Goal: Task Accomplishment & Management: Manage account settings

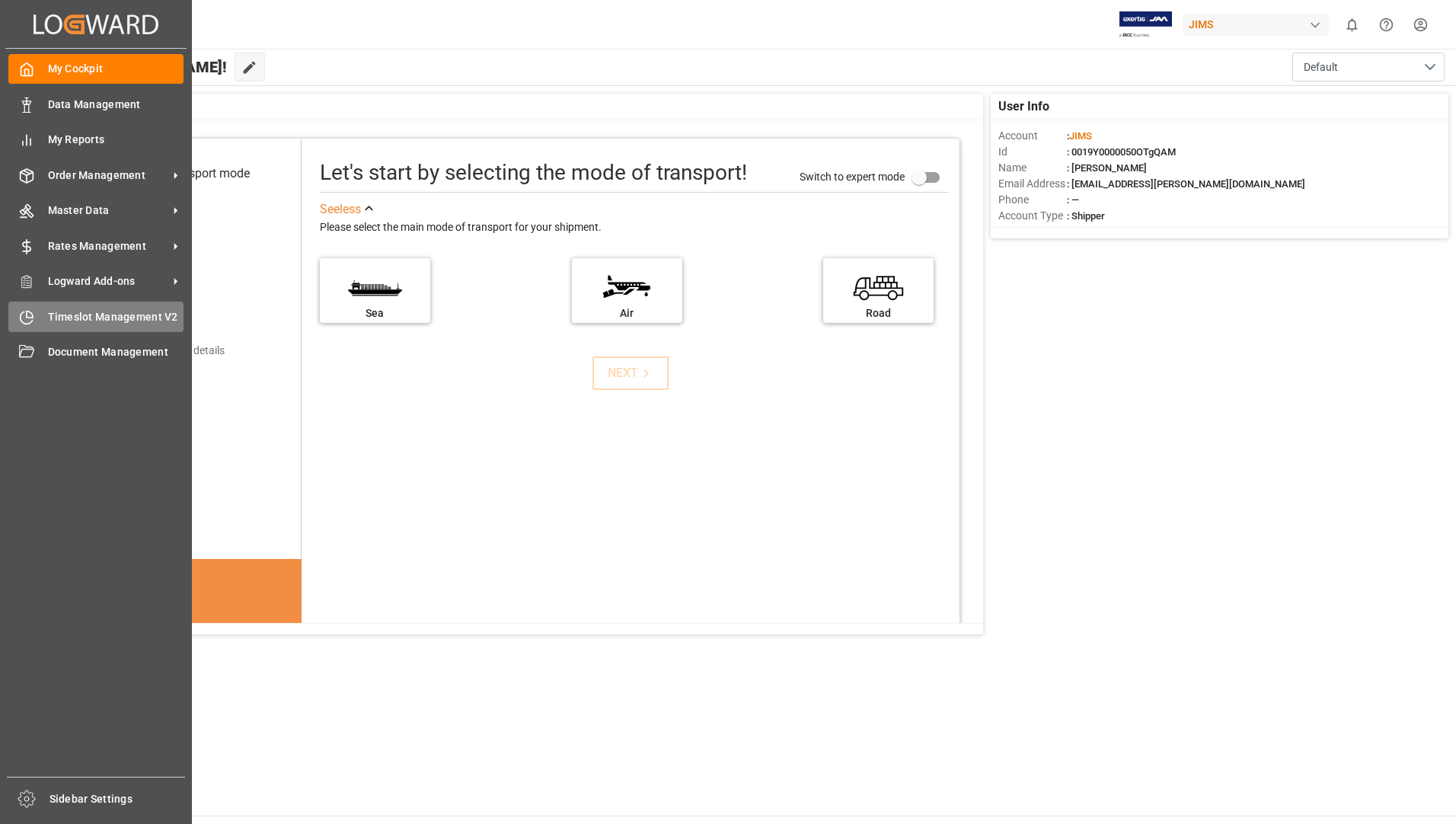
click at [60, 311] on span "Timeslot Management V2" at bounding box center [116, 317] width 136 height 16
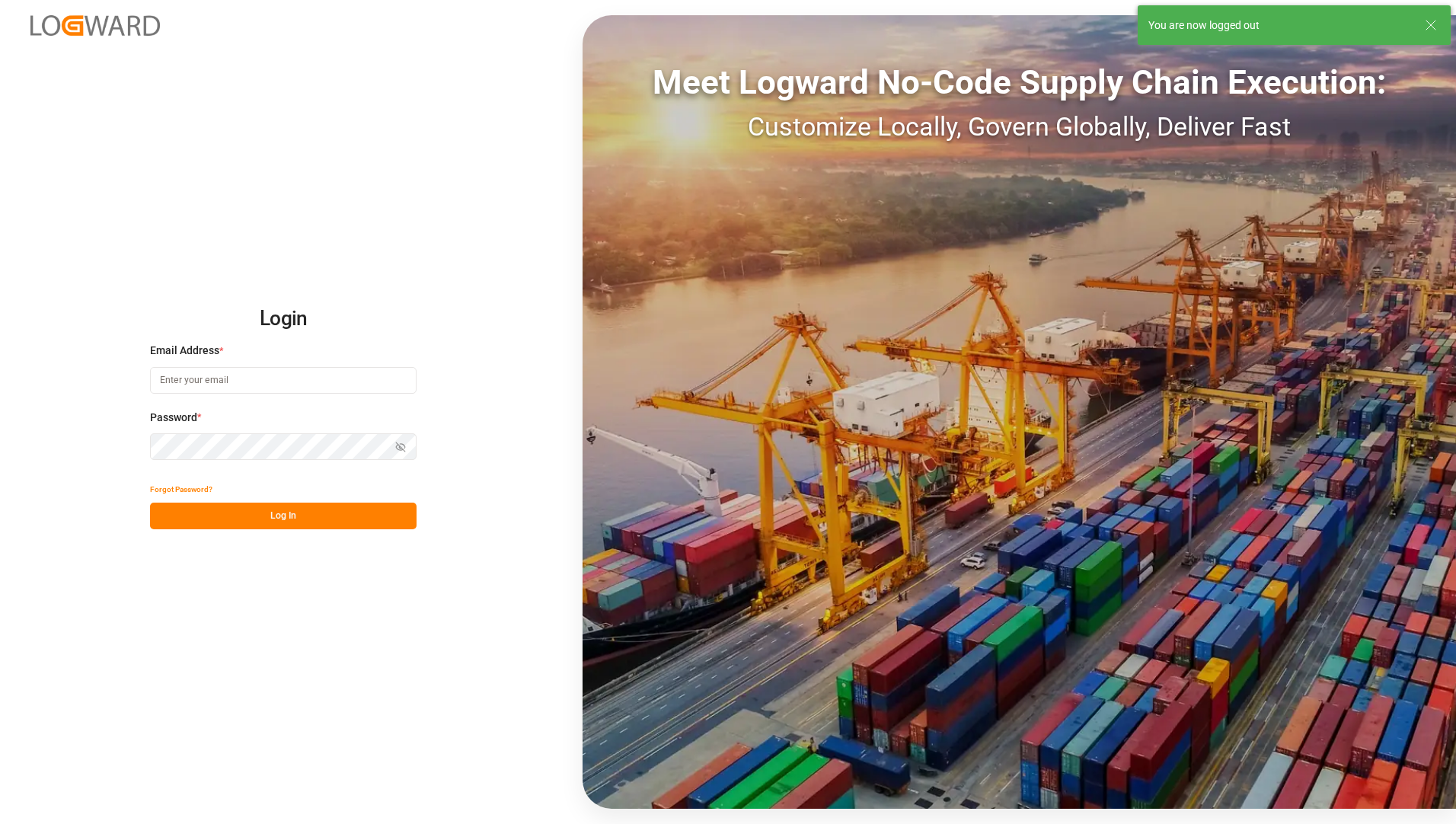
drag, startPoint x: 286, startPoint y: 370, endPoint x: 289, endPoint y: 387, distance: 17.3
click at [286, 370] on input at bounding box center [283, 381] width 267 height 27
type input "[EMAIL_ADDRESS][PERSON_NAME][DOMAIN_NAME]"
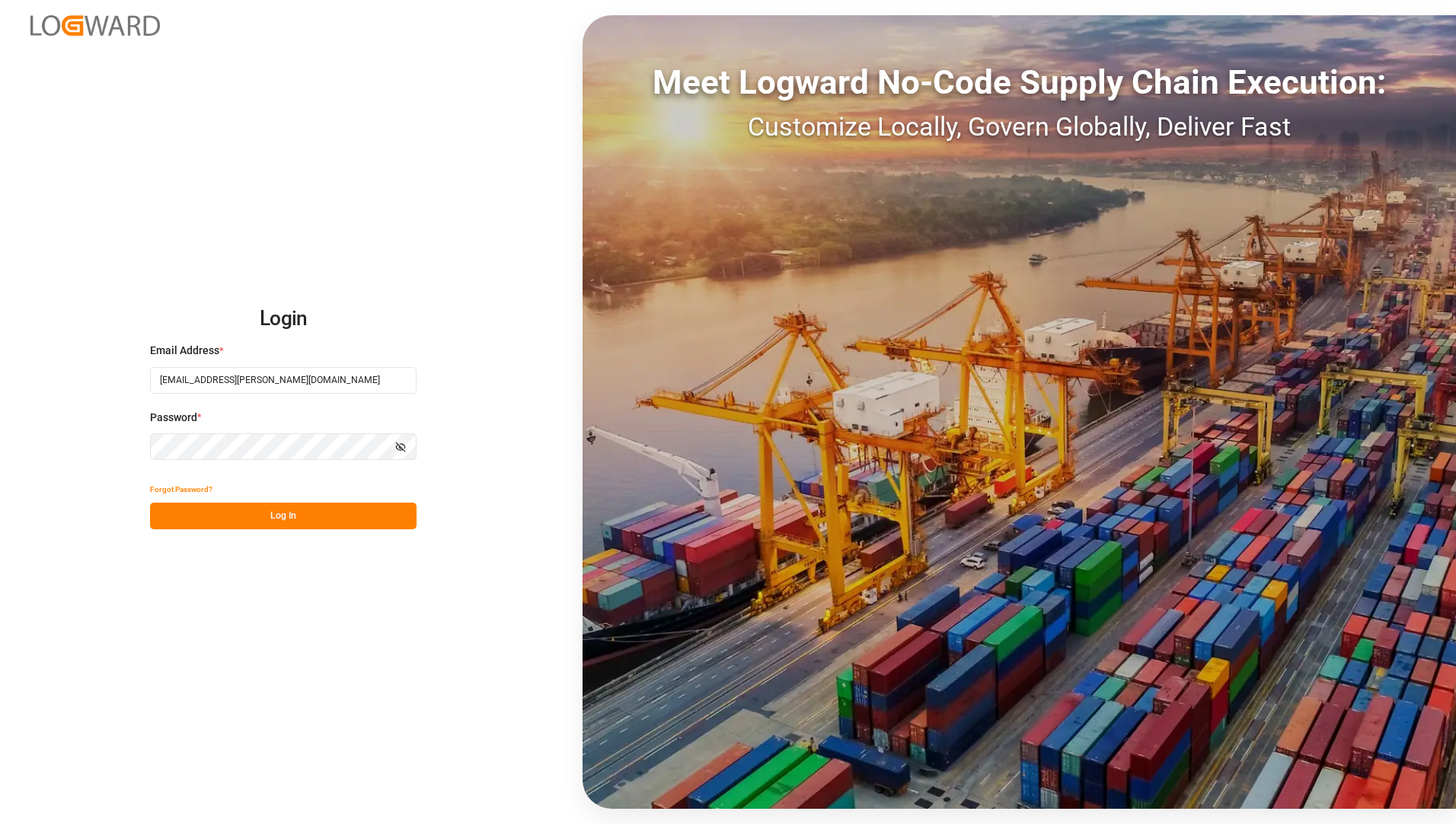
click at [59, 603] on div "Login Email Address * [EMAIL_ADDRESS][PERSON_NAME][DOMAIN_NAME] Password * Show…" at bounding box center [728, 412] width 1456 height 824
click at [205, 514] on button "Log In" at bounding box center [283, 516] width 267 height 27
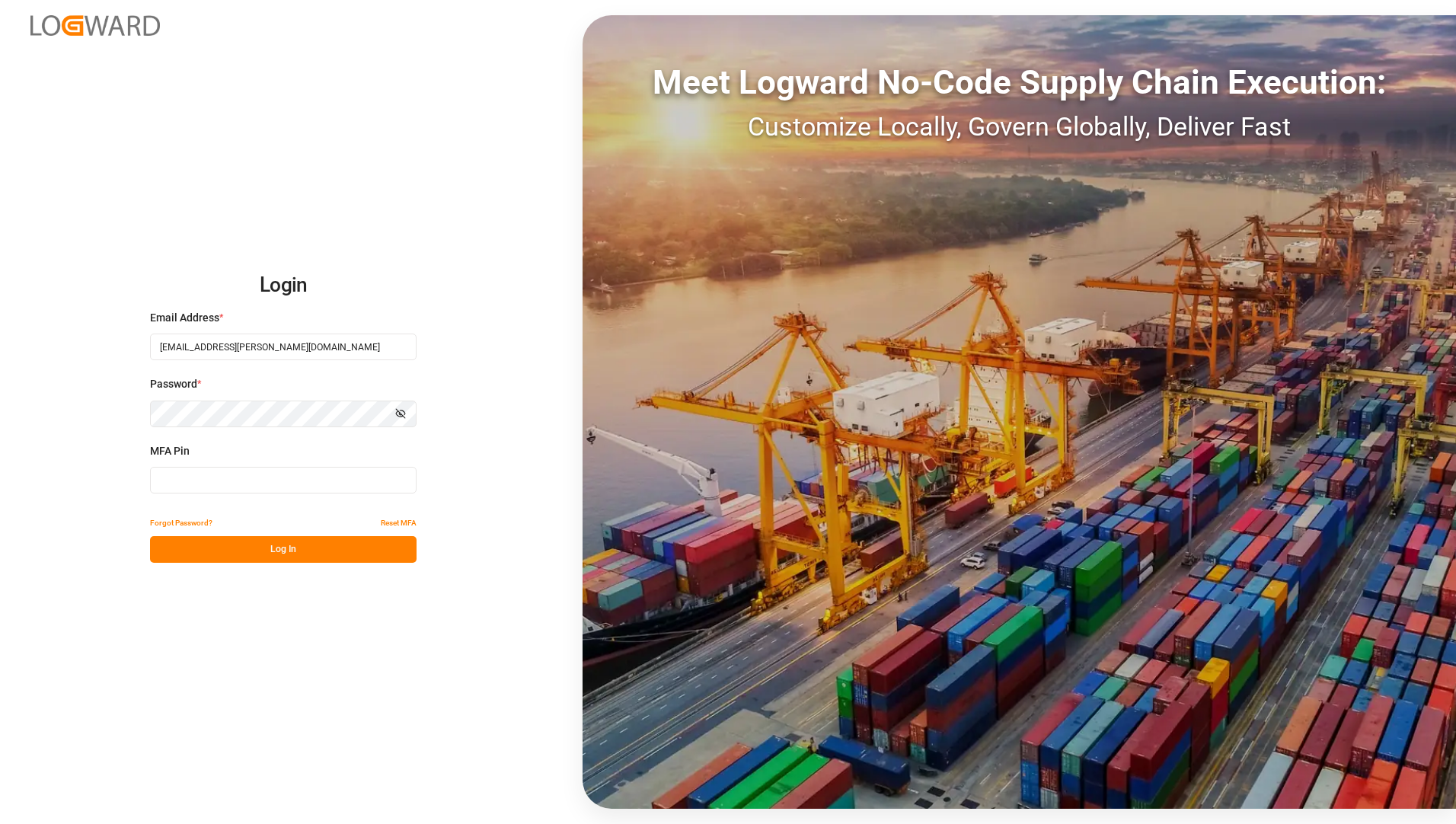
click at [222, 481] on input at bounding box center [283, 481] width 267 height 27
type input "1"
type input "850213"
click at [349, 550] on button "Log In" at bounding box center [283, 550] width 267 height 27
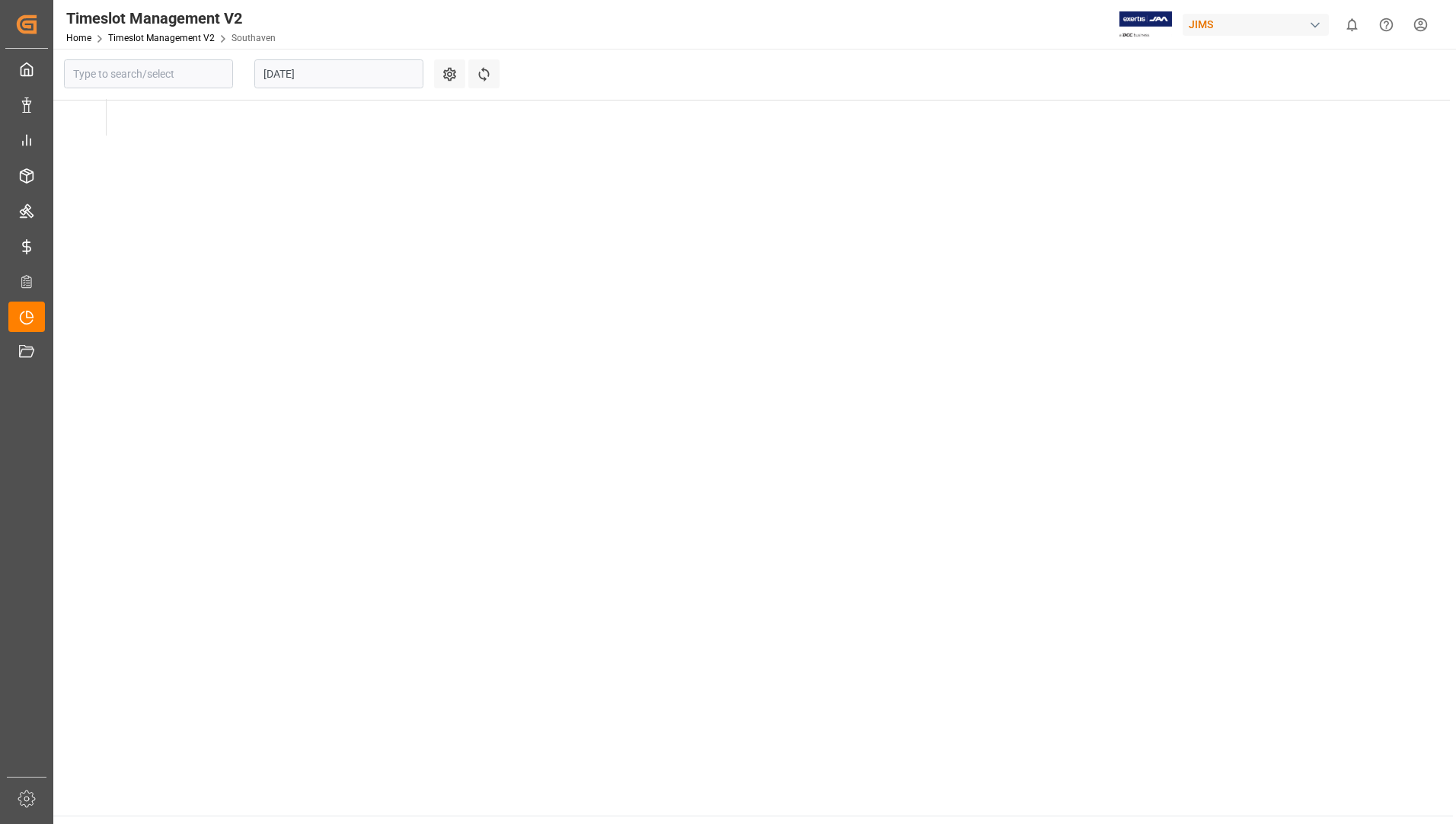
type input "Southaven"
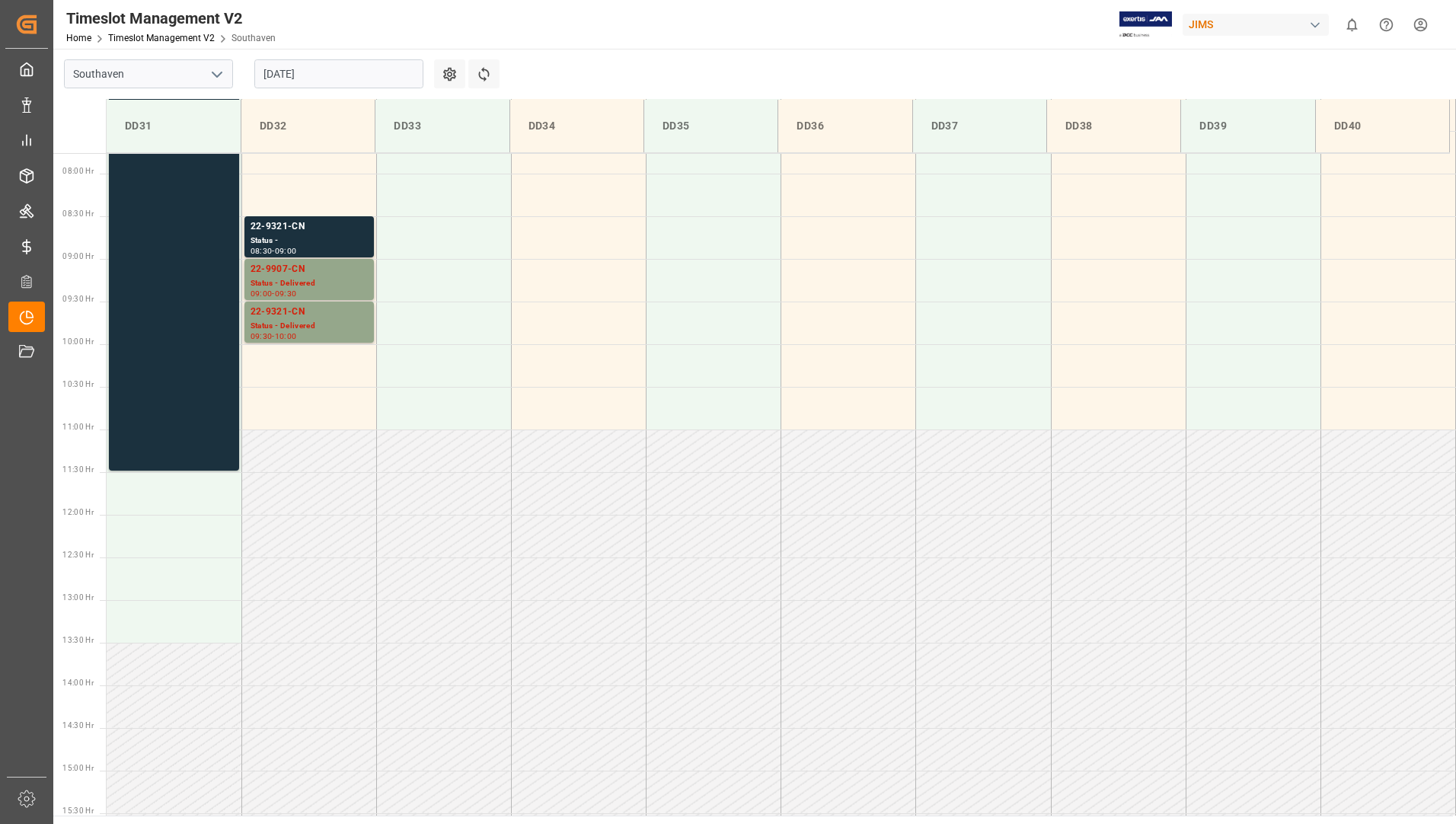
scroll to position [673, 0]
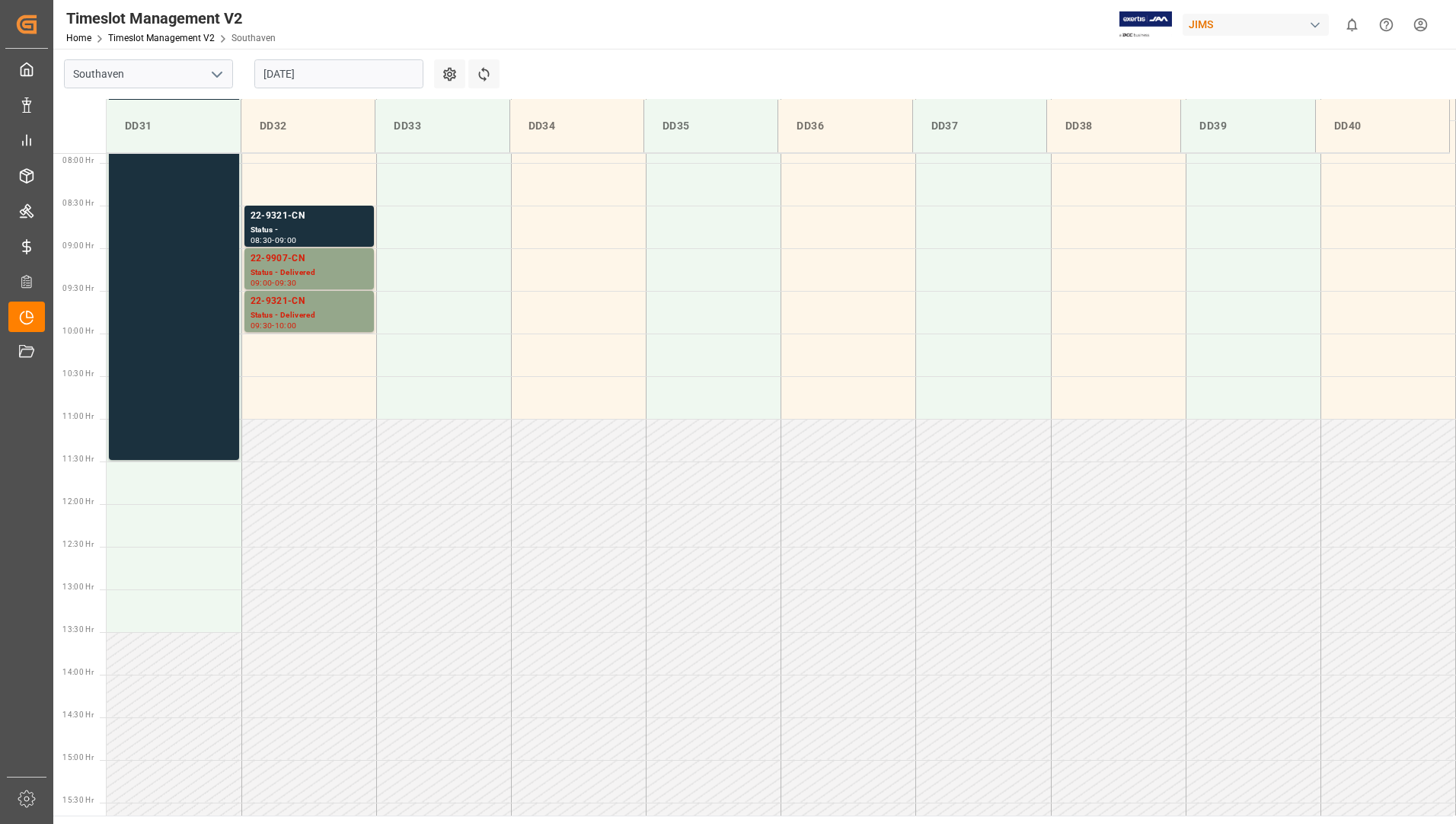
click at [617, 37] on div "Timeslot Management V2 Home Timeslot Management V2 Southaven JIMS 0 Notificatio…" at bounding box center [749, 24] width 1414 height 49
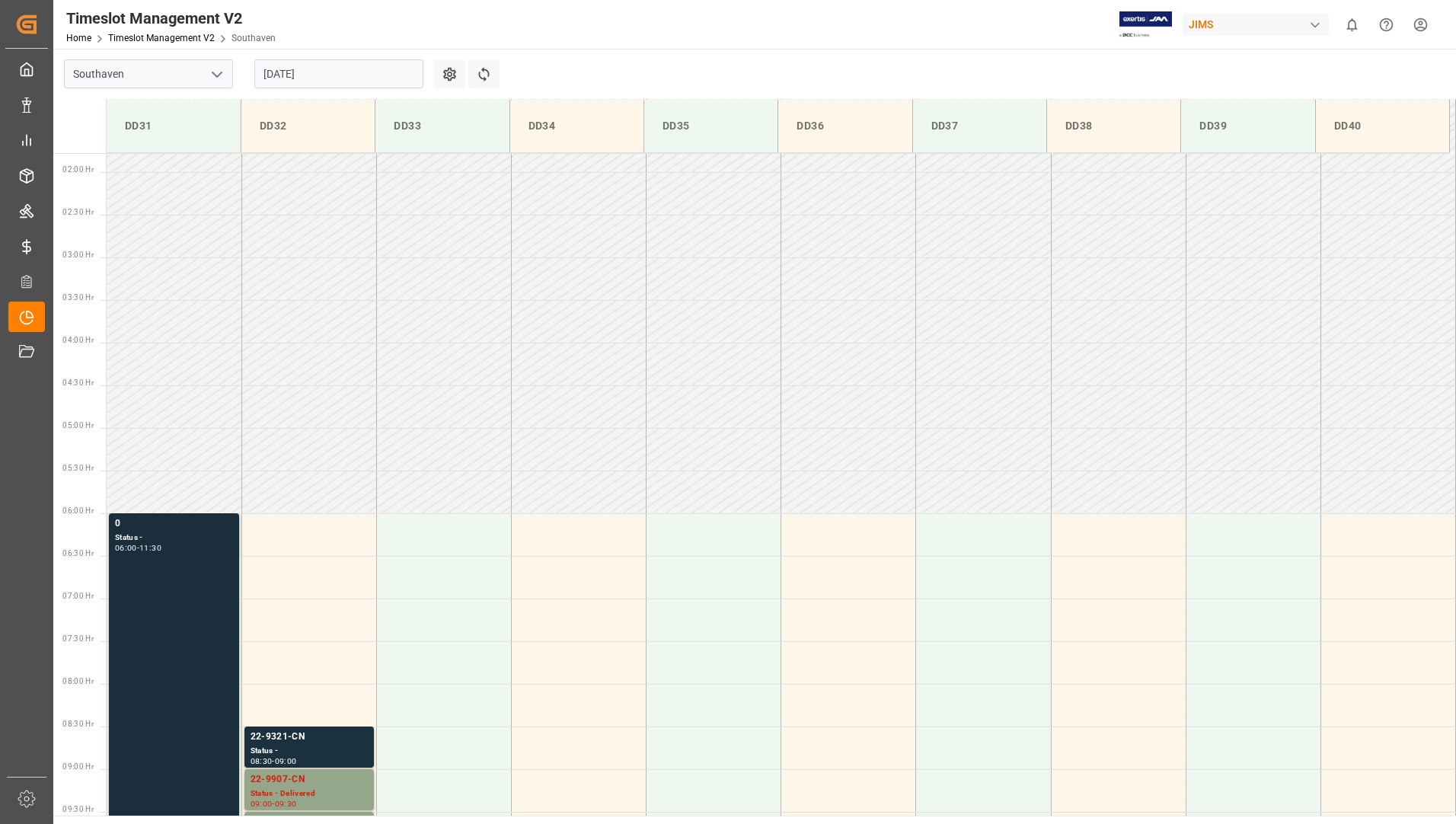
scroll to position [140, 0]
click at [176, 570] on div "0 Status - 06:00 - 11:30" at bounding box center [174, 759] width 118 height 461
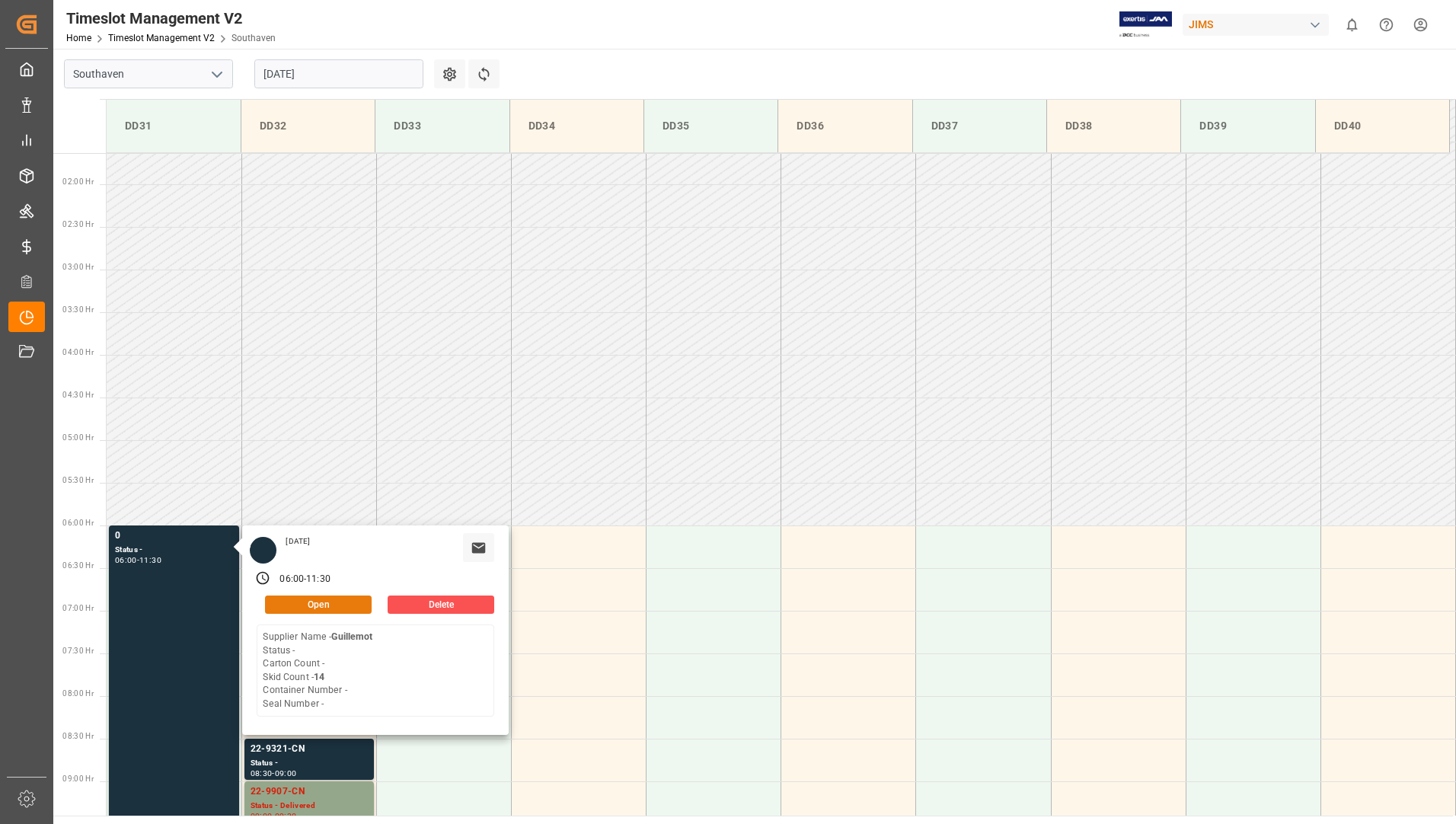
click at [335, 601] on button "Open" at bounding box center [318, 604] width 106 height 18
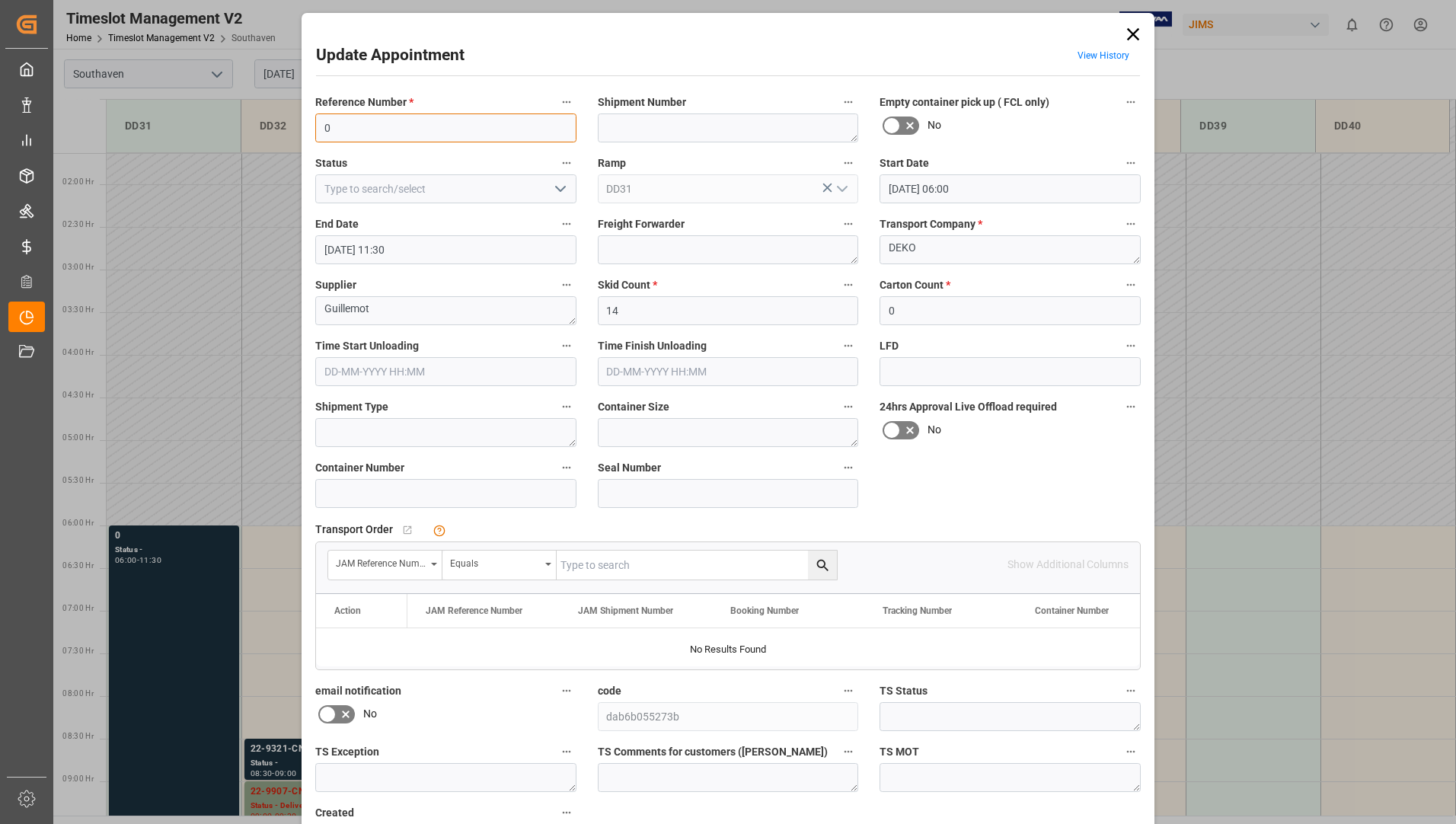
click at [363, 135] on input "0" at bounding box center [446, 127] width 261 height 29
type input "22-10431-us"
click at [625, 127] on textarea at bounding box center [728, 127] width 261 height 29
type textarea "72717"
click at [671, 575] on input "text" at bounding box center [697, 565] width 280 height 29
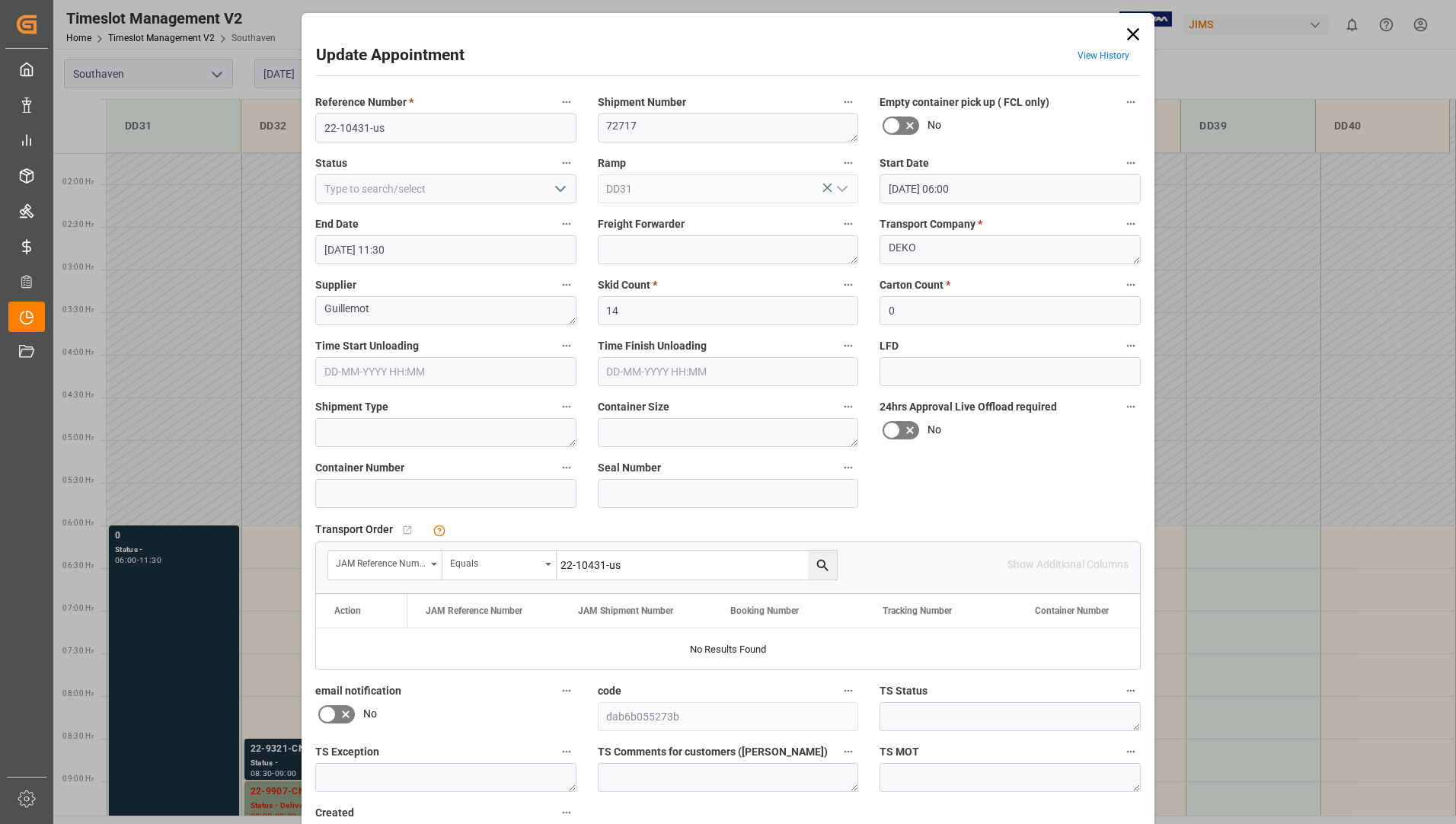
type input "22-10431-us"
click at [818, 564] on icon "search button" at bounding box center [822, 565] width 16 height 16
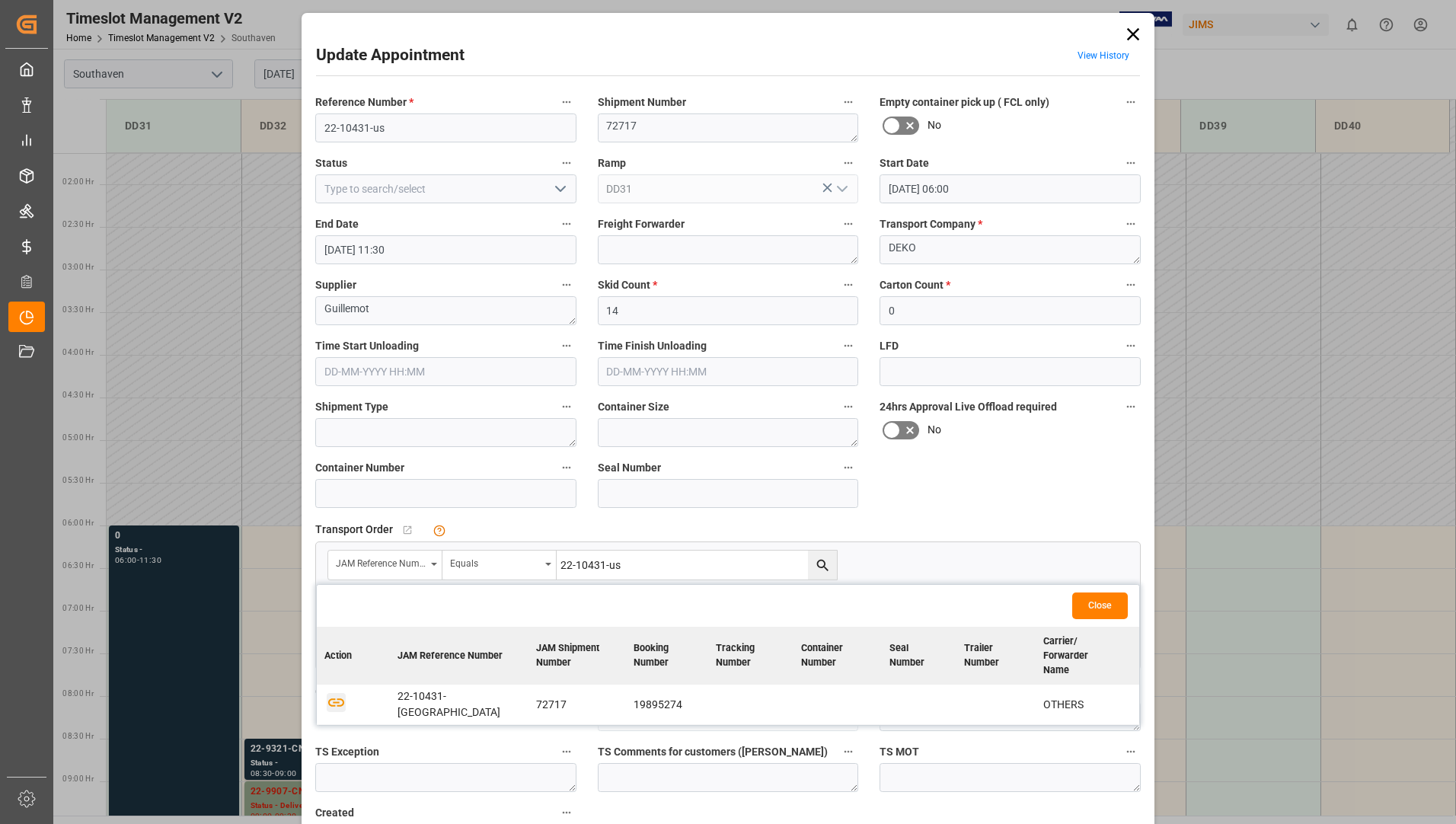
click at [331, 693] on icon "button" at bounding box center [336, 703] width 19 height 19
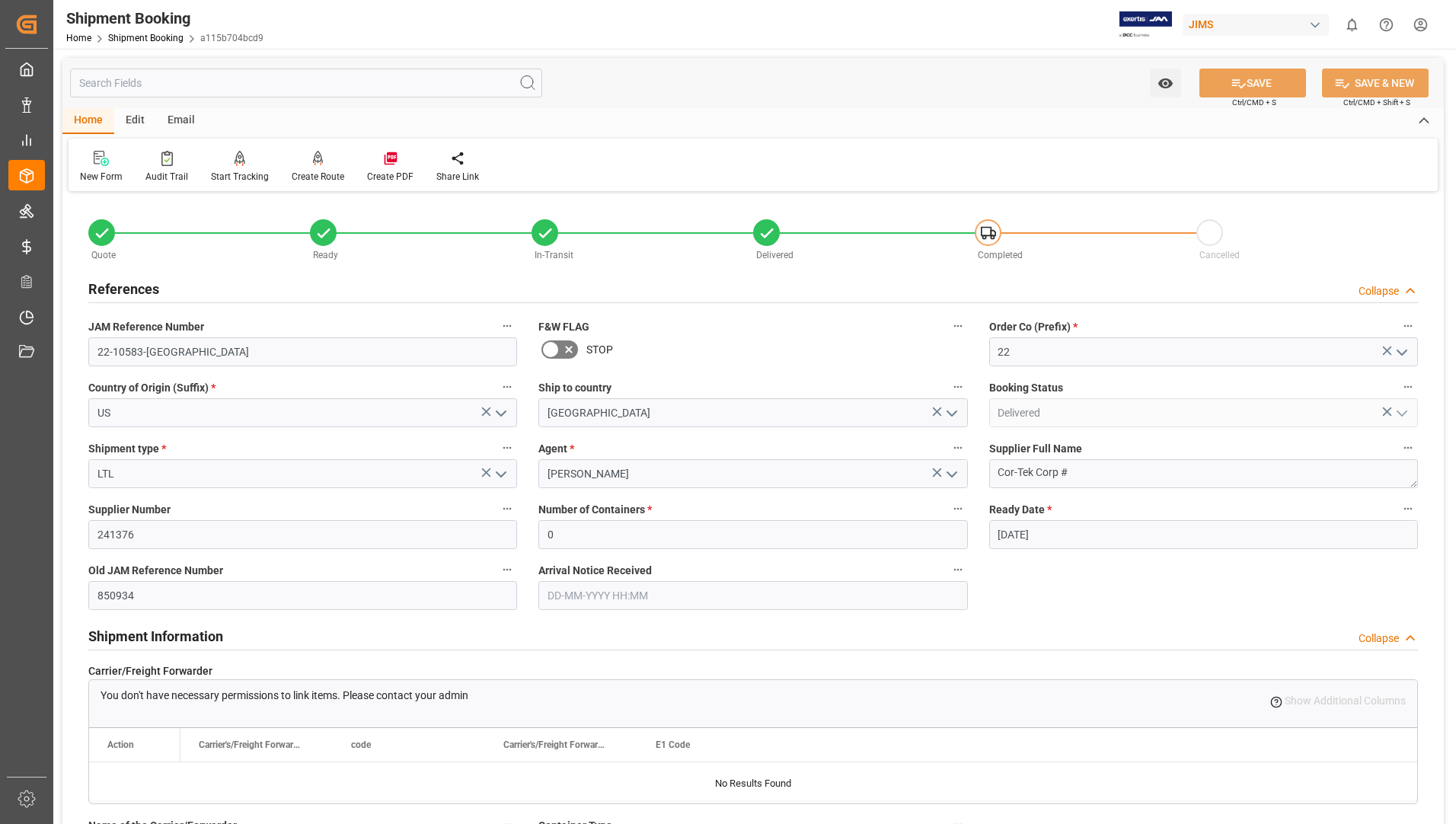
scroll to position [2209, 0]
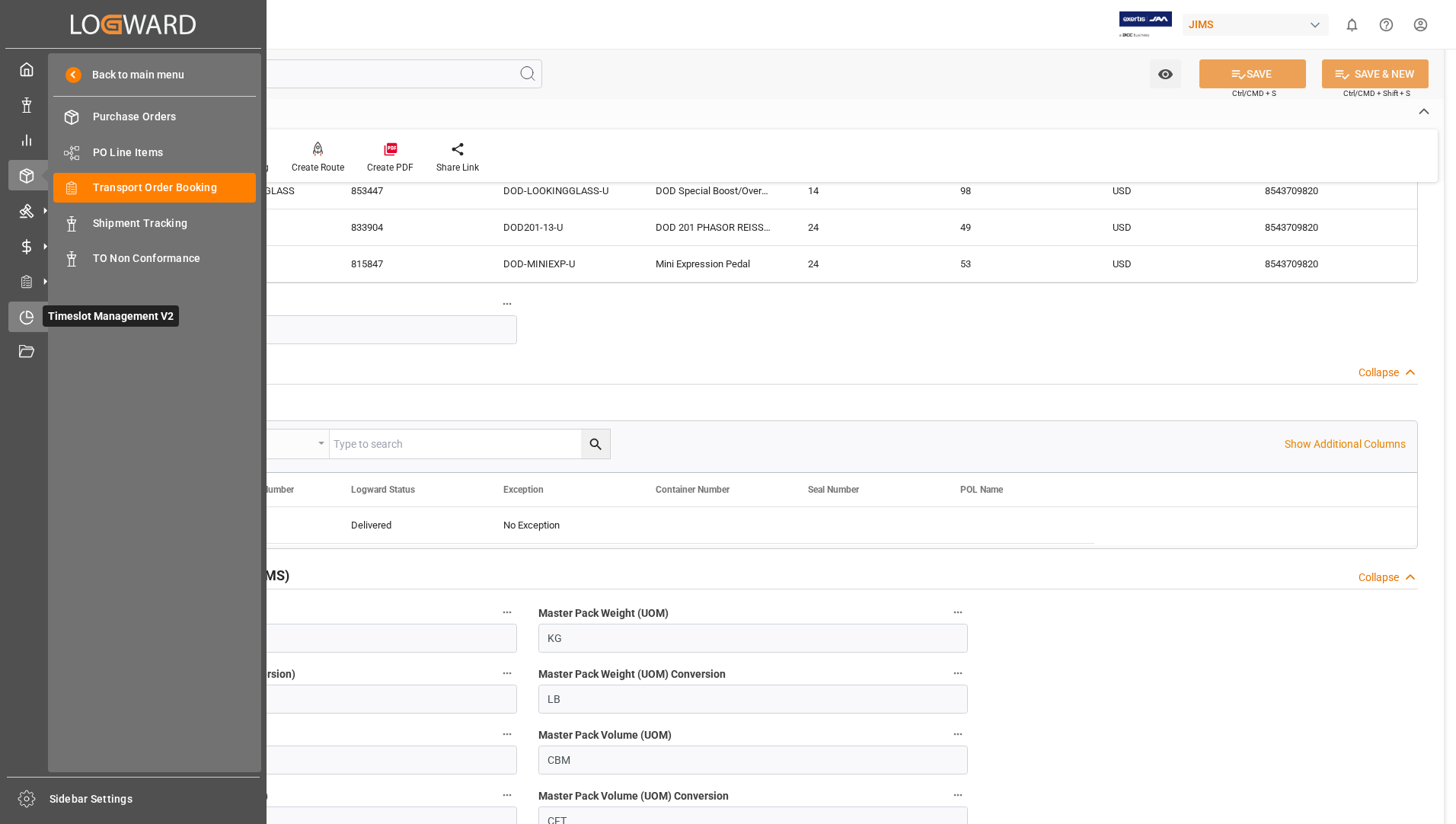
click at [62, 316] on span "Timeslot Management V2" at bounding box center [111, 316] width 136 height 22
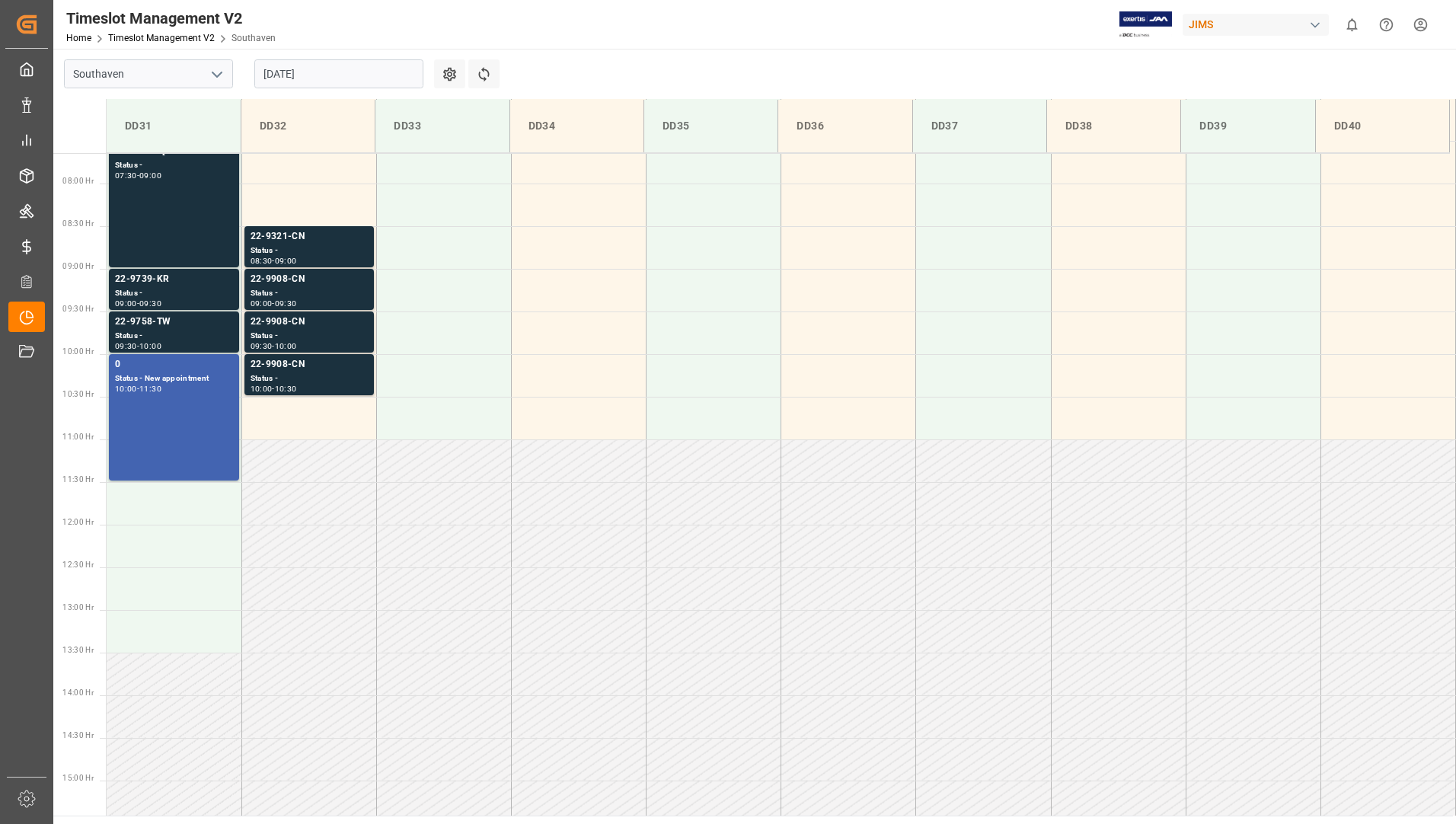
scroll to position [673, 0]
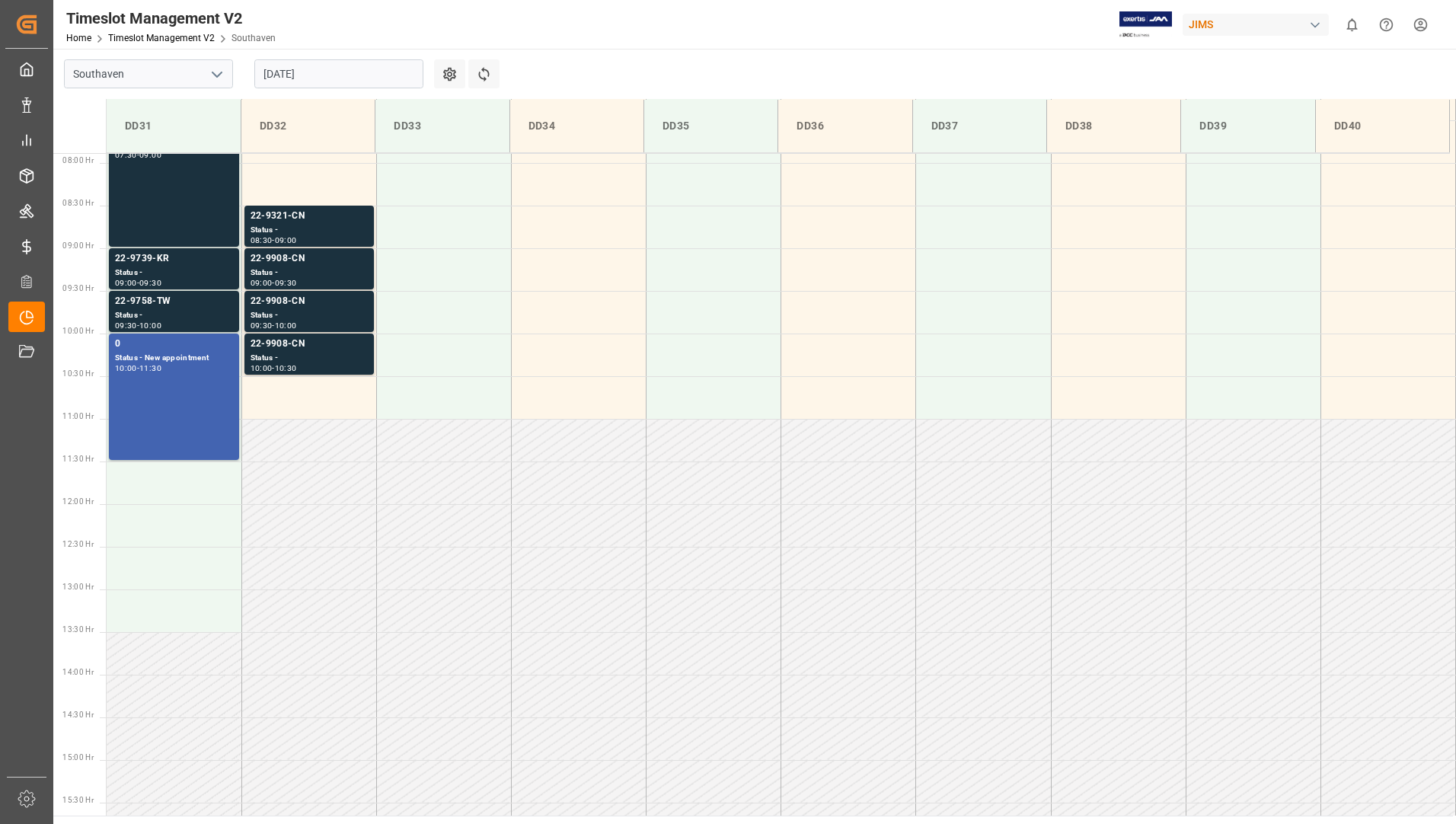
click at [327, 75] on input "[DATE]" at bounding box center [338, 73] width 169 height 29
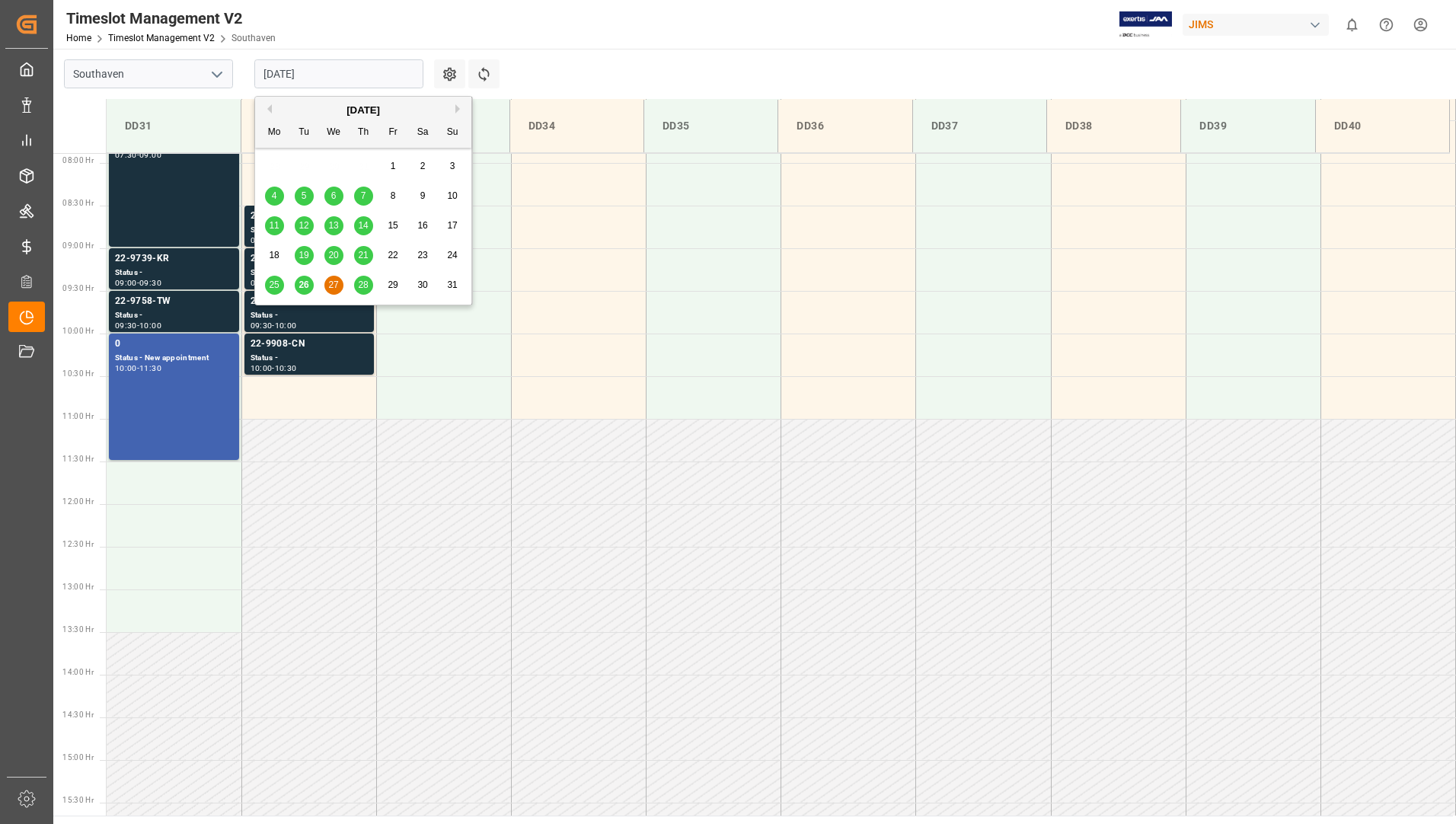
click at [368, 286] on span "28" at bounding box center [363, 284] width 10 height 11
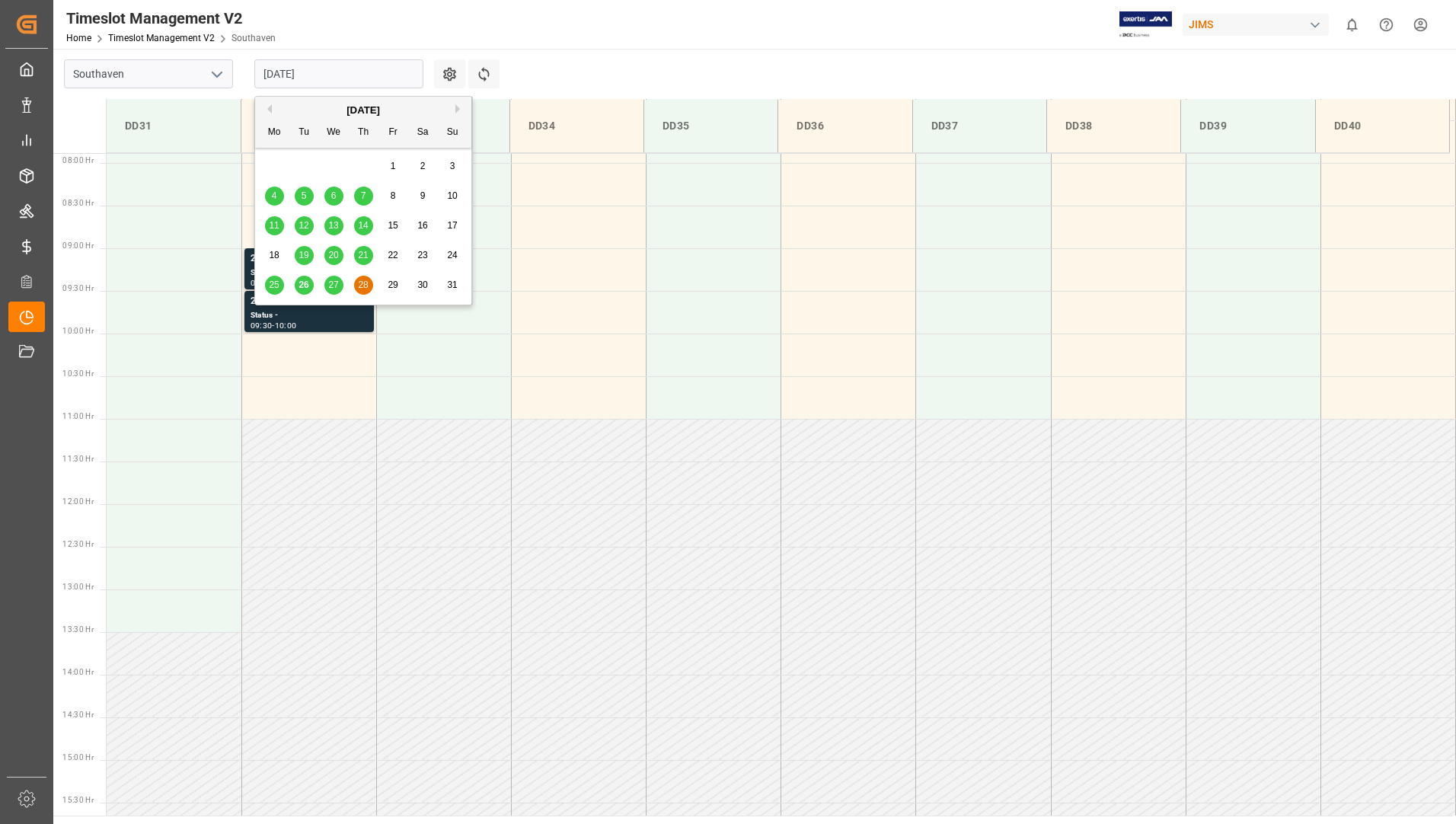
click at [290, 74] on input "[DATE]" at bounding box center [338, 73] width 169 height 29
click at [337, 286] on span "27" at bounding box center [333, 284] width 10 height 11
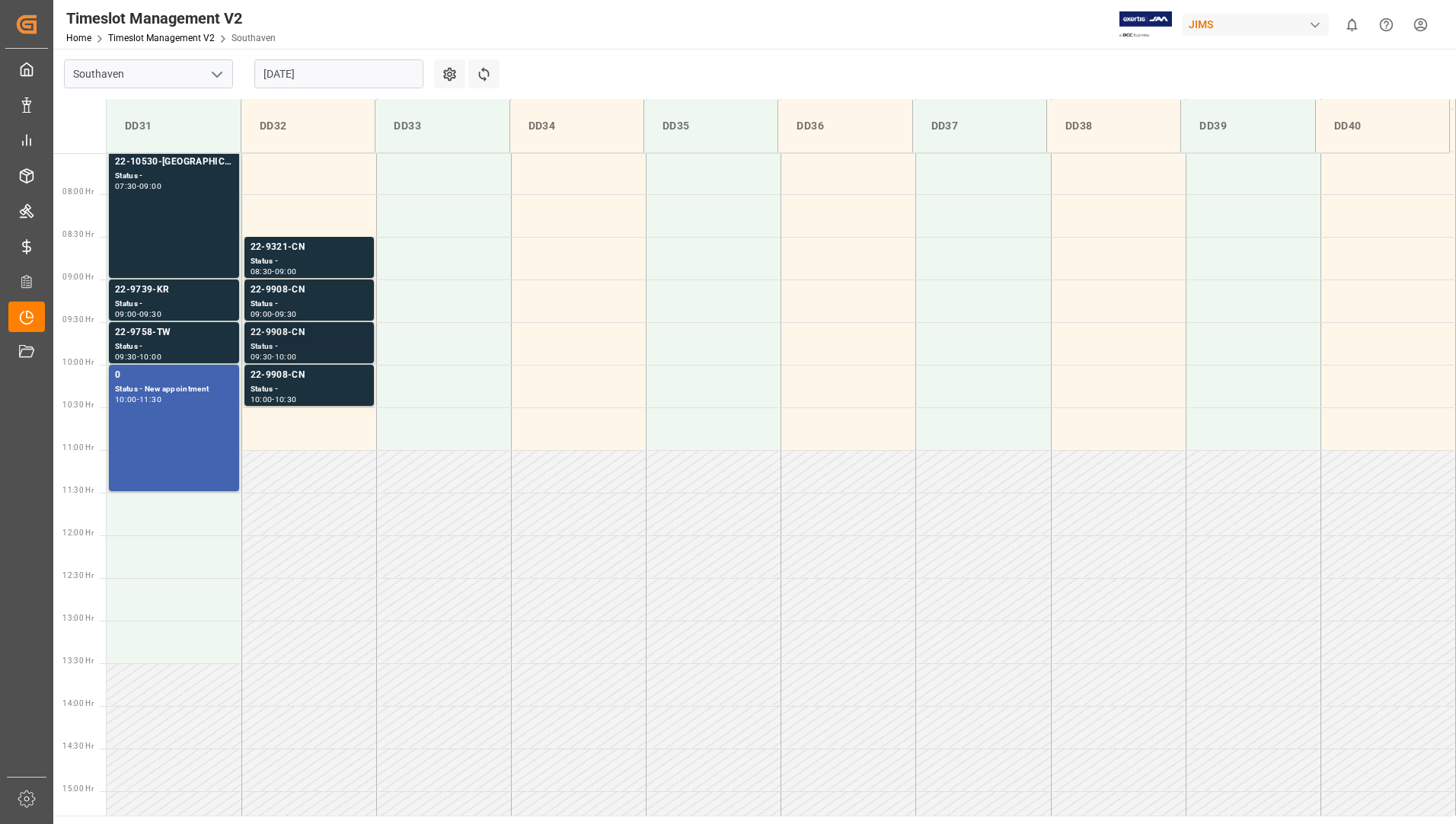
scroll to position [301, 0]
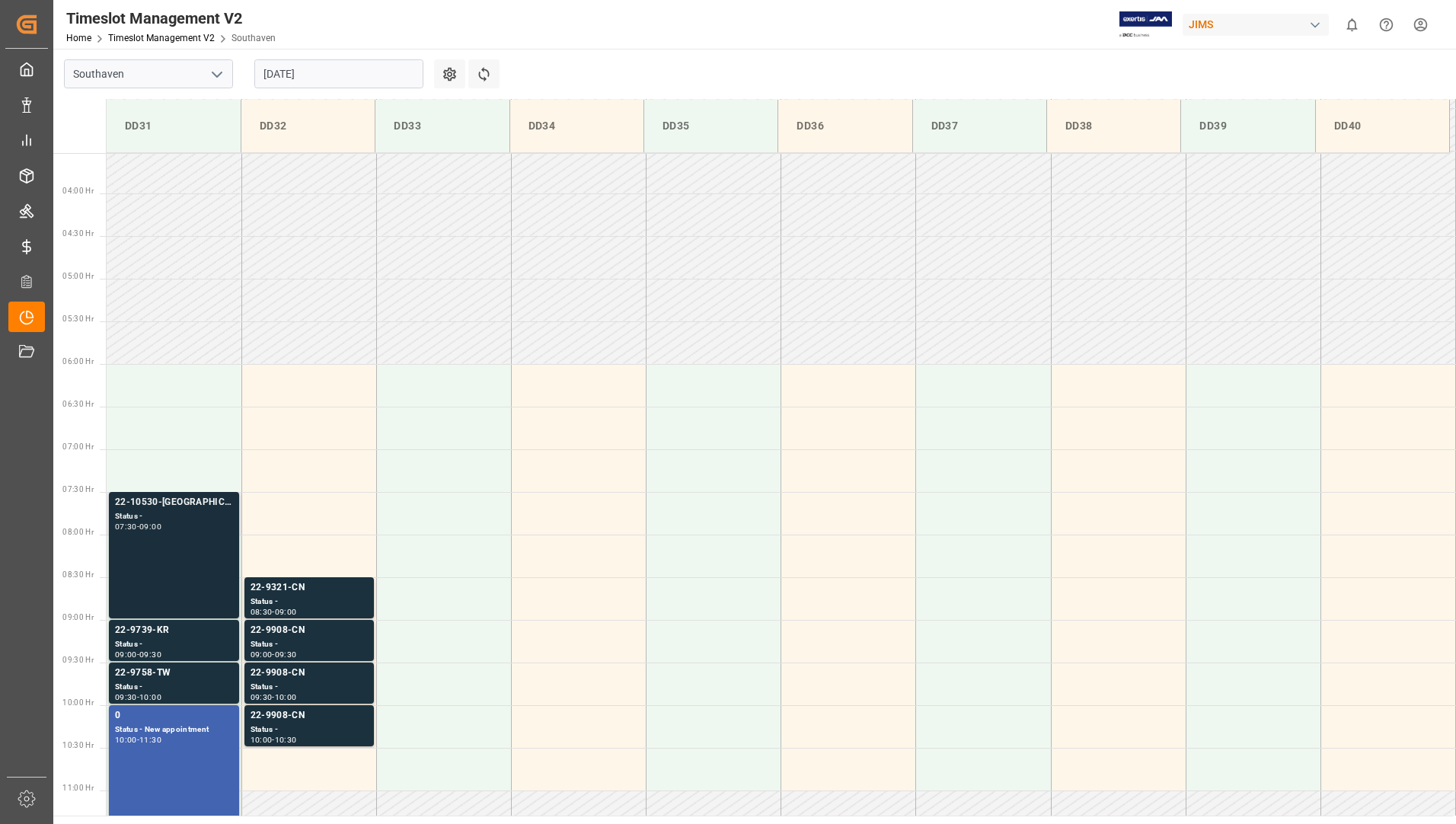
click at [191, 539] on div "22-10530-[GEOGRAPHIC_DATA] Status - 07:30 - 09:00" at bounding box center [174, 555] width 118 height 121
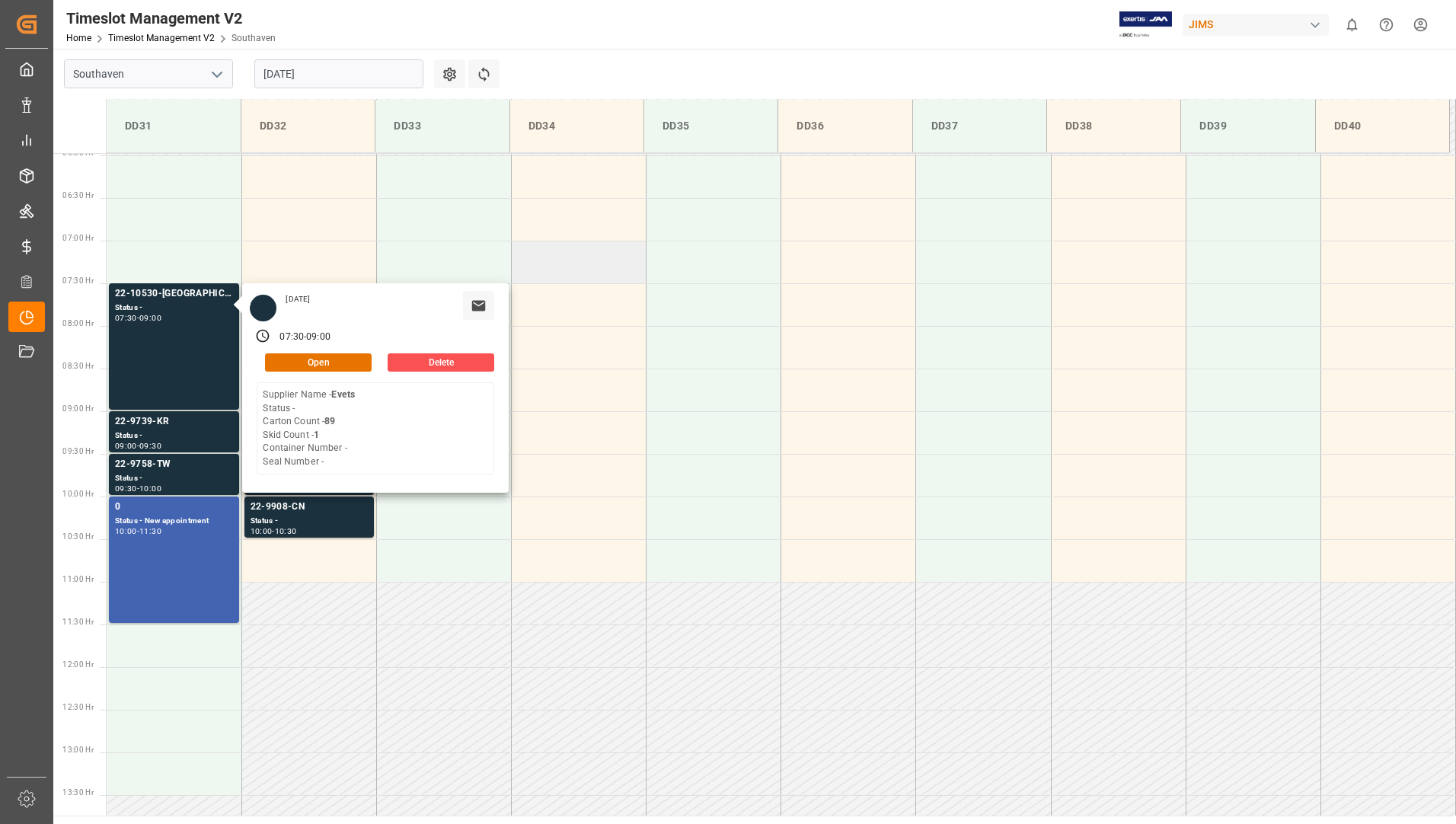
scroll to position [530, 0]
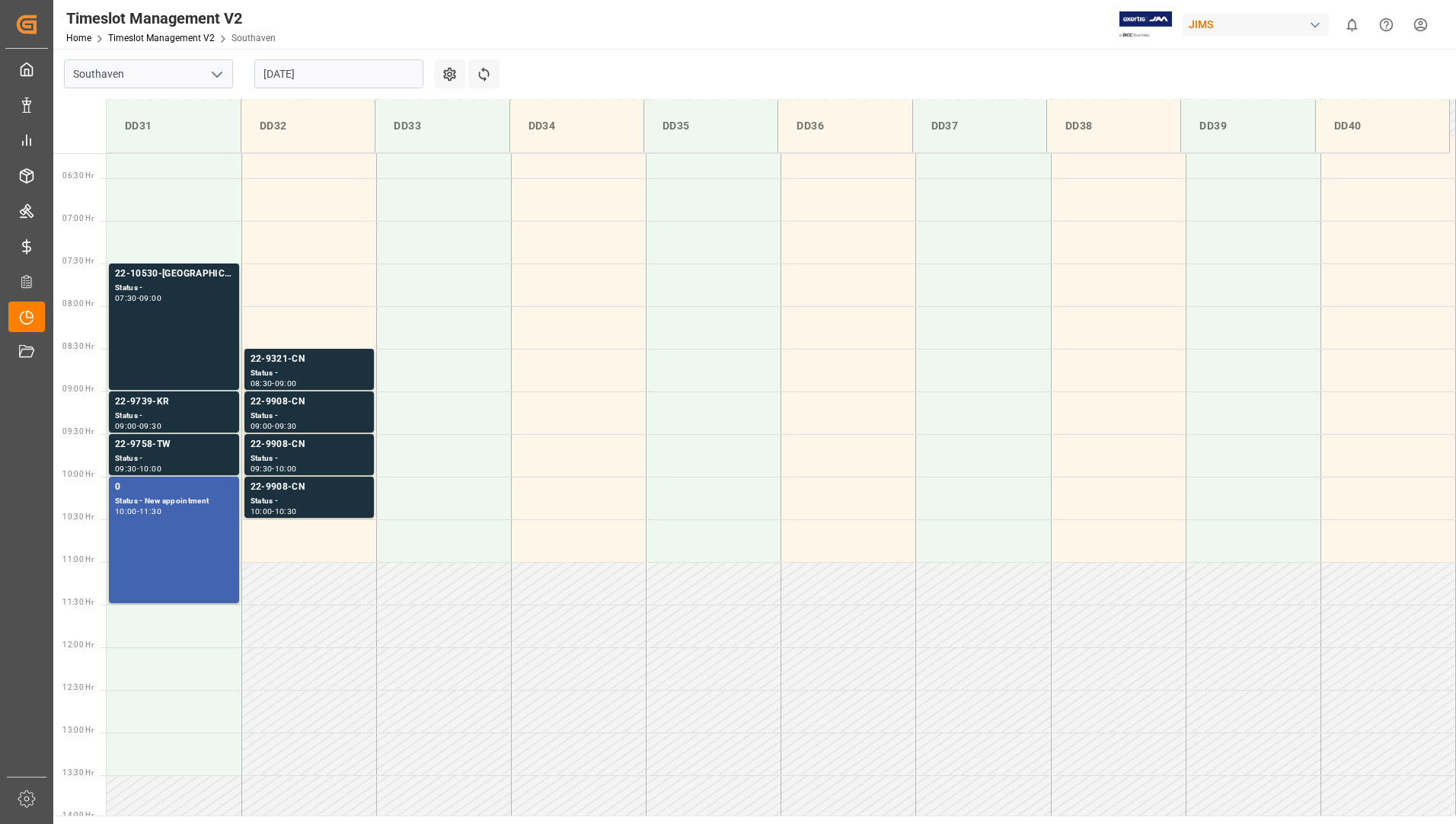
click at [193, 513] on div "10:00 - 11:30" at bounding box center [174, 512] width 118 height 8
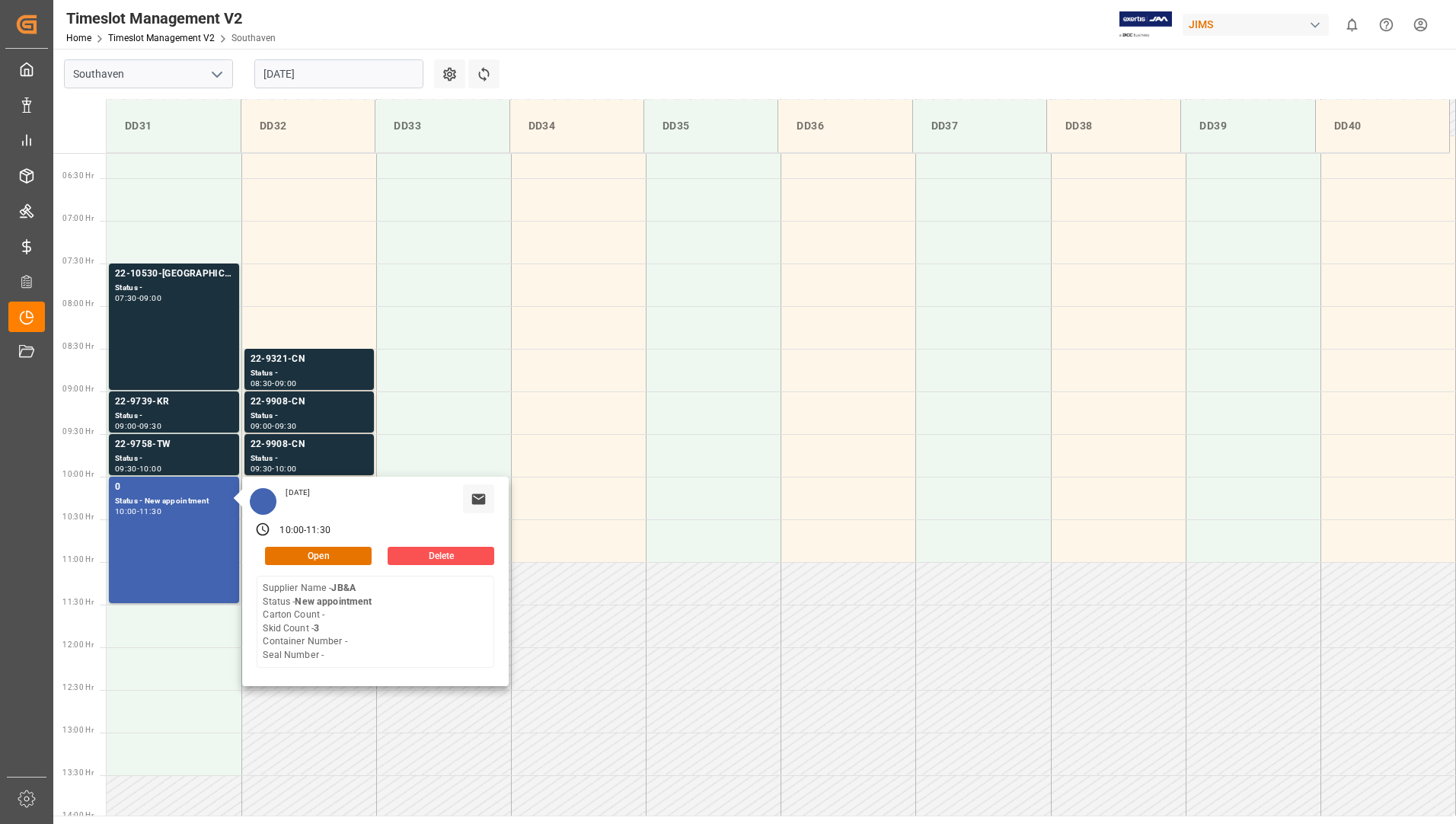
click at [349, 86] on input "[DATE]" at bounding box center [338, 73] width 169 height 29
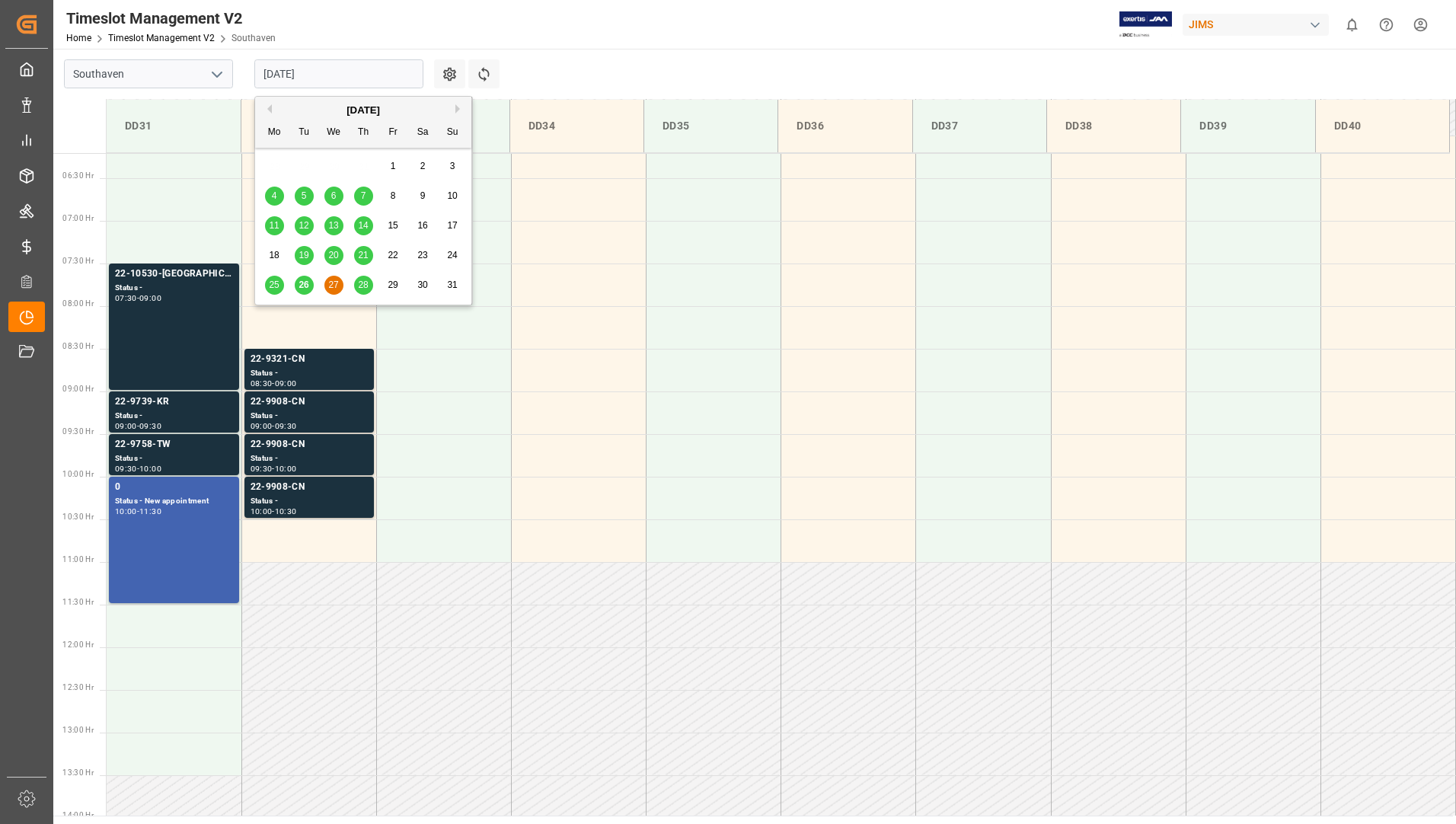
click at [358, 287] on span "28" at bounding box center [363, 284] width 10 height 11
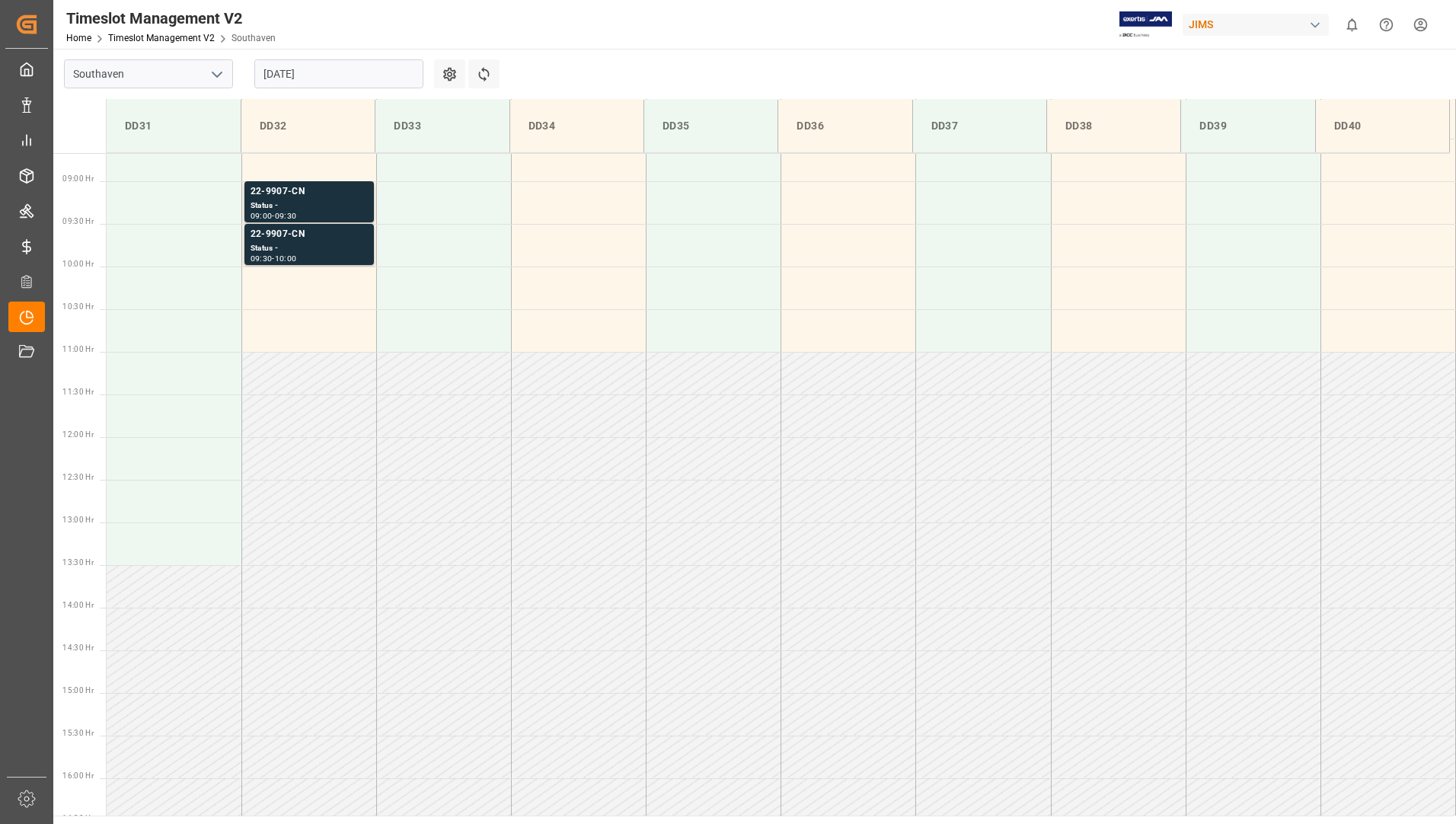
scroll to position [757, 0]
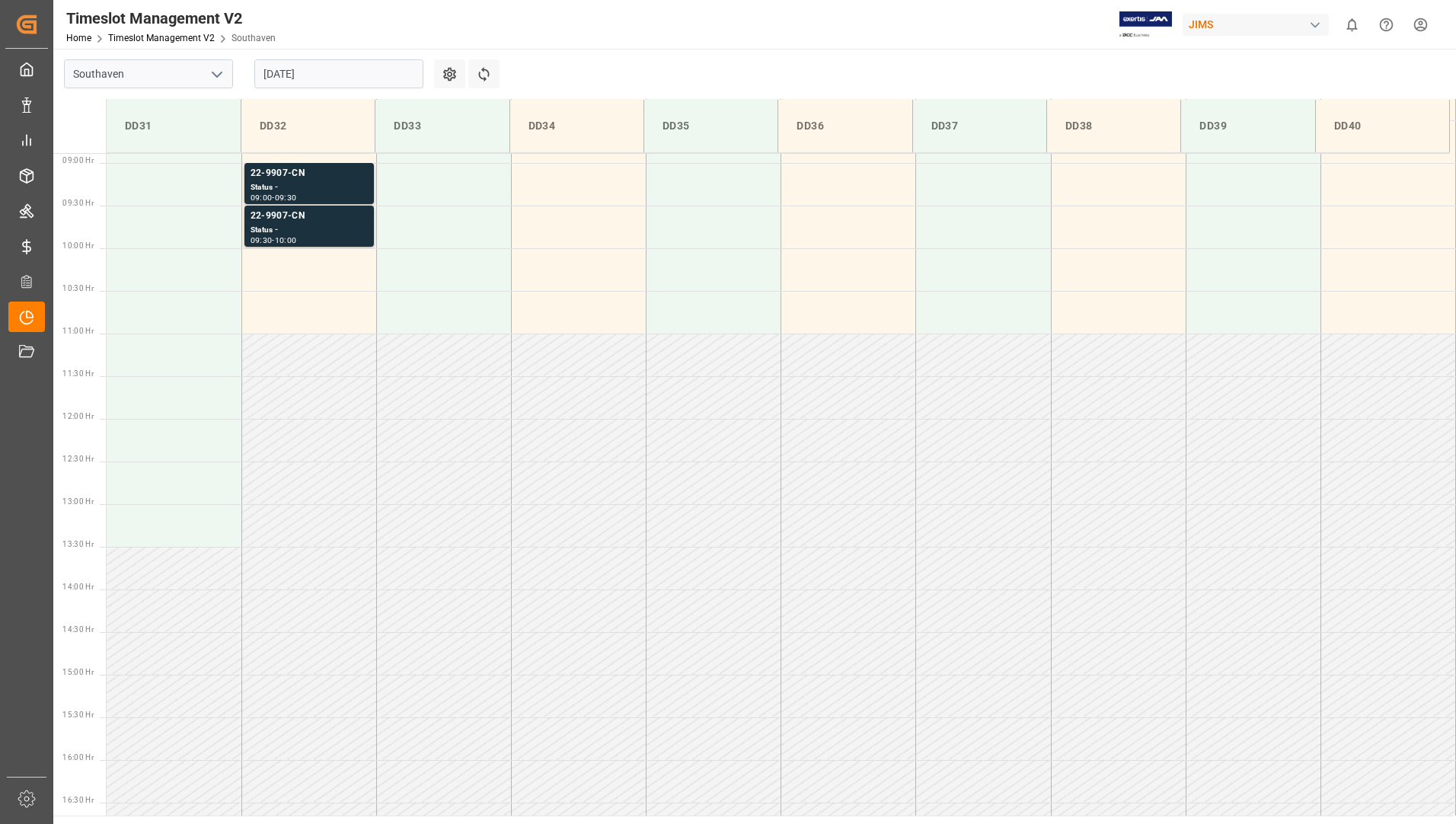
click at [286, 73] on input "[DATE]" at bounding box center [338, 73] width 169 height 29
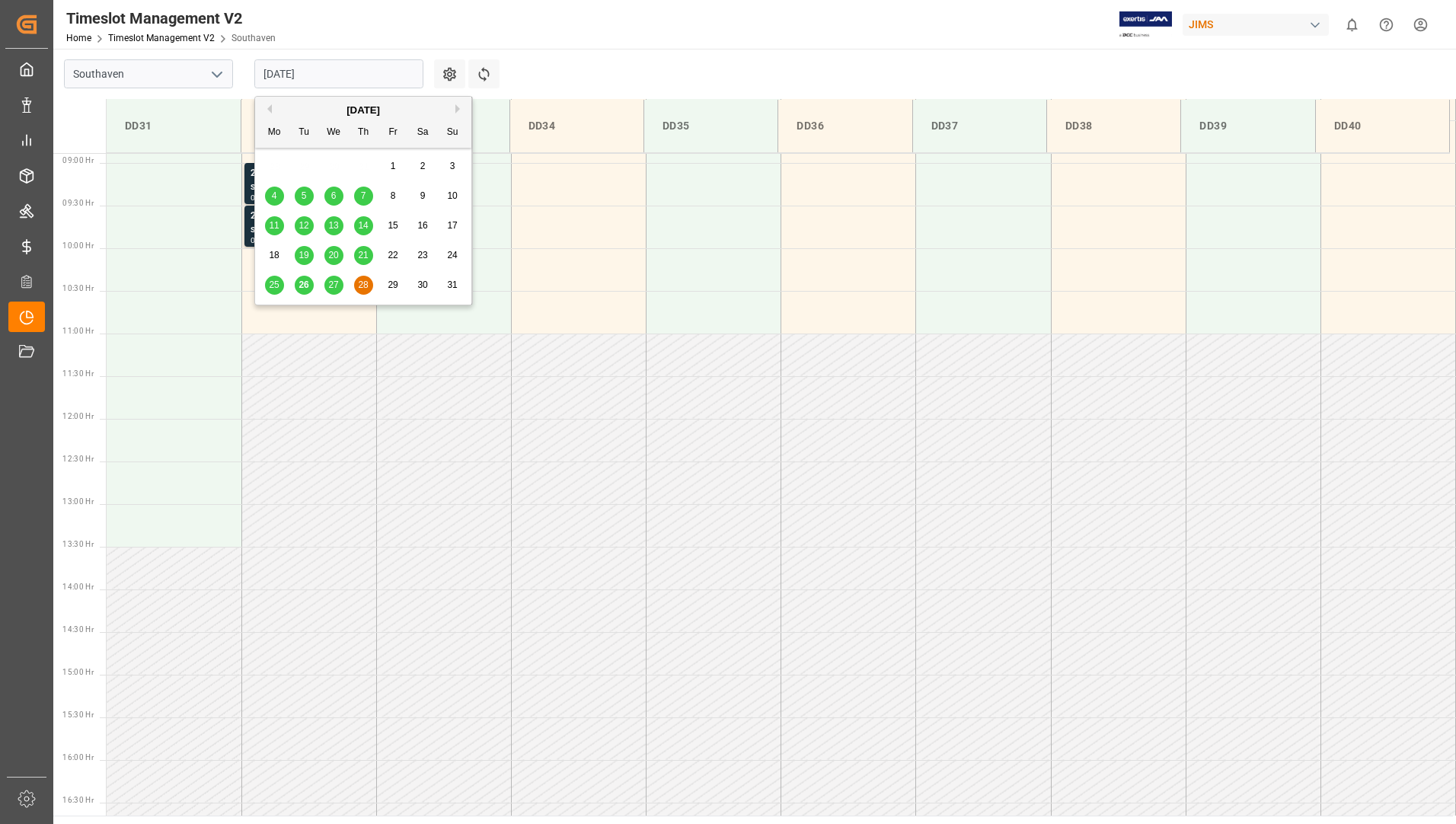
click at [304, 283] on span "26" at bounding box center [304, 284] width 10 height 11
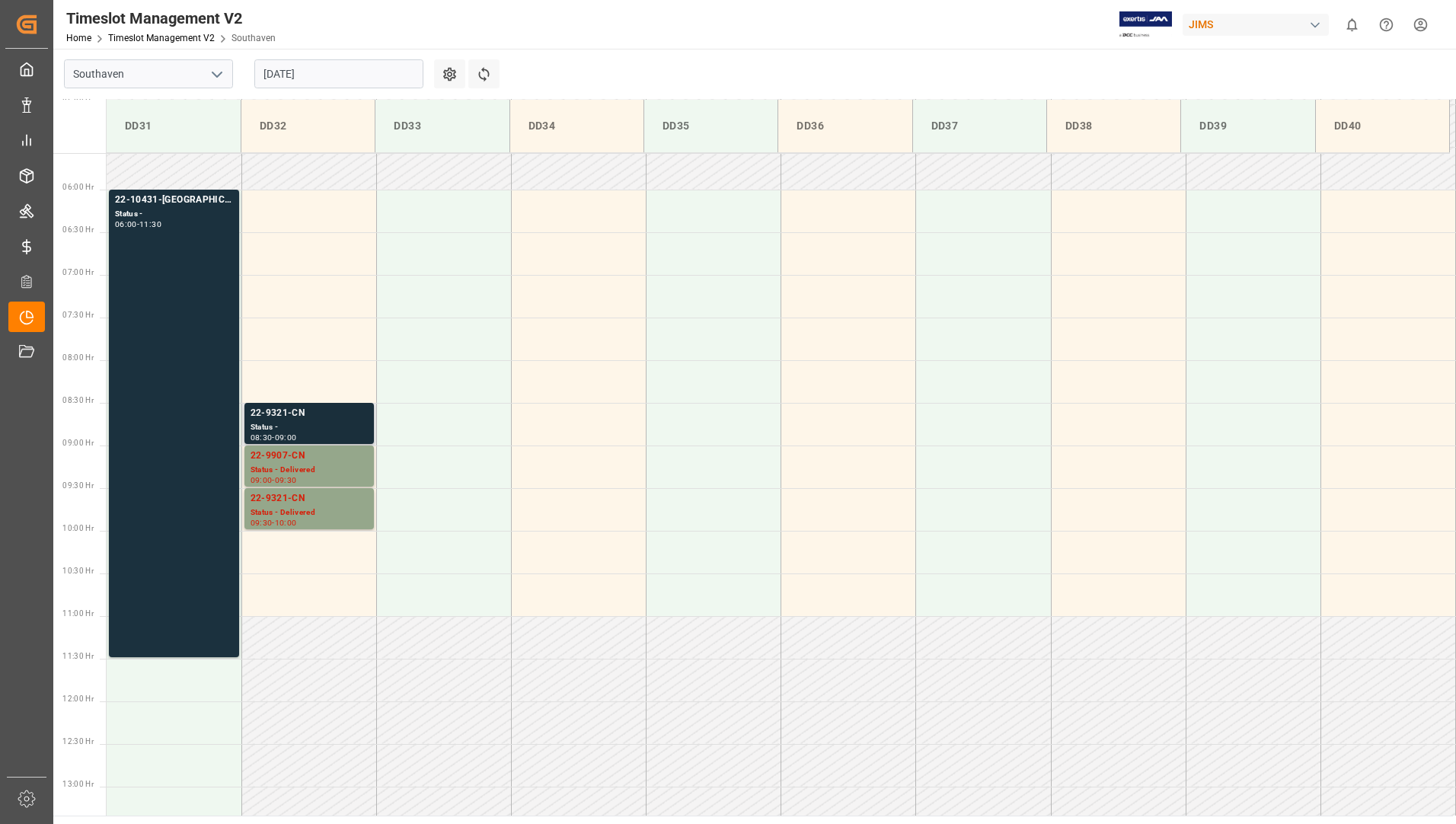
scroll to position [453, 0]
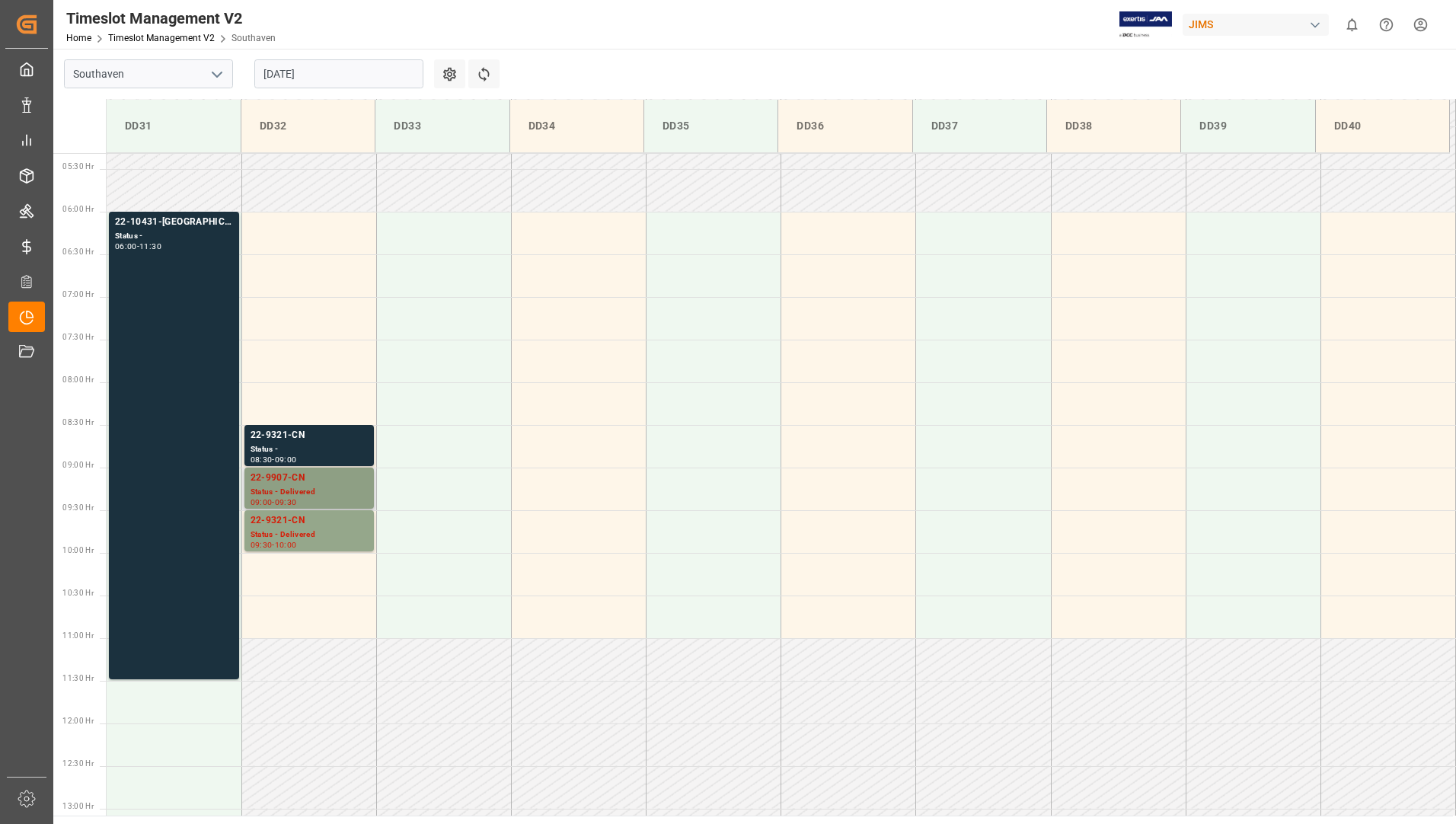
click at [351, 491] on div "Status - Delivered" at bounding box center [308, 492] width 117 height 13
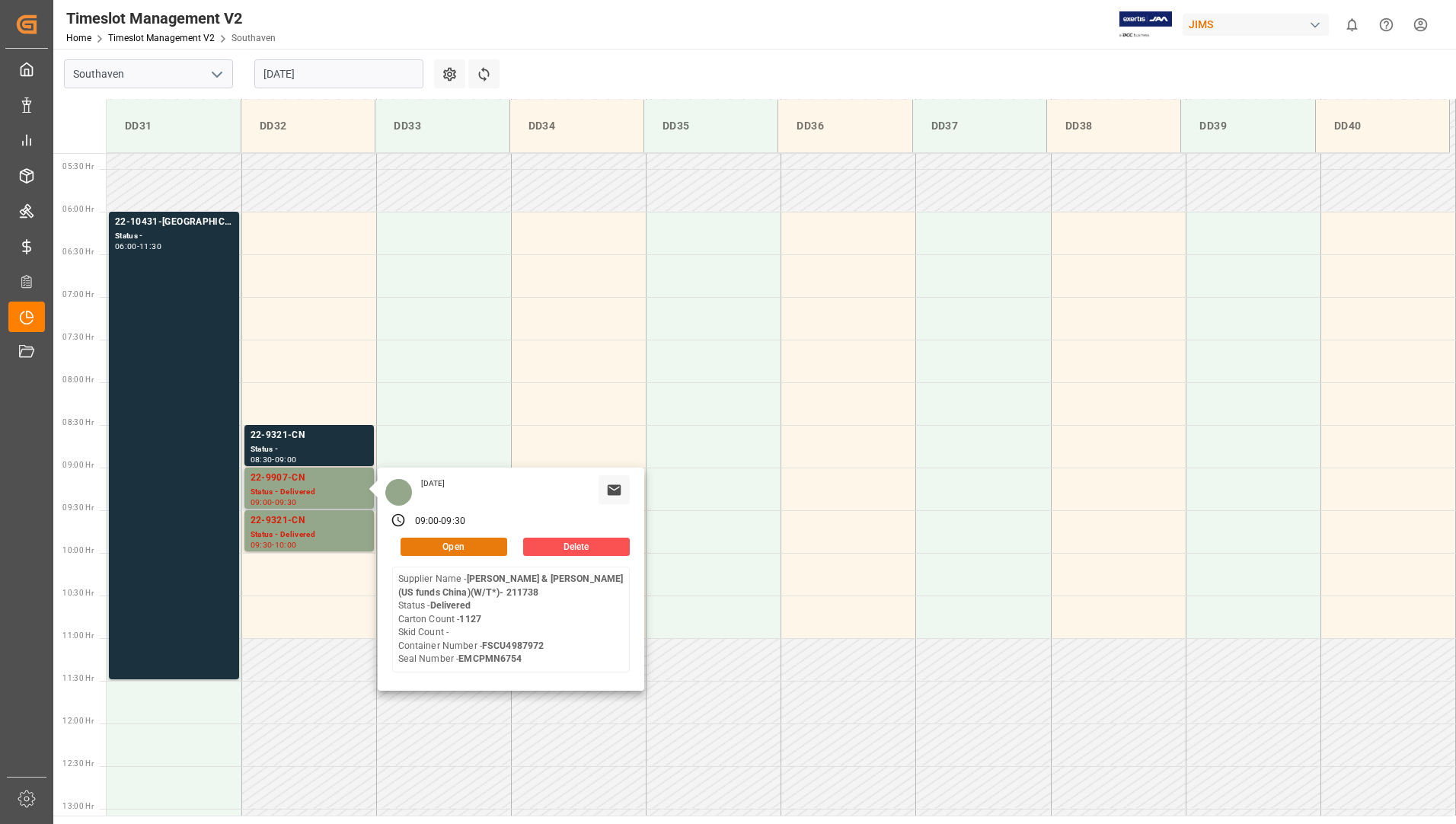
click at [425, 540] on button "Open" at bounding box center [454, 547] width 106 height 18
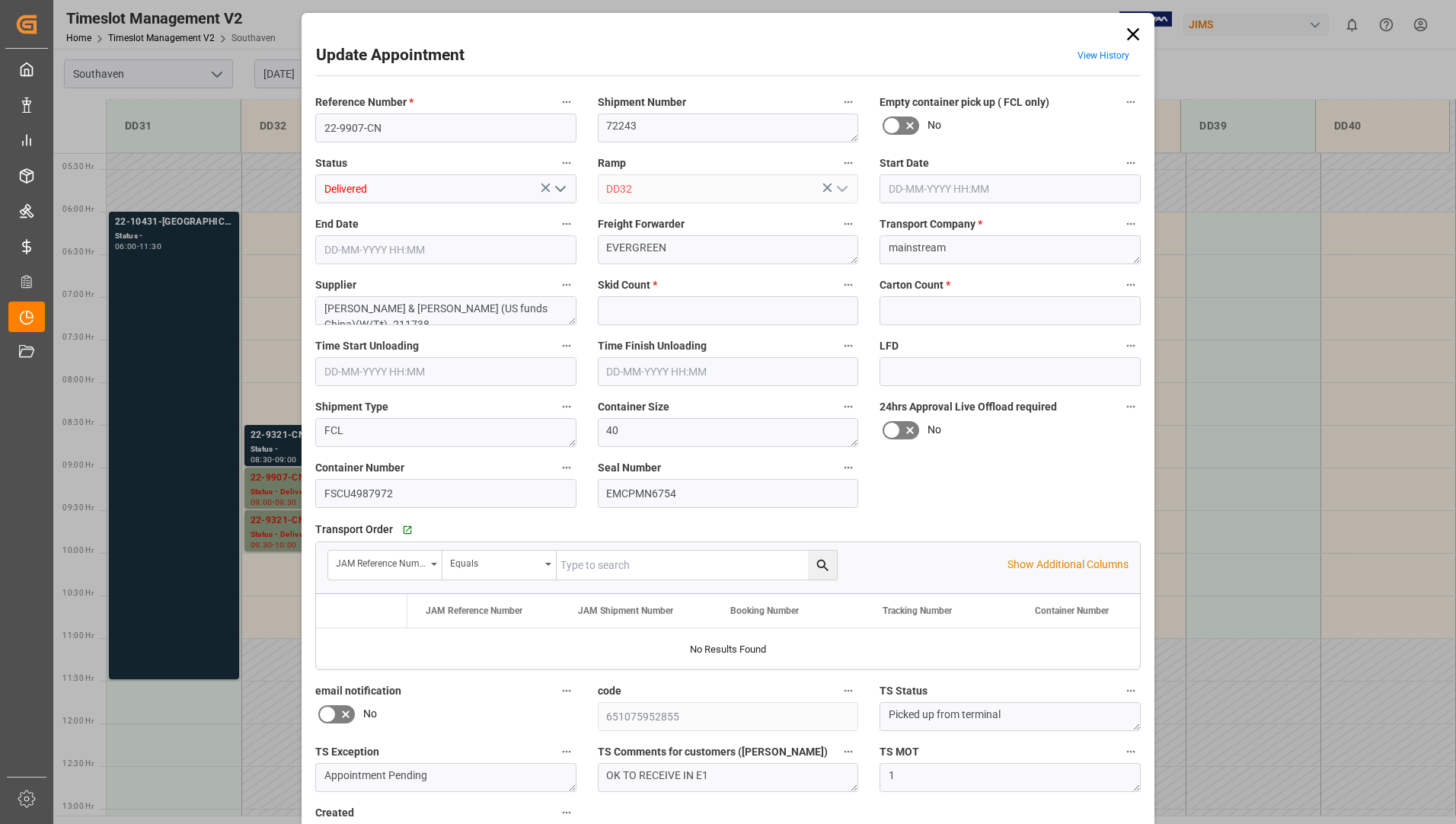
type input "0"
type input "1127"
type input "[DATE] 09:00"
type input "[DATE] 09:30"
type input "[DATE] 13:43"
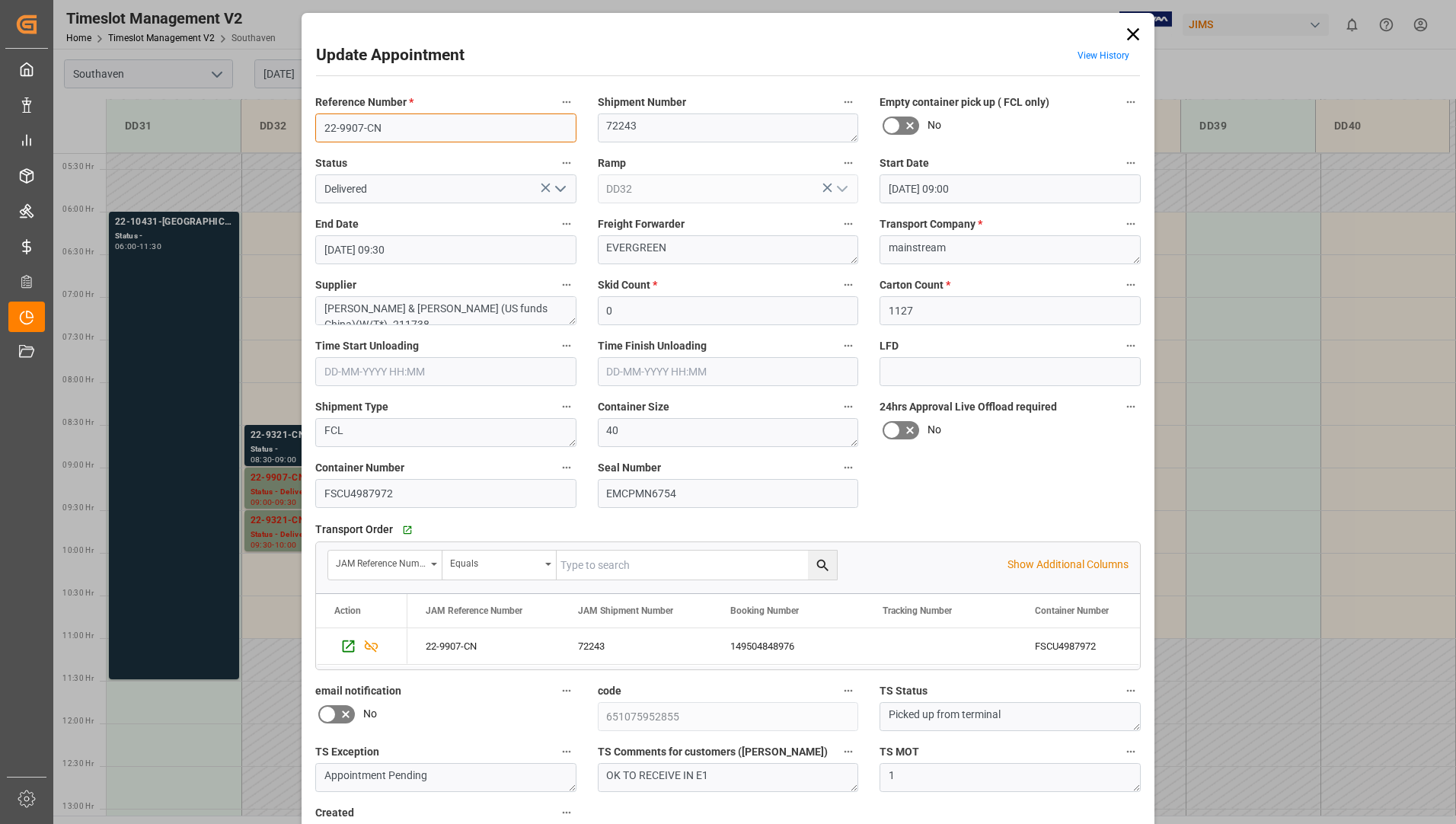
drag, startPoint x: 316, startPoint y: 129, endPoint x: 401, endPoint y: 135, distance: 85.2
click at [401, 135] on input "22-9907-CN" at bounding box center [446, 127] width 261 height 29
drag, startPoint x: 1129, startPoint y: 32, endPoint x: 1123, endPoint y: 41, distance: 10.8
click at [1130, 32] on icon at bounding box center [1133, 34] width 22 height 22
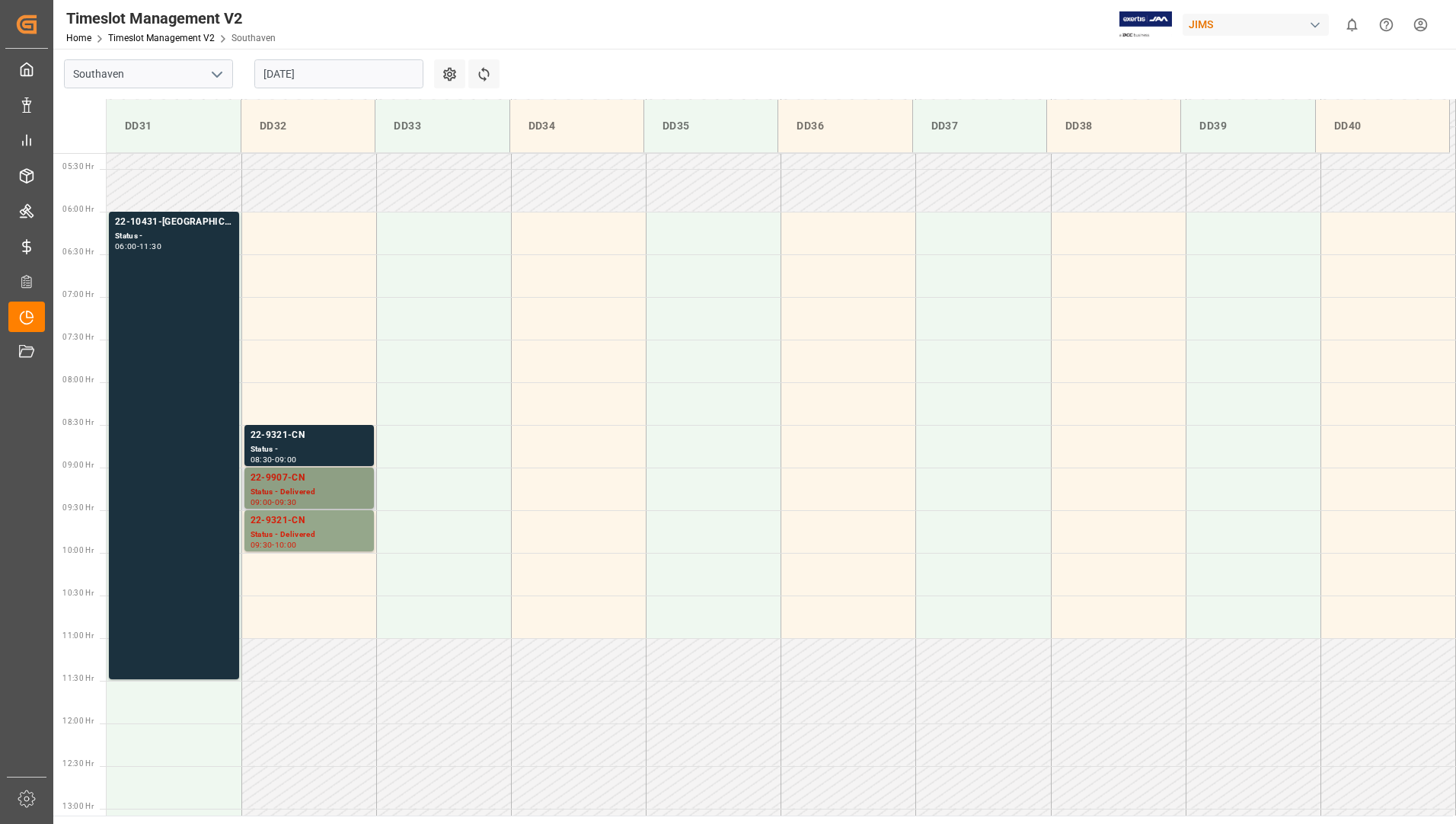
click at [267, 471] on div "22-9907-CN" at bounding box center [308, 478] width 117 height 15
click at [306, 530] on div "Status - Delivered" at bounding box center [308, 535] width 117 height 13
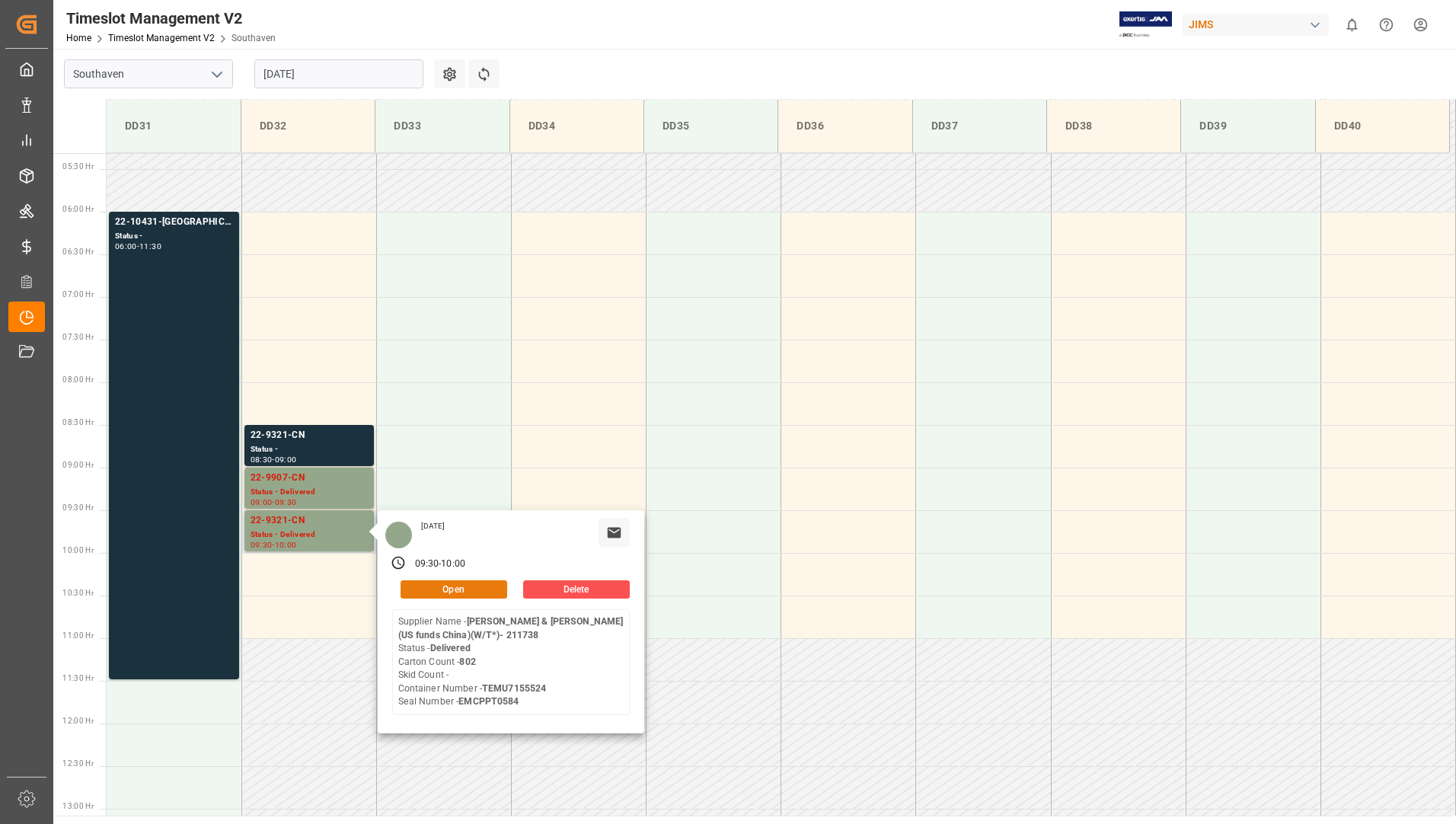
click at [432, 580] on button "Open" at bounding box center [454, 590] width 106 height 18
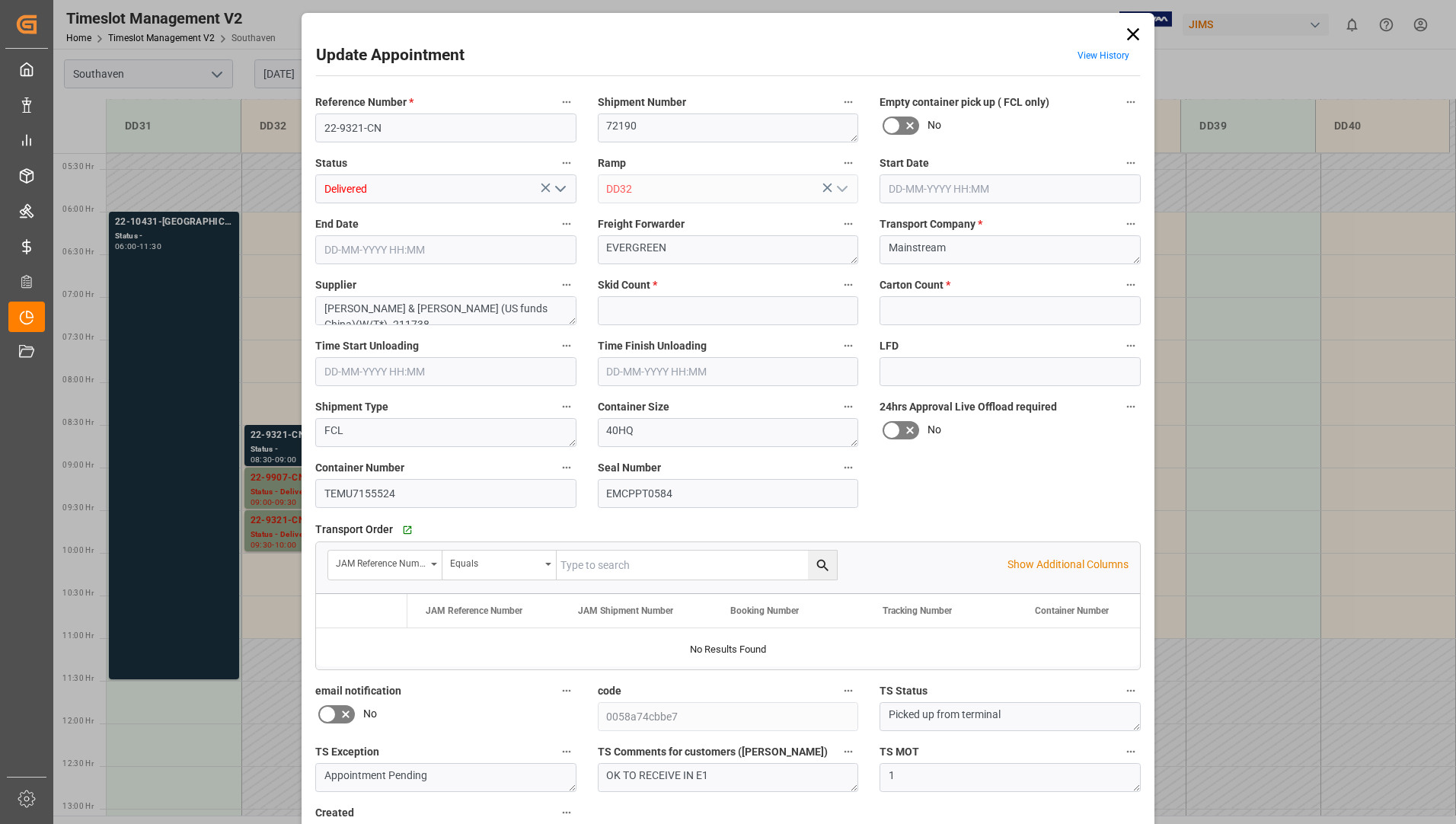
type input "0"
type input "802"
type input "[DATE] 09:30"
type input "[DATE] 10:00"
type input "[DATE] 12:42"
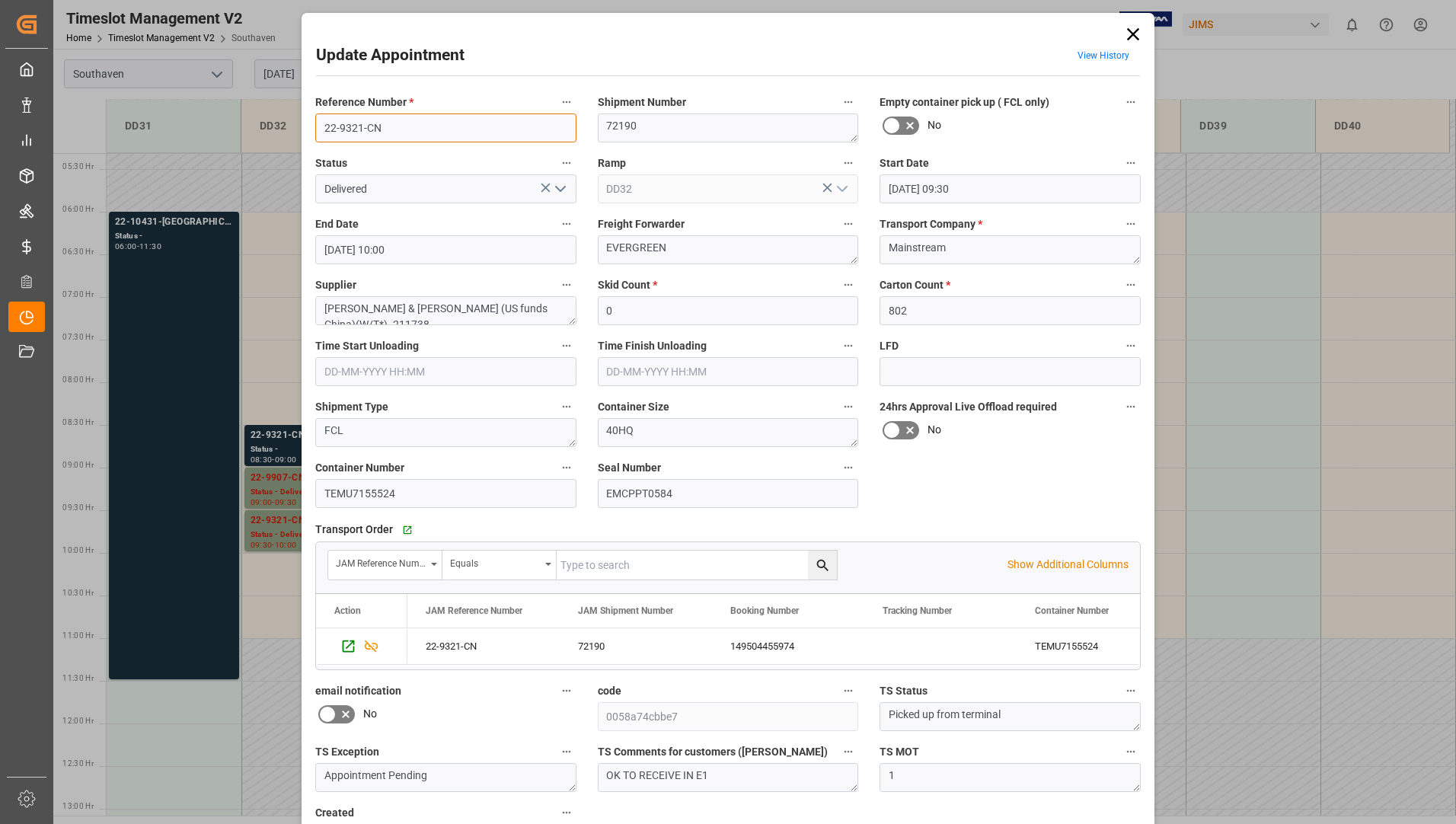
drag, startPoint x: 317, startPoint y: 122, endPoint x: 397, endPoint y: 130, distance: 80.4
click at [397, 130] on input "22-9321-CN" at bounding box center [446, 127] width 261 height 29
click at [1136, 26] on icon at bounding box center [1133, 34] width 22 height 22
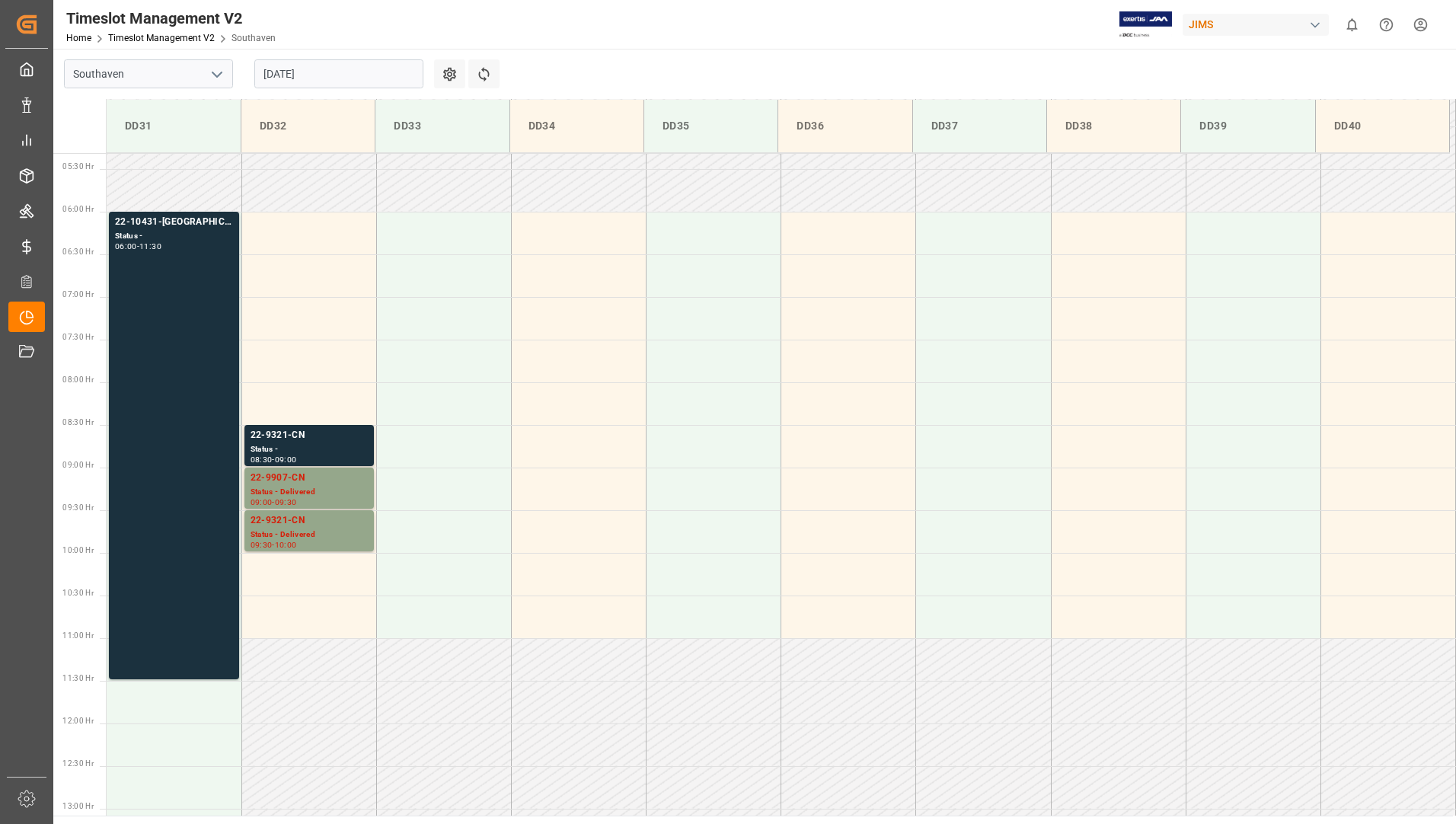
click at [315, 73] on input "[DATE]" at bounding box center [338, 73] width 169 height 29
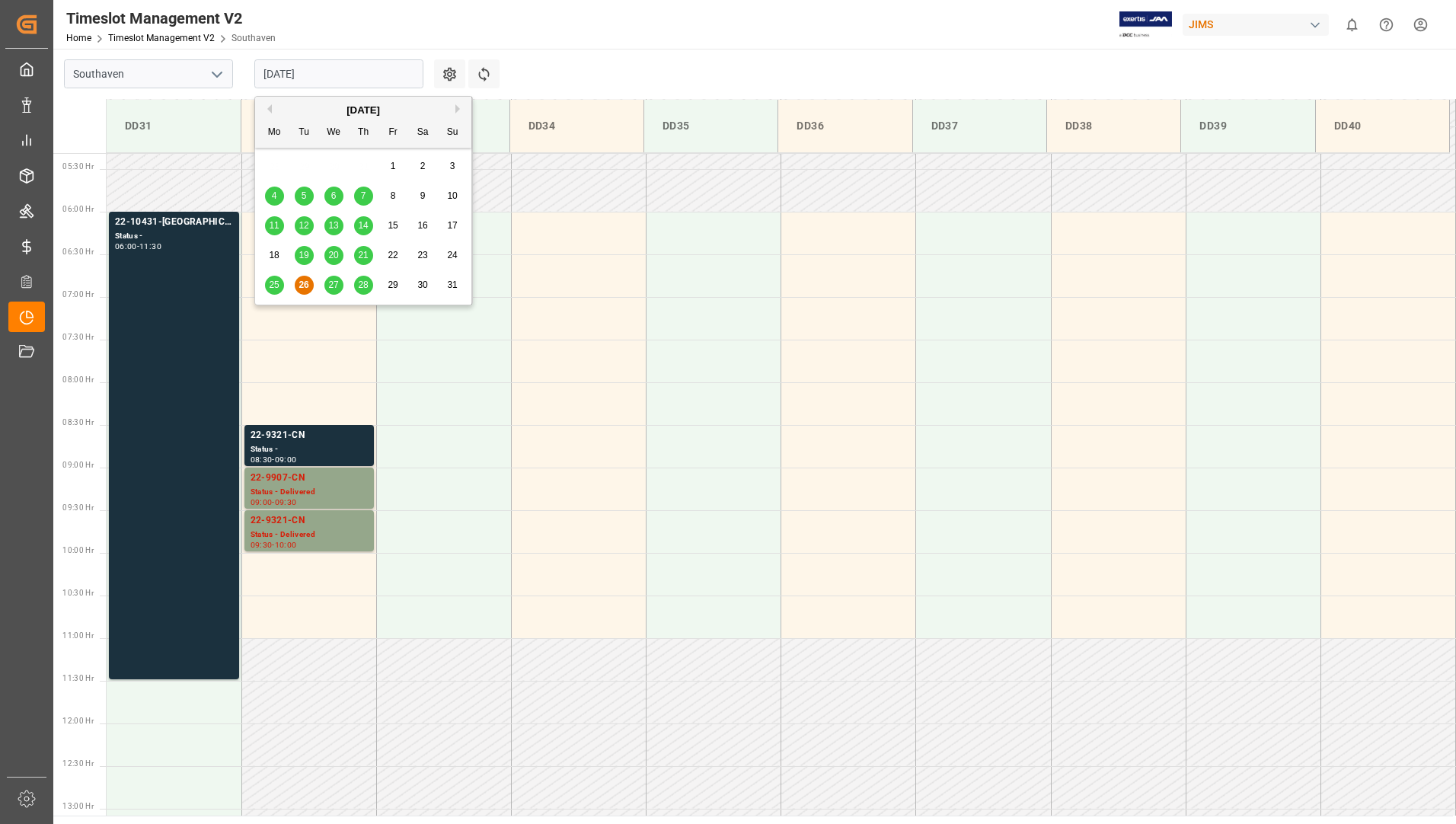
click at [370, 289] on div "28" at bounding box center [363, 286] width 19 height 18
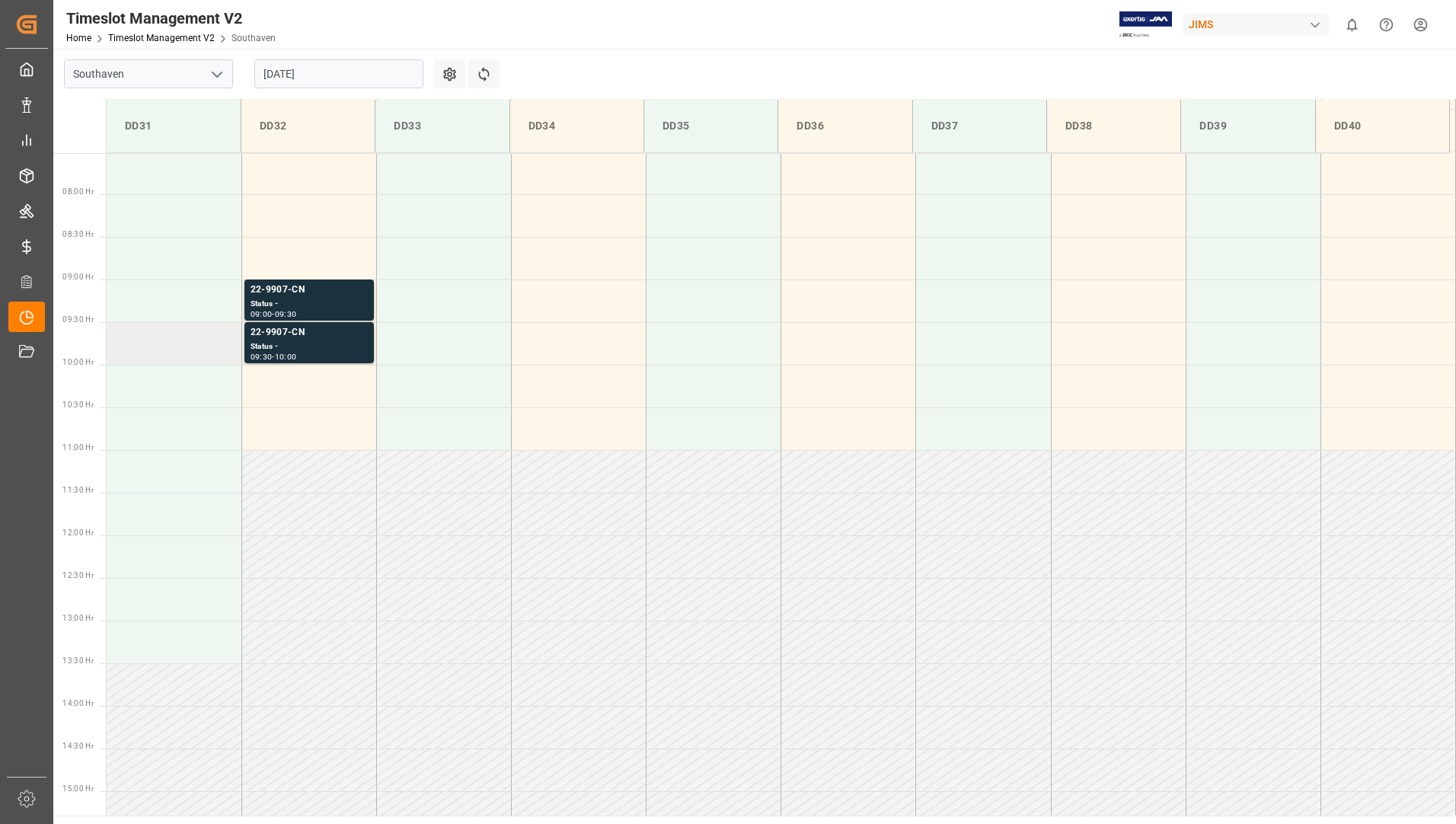
scroll to position [605, 0]
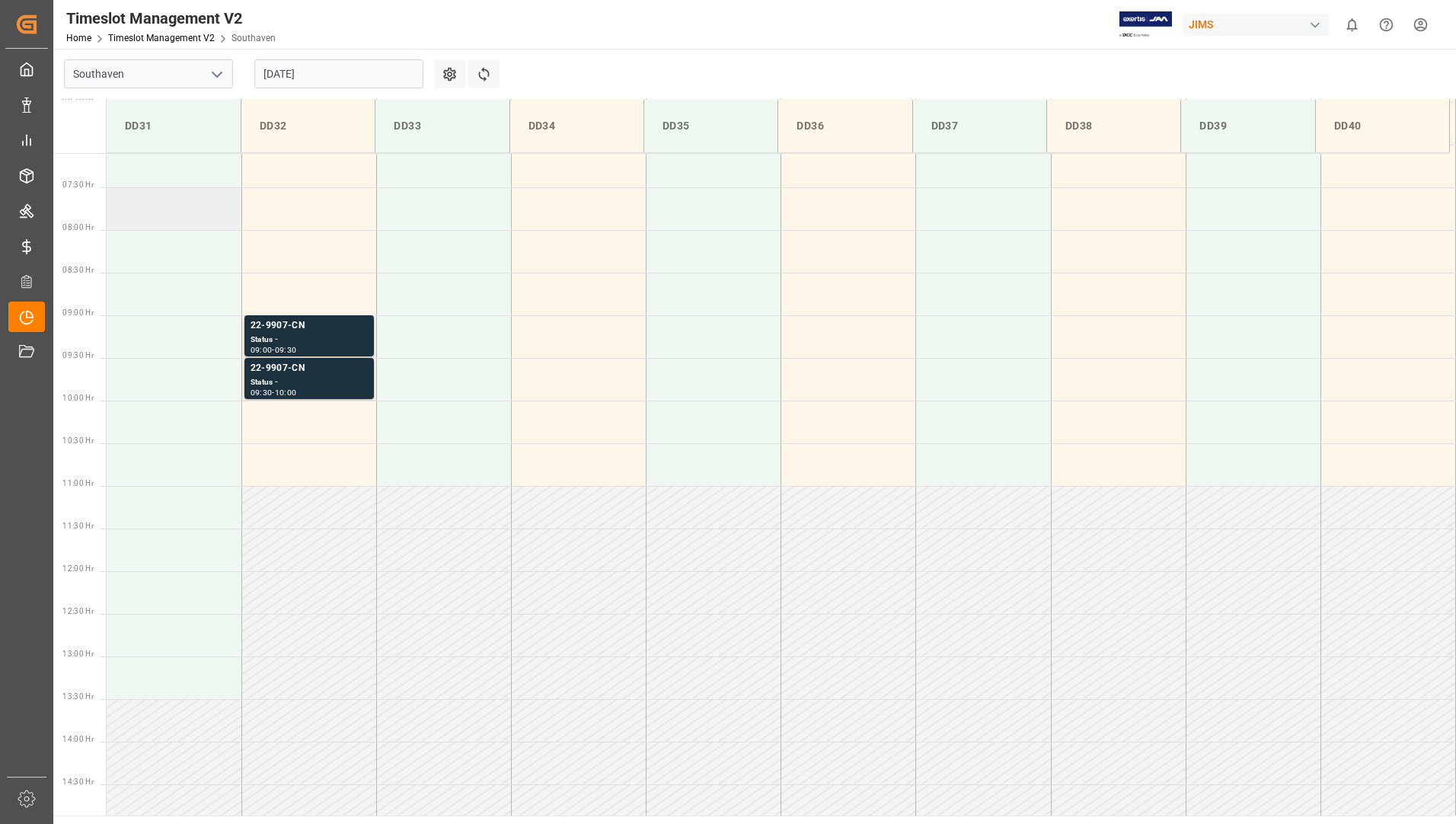
click at [150, 224] on td at bounding box center [174, 208] width 135 height 42
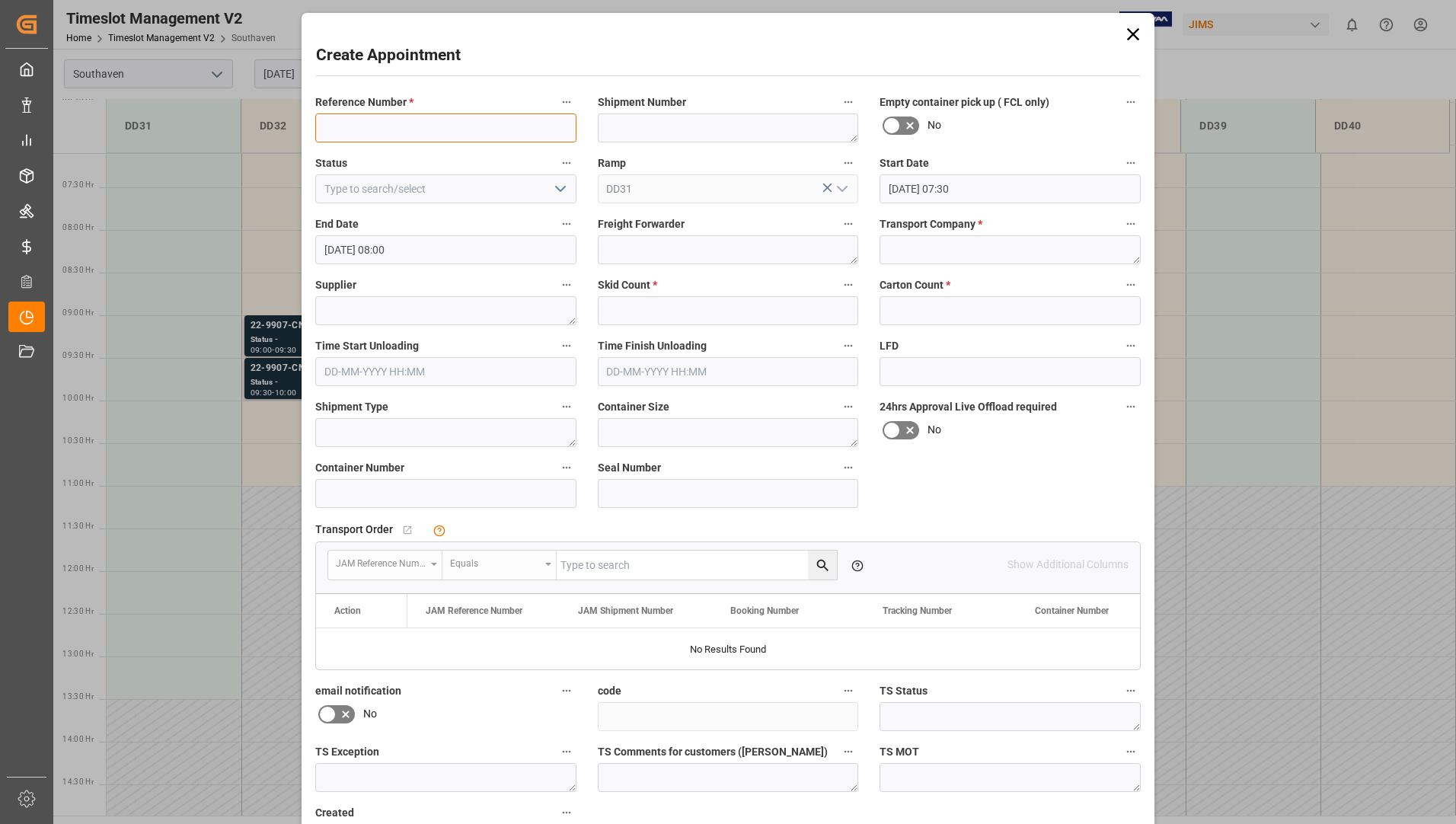
click at [400, 121] on input at bounding box center [446, 127] width 261 height 29
type input "0"
click at [528, 191] on input at bounding box center [446, 189] width 261 height 29
click at [561, 186] on icon "open menu" at bounding box center [560, 189] width 18 height 18
click at [415, 328] on div "New appointment" at bounding box center [446, 325] width 259 height 34
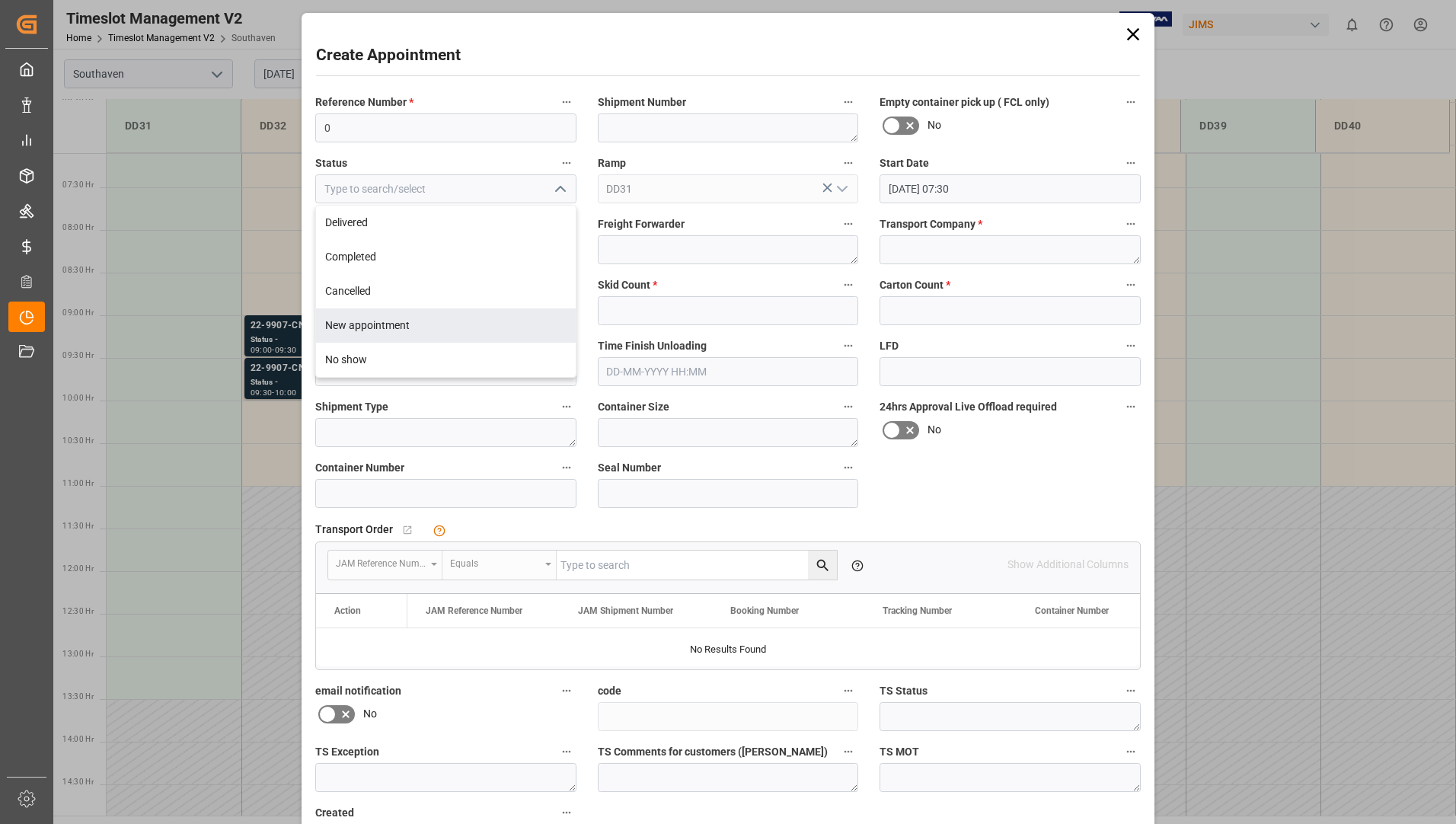
type input "New appointment"
click at [414, 308] on textarea at bounding box center [446, 310] width 261 height 29
type textarea "g"
type textarea "Guillemot"
click at [650, 309] on input "text" at bounding box center [728, 310] width 261 height 29
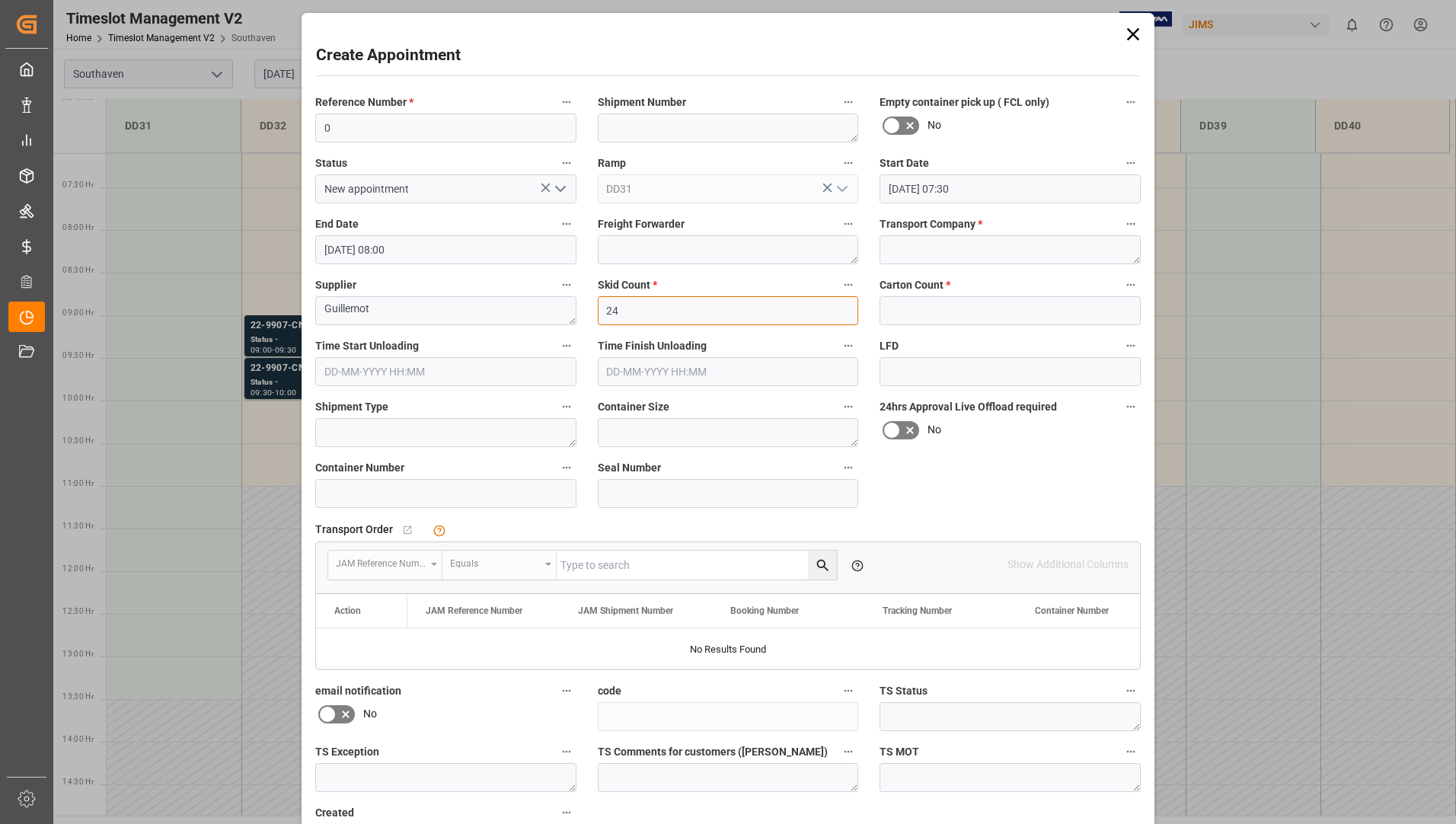
type input "24"
click at [964, 324] on input "text" at bounding box center [1010, 310] width 261 height 29
type input "0"
click at [1087, 189] on input "[DATE] 07:30" at bounding box center [1010, 189] width 261 height 29
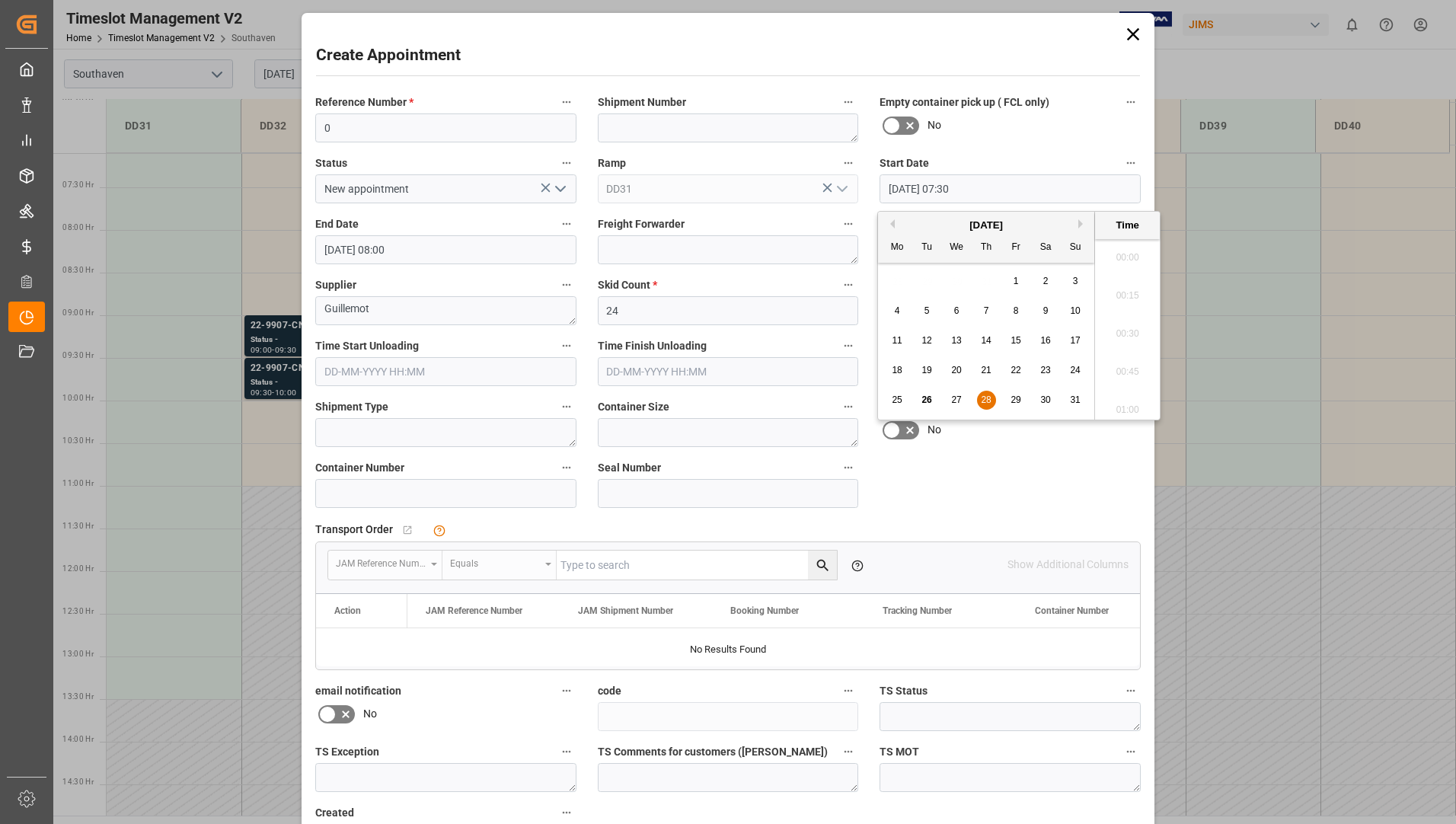
scroll to position [1072, 0]
click at [982, 398] on span "28" at bounding box center [986, 400] width 10 height 11
click at [1125, 401] on li "08:00" at bounding box center [1128, 405] width 65 height 38
type input "[DATE] 08:00"
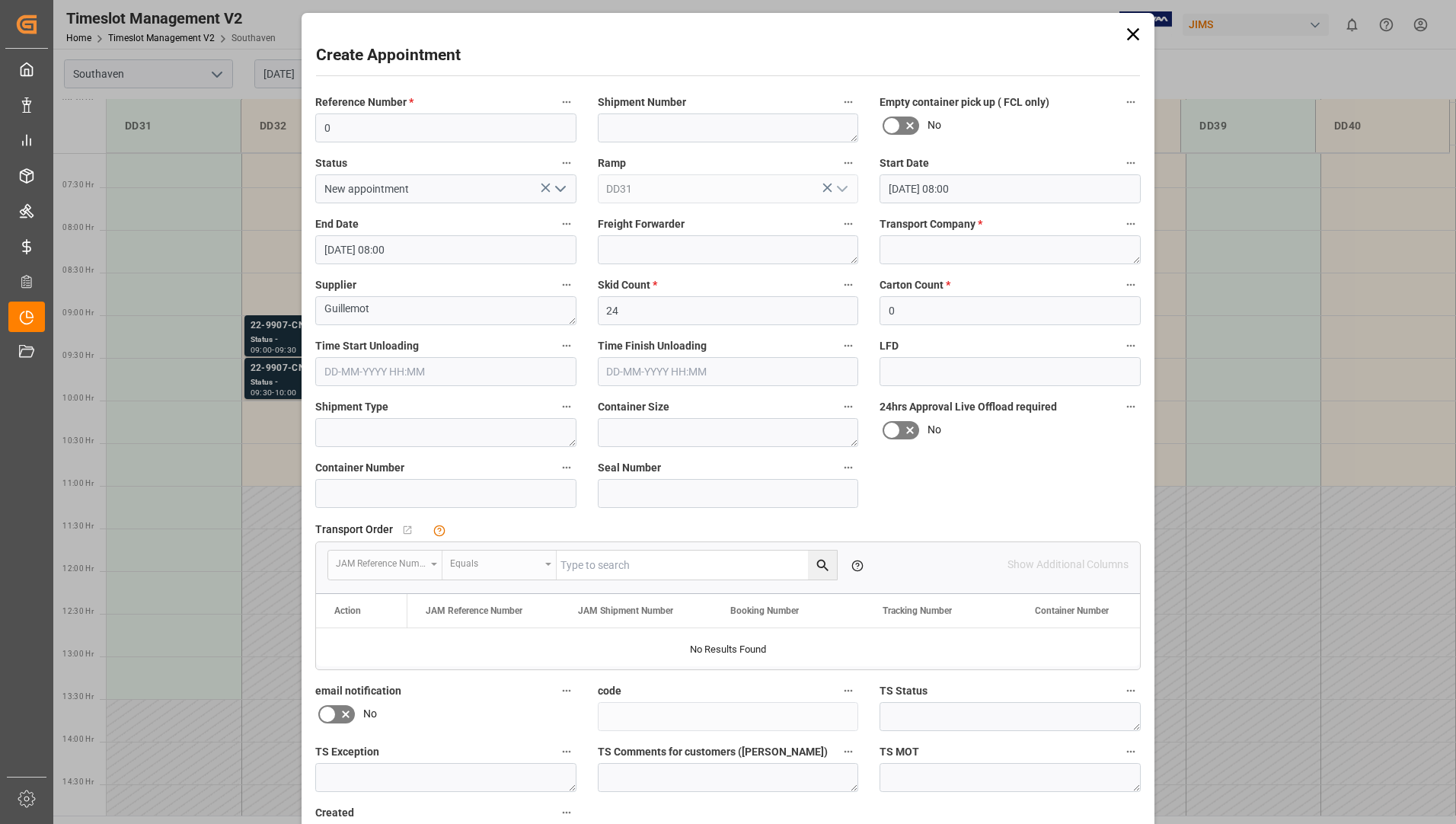
click at [507, 245] on input "[DATE] 08:00" at bounding box center [446, 249] width 261 height 29
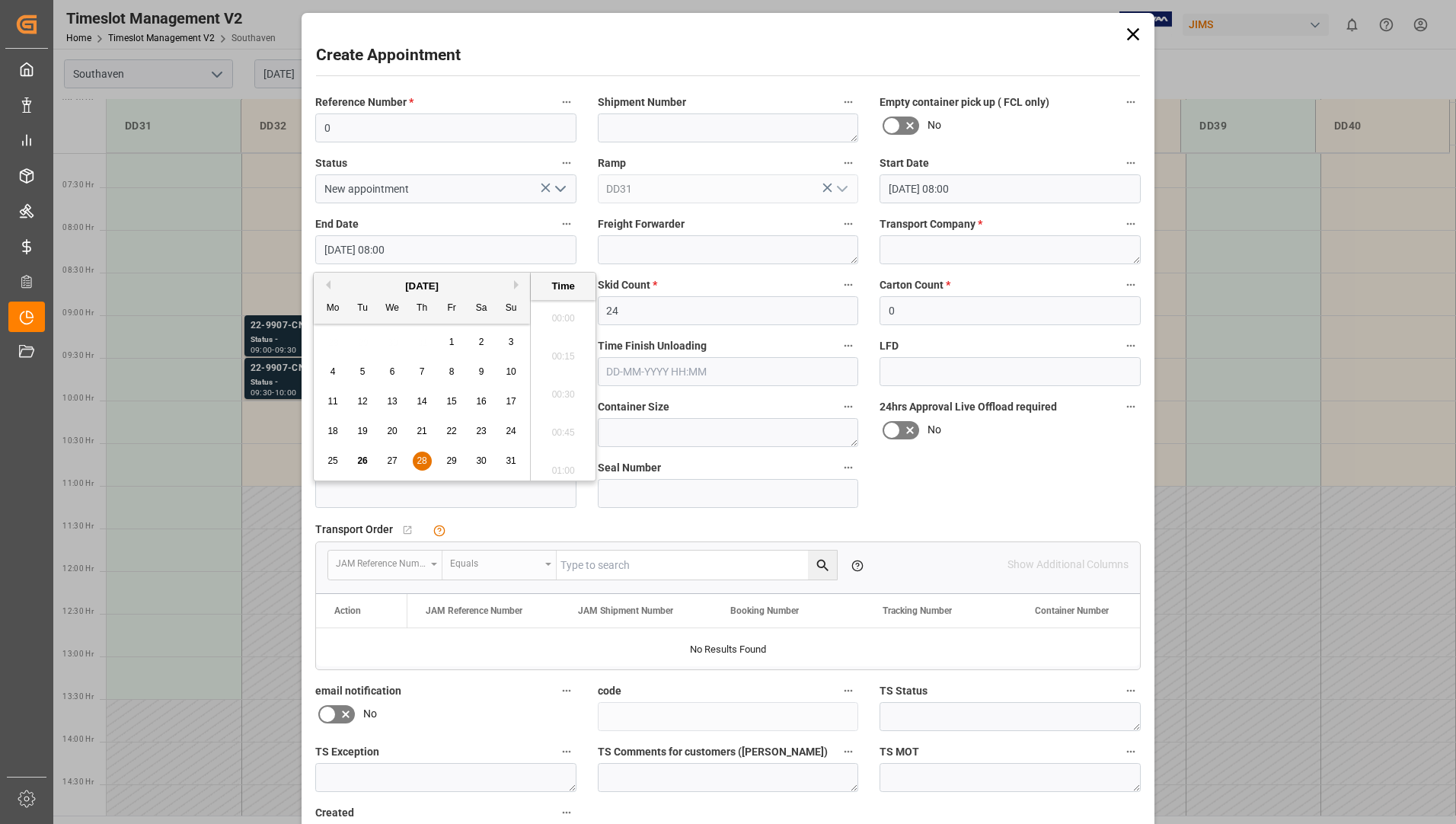
scroll to position [1147, 0]
click at [418, 465] on span "28" at bounding box center [422, 461] width 10 height 11
click at [565, 462] on li "11:30" at bounding box center [563, 466] width 65 height 38
type input "[DATE] 11:30"
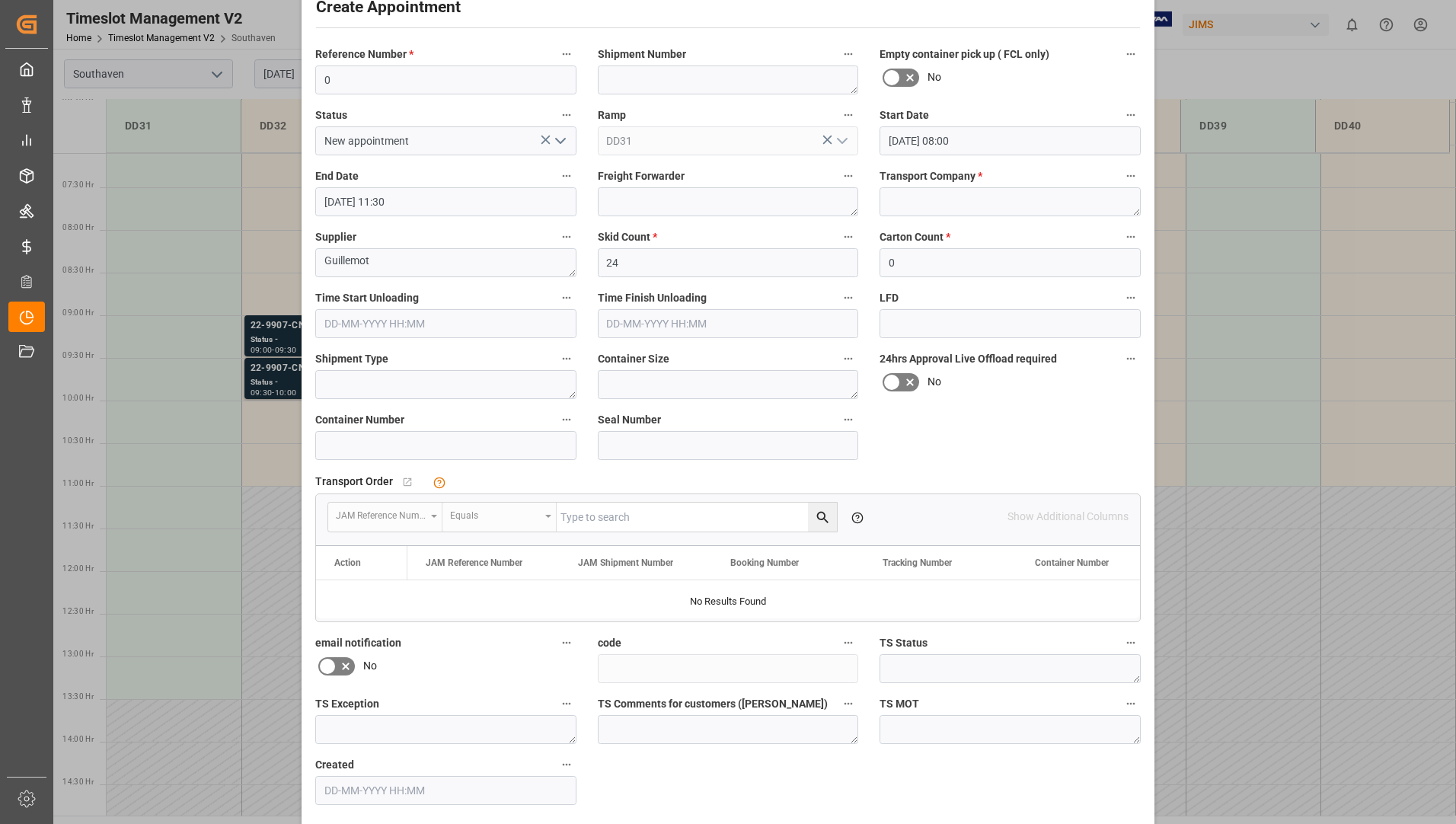
scroll to position [106, 0]
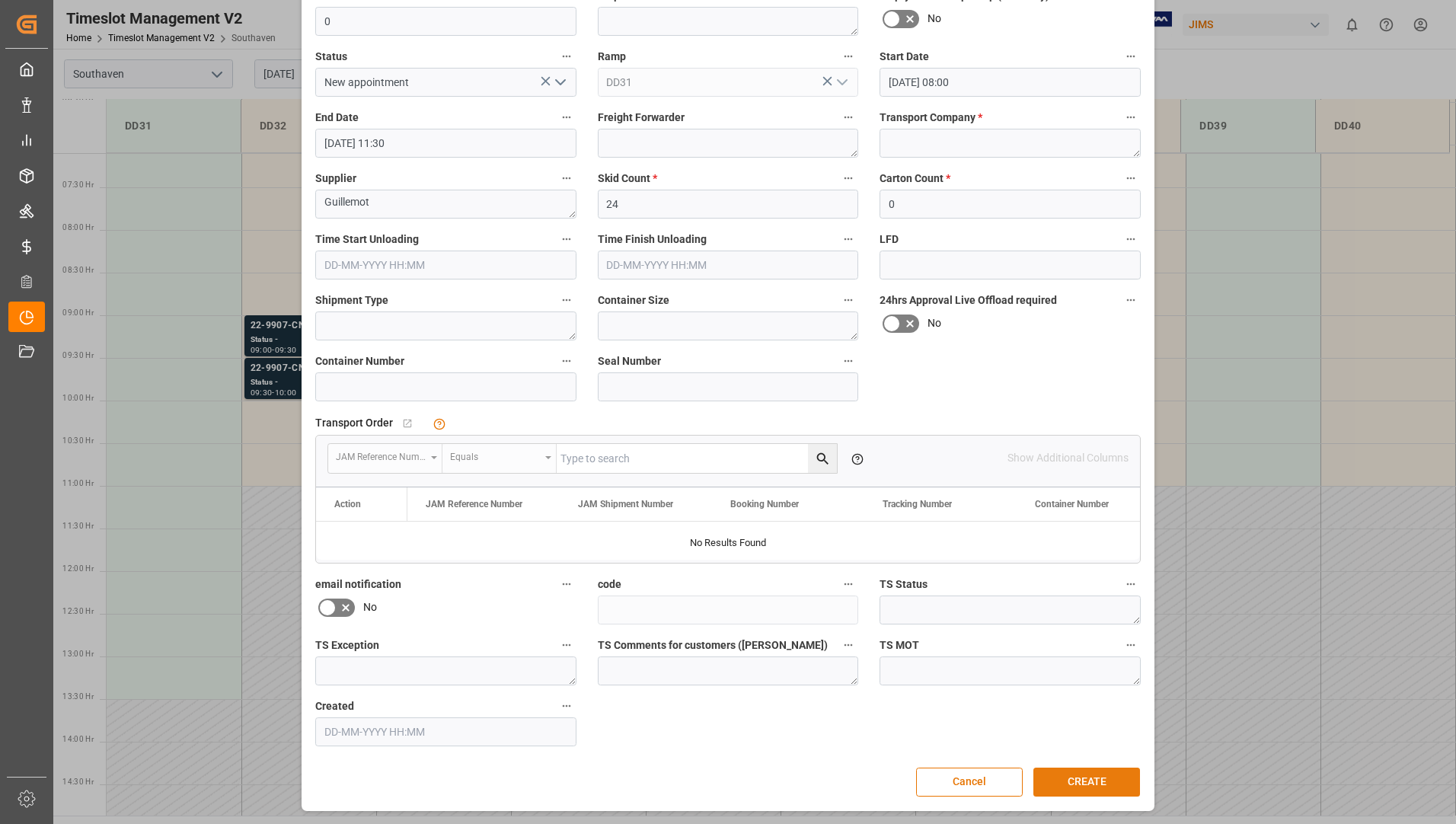
click at [1059, 776] on button "CREATE" at bounding box center [1087, 782] width 106 height 29
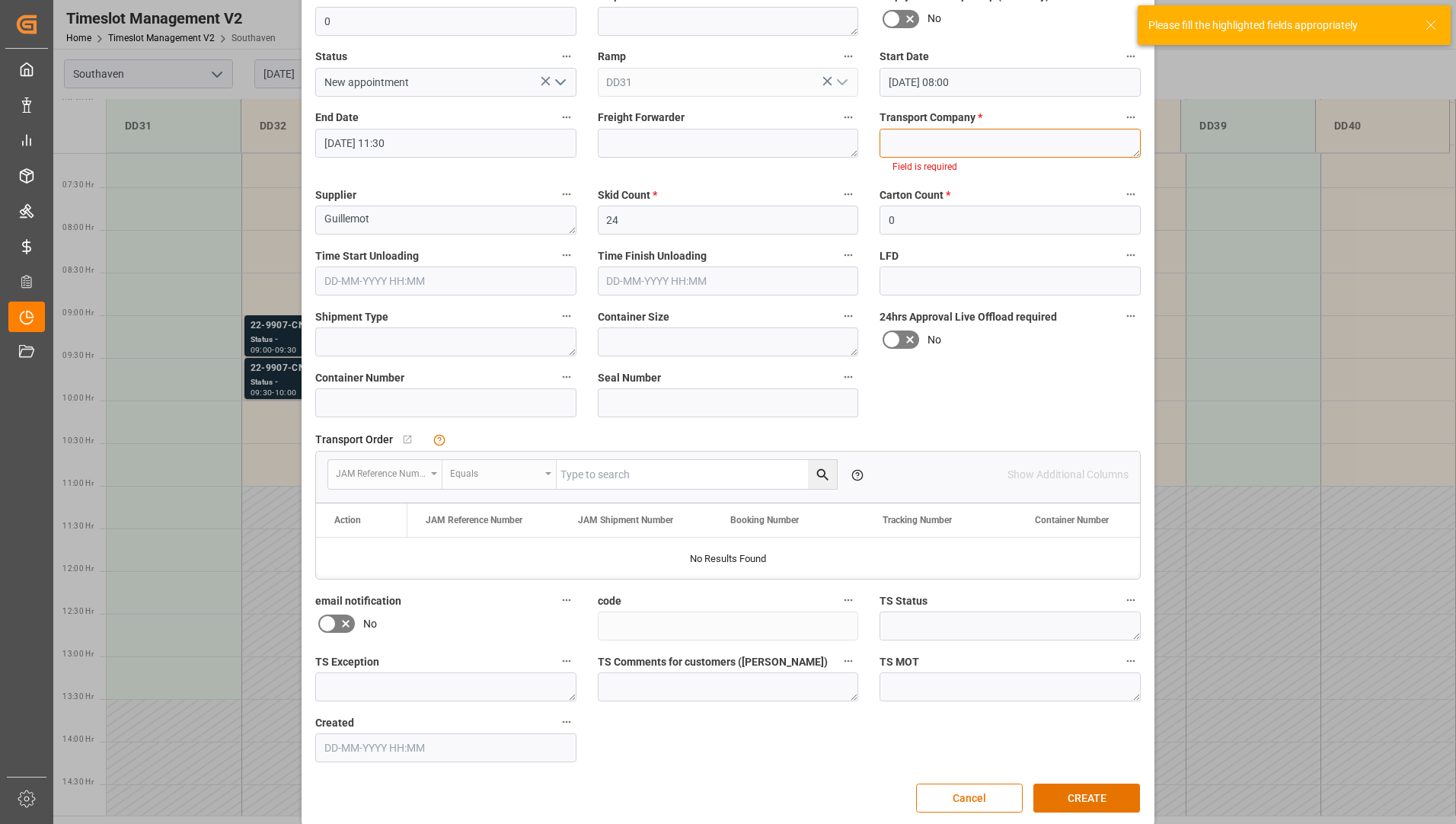
click at [959, 145] on textarea at bounding box center [1010, 143] width 261 height 29
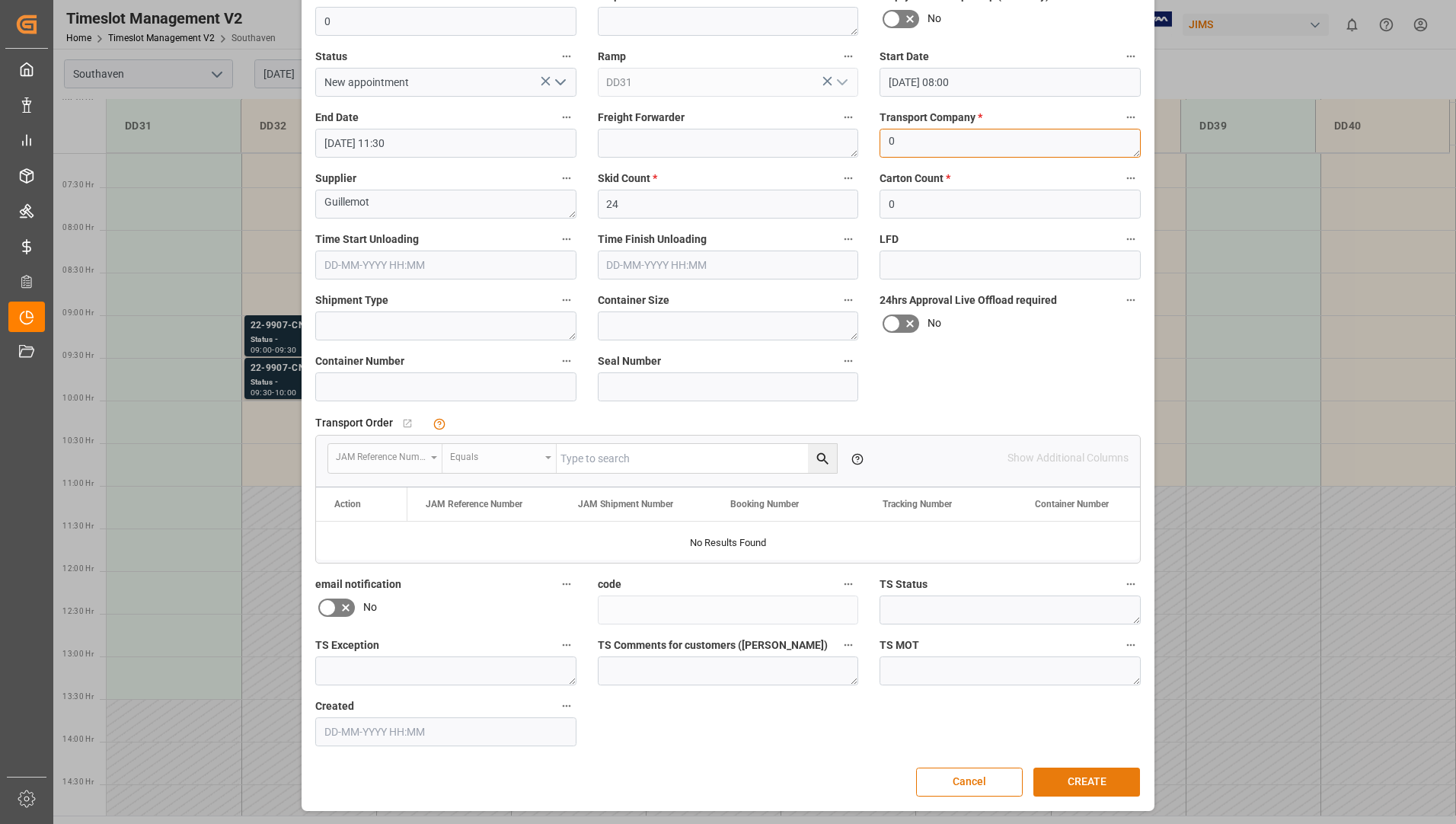
type textarea "0"
click at [1094, 782] on button "CREATE" at bounding box center [1087, 782] width 106 height 29
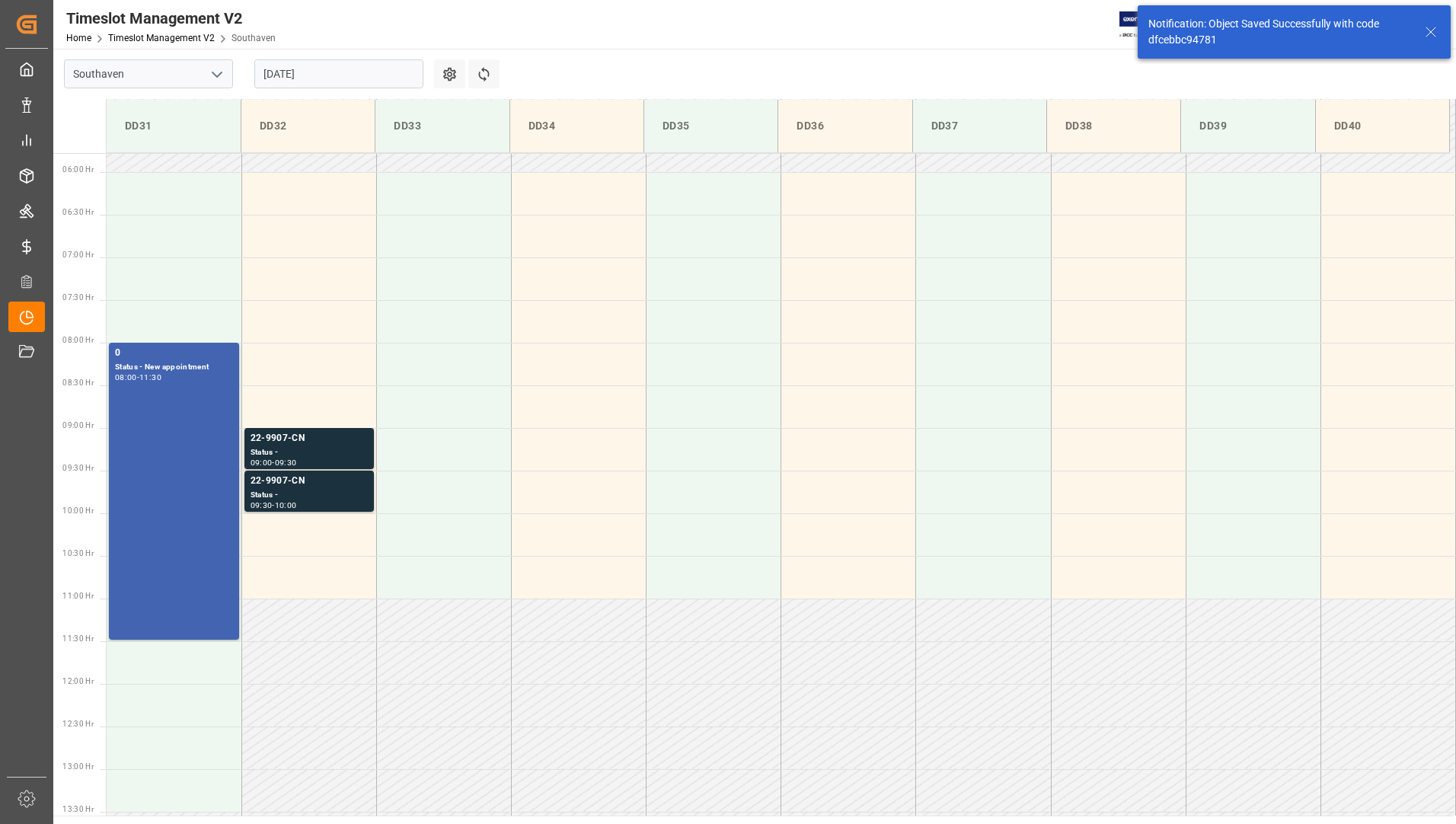
scroll to position [587, 0]
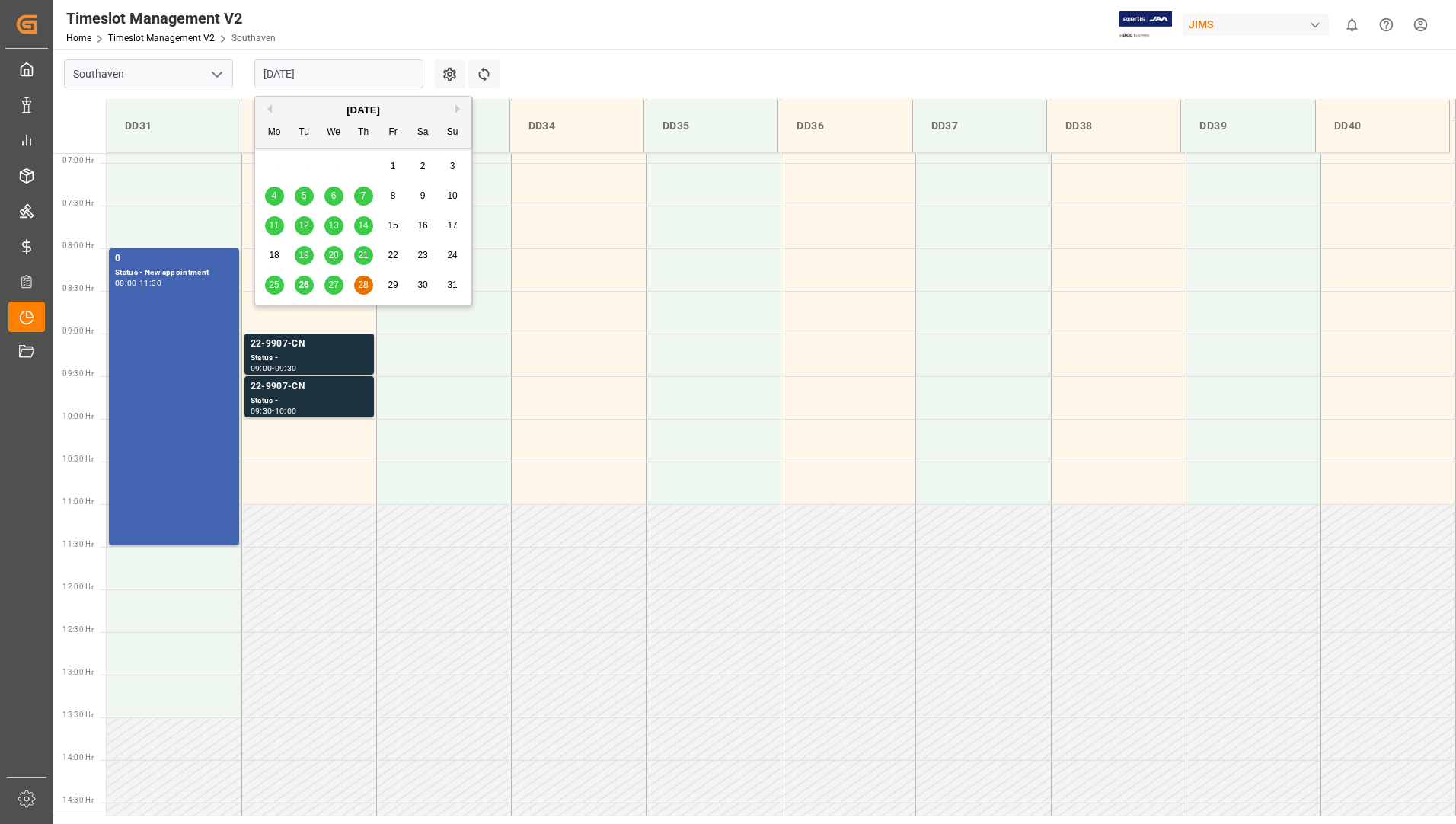
click at [308, 72] on input "[DATE]" at bounding box center [338, 73] width 169 height 29
click at [306, 289] on span "26" at bounding box center [304, 284] width 10 height 11
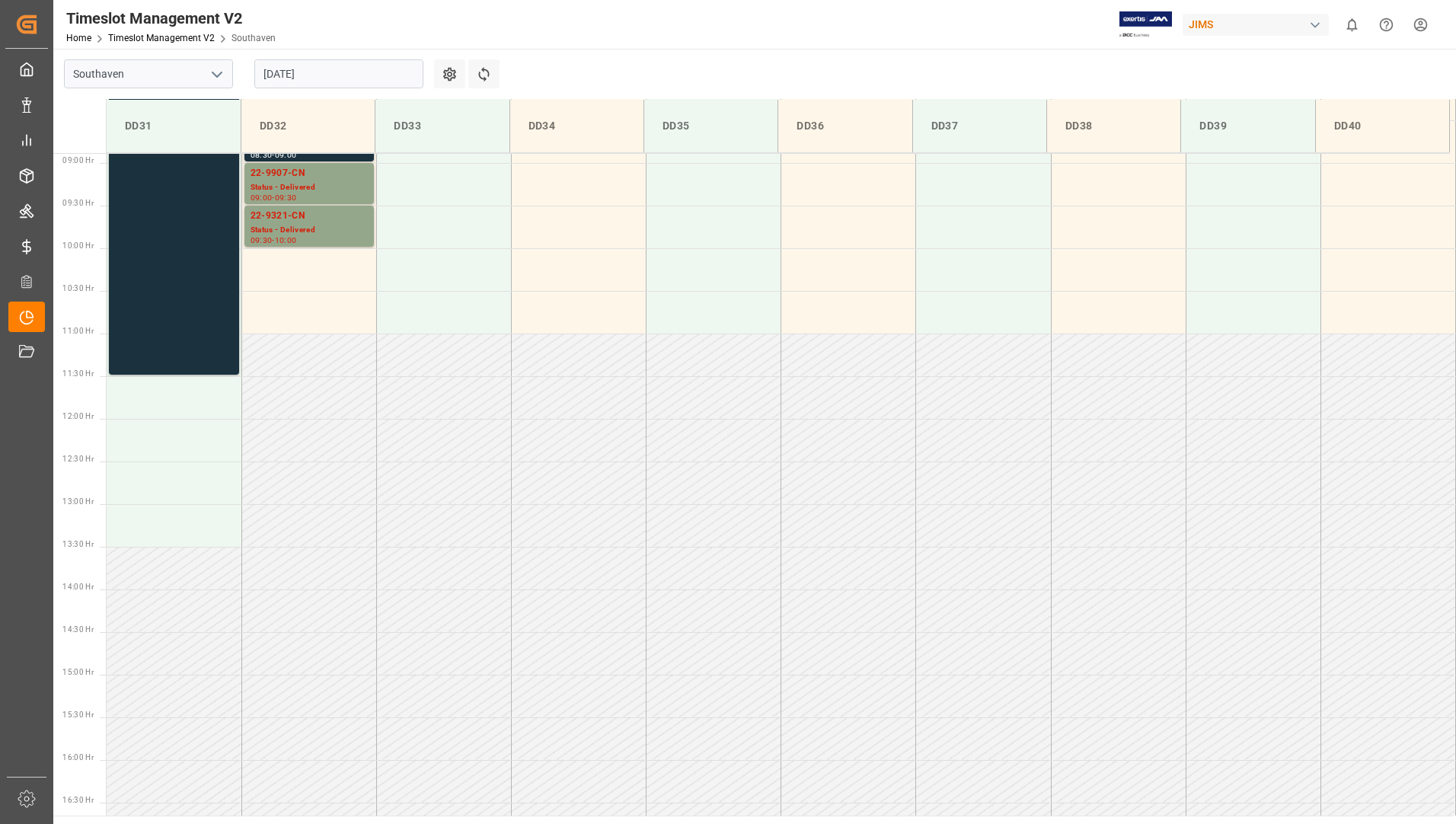
scroll to position [530, 0]
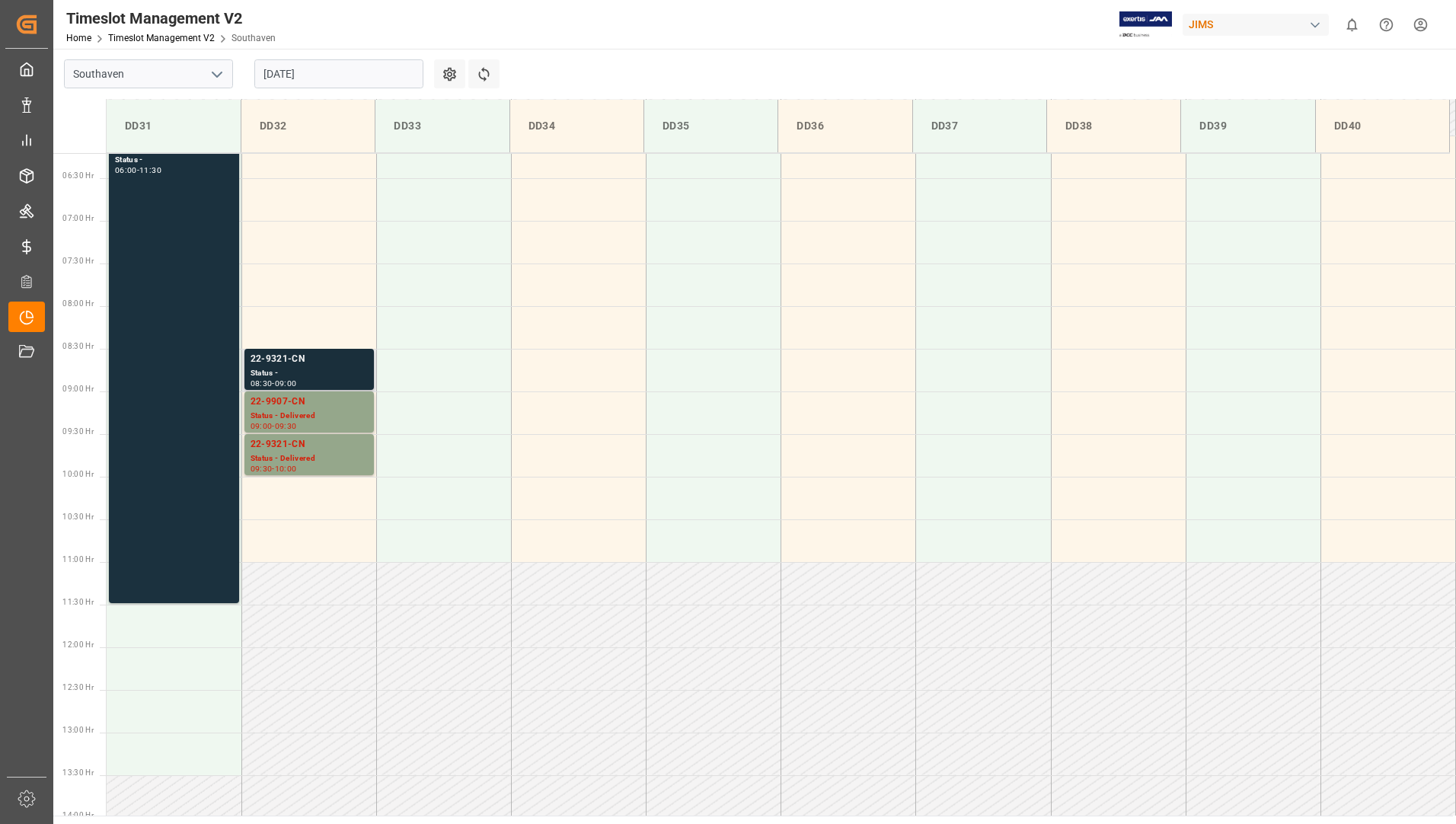
click at [297, 369] on div "Status -" at bounding box center [308, 374] width 117 height 13
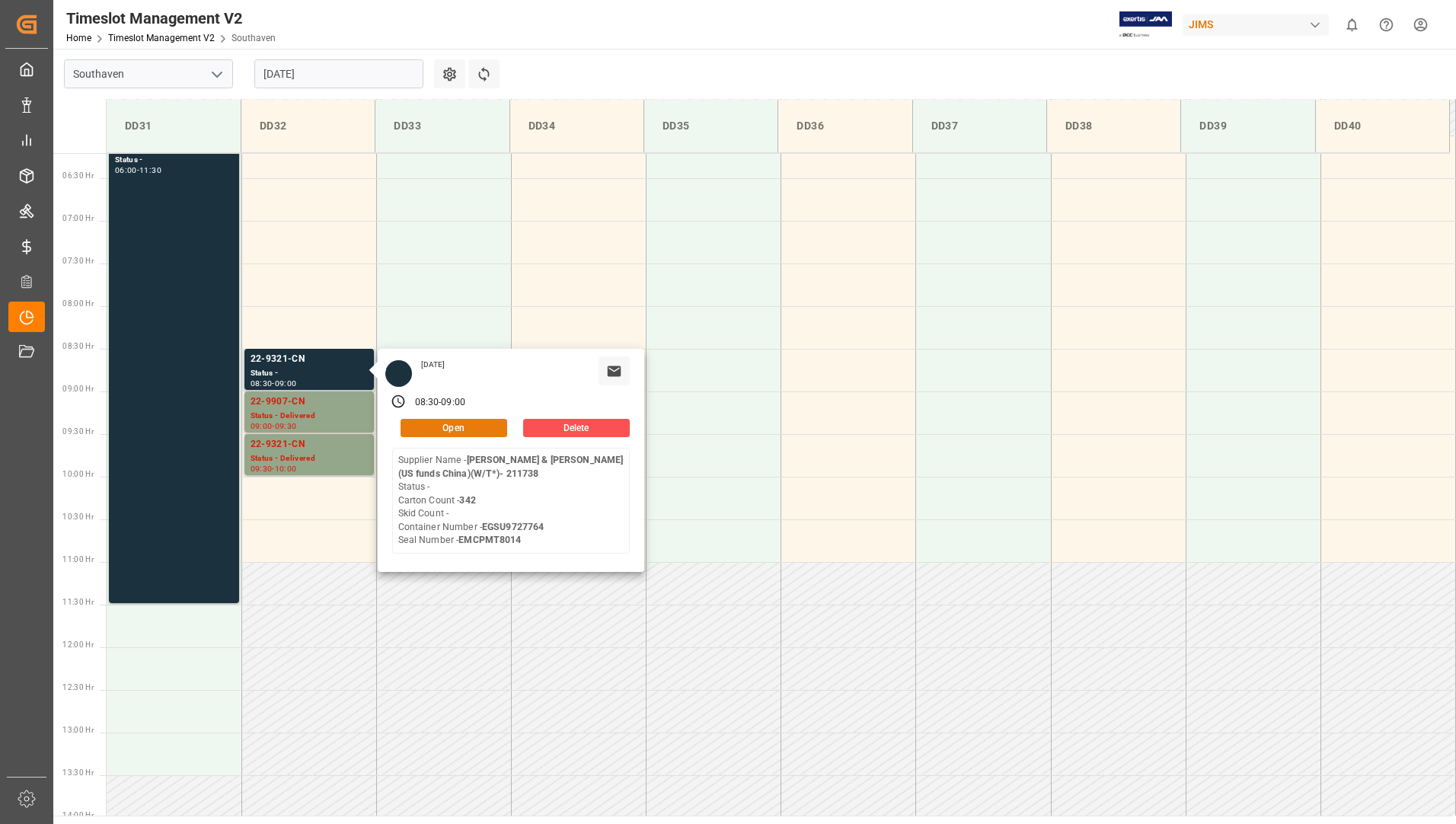
click at [461, 423] on button "Open" at bounding box center [454, 428] width 106 height 18
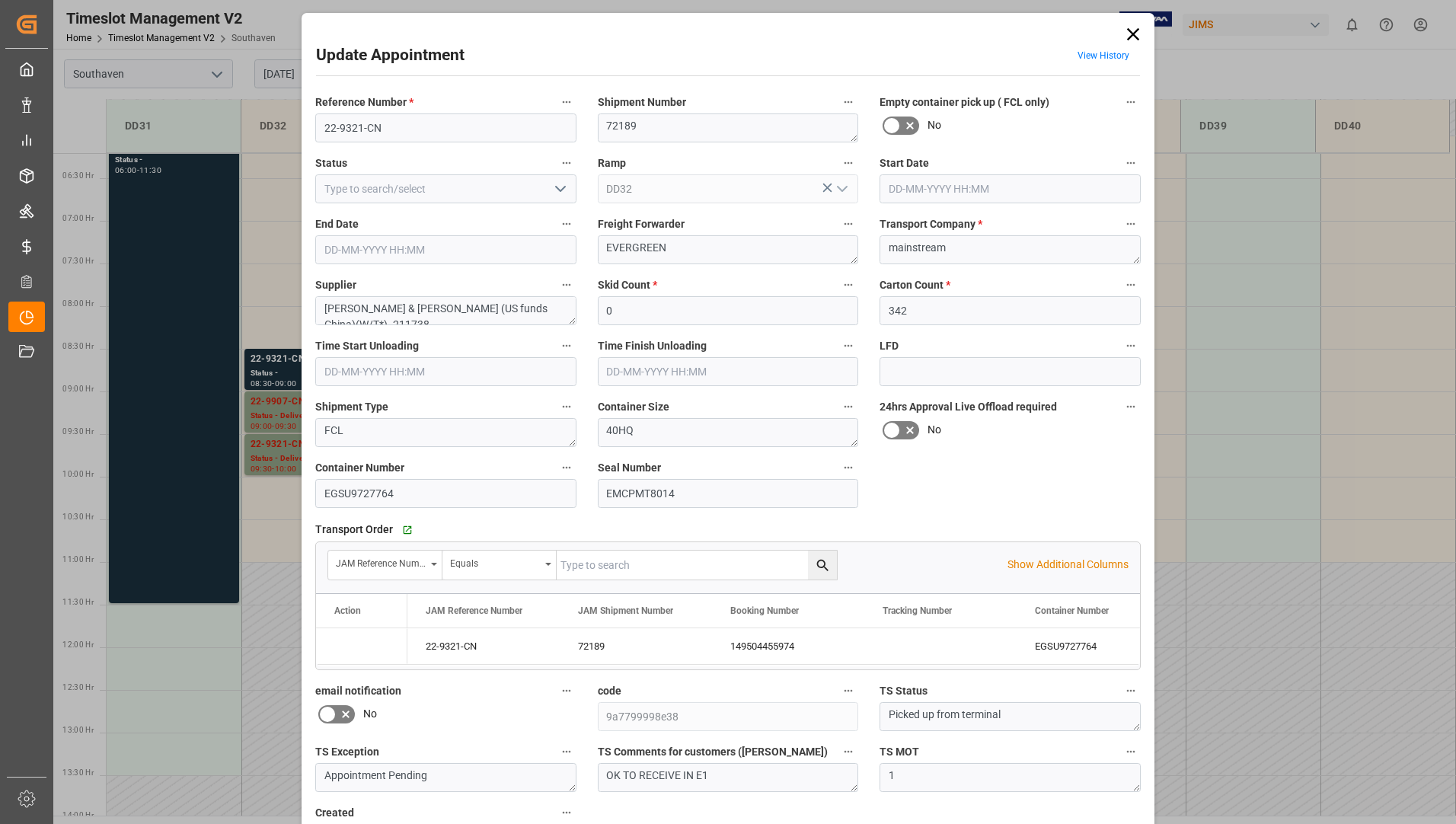
type input "[DATE] 08:30"
type input "[DATE] 09:00"
type input "[DATE] 16:03"
click at [524, 130] on input "22-9321-CN" at bounding box center [446, 127] width 261 height 29
click at [539, 177] on input at bounding box center [446, 189] width 261 height 29
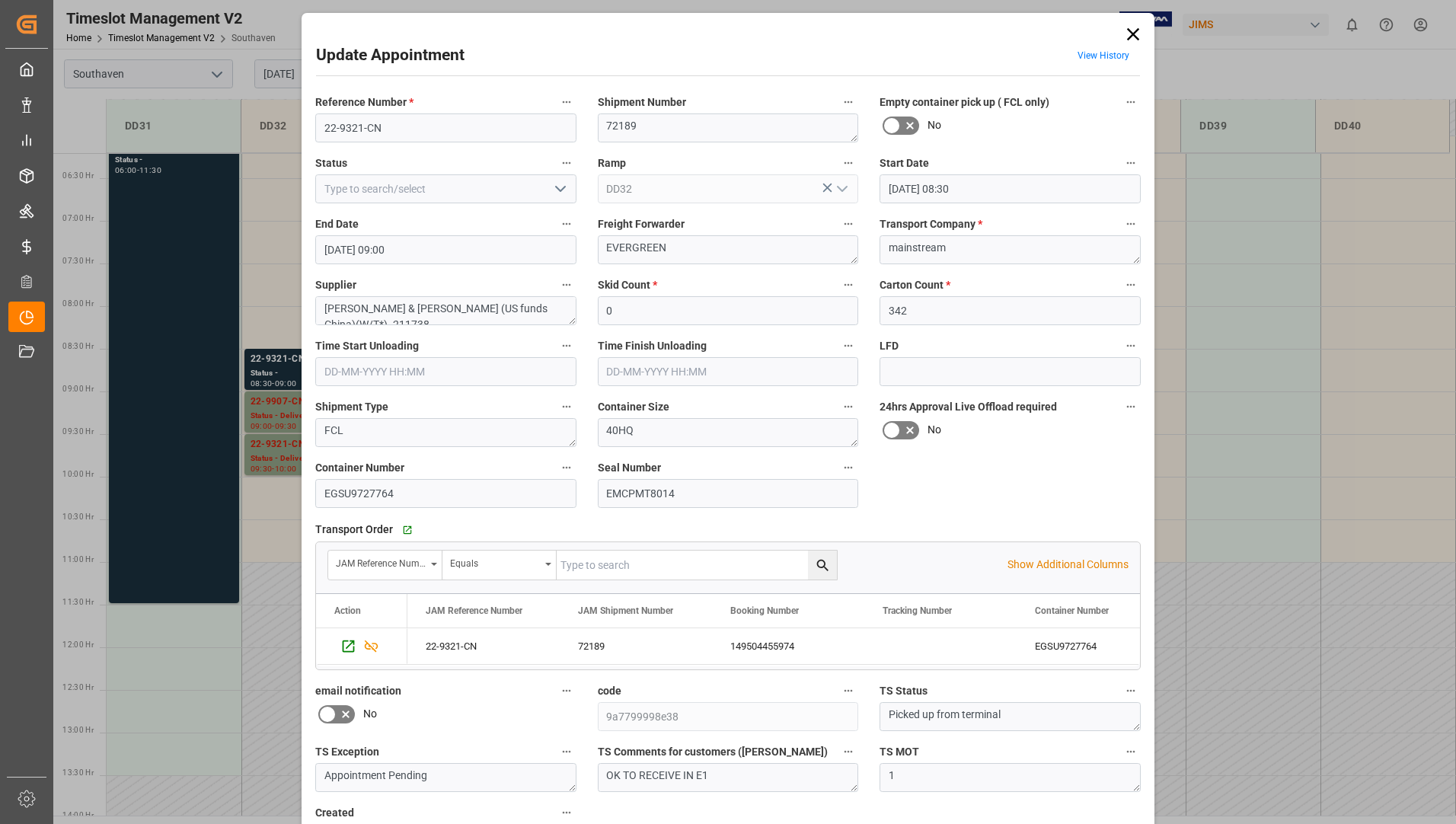
click at [557, 188] on icon "open menu" at bounding box center [560, 189] width 18 height 18
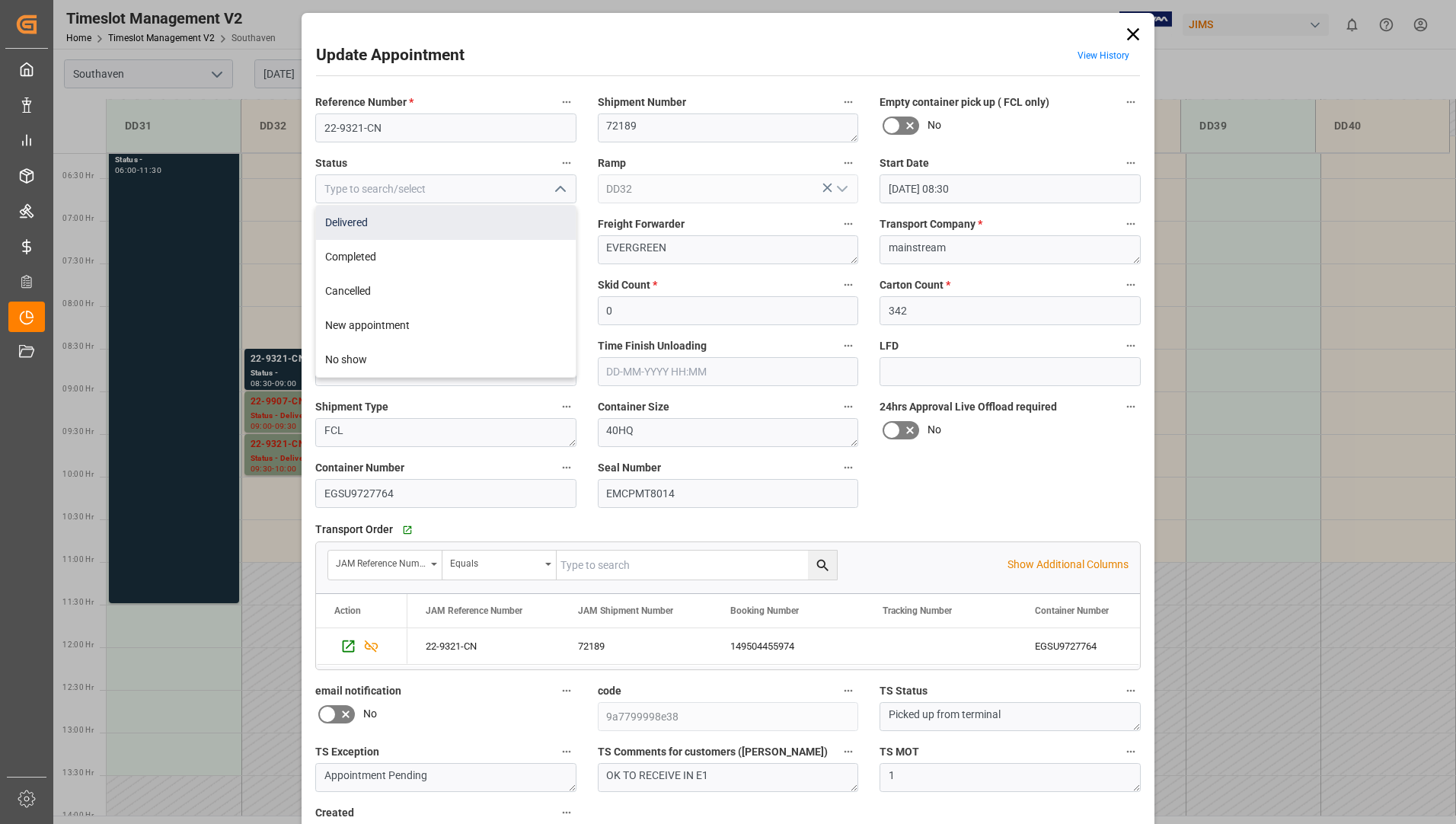
click at [527, 234] on div "Delivered" at bounding box center [446, 222] width 259 height 34
type input "Delivered"
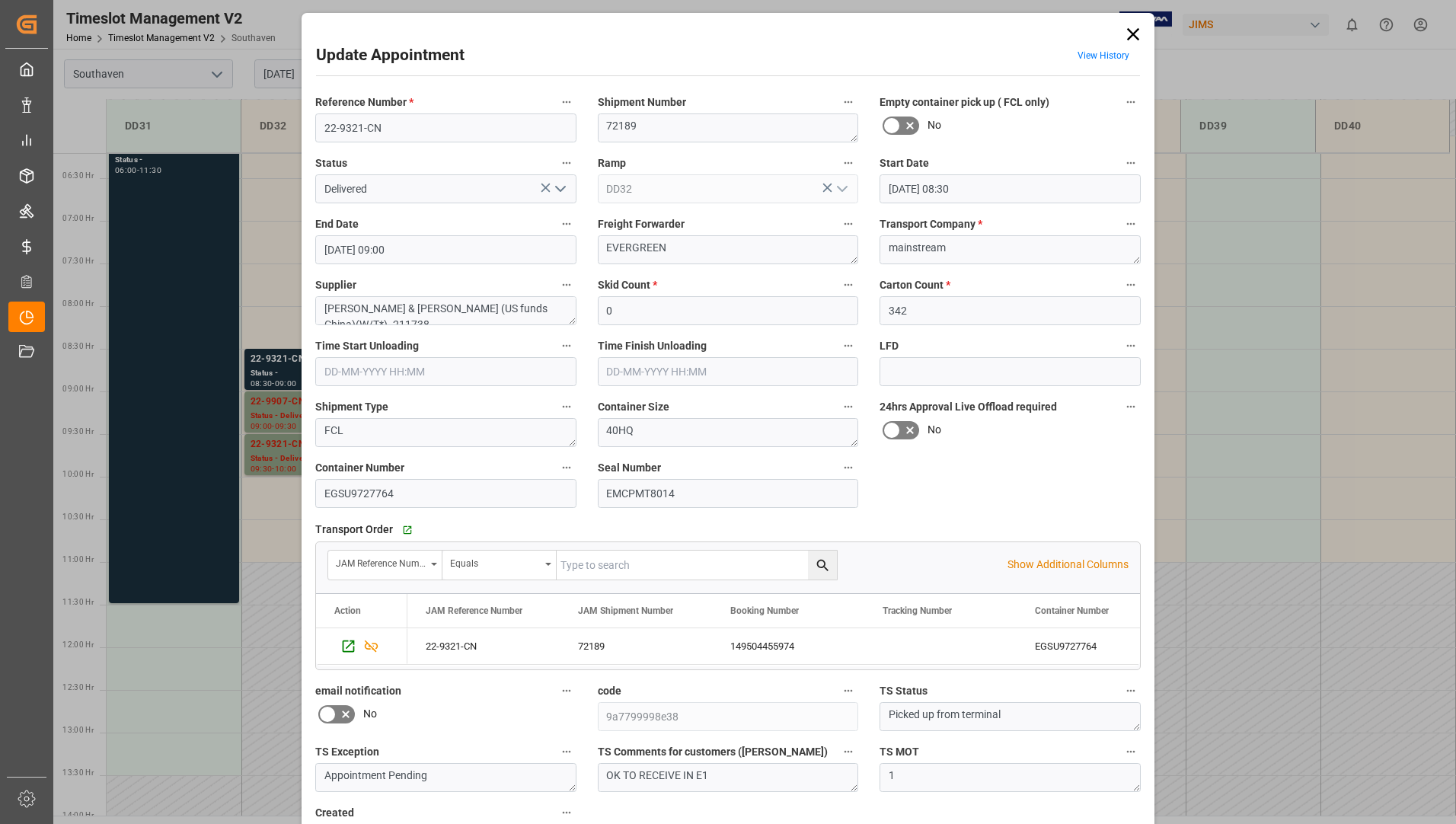
scroll to position [76, 0]
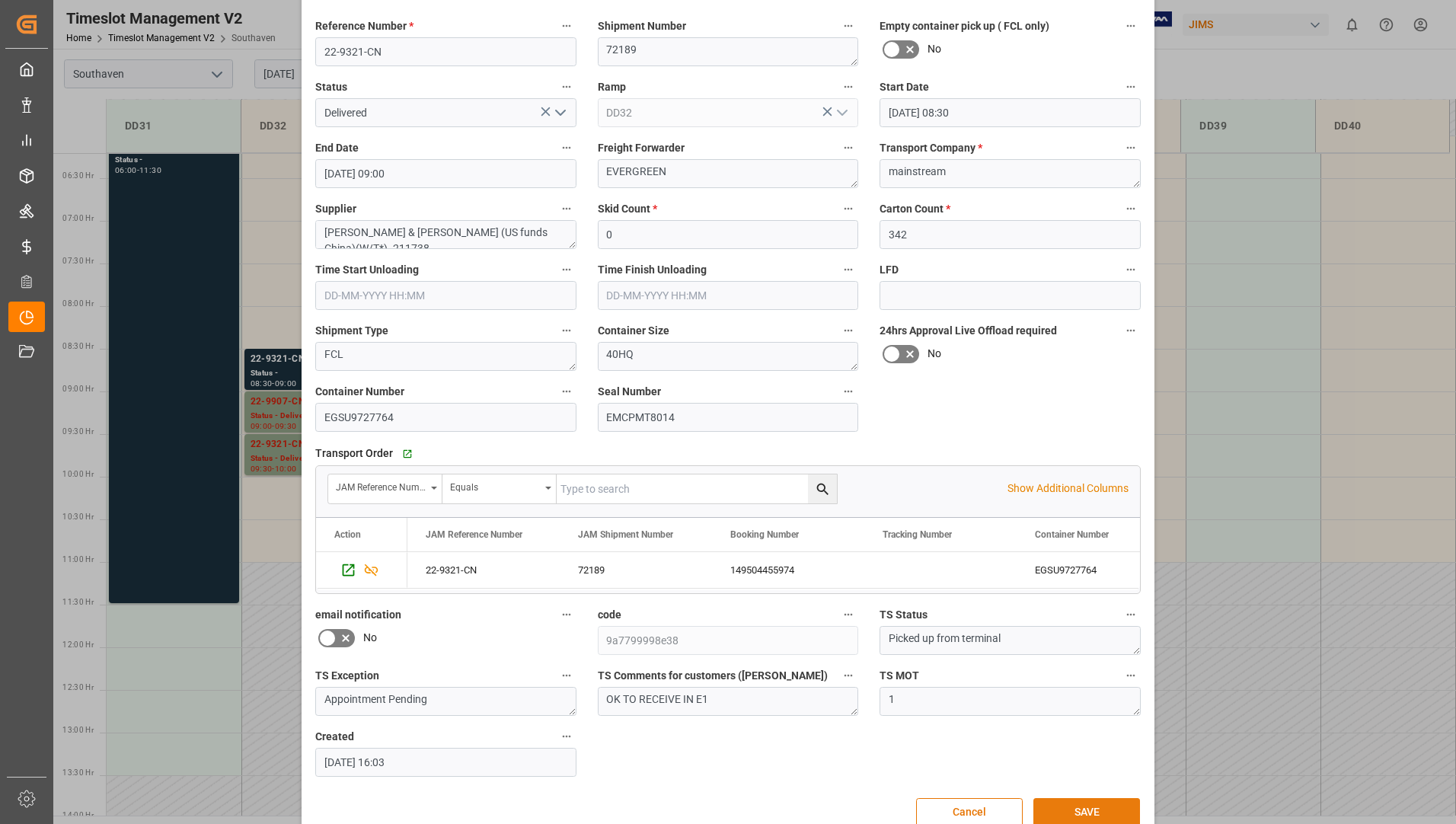
click at [1059, 810] on button "SAVE" at bounding box center [1087, 812] width 106 height 29
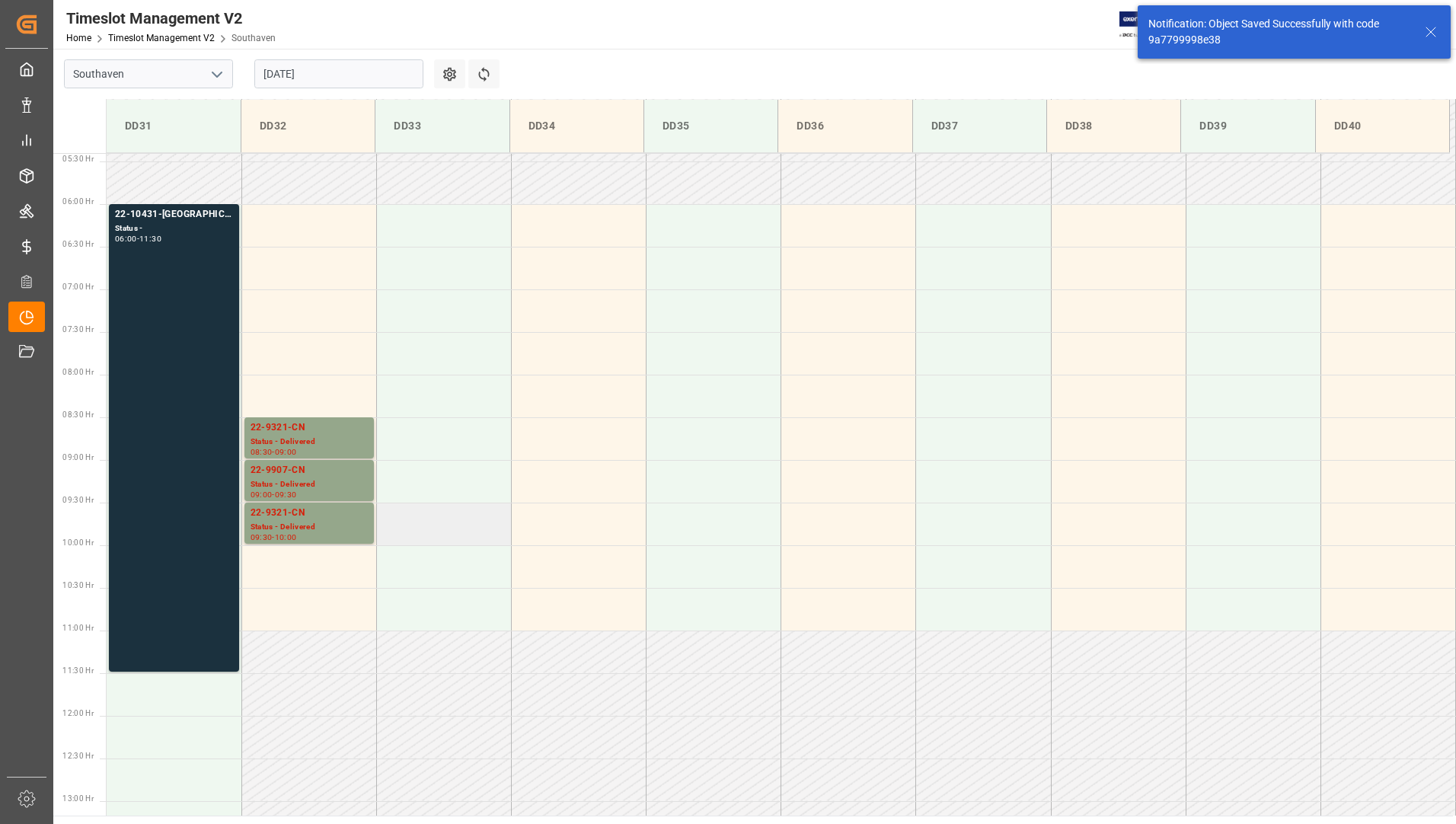
scroll to position [435, 0]
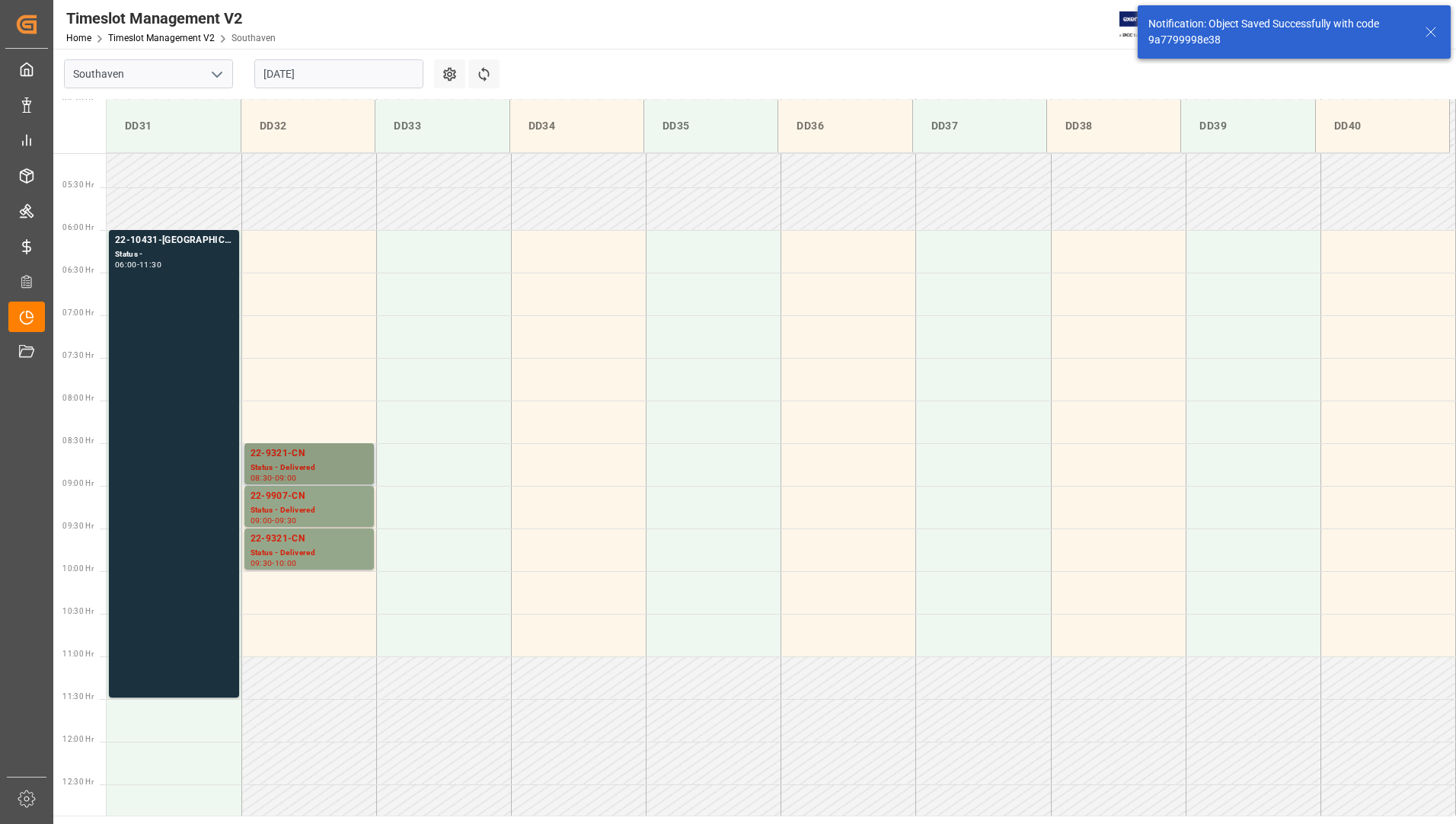
click at [332, 456] on div "22-9321-CN" at bounding box center [308, 454] width 117 height 15
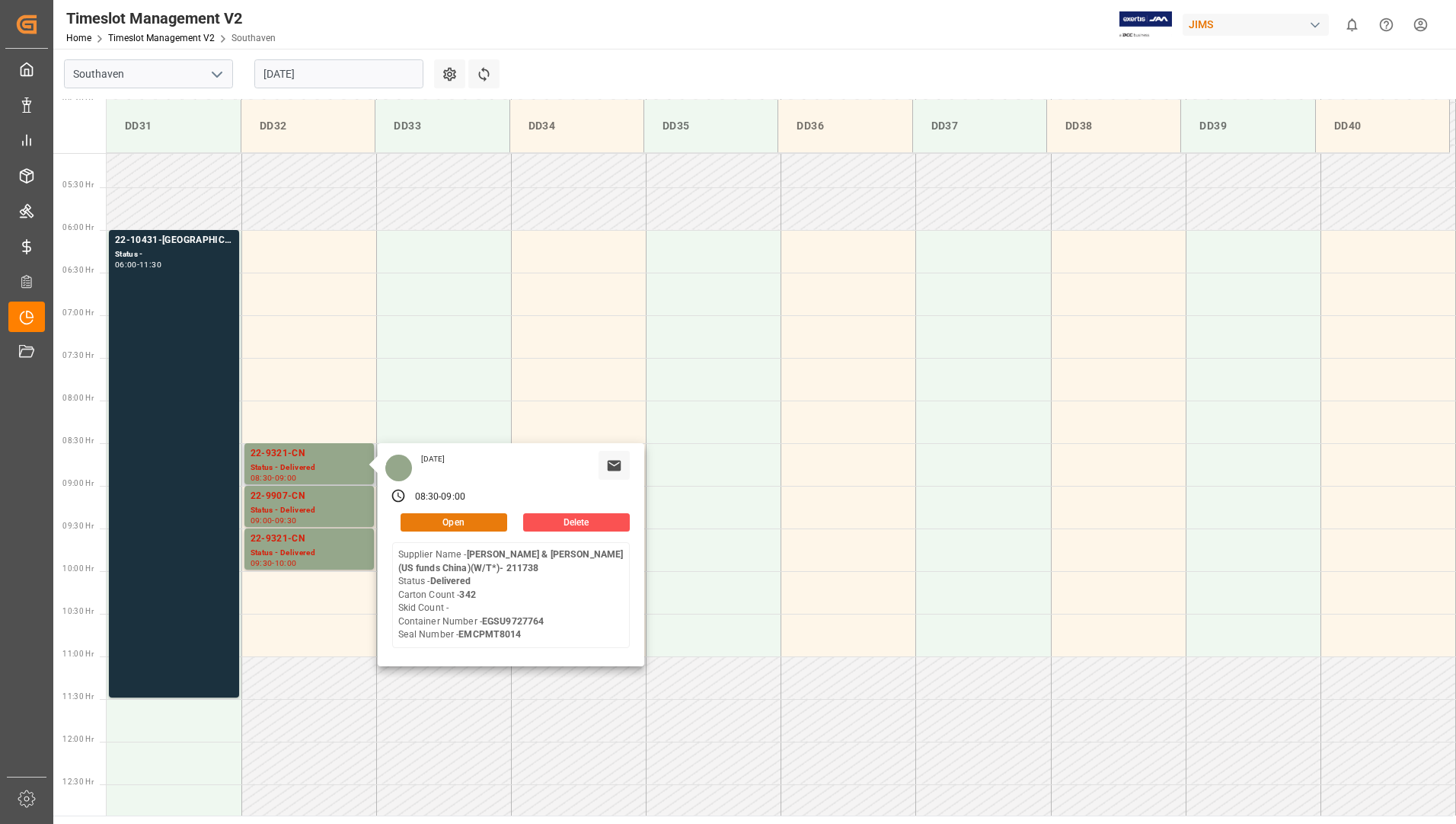
click at [461, 521] on button "Open" at bounding box center [454, 522] width 106 height 18
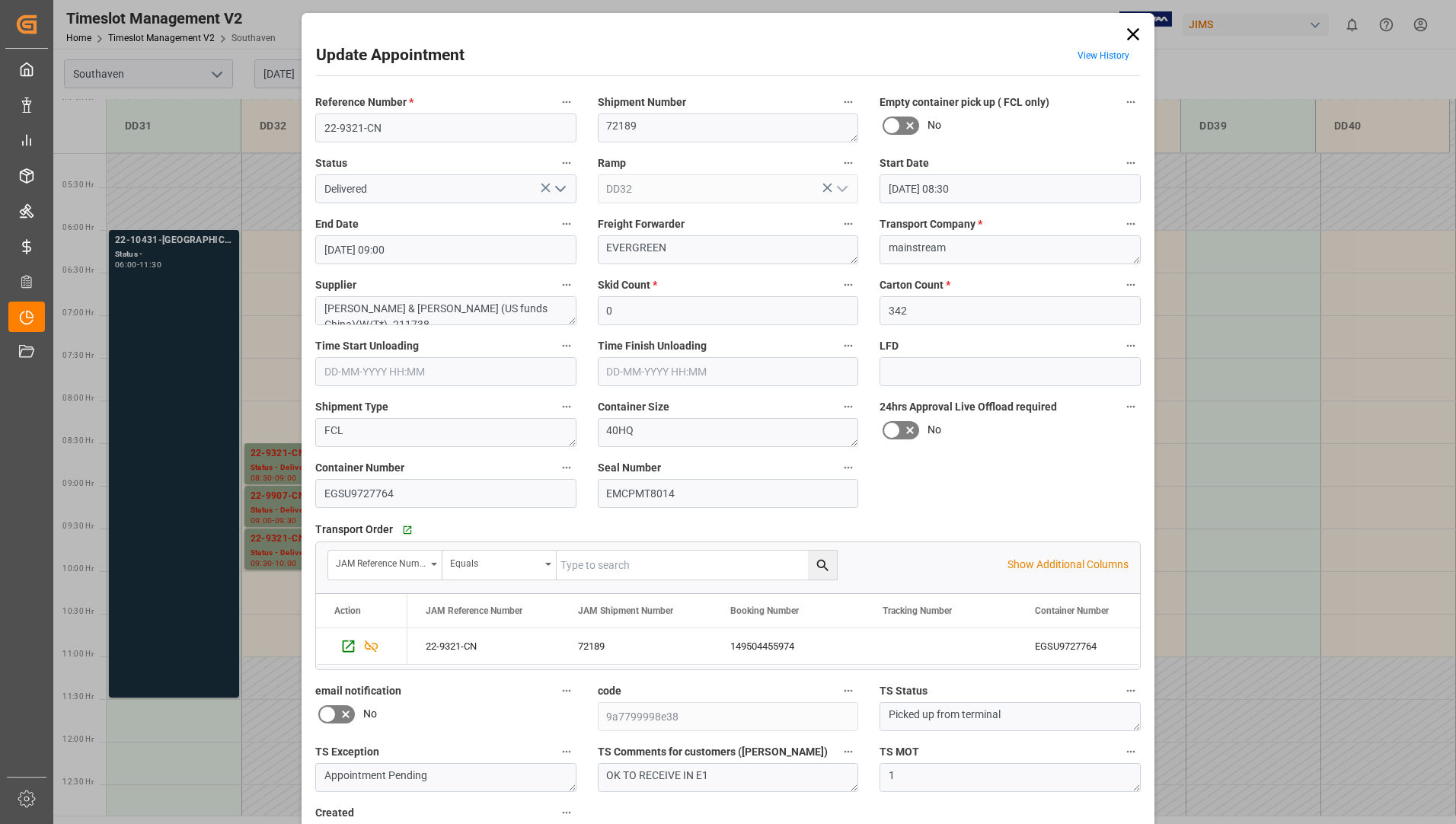
click at [1130, 36] on icon at bounding box center [1133, 34] width 22 height 22
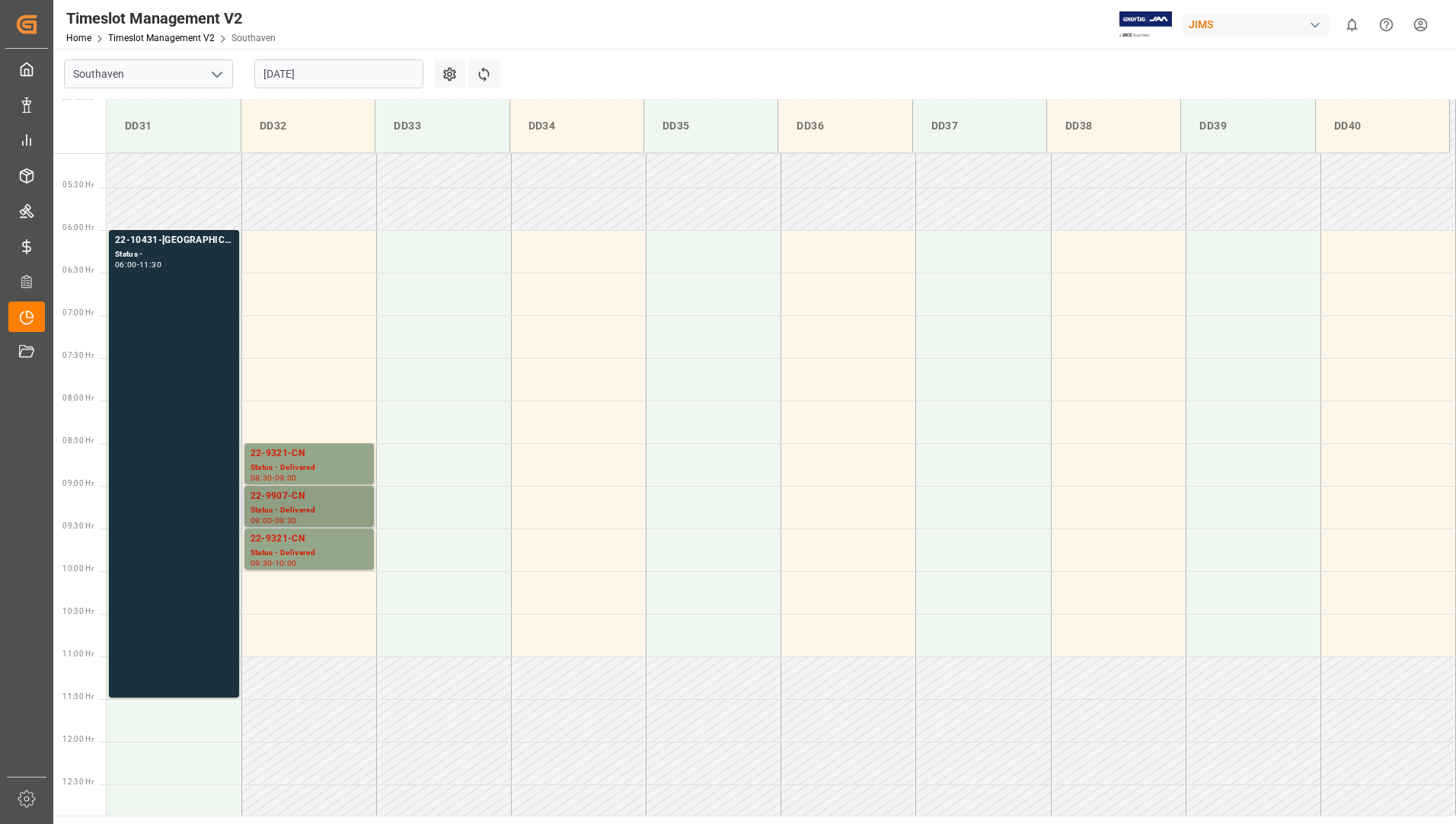
click at [317, 504] on div "Status - Delivered" at bounding box center [308, 511] width 117 height 13
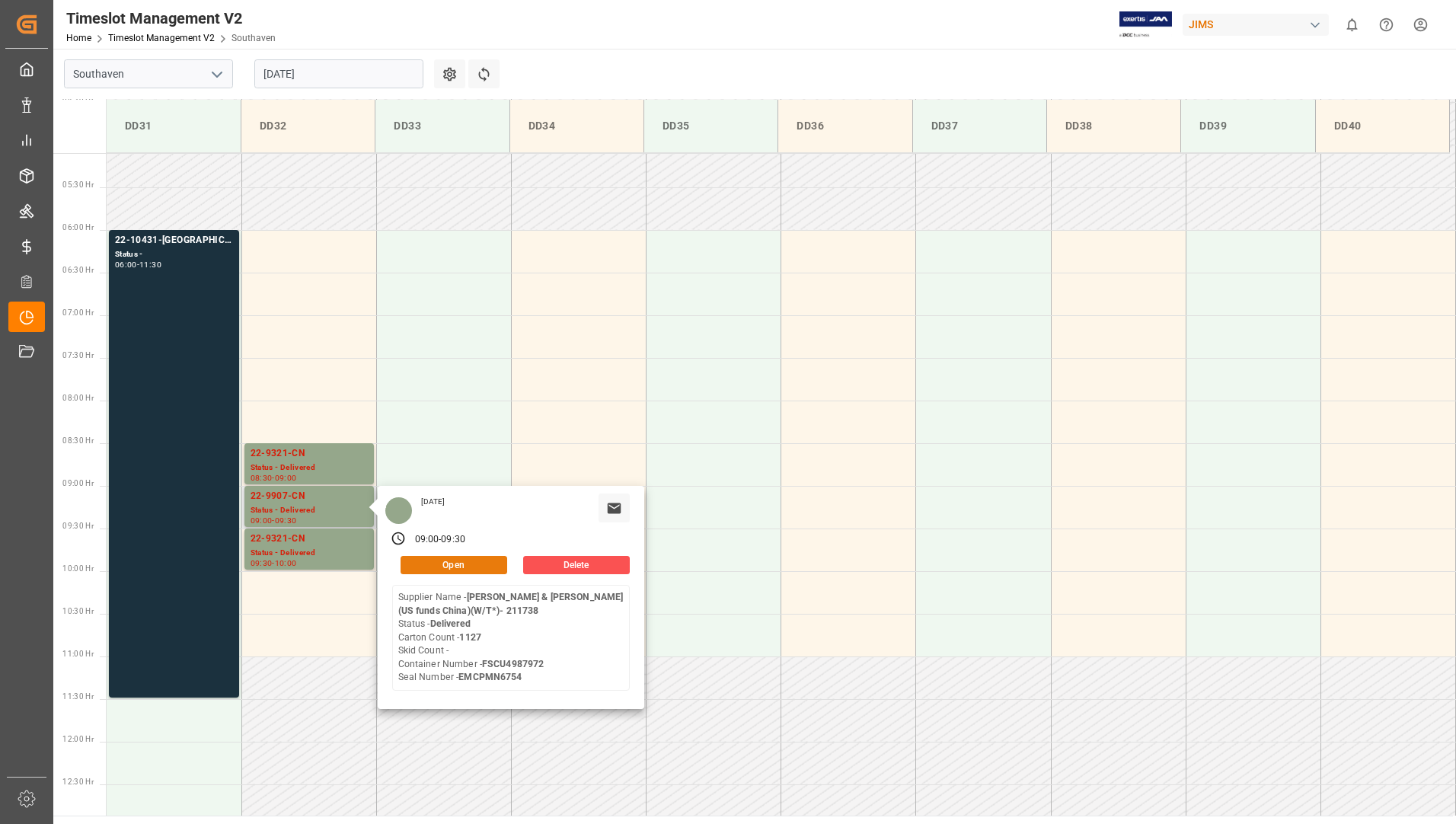
click at [444, 564] on button "Open" at bounding box center [454, 565] width 106 height 18
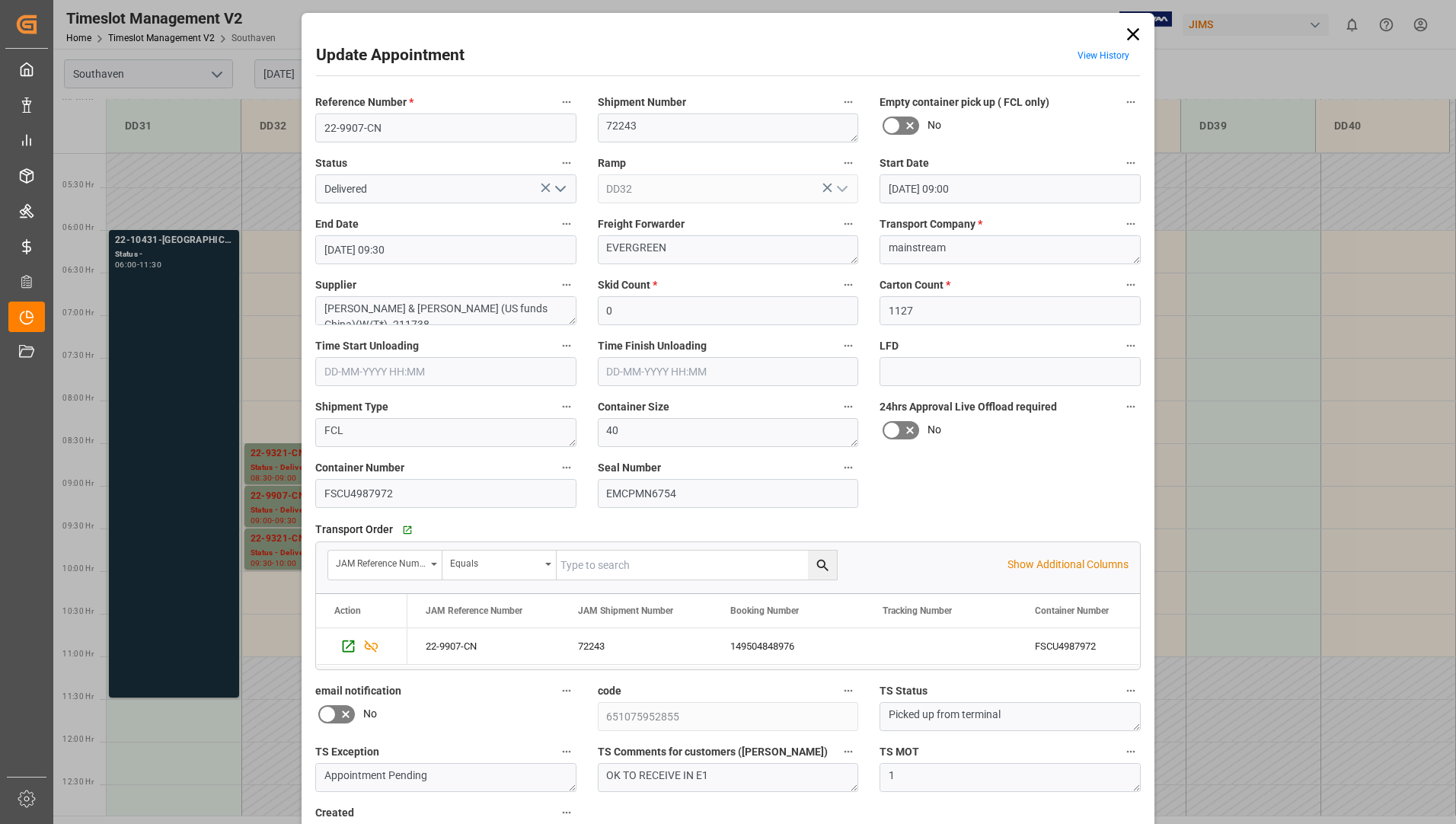
click at [1128, 34] on icon at bounding box center [1133, 34] width 22 height 22
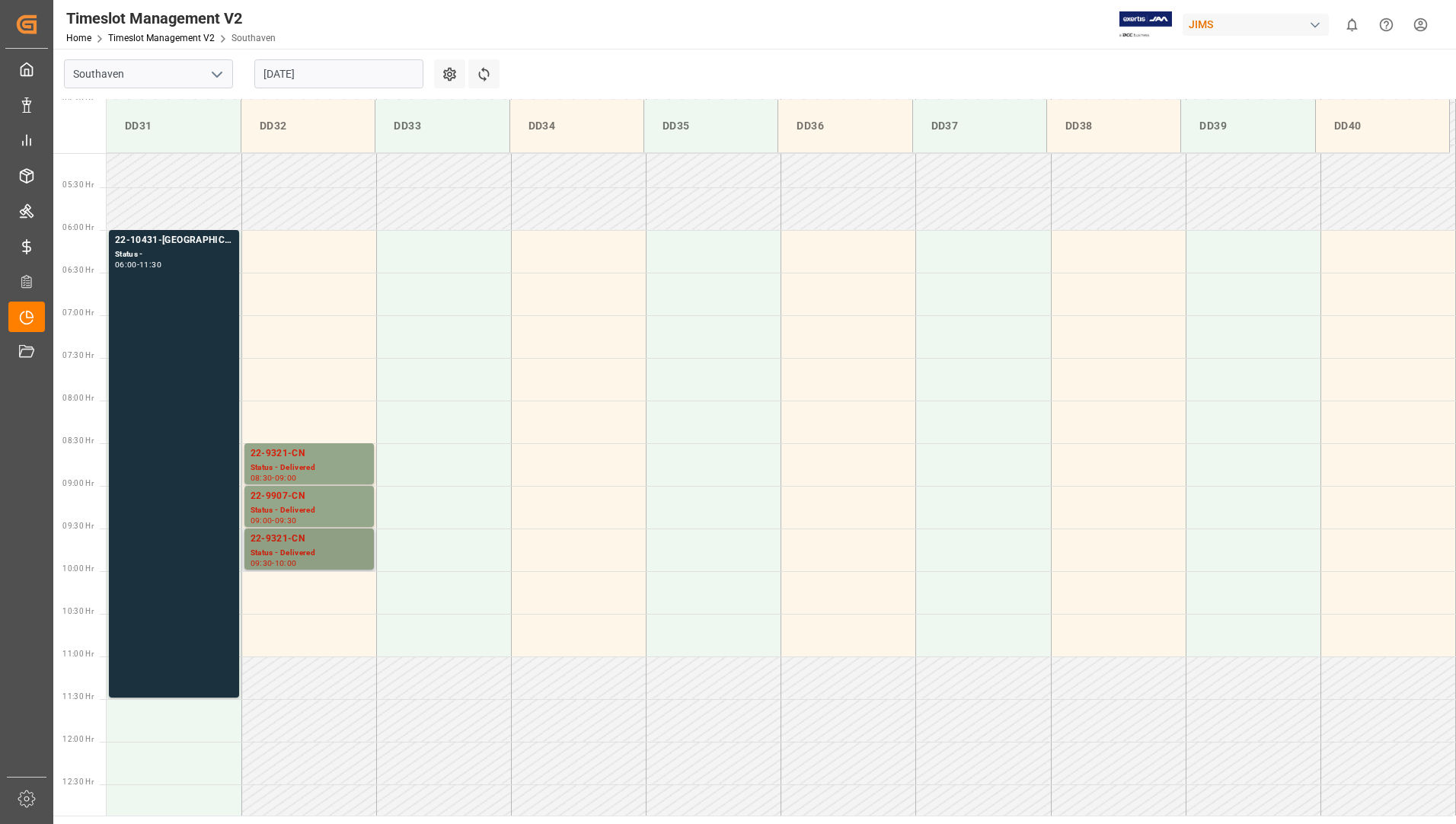
click at [320, 539] on div "22-9321-CN" at bounding box center [308, 539] width 117 height 15
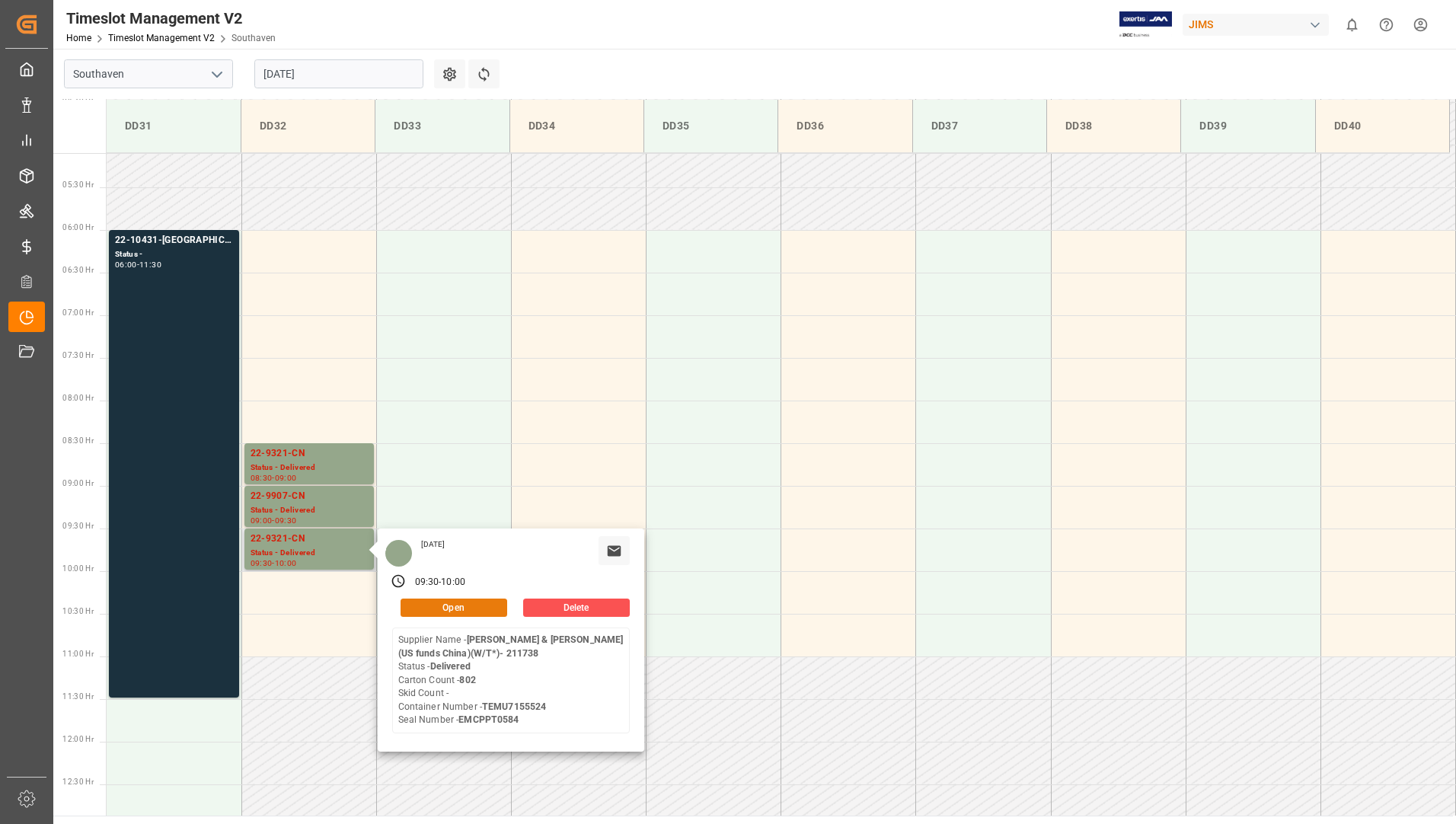
click at [416, 601] on button "Open" at bounding box center [454, 608] width 106 height 18
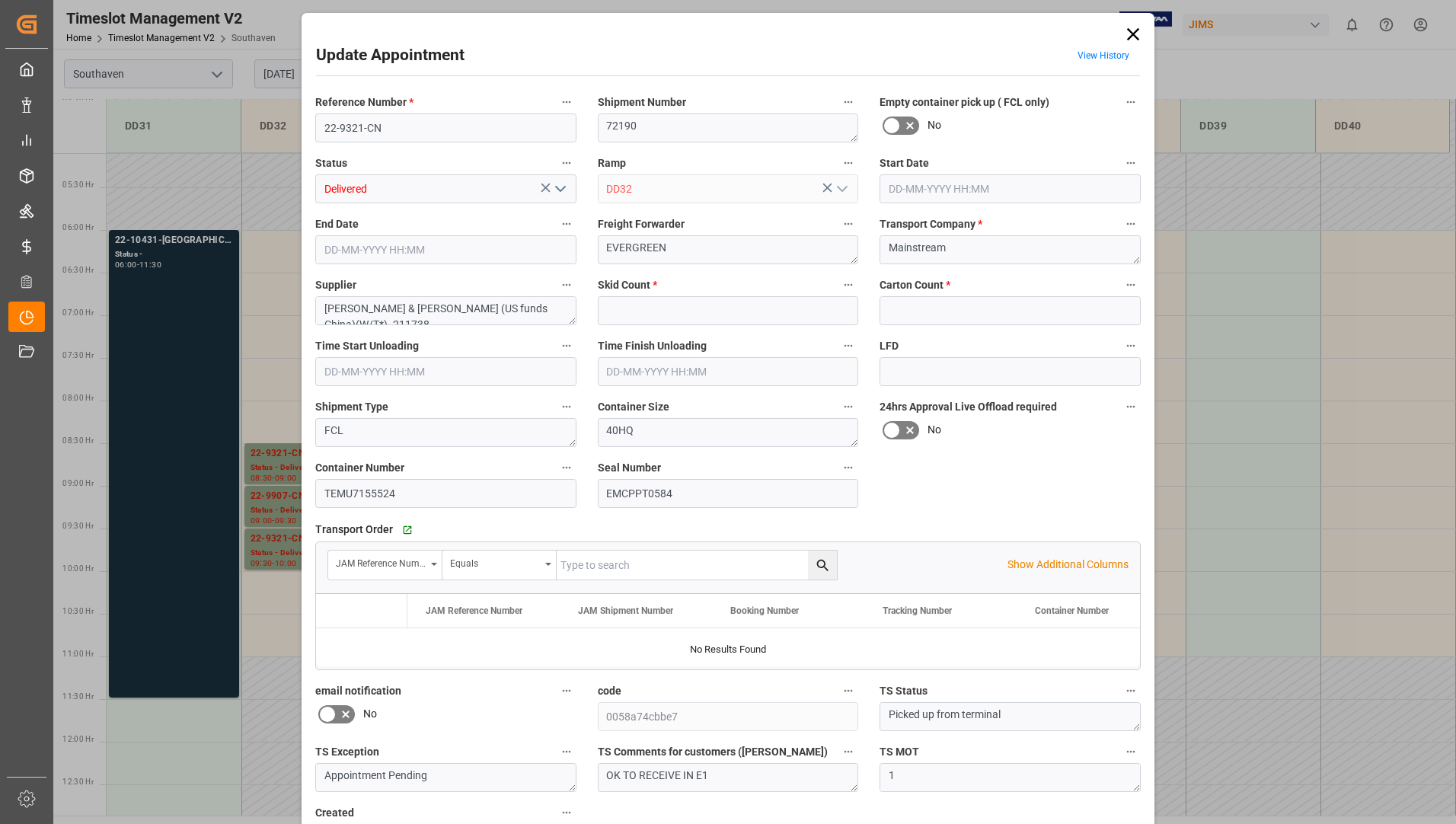
type input "0"
type input "802"
type input "[DATE] 09:30"
type input "[DATE] 10:00"
type input "[DATE] 12:42"
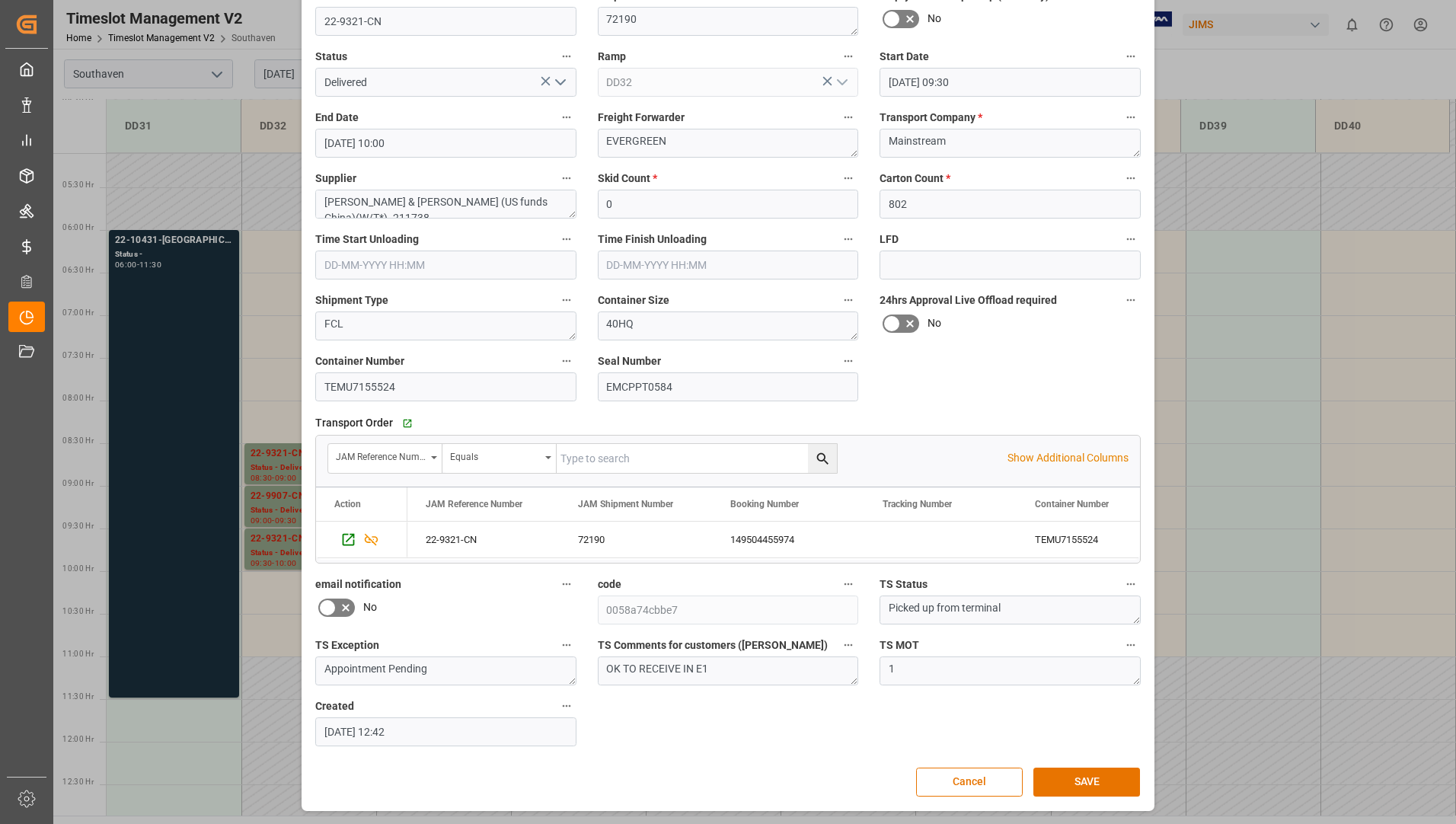
scroll to position [0, 0]
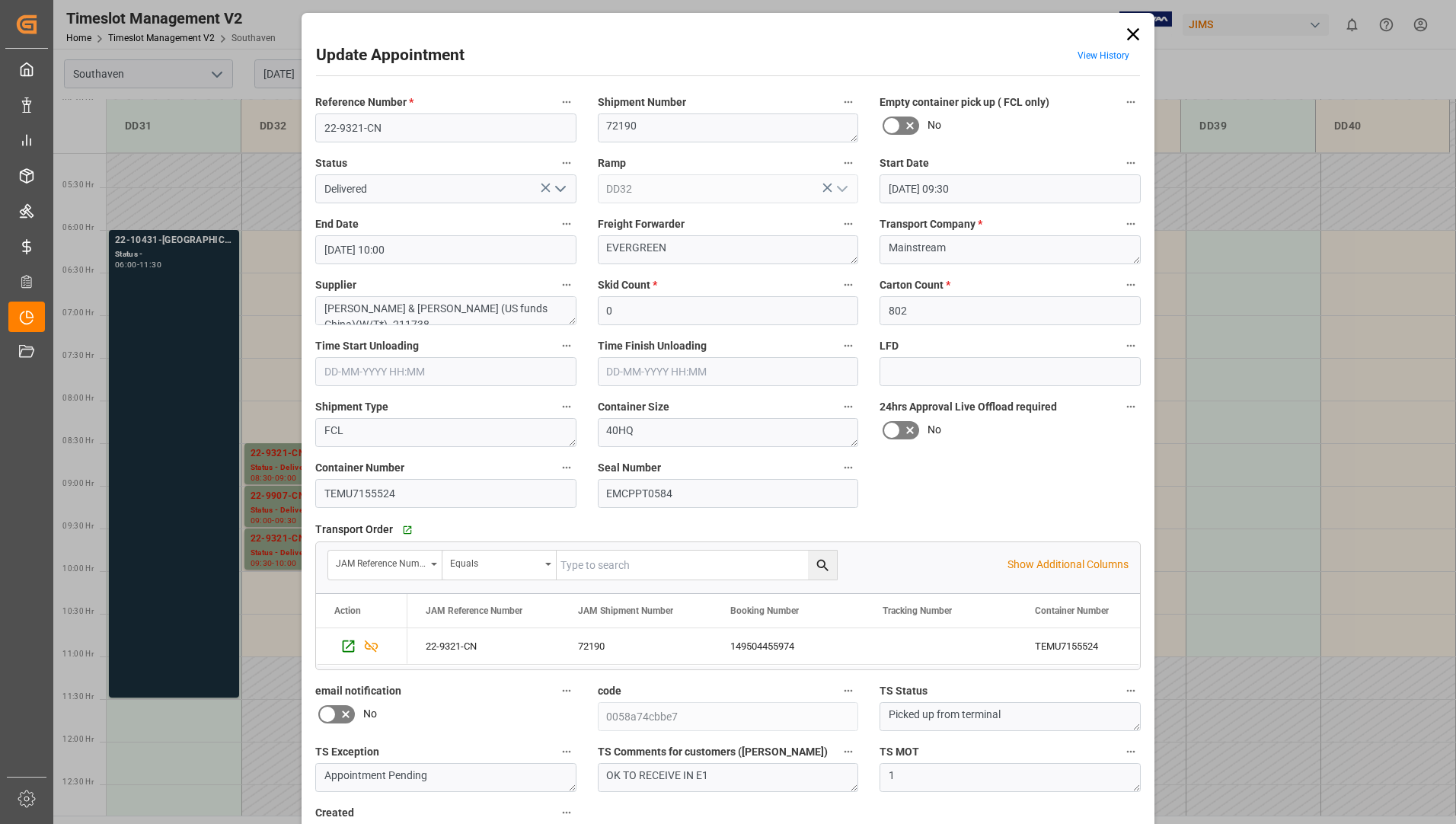
click at [1134, 28] on icon at bounding box center [1133, 34] width 22 height 22
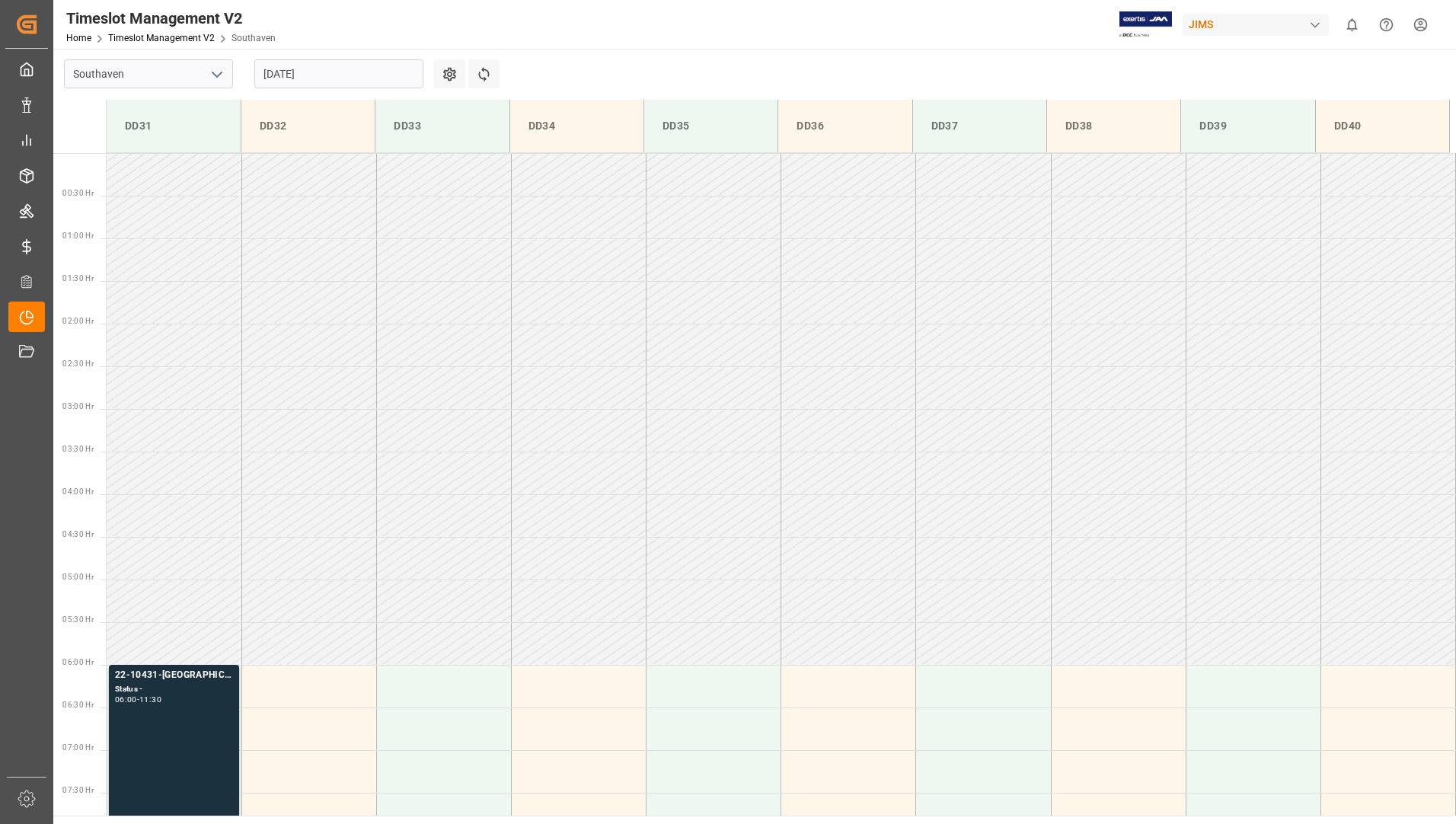
scroll to position [435, 0]
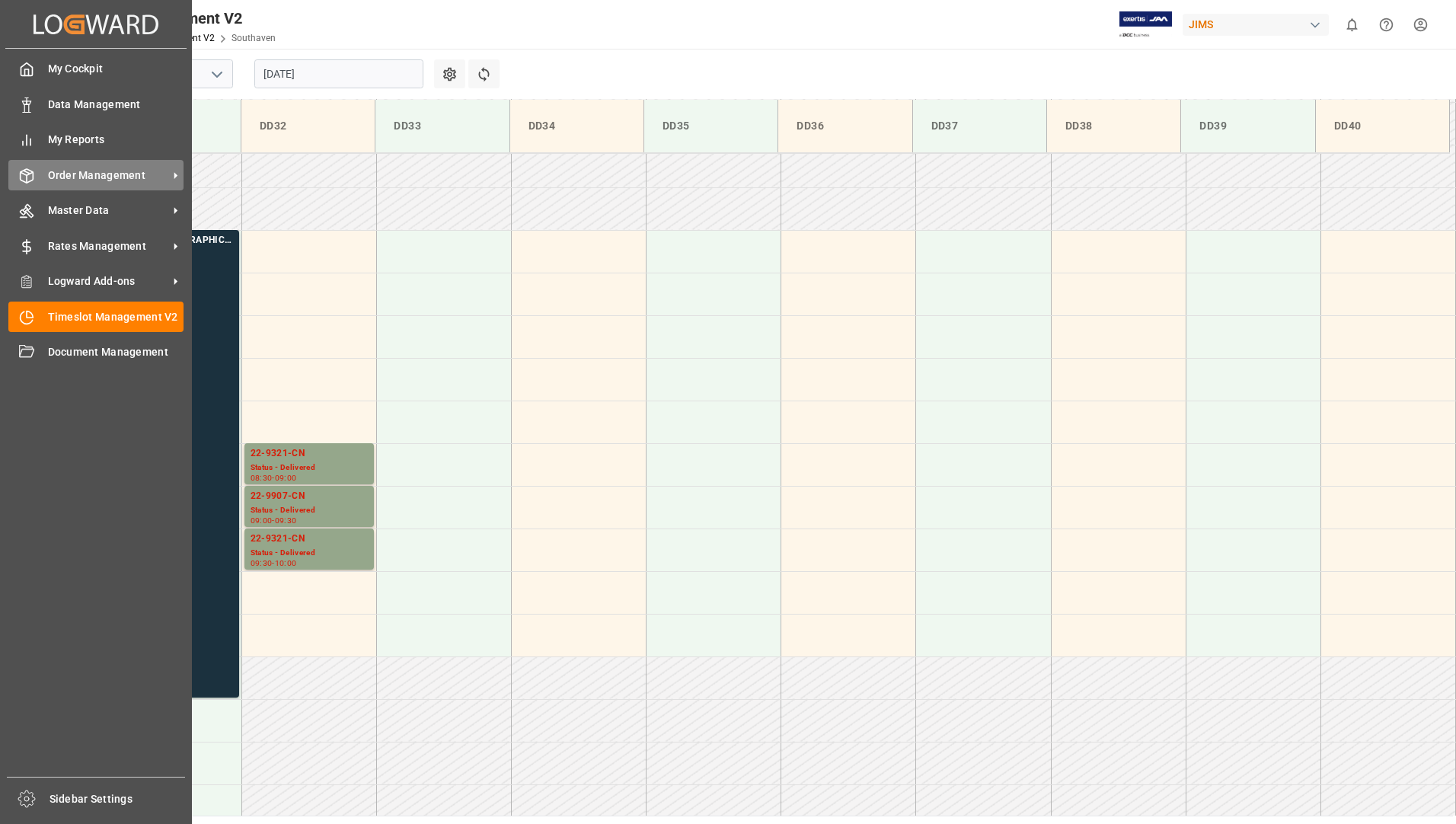
click at [86, 183] on span "Order Management" at bounding box center [108, 175] width 121 height 16
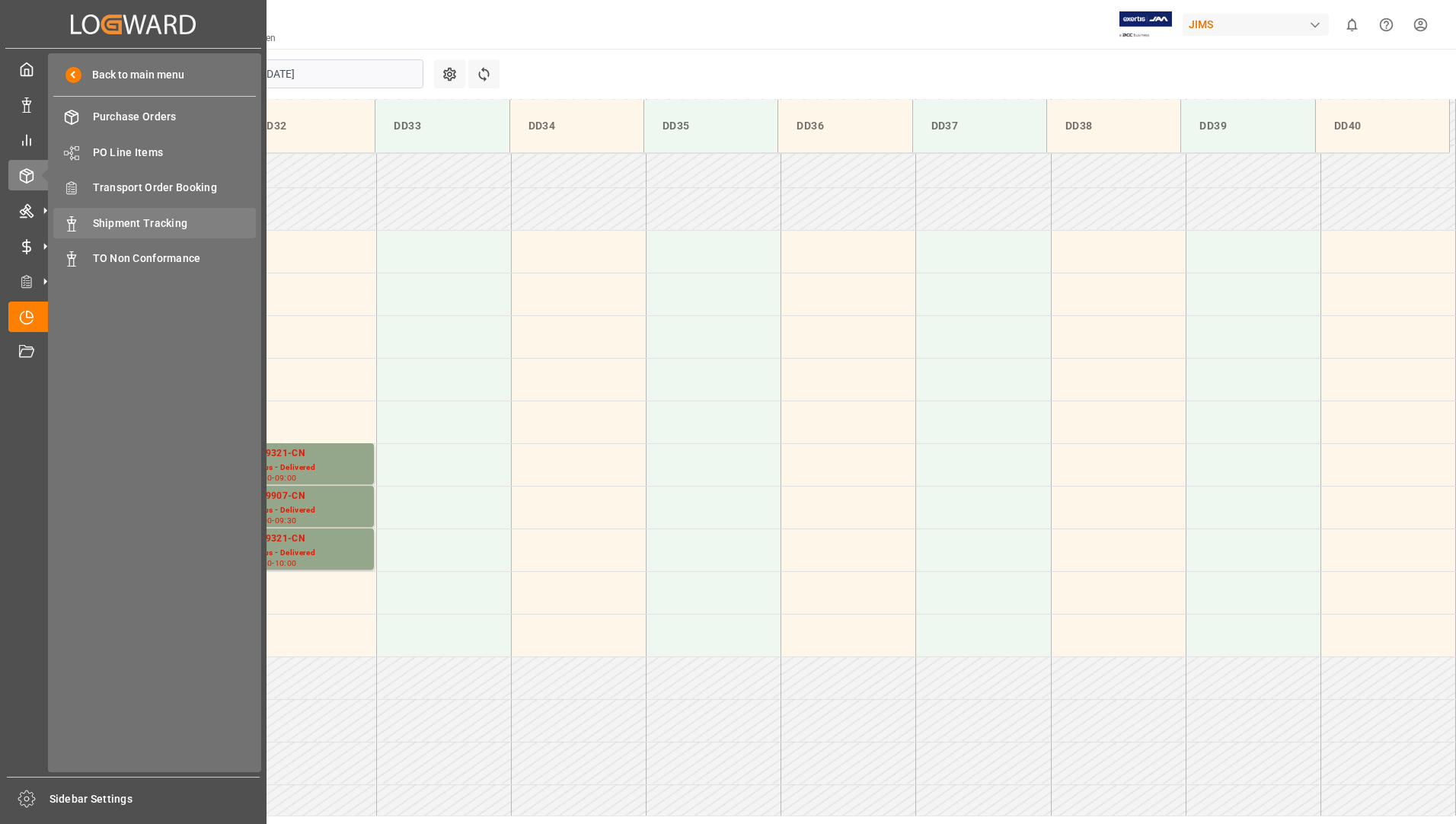
click at [116, 223] on span "Shipment Tracking" at bounding box center [175, 223] width 164 height 16
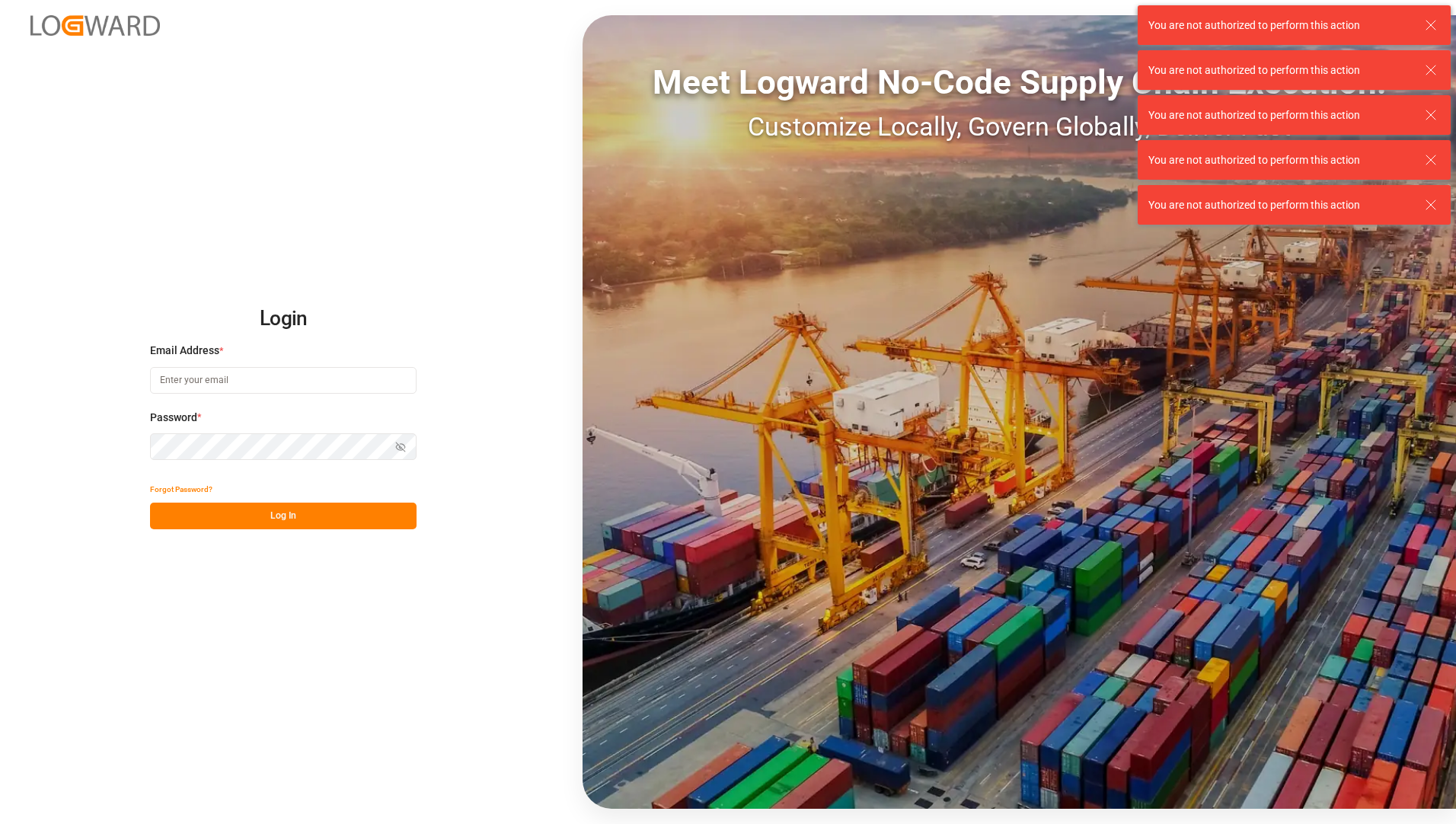
click at [218, 375] on input at bounding box center [283, 381] width 267 height 27
type input "Tessa.faulkner@jamindustriesusa.com"
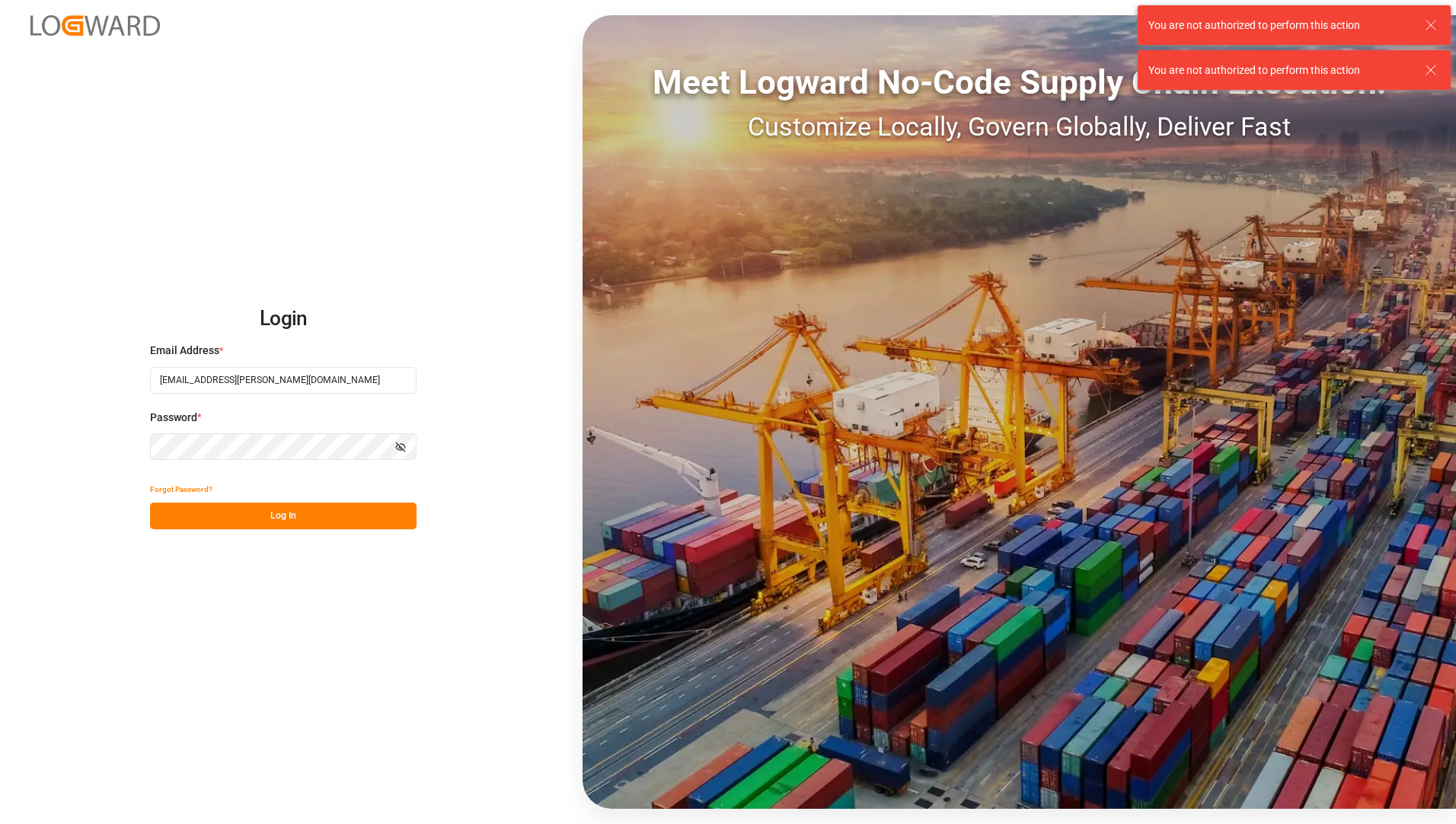
click at [511, 479] on div "Login Email Address * Tessa.faulkner@jamindustriesusa.com Password * Show passw…" at bounding box center [728, 412] width 1456 height 824
click at [323, 514] on button "Log In" at bounding box center [283, 516] width 267 height 27
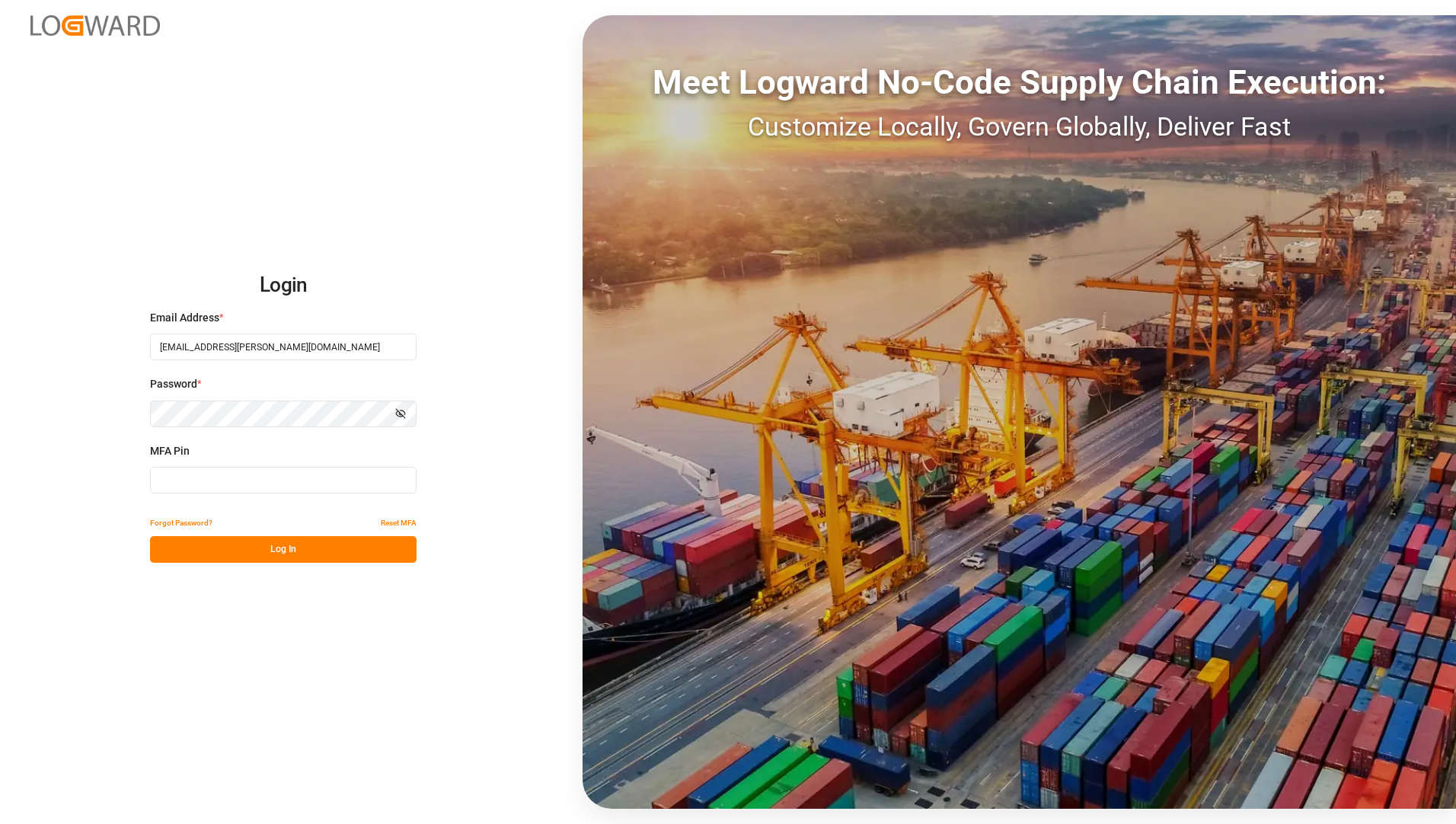
click at [341, 467] on input at bounding box center [283, 481] width 267 height 27
click at [256, 480] on input at bounding box center [283, 481] width 267 height 27
type input "456709"
click at [328, 549] on button "Log In" at bounding box center [283, 550] width 267 height 27
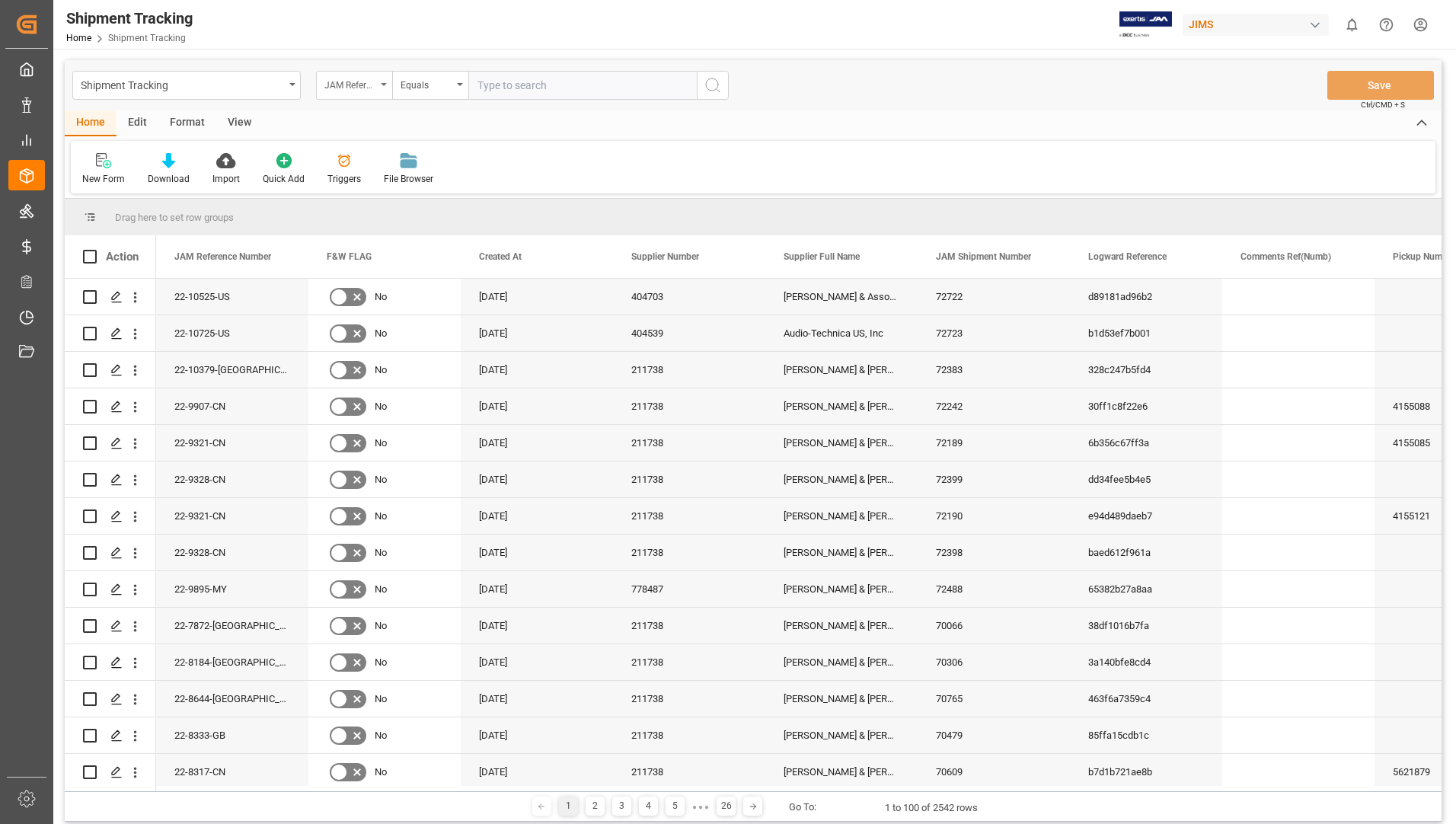
click at [378, 78] on div "JAM Reference Number" at bounding box center [354, 85] width 77 height 29
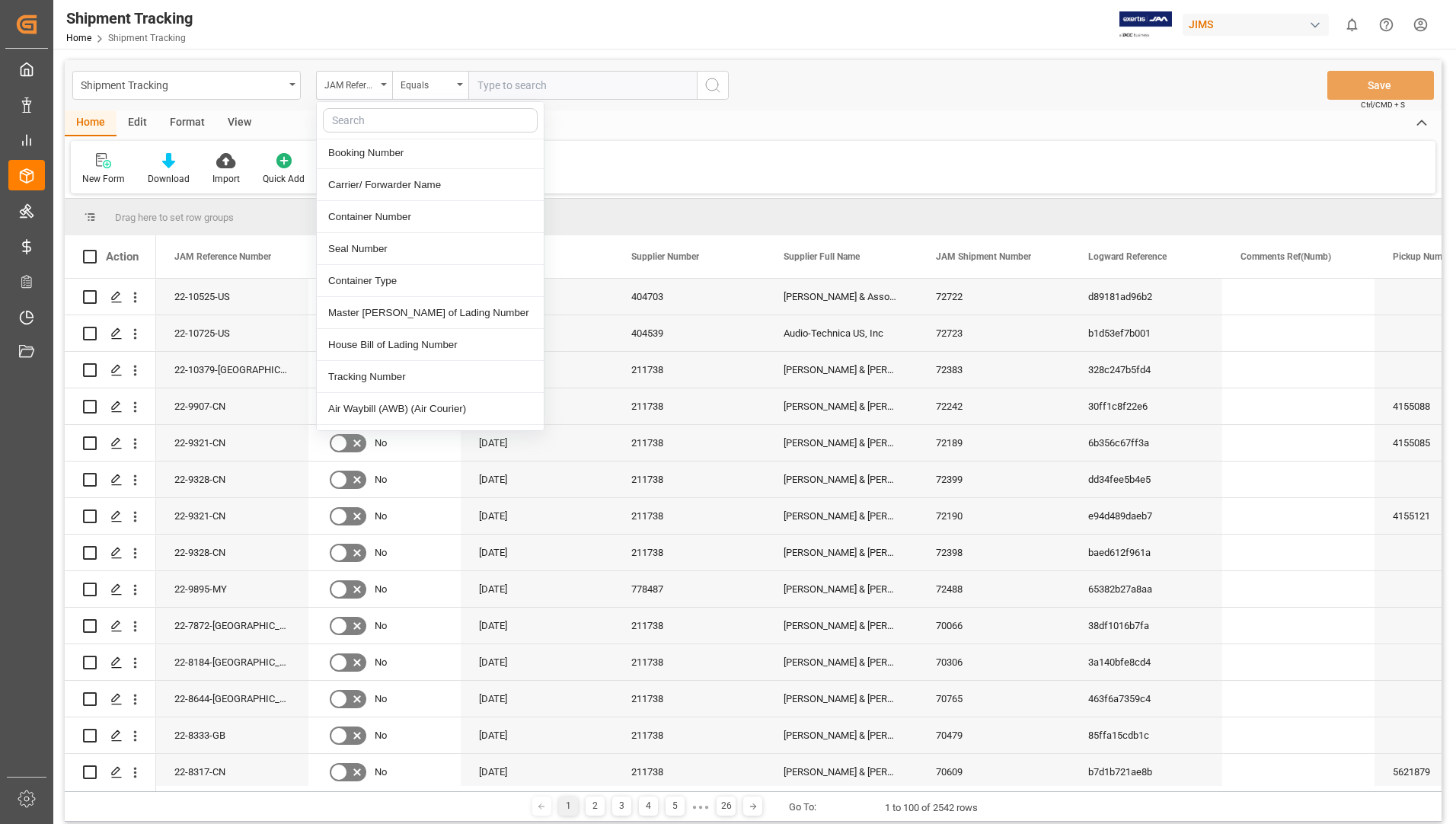
scroll to position [533, 0]
click at [386, 363] on div "Tracking Number" at bounding box center [430, 374] width 227 height 32
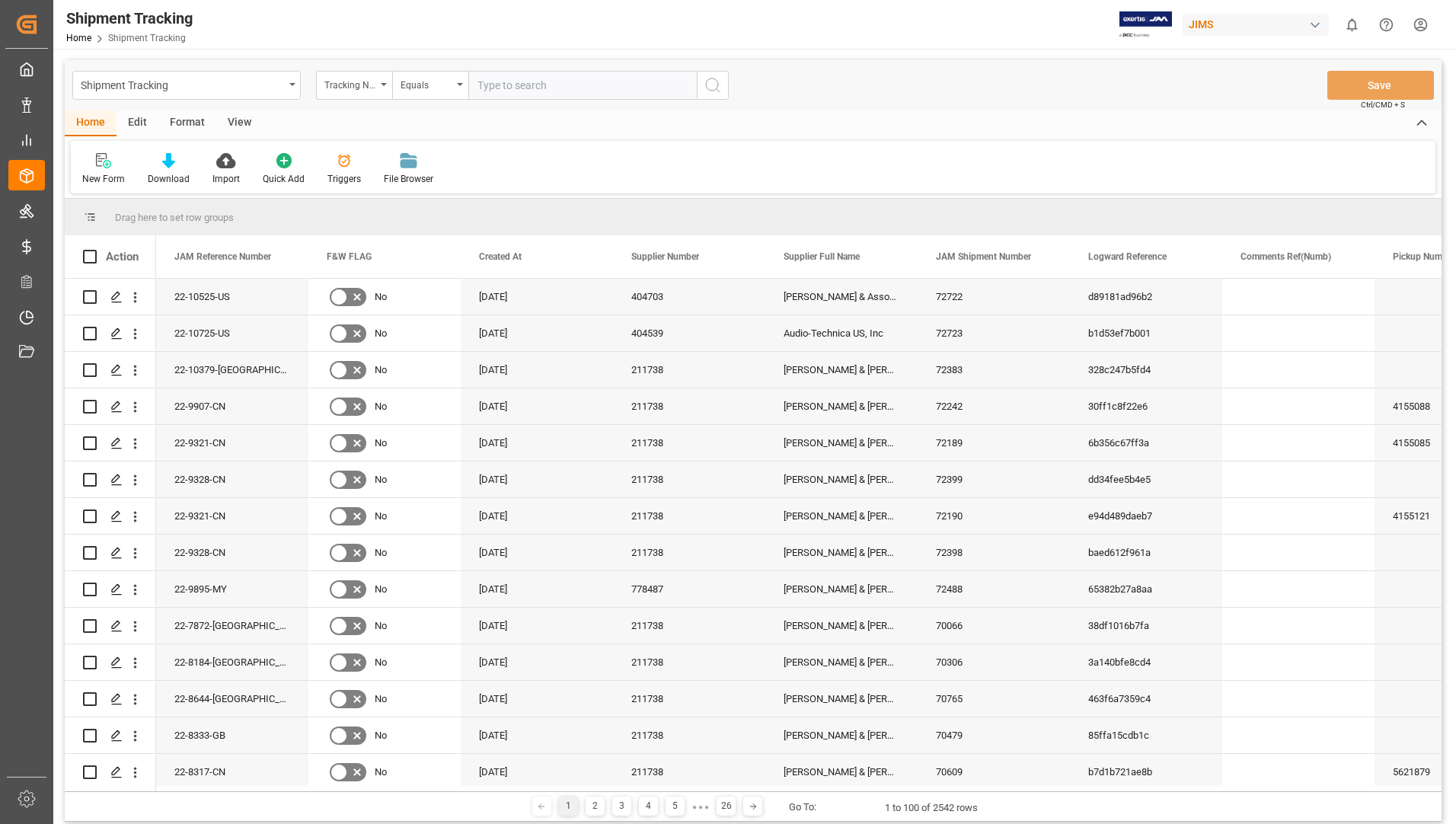
click at [565, 73] on input "text" at bounding box center [582, 85] width 229 height 29
paste input "883605242796"
type input "883605242796"
click at [705, 86] on icon "search button" at bounding box center [713, 86] width 18 height 18
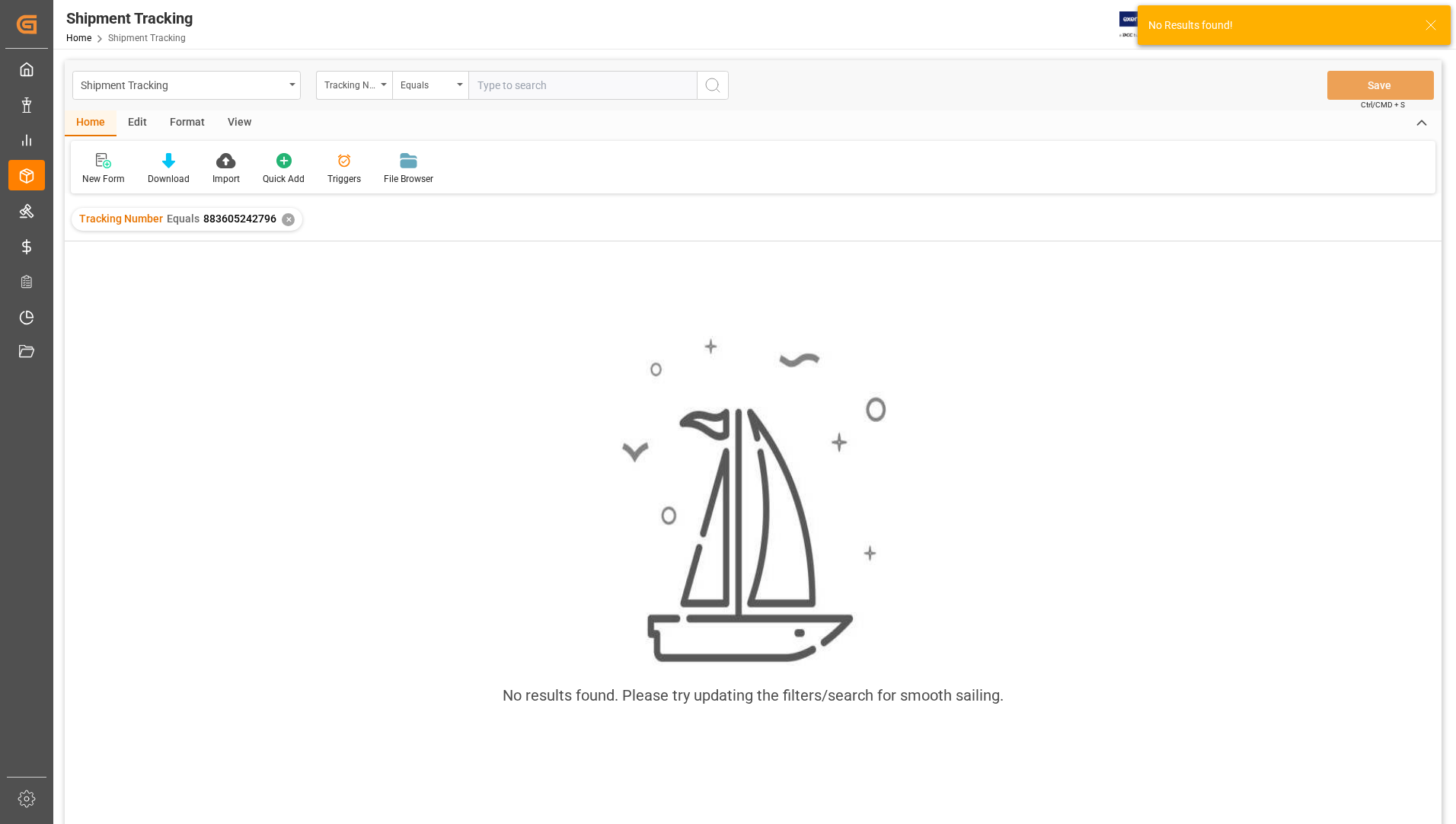
click at [287, 220] on div "✕" at bounding box center [289, 220] width 13 height 13
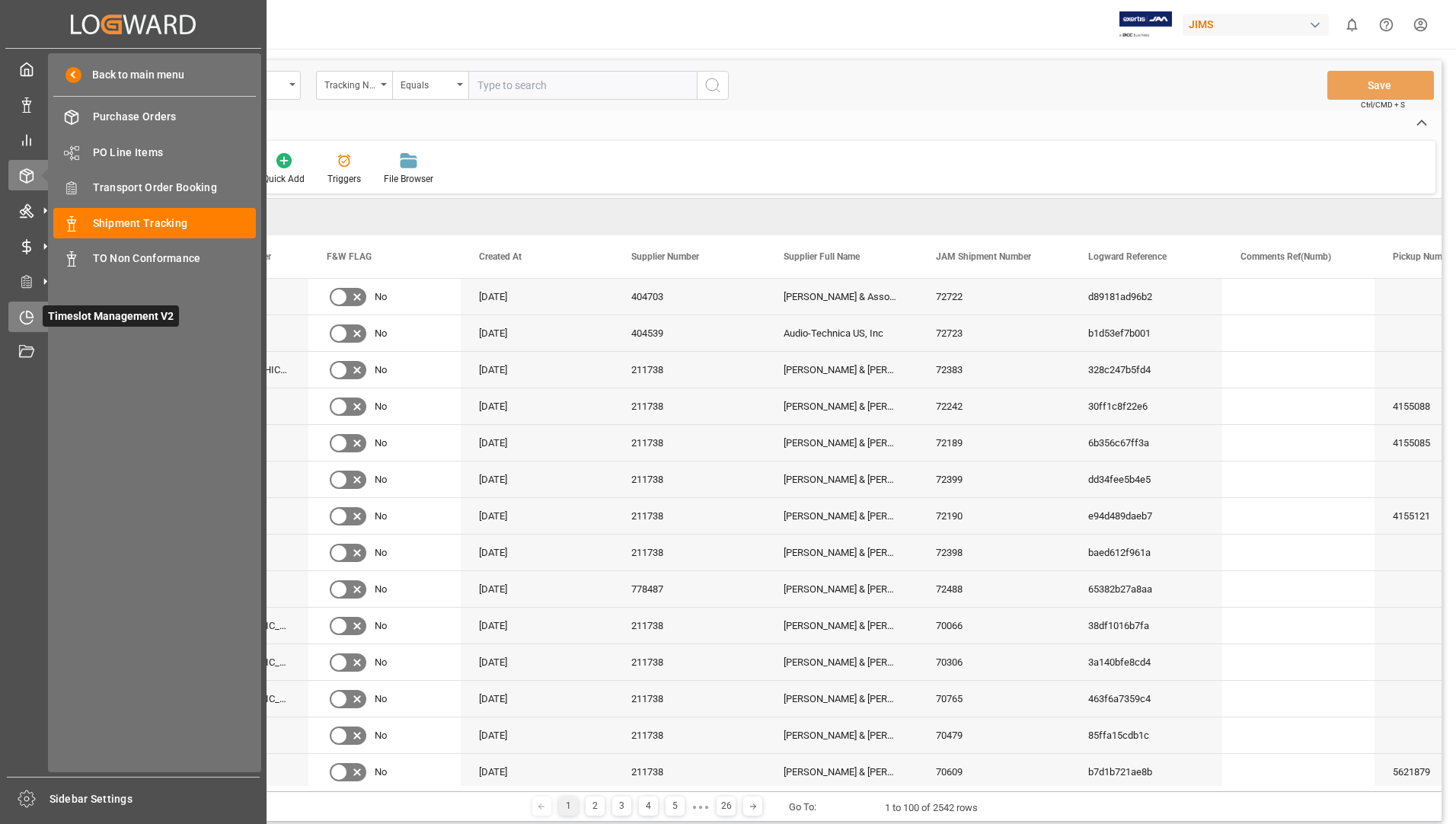
click at [72, 310] on span "Timeslot Management V2" at bounding box center [111, 316] width 136 height 22
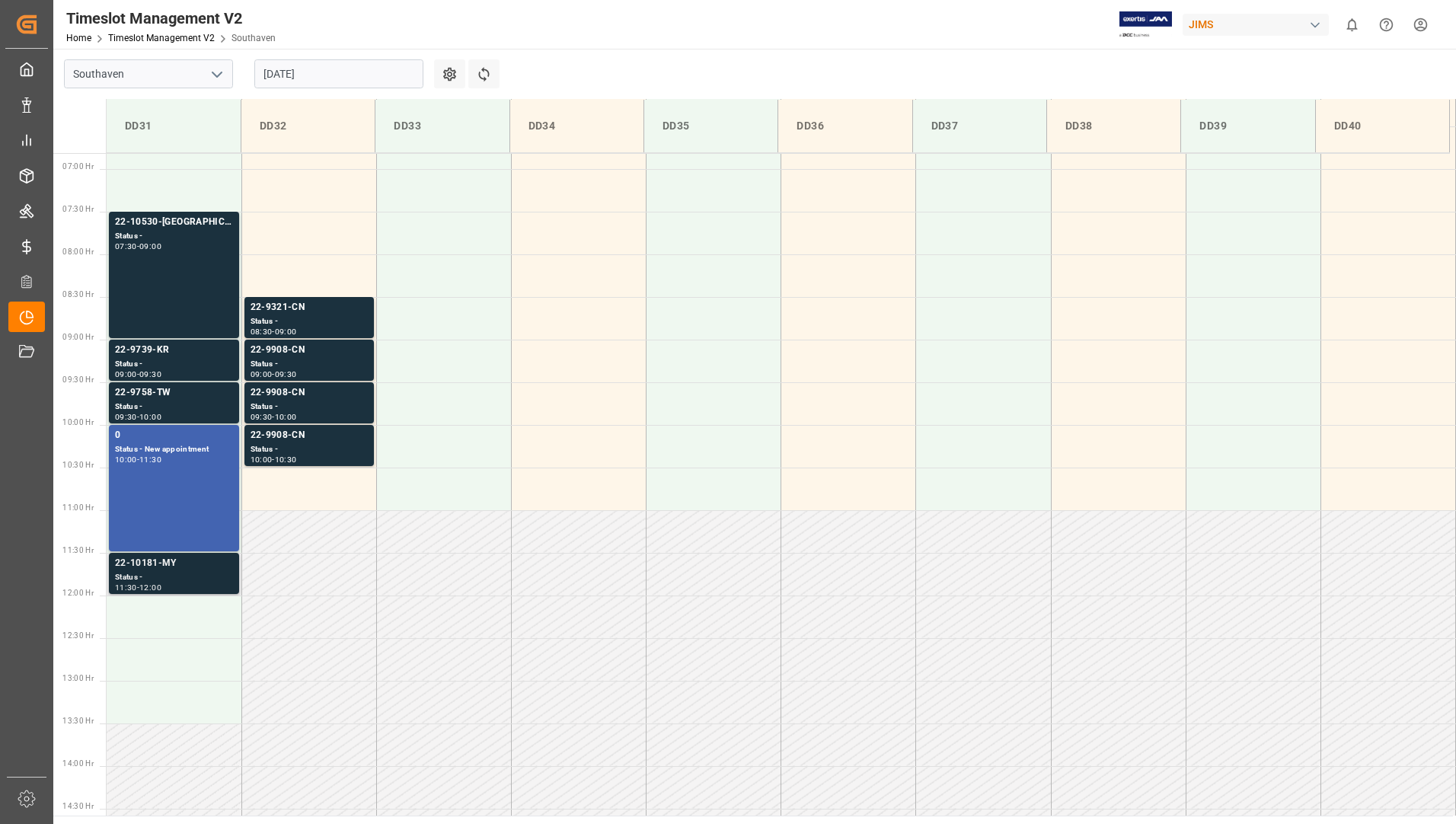
scroll to position [539, 0]
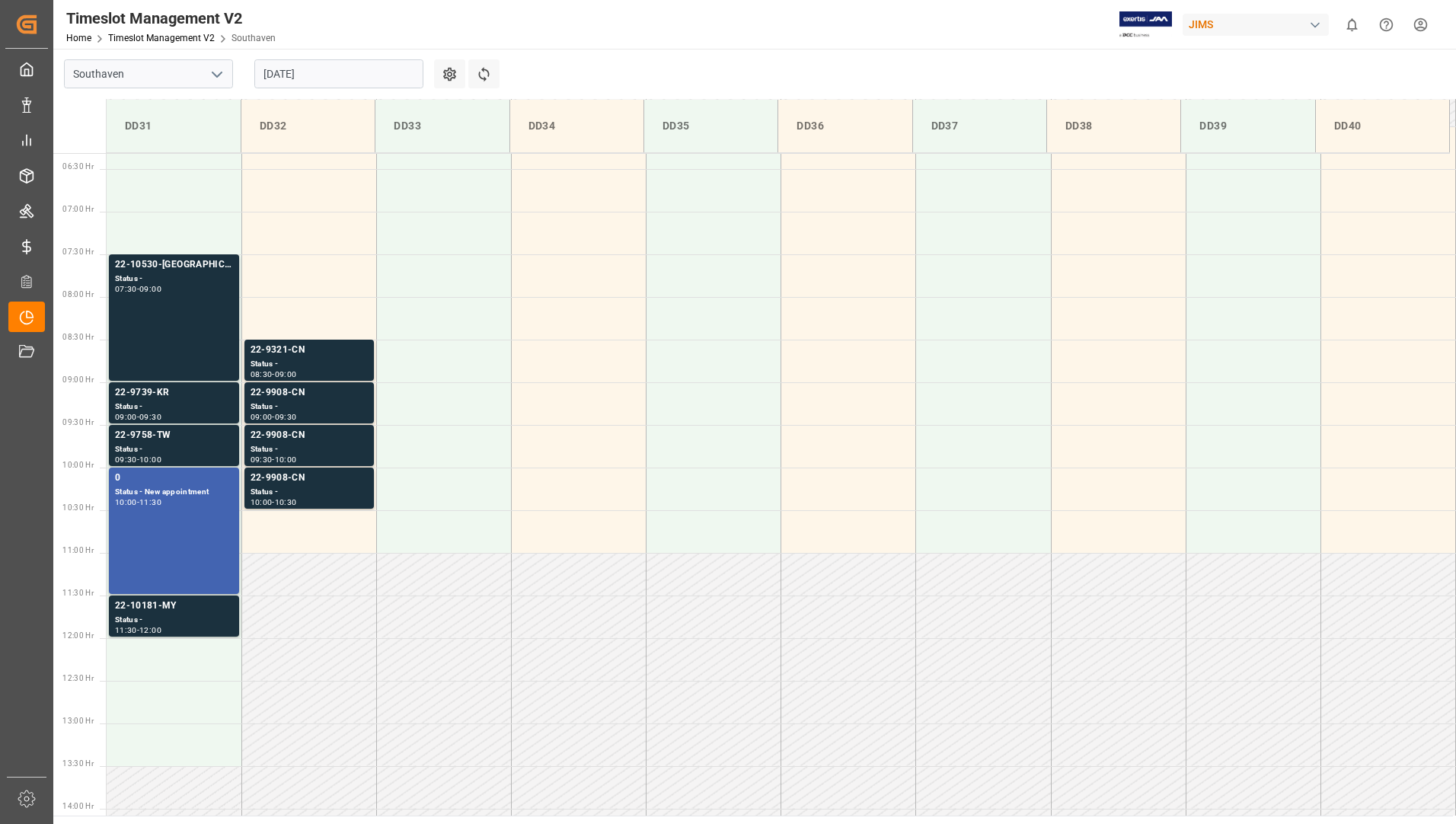
click at [312, 64] on input "[DATE]" at bounding box center [338, 73] width 169 height 29
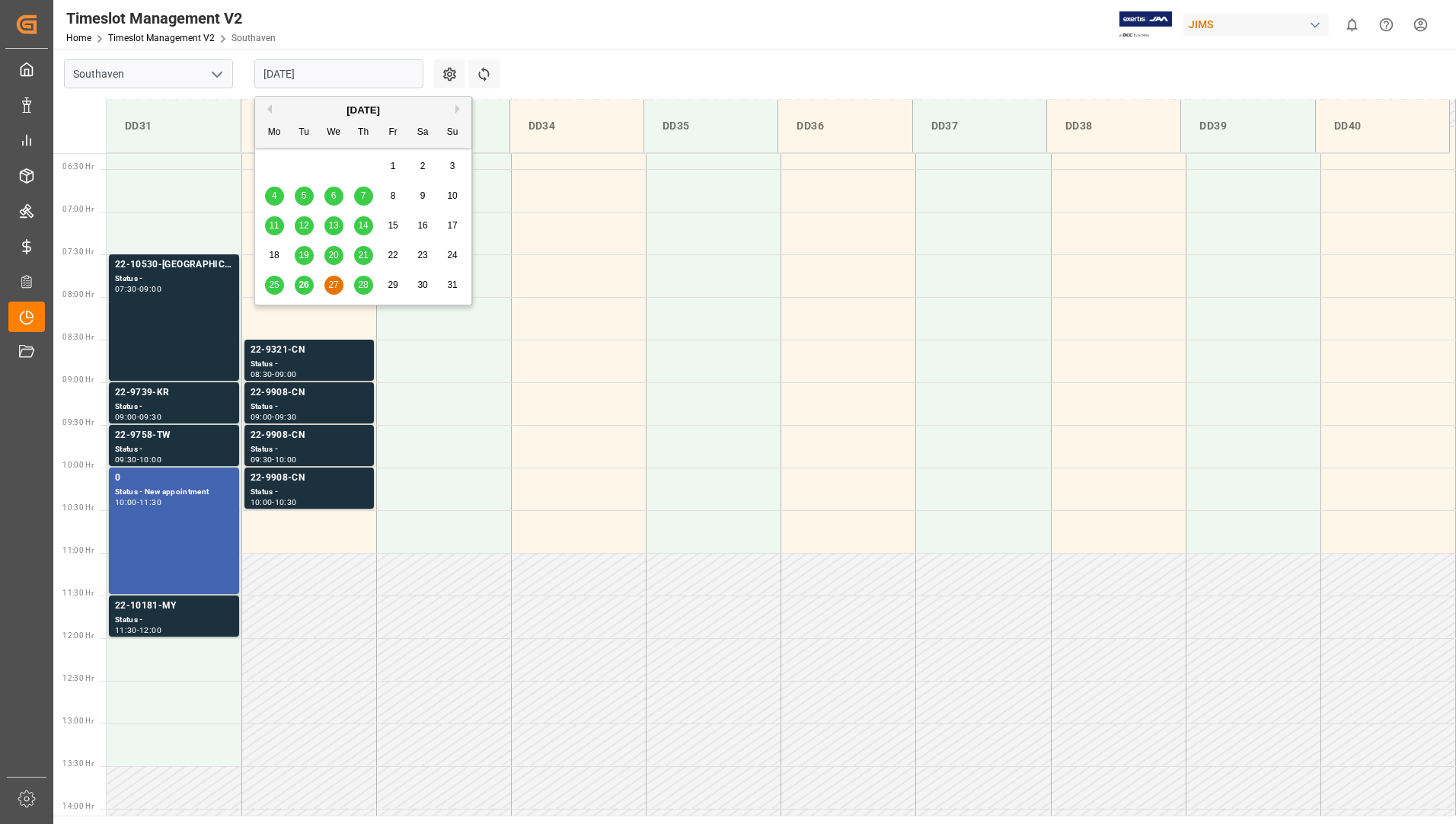
click at [365, 284] on span "28" at bounding box center [363, 284] width 10 height 11
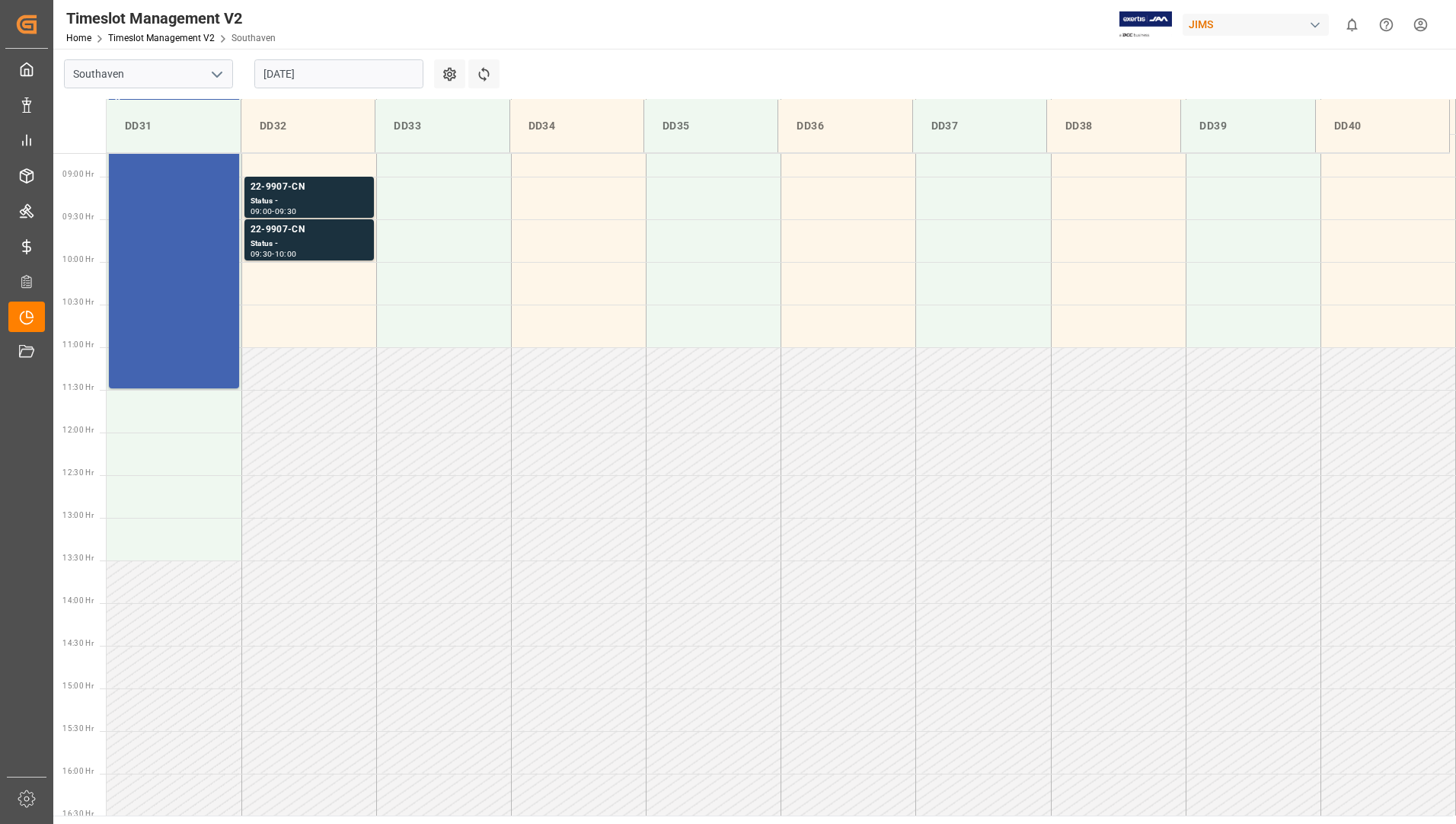
scroll to position [614, 0]
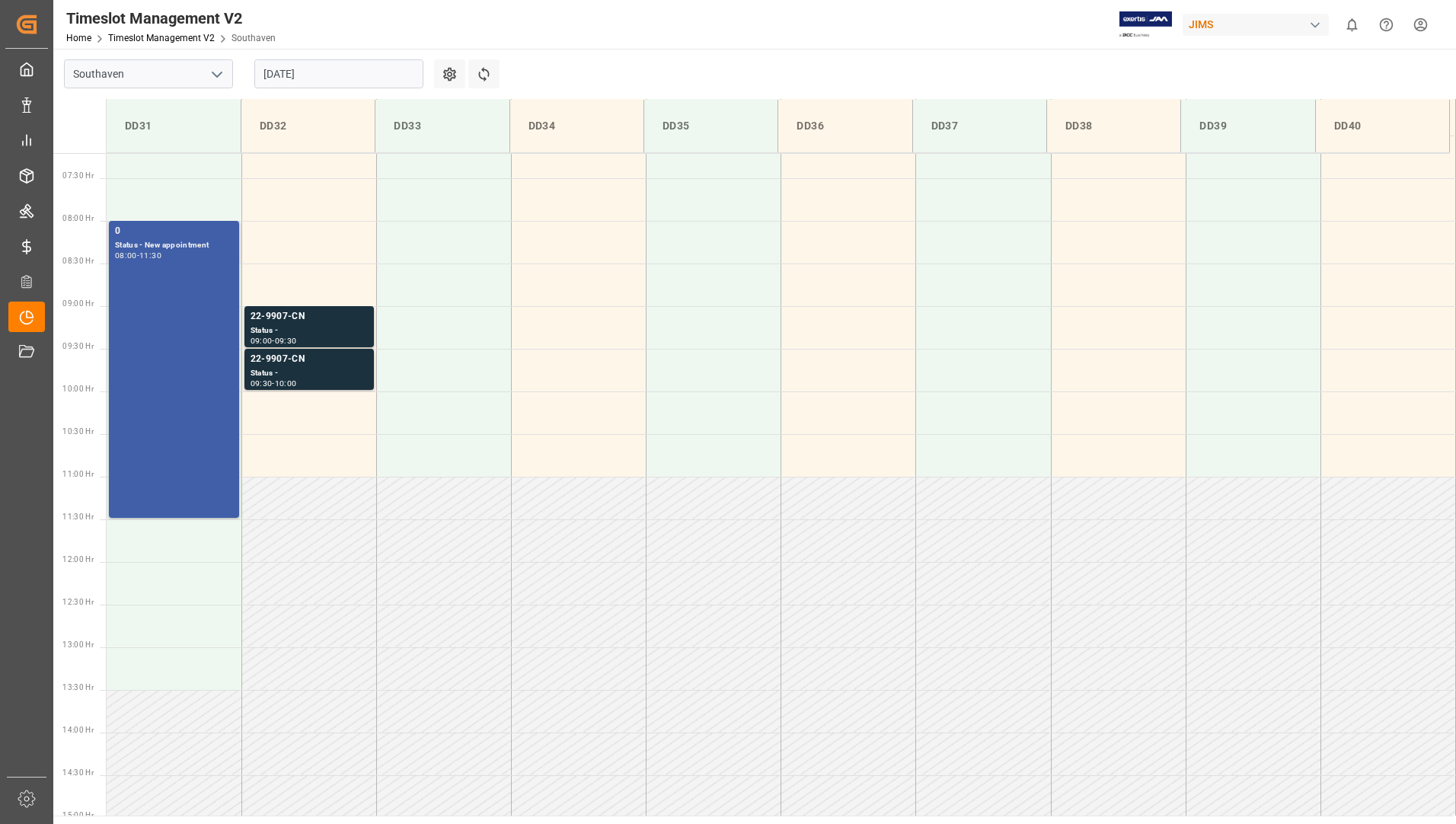
click at [194, 289] on div "0 Status - New appointment 08:00 - 11:30" at bounding box center [174, 369] width 118 height 291
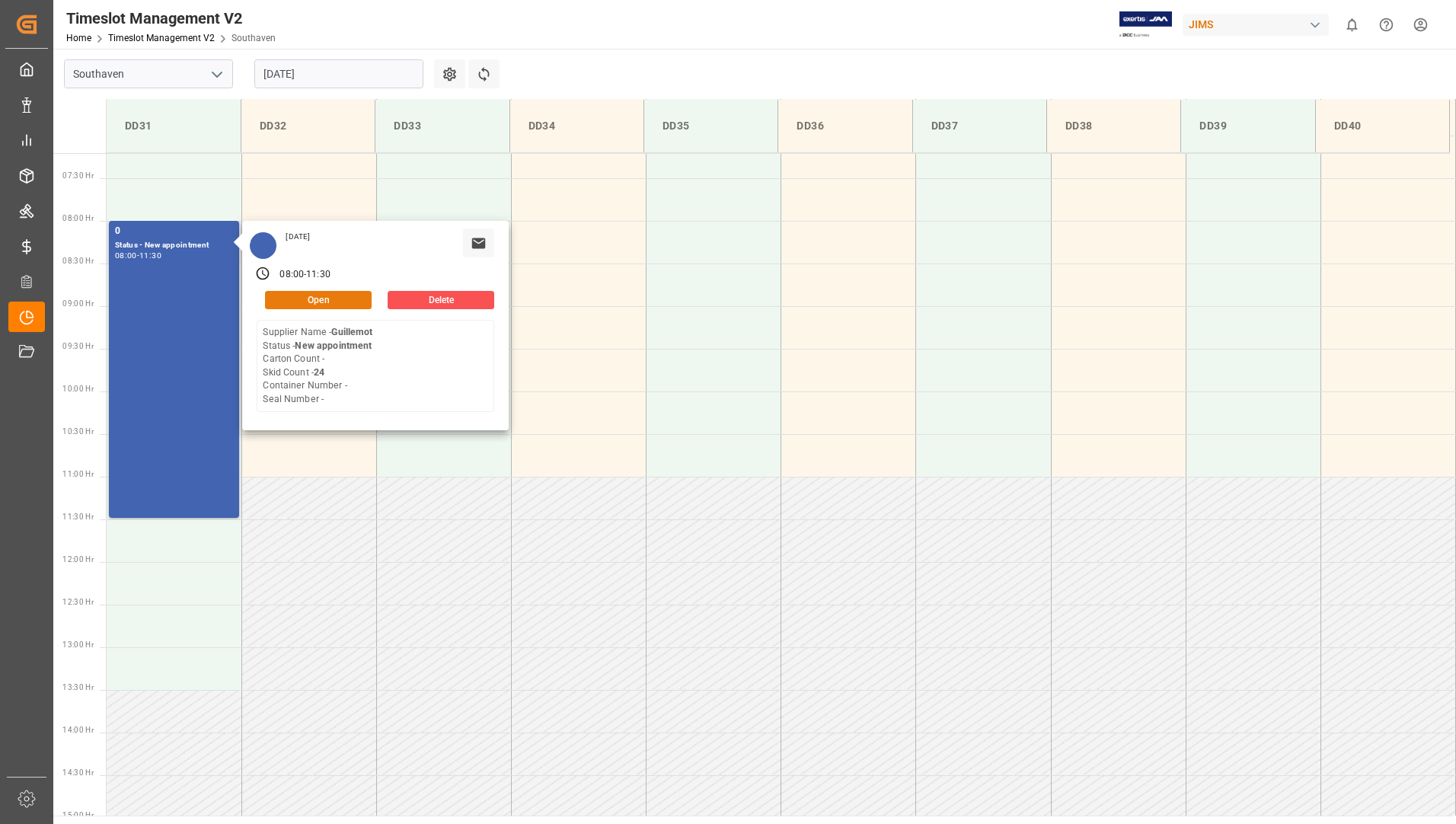
click at [301, 295] on button "Open" at bounding box center [318, 300] width 106 height 18
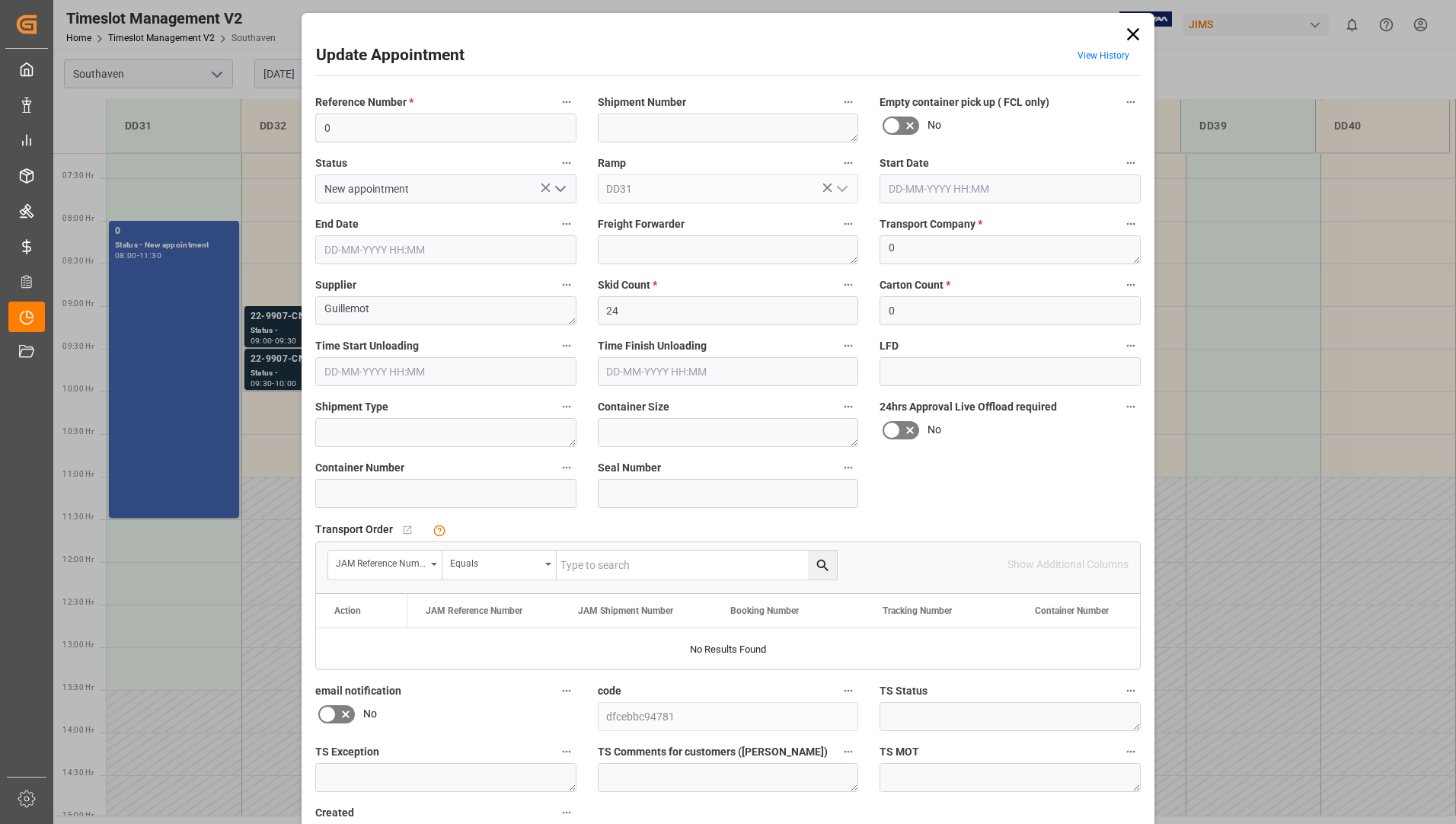
type input "[DATE] 08:00"
type input "[DATE] 11:30"
type input "26-08-2025 14:44"
click at [935, 258] on textarea "0" at bounding box center [1010, 249] width 261 height 29
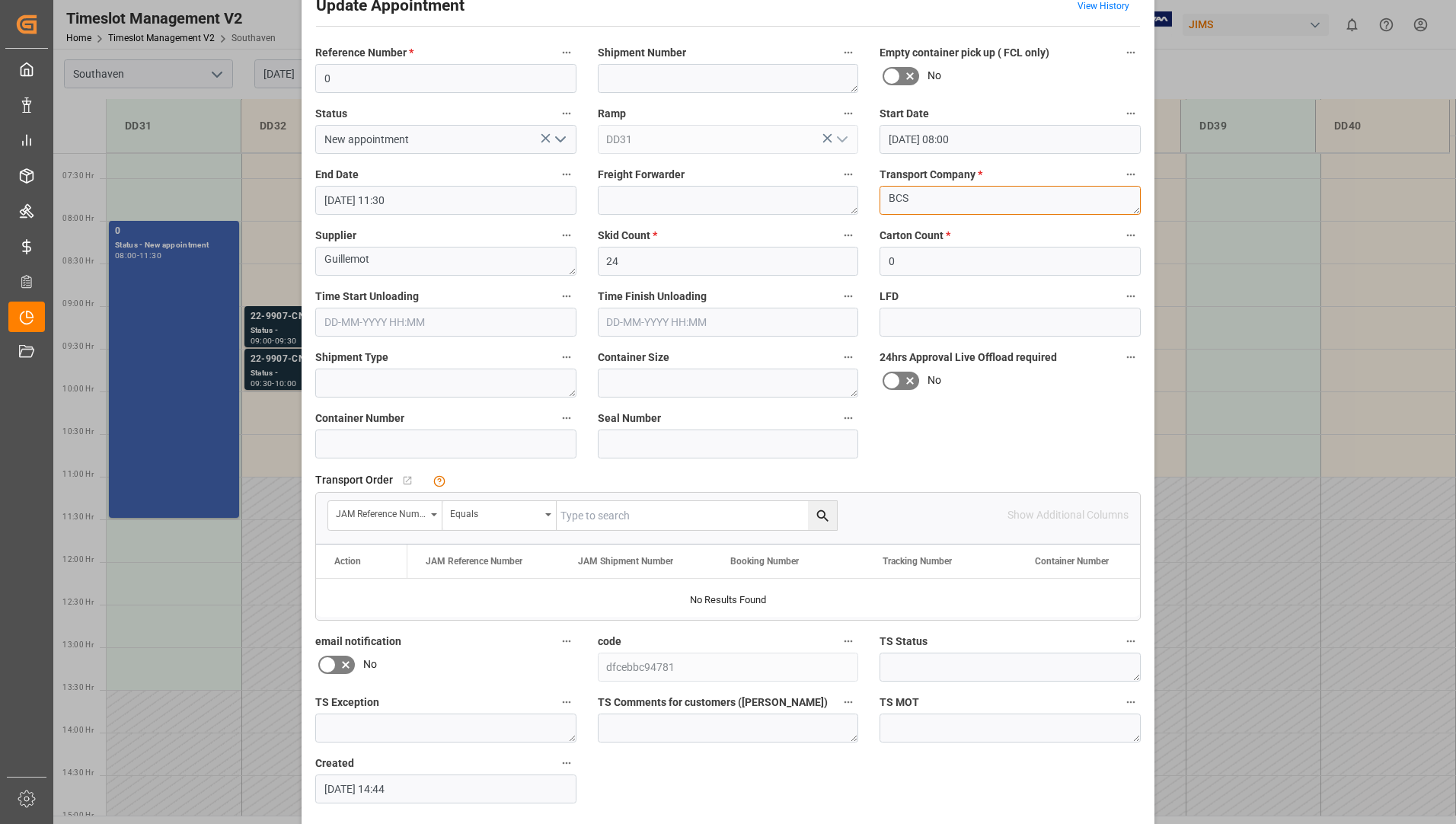
scroll to position [106, 0]
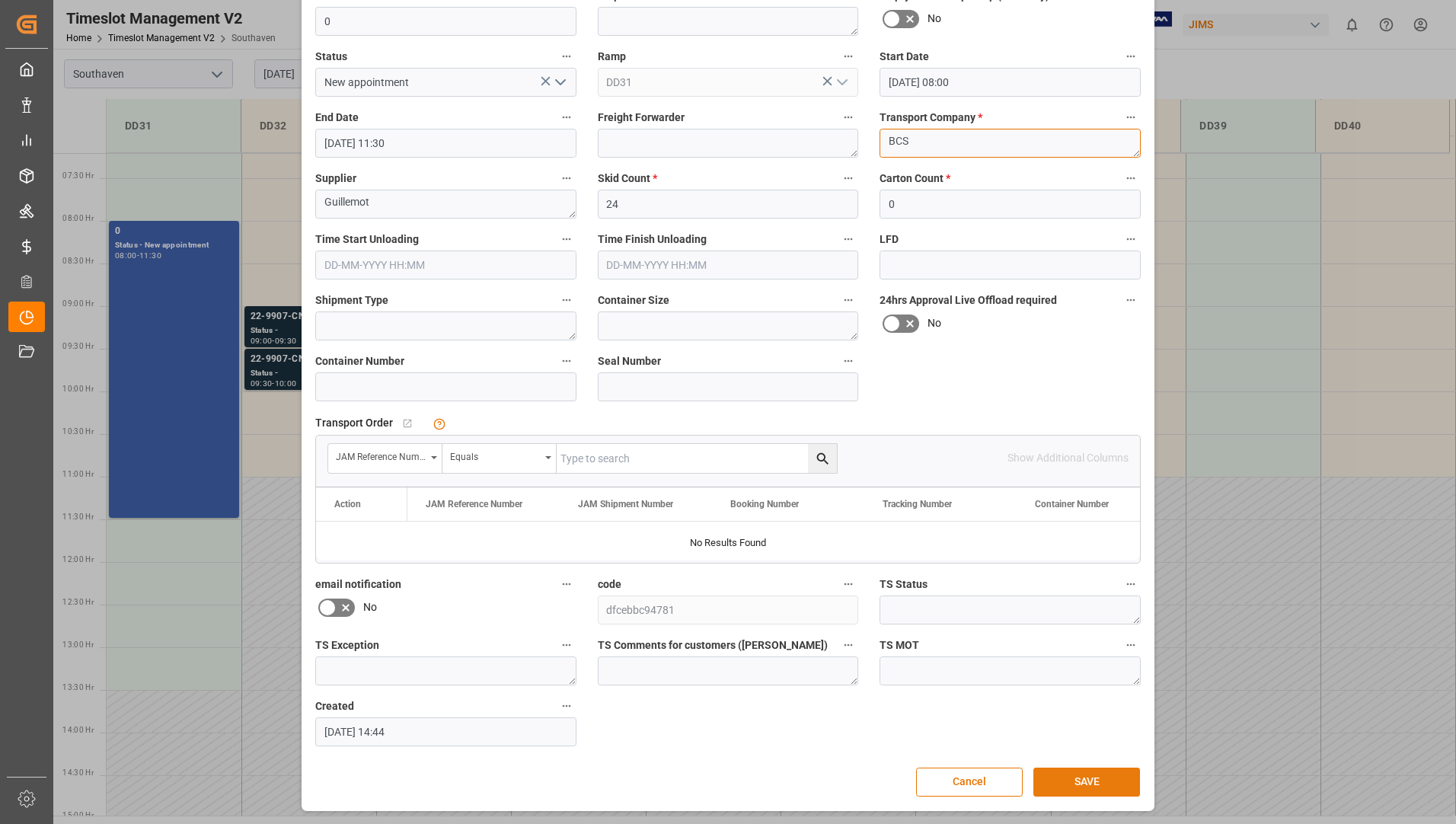
type textarea "BCS"
click at [1077, 772] on button "SAVE" at bounding box center [1087, 782] width 106 height 29
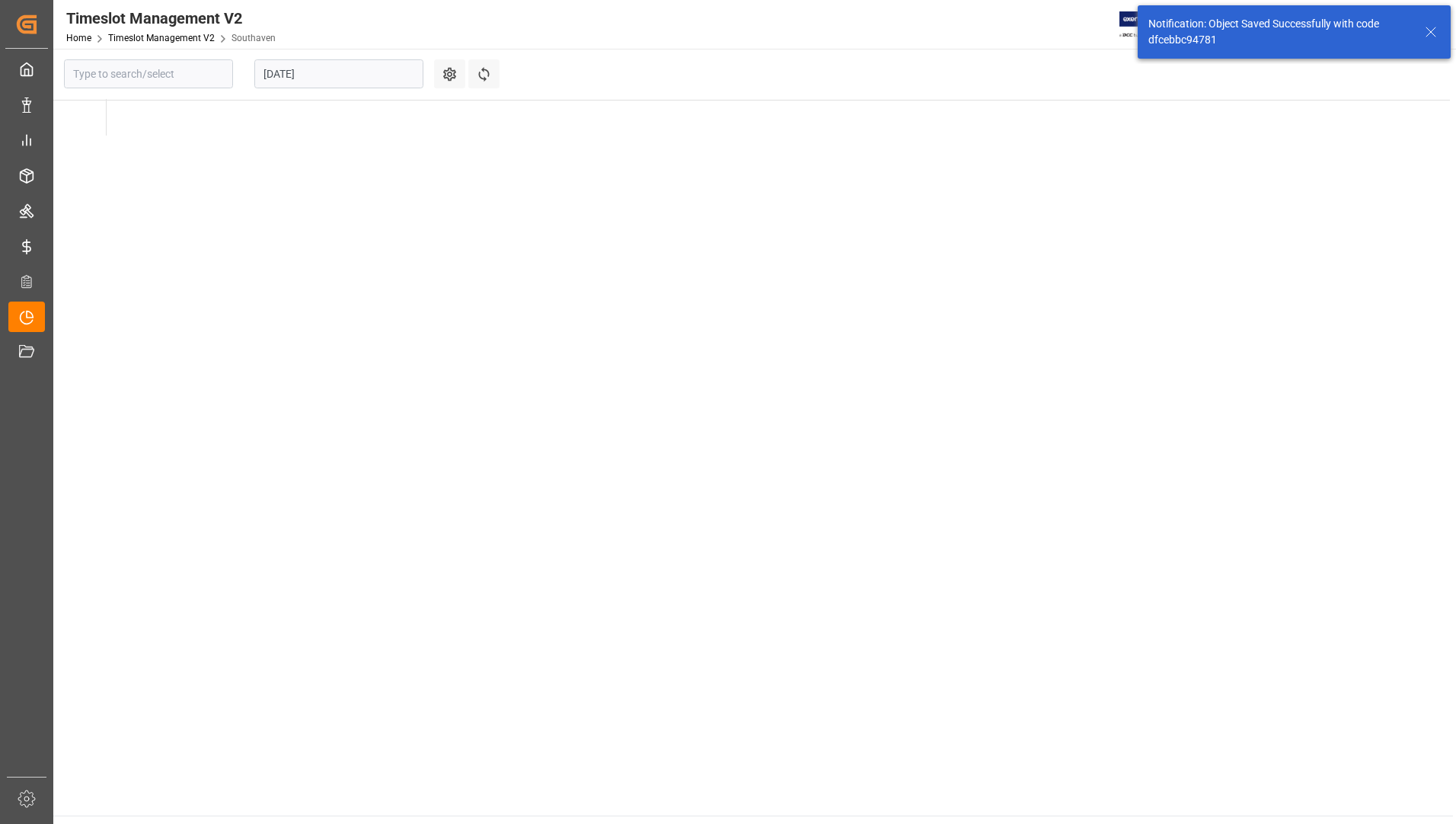
type input "Southaven"
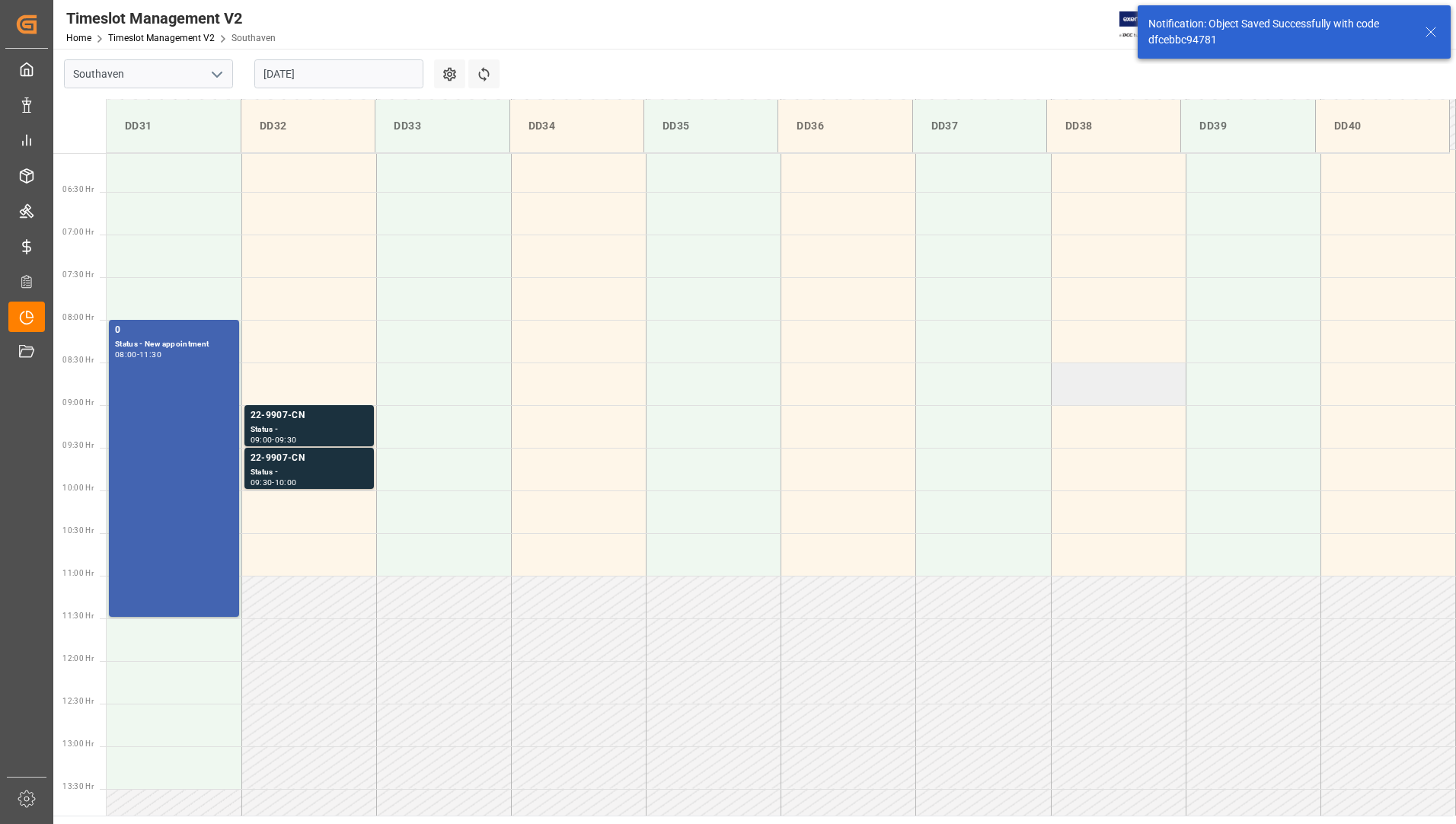
scroll to position [587, 0]
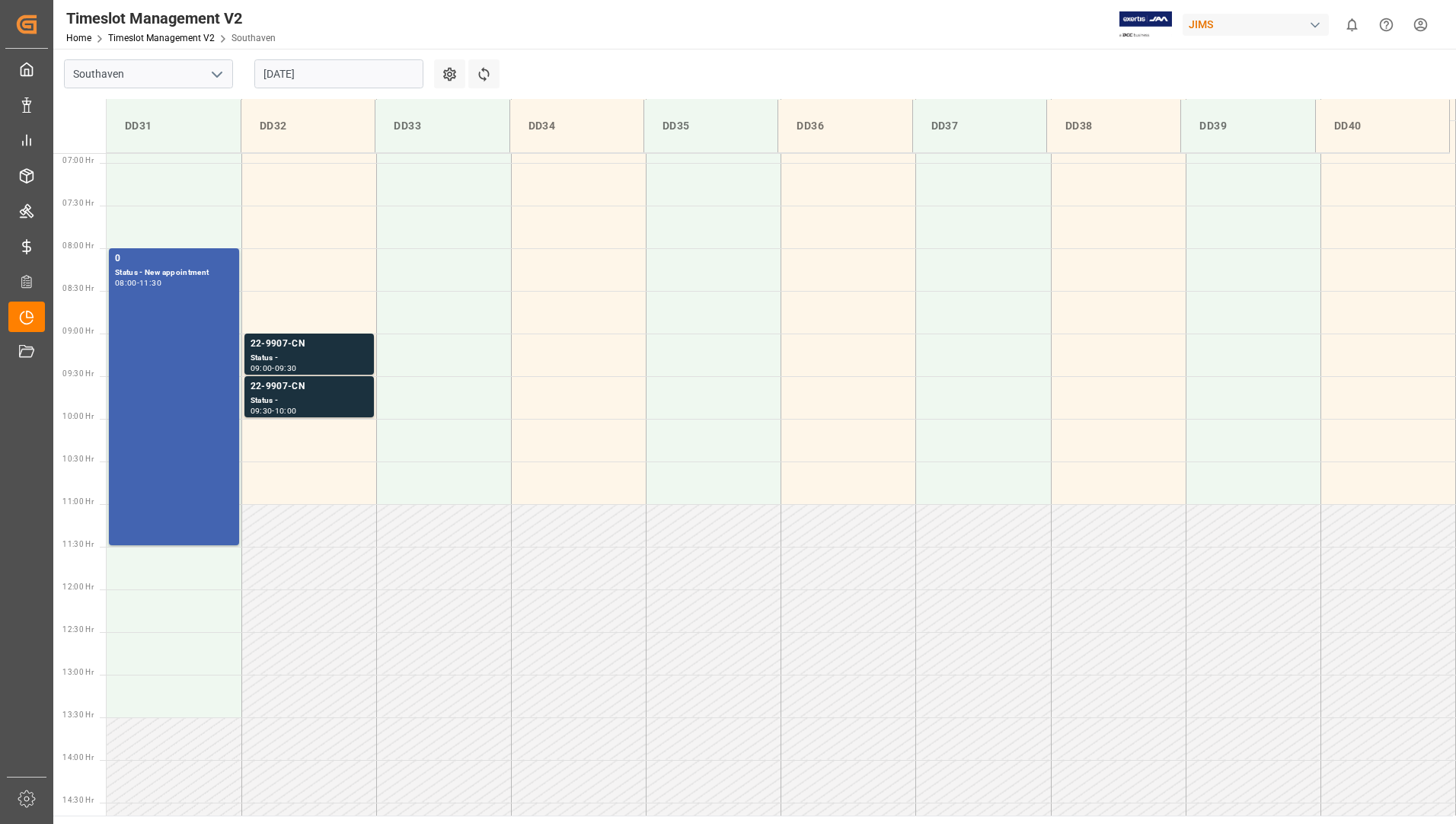
click at [343, 76] on input "[DATE]" at bounding box center [338, 73] width 169 height 29
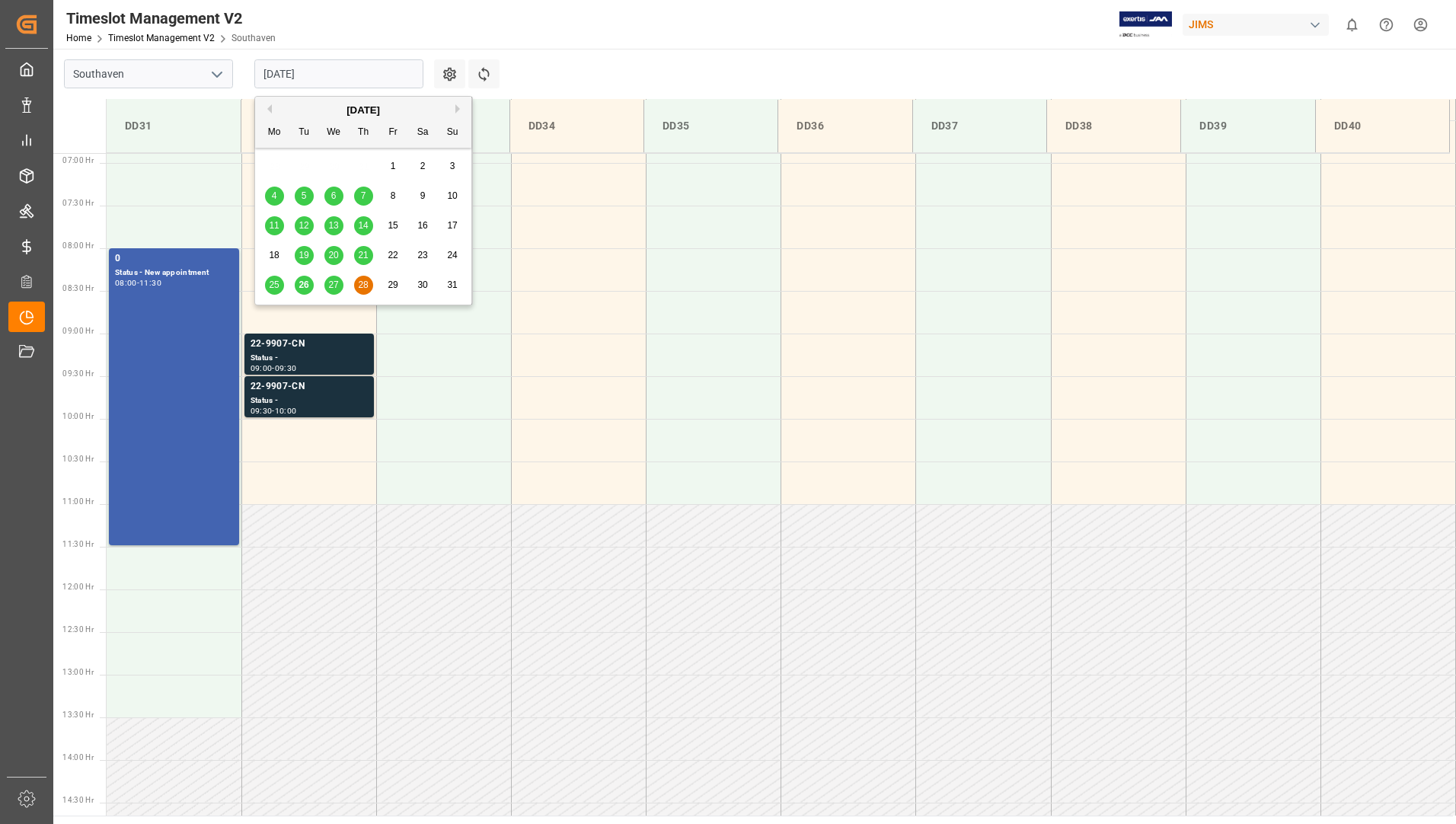
click at [334, 285] on span "27" at bounding box center [333, 284] width 10 height 11
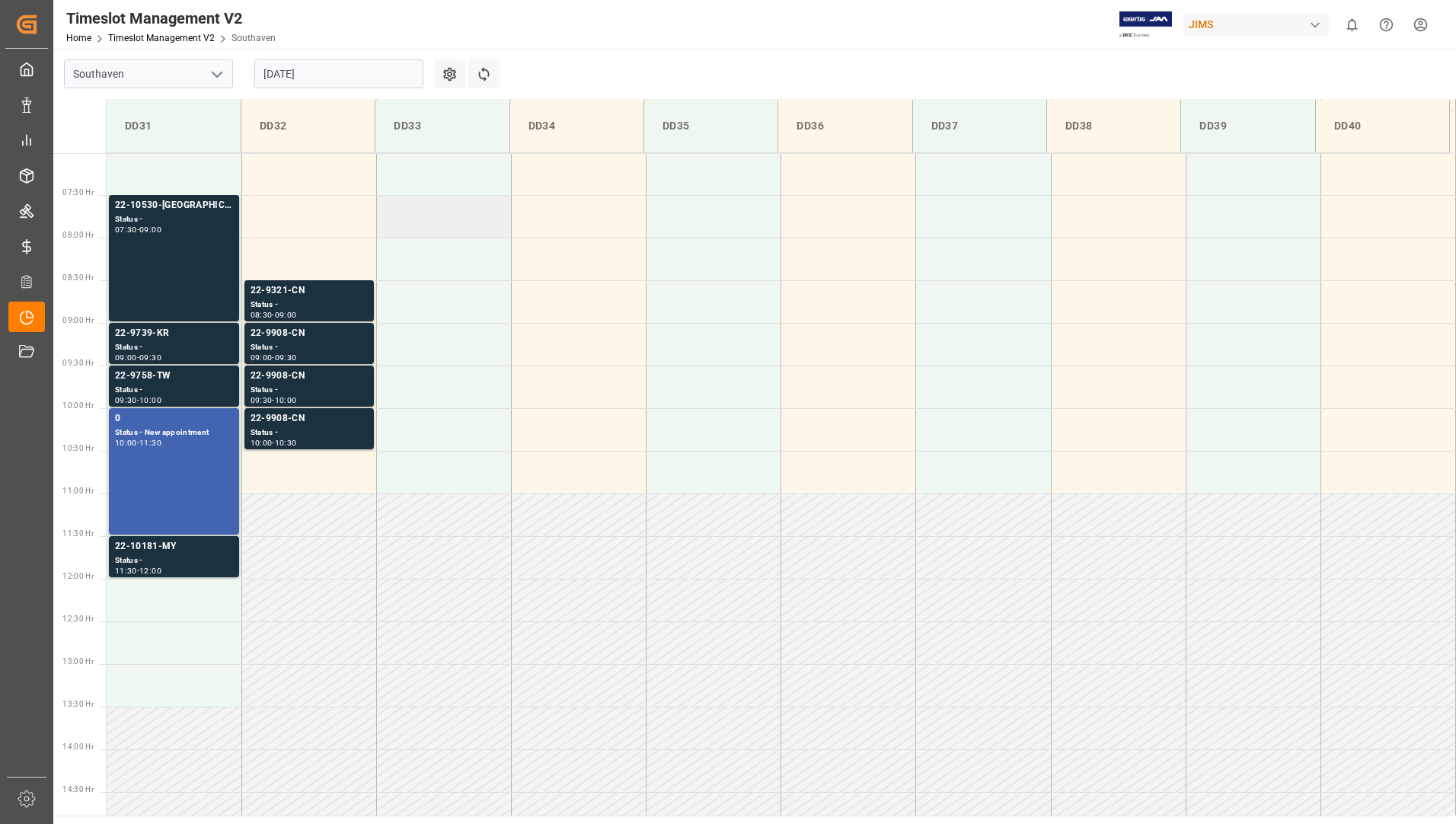
scroll to position [539, 0]
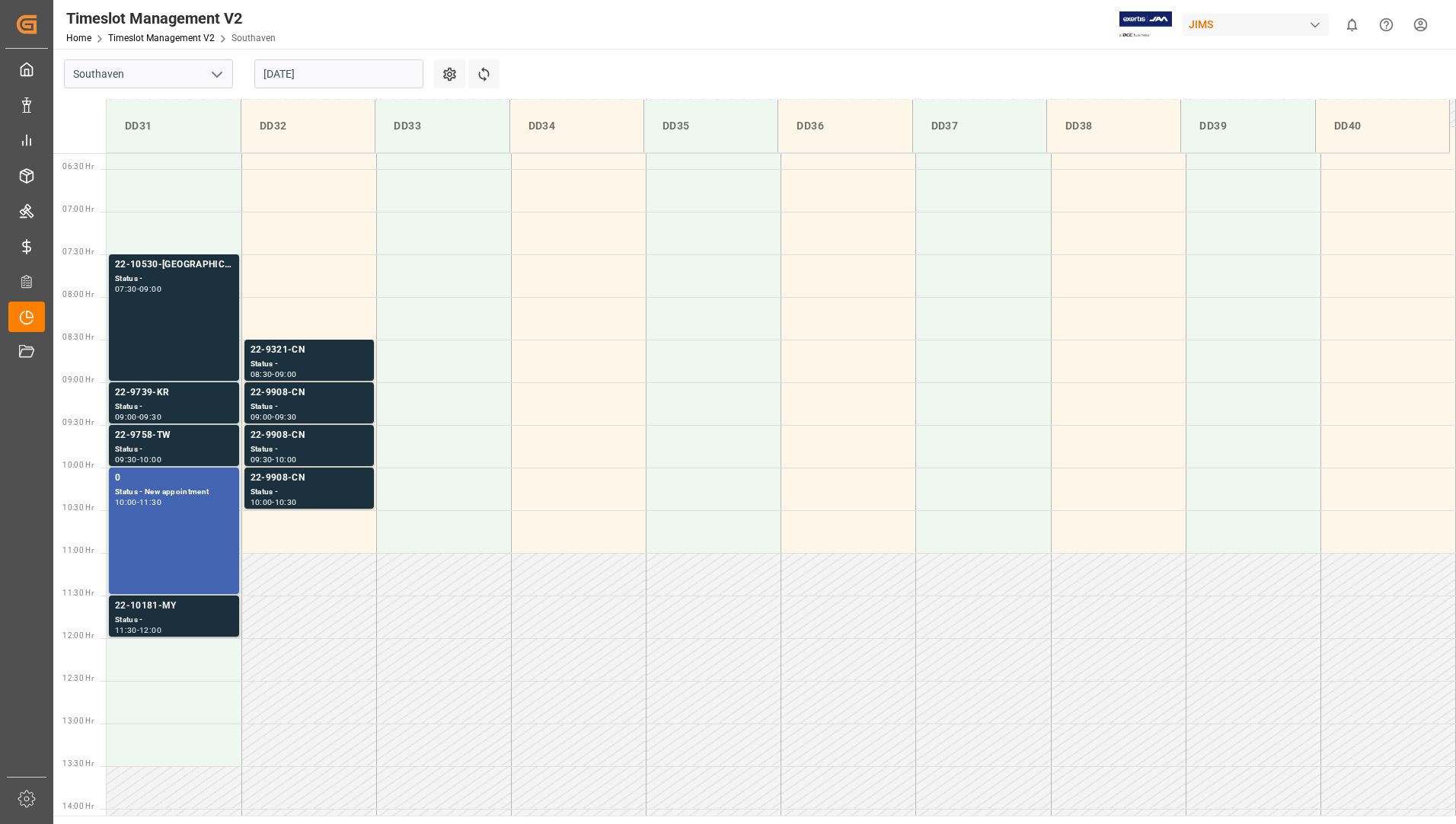
click at [165, 610] on div "22-10181-MY" at bounding box center [174, 606] width 118 height 15
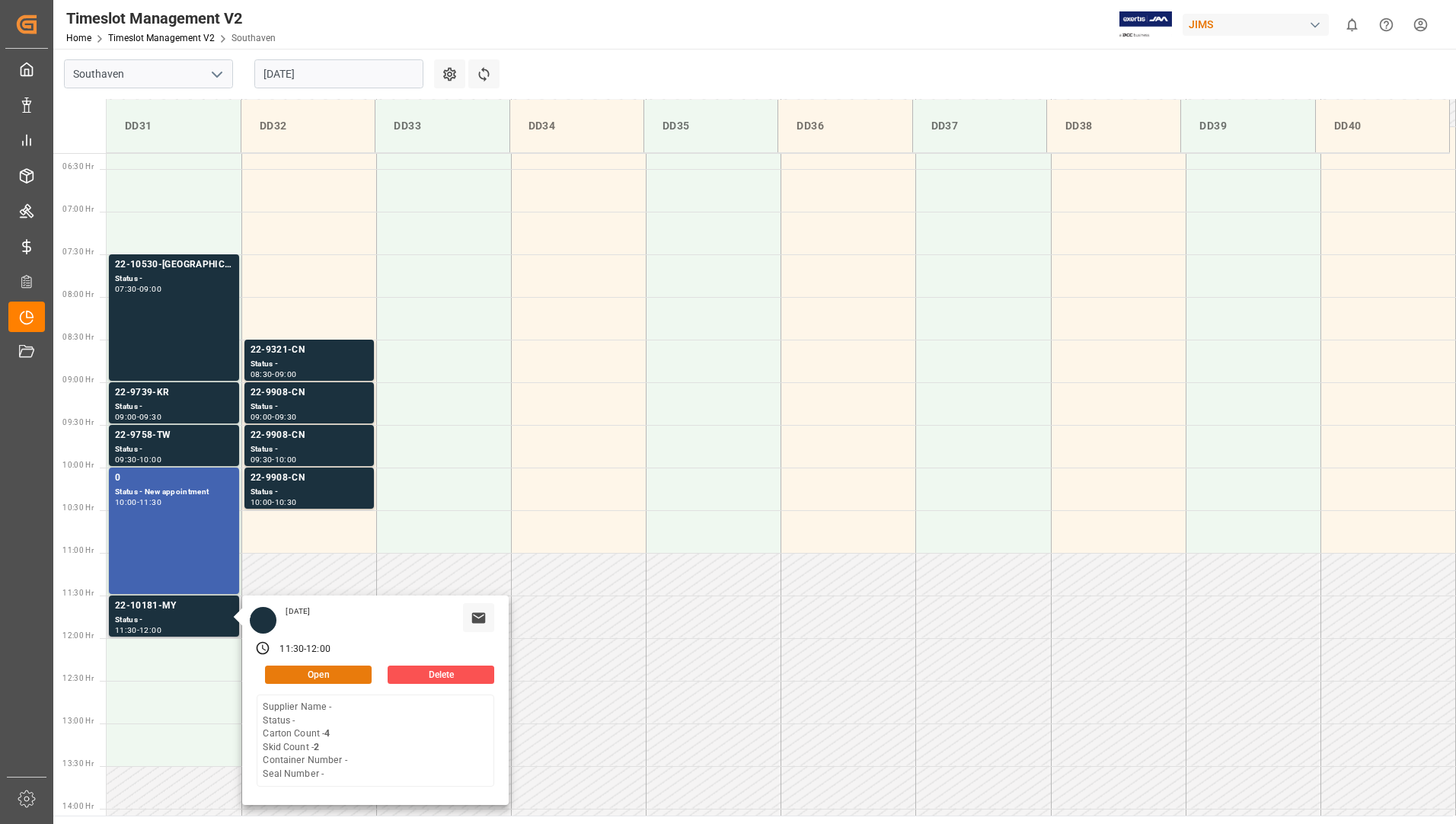
click at [286, 680] on button "Open" at bounding box center [318, 675] width 106 height 18
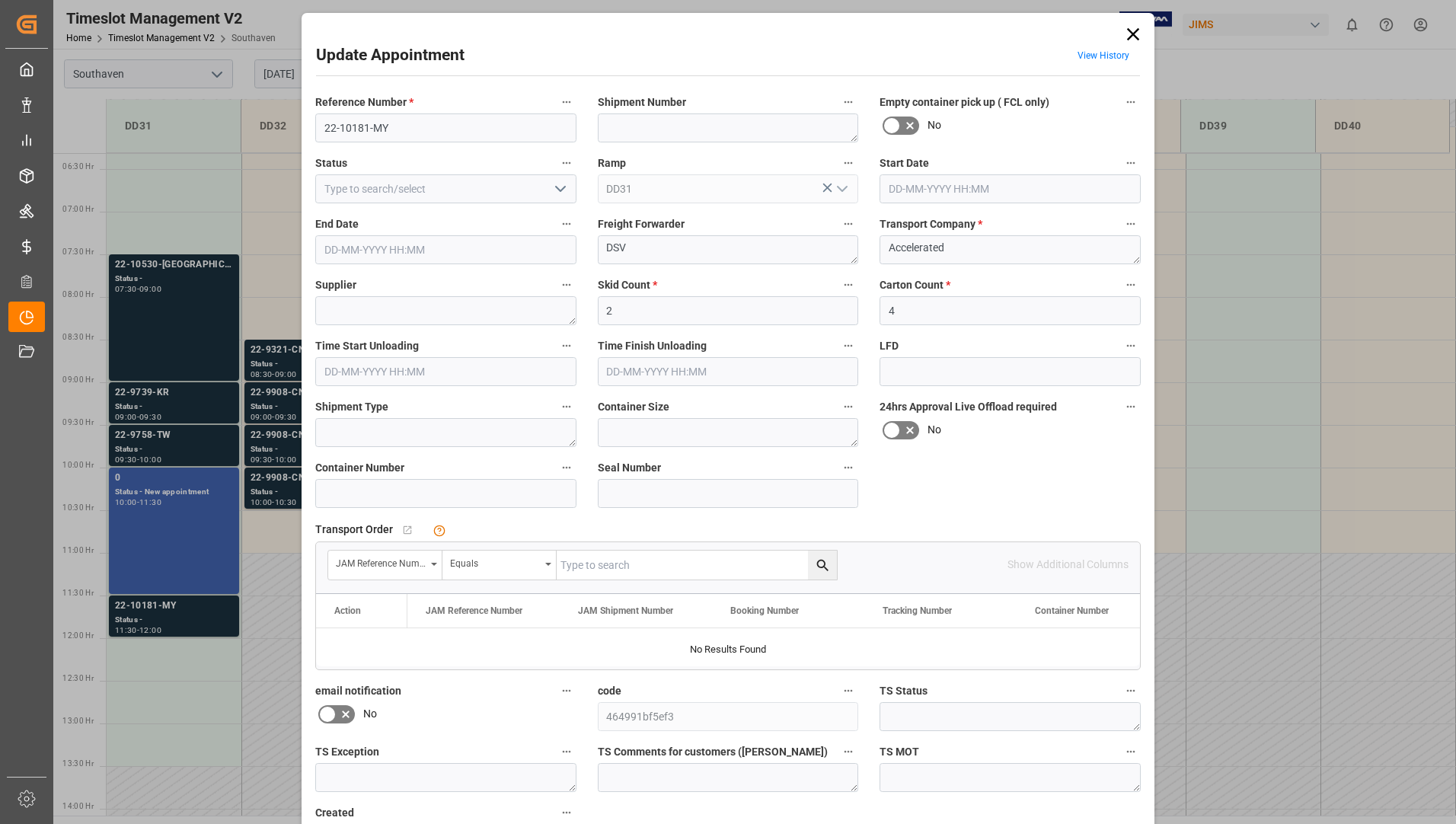
type input "27-08-2025 11:30"
type input "27-08-2025 12:00"
type input "26-08-2025 15:22"
drag, startPoint x: 323, startPoint y: 128, endPoint x: 387, endPoint y: 127, distance: 64.0
click at [387, 127] on input "22-10181-MY" at bounding box center [446, 127] width 261 height 29
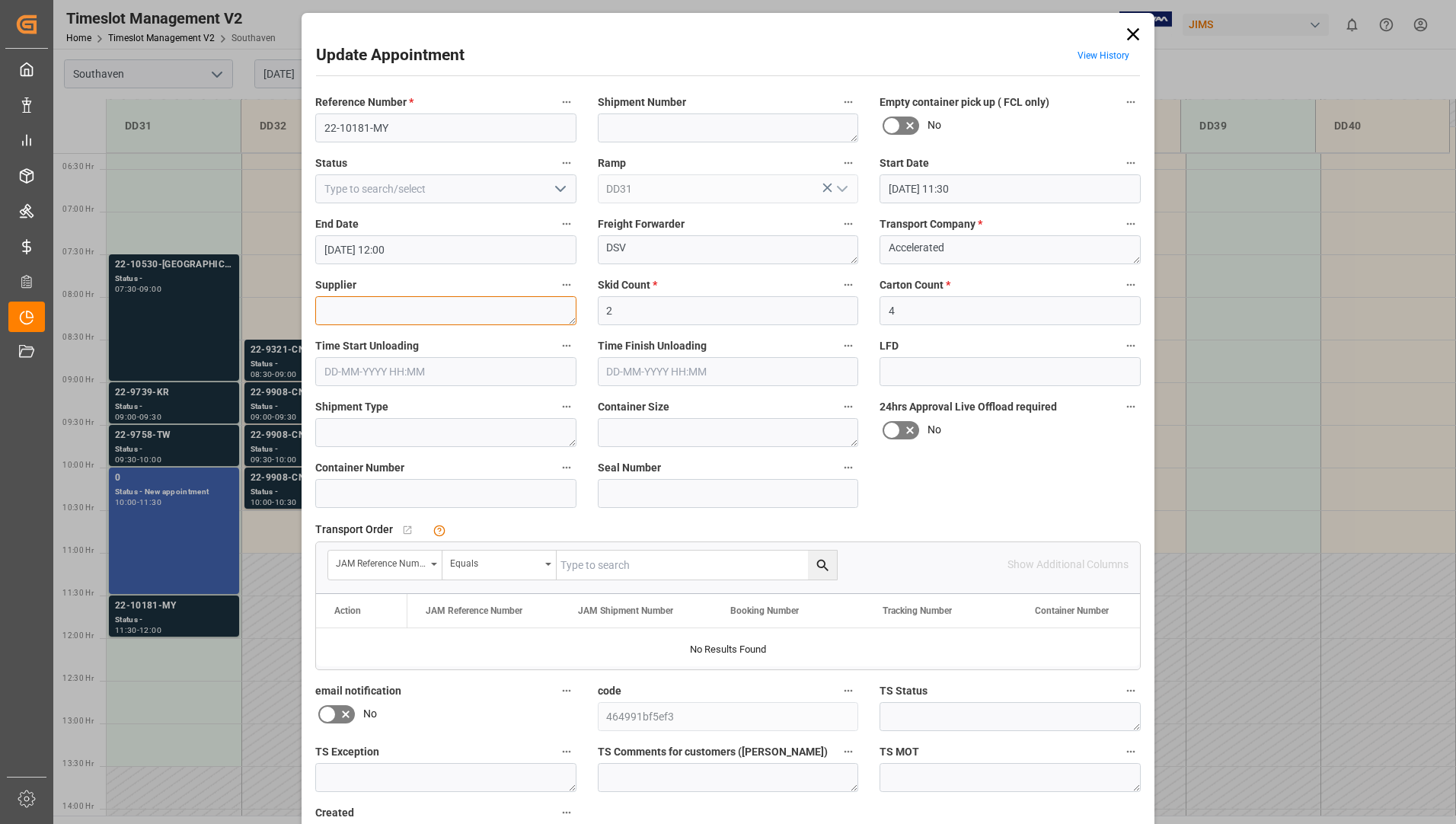
click at [473, 313] on textarea at bounding box center [446, 310] width 261 height 29
type textarea "t"
type textarea "True Lee Speakers"
click at [690, 563] on input "text" at bounding box center [697, 565] width 280 height 29
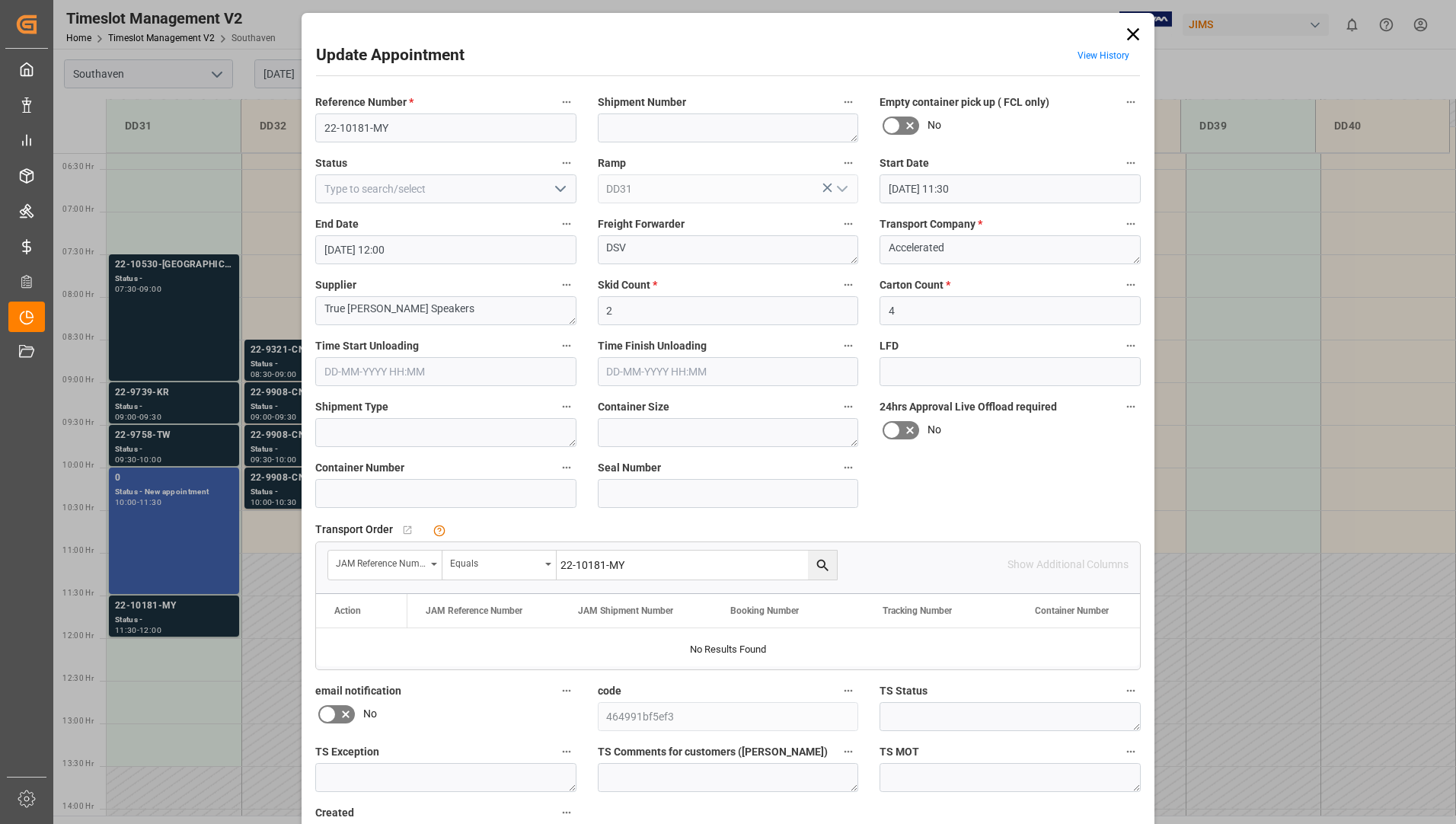
type input "22-10181-MY"
click at [818, 560] on icon "search button" at bounding box center [822, 565] width 12 height 12
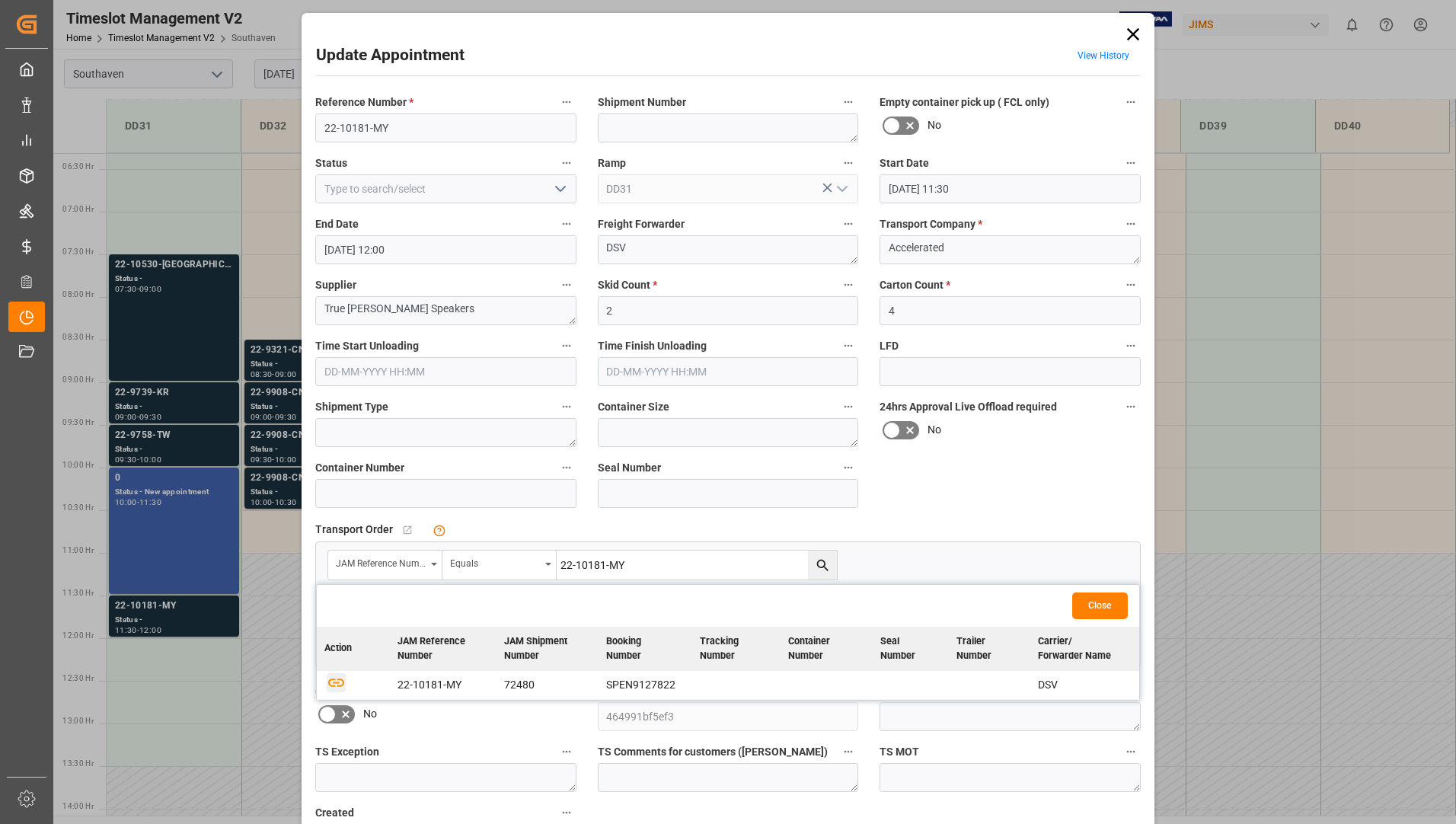
drag, startPoint x: 329, startPoint y: 685, endPoint x: 389, endPoint y: 698, distance: 61.4
click at [327, 685] on icon "button" at bounding box center [336, 682] width 19 height 19
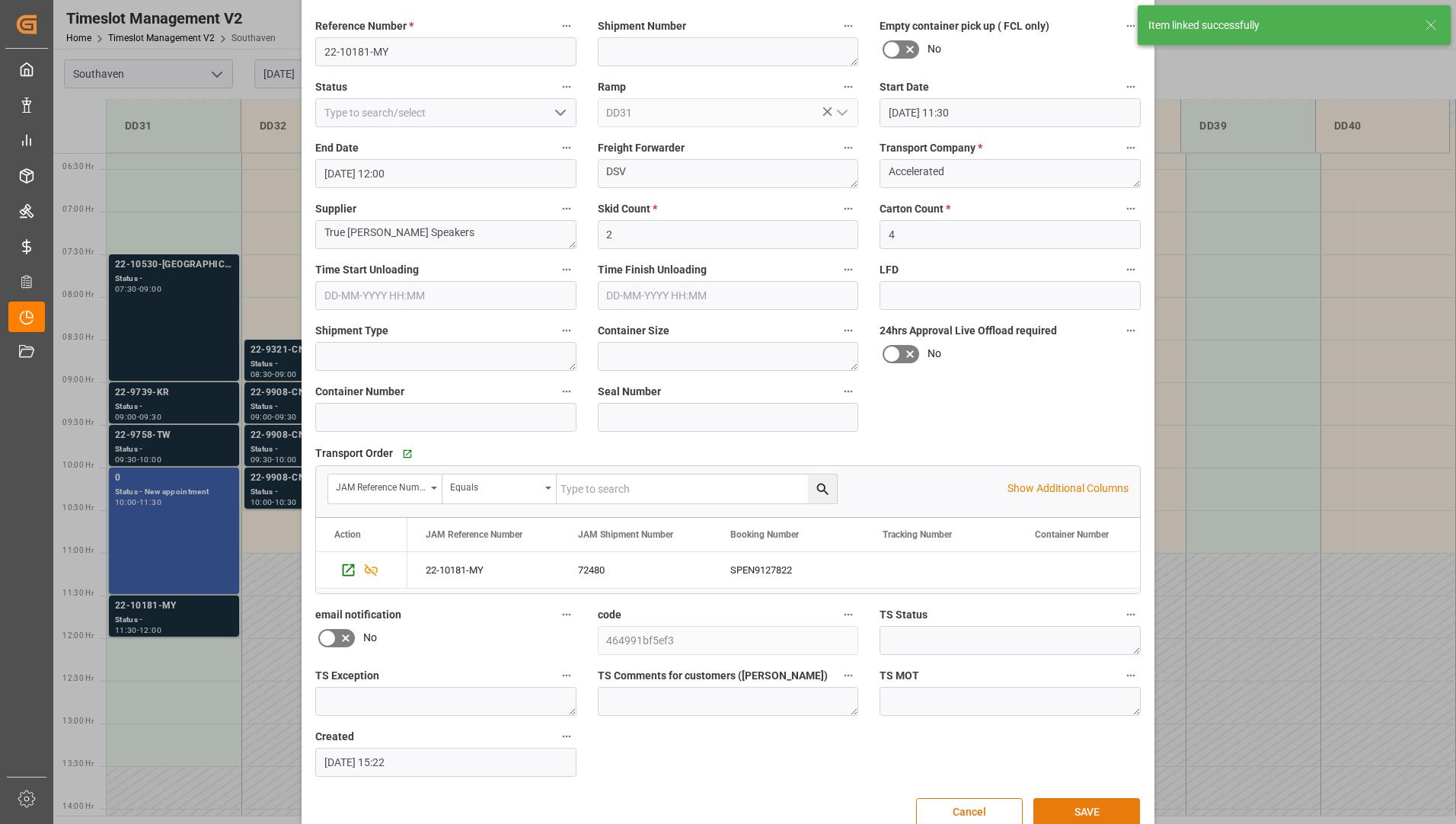
click at [1067, 812] on button "SAVE" at bounding box center [1087, 812] width 106 height 29
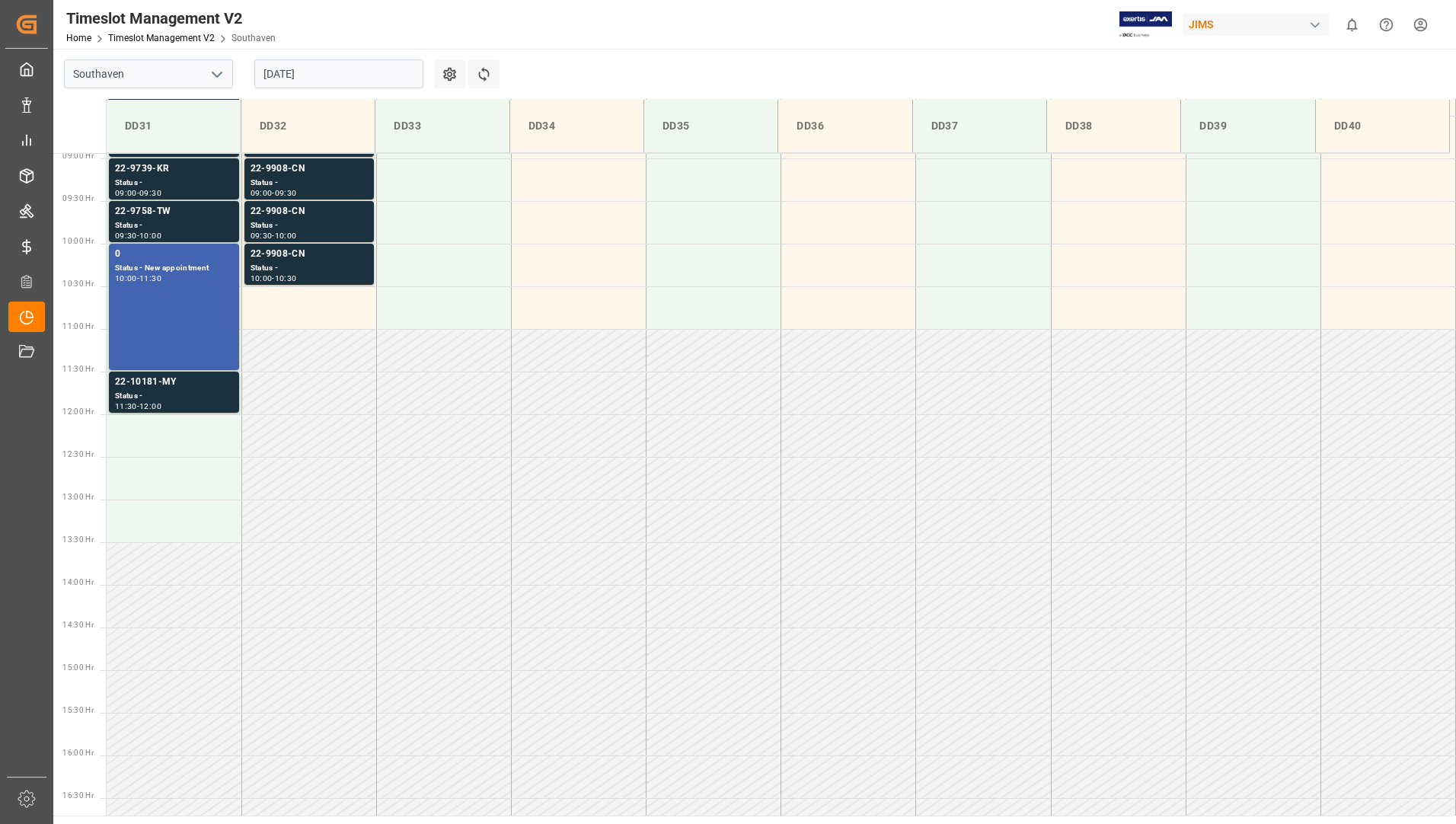
scroll to position [539, 0]
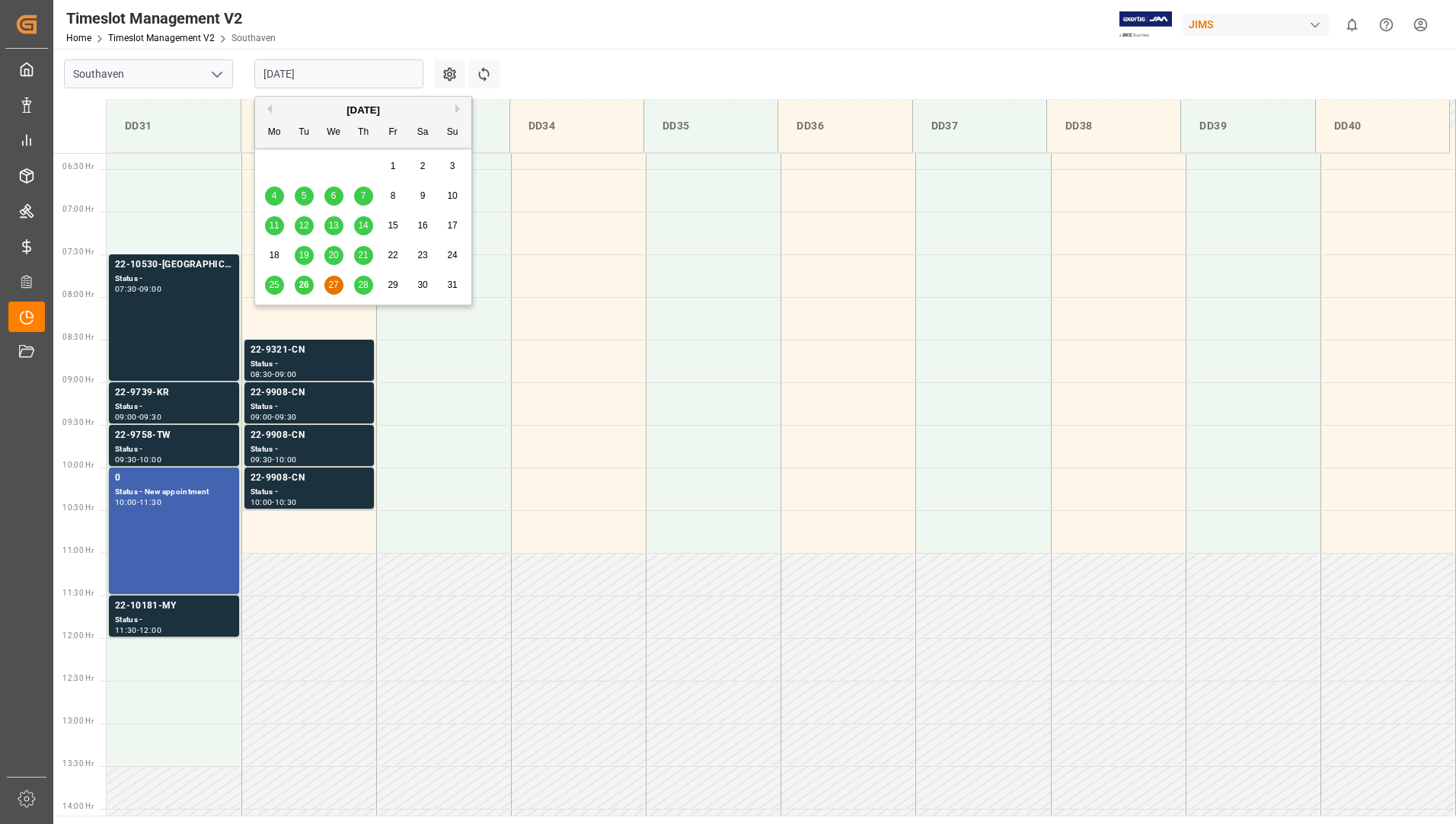
click at [346, 63] on input "[DATE]" at bounding box center [338, 73] width 169 height 29
click at [358, 283] on span "28" at bounding box center [363, 284] width 10 height 11
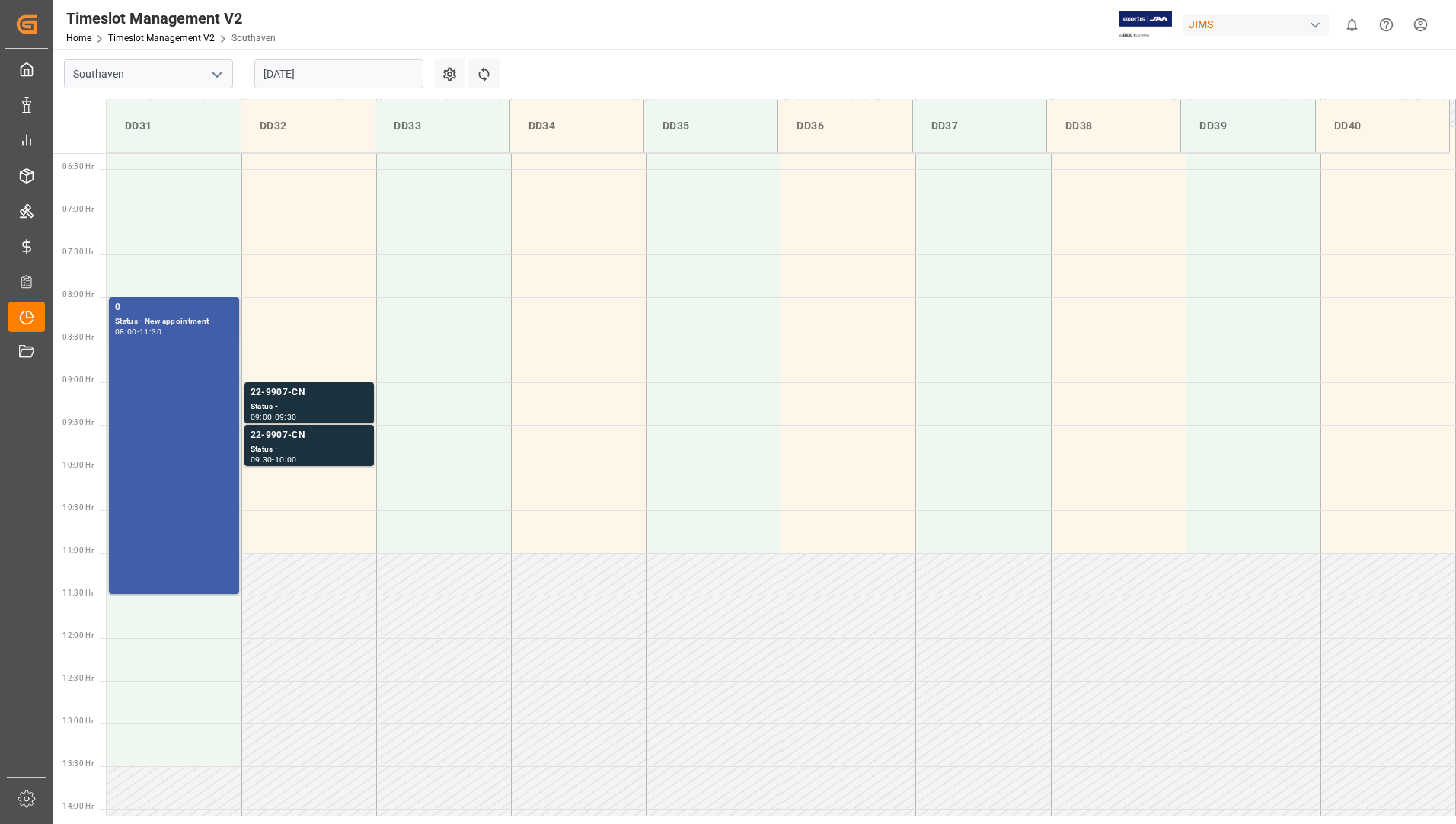
click at [185, 368] on div "0 Status - New appointment 08:00 - 11:30" at bounding box center [174, 446] width 118 height 291
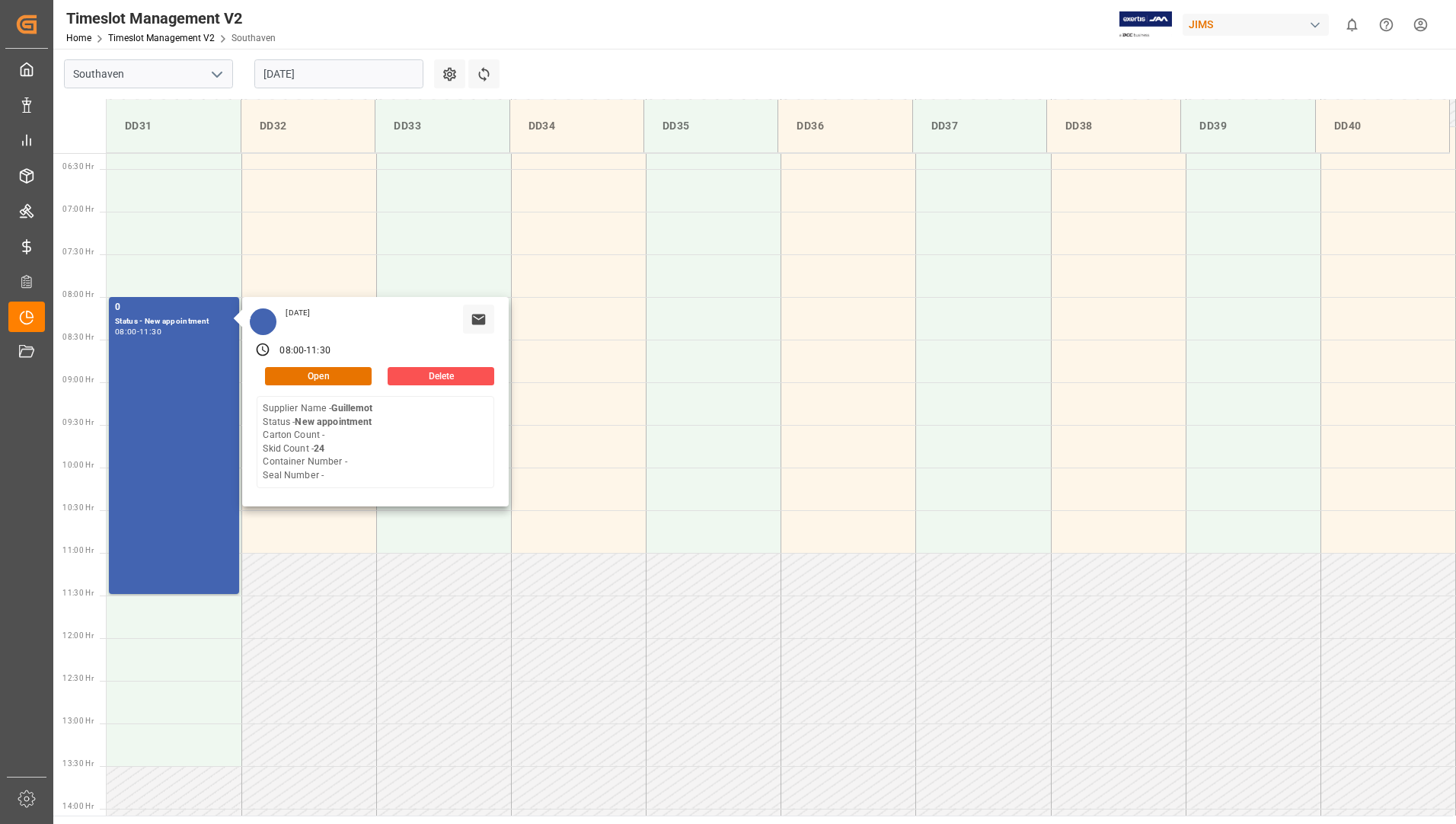
click at [355, 73] on input "[DATE]" at bounding box center [338, 73] width 169 height 29
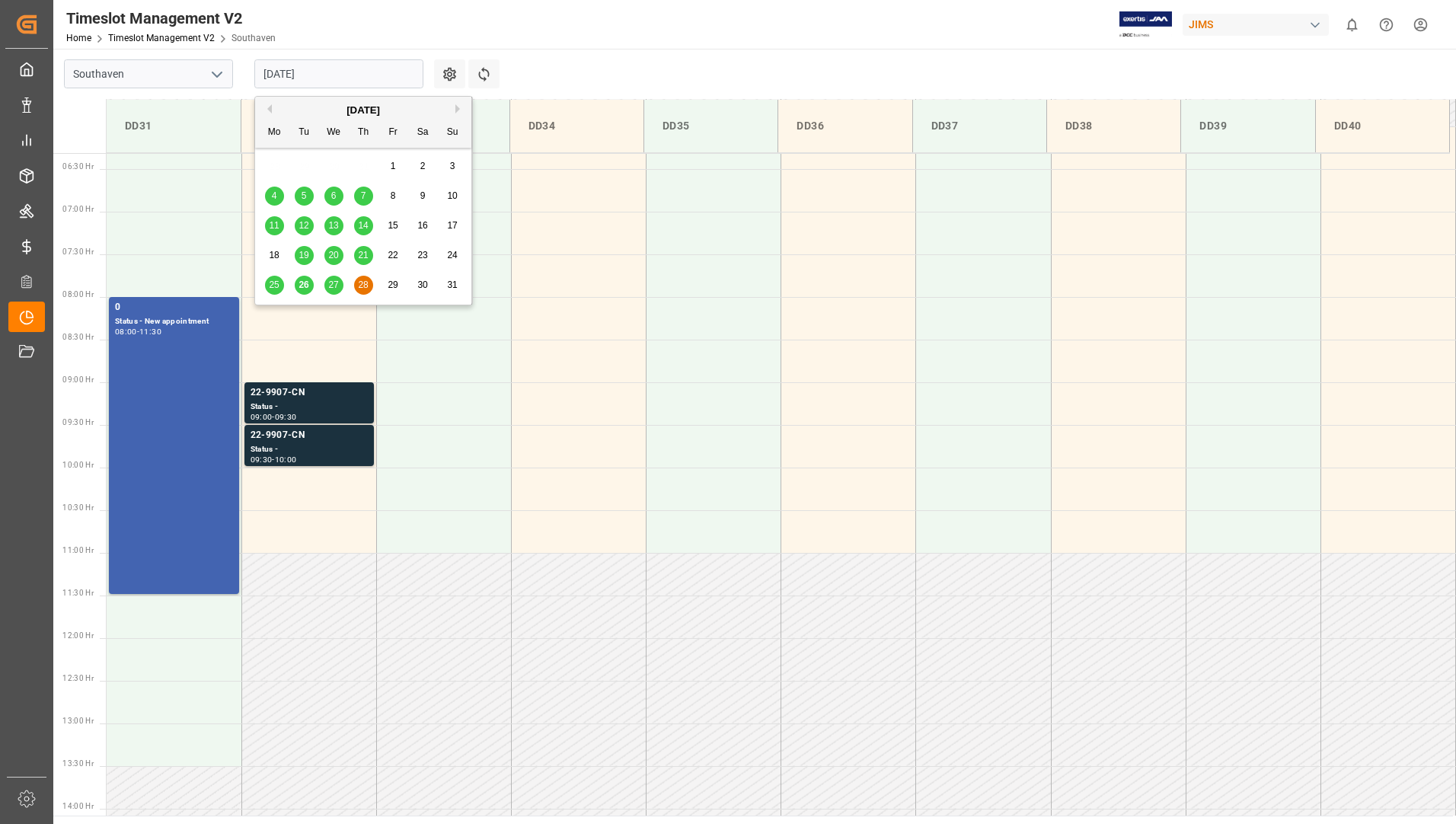
click at [327, 286] on div "27" at bounding box center [333, 286] width 19 height 18
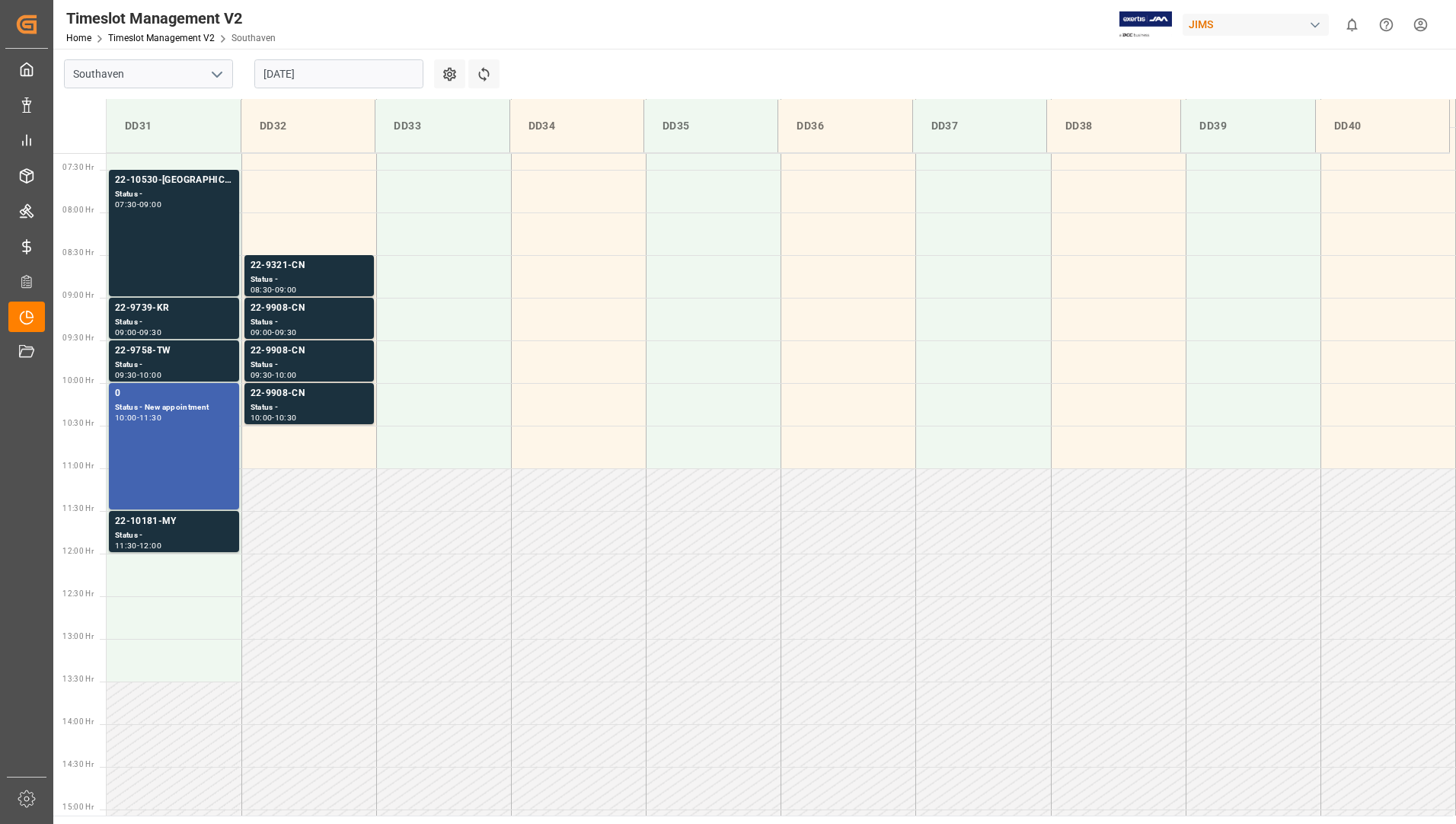
scroll to position [614, 0]
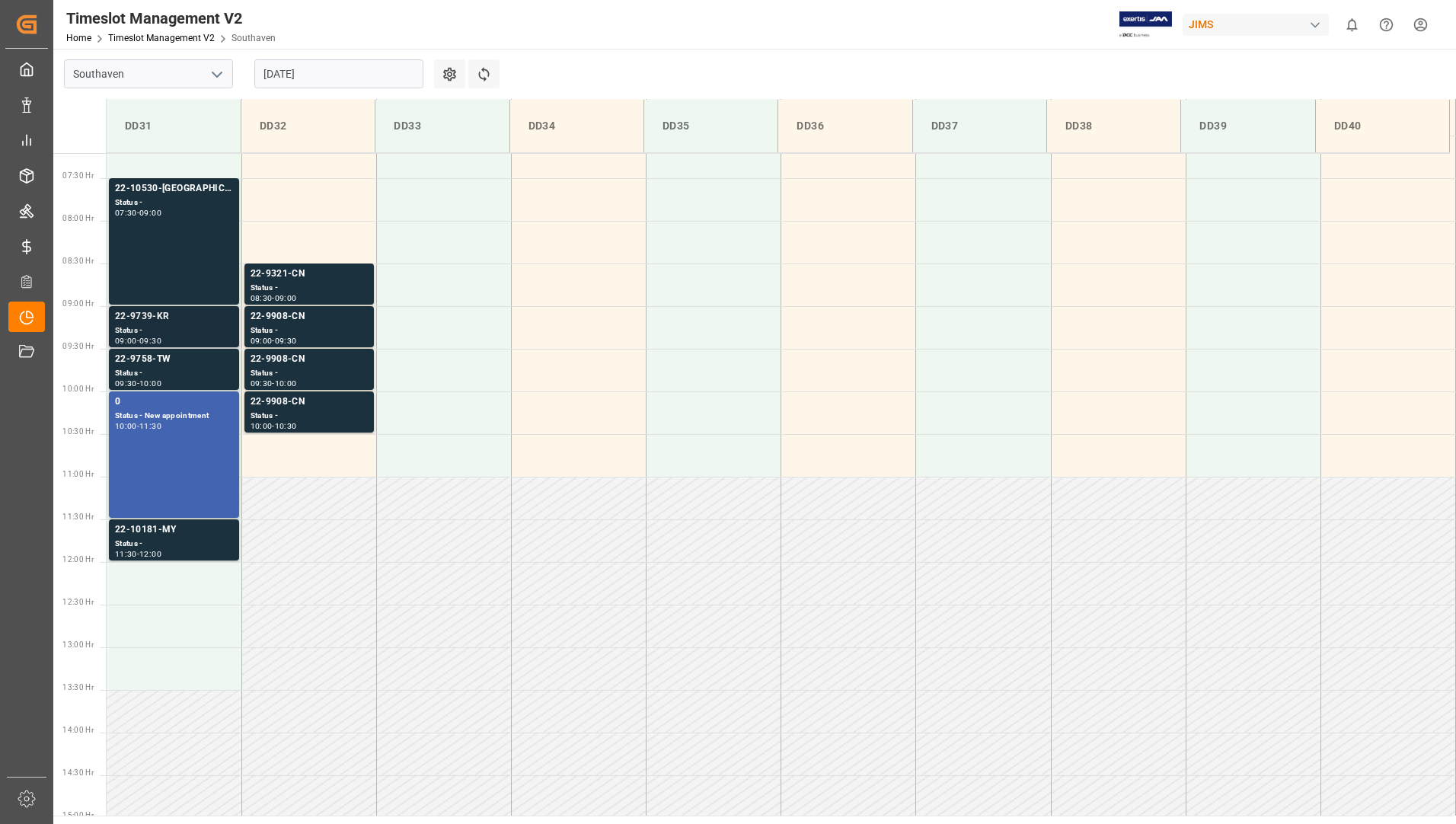
click at [208, 314] on div "22-9739-KR" at bounding box center [174, 317] width 118 height 15
click at [208, 270] on div "22-10530-[GEOGRAPHIC_DATA] Status - 07:30 - 09:00" at bounding box center [174, 241] width 118 height 121
click at [304, 285] on div "Status -" at bounding box center [308, 289] width 117 height 13
click at [158, 245] on div "22-10530-[GEOGRAPHIC_DATA] Status - 07:30 - 09:00" at bounding box center [174, 241] width 118 height 121
click at [143, 315] on div "22-9739-KR" at bounding box center [174, 317] width 118 height 15
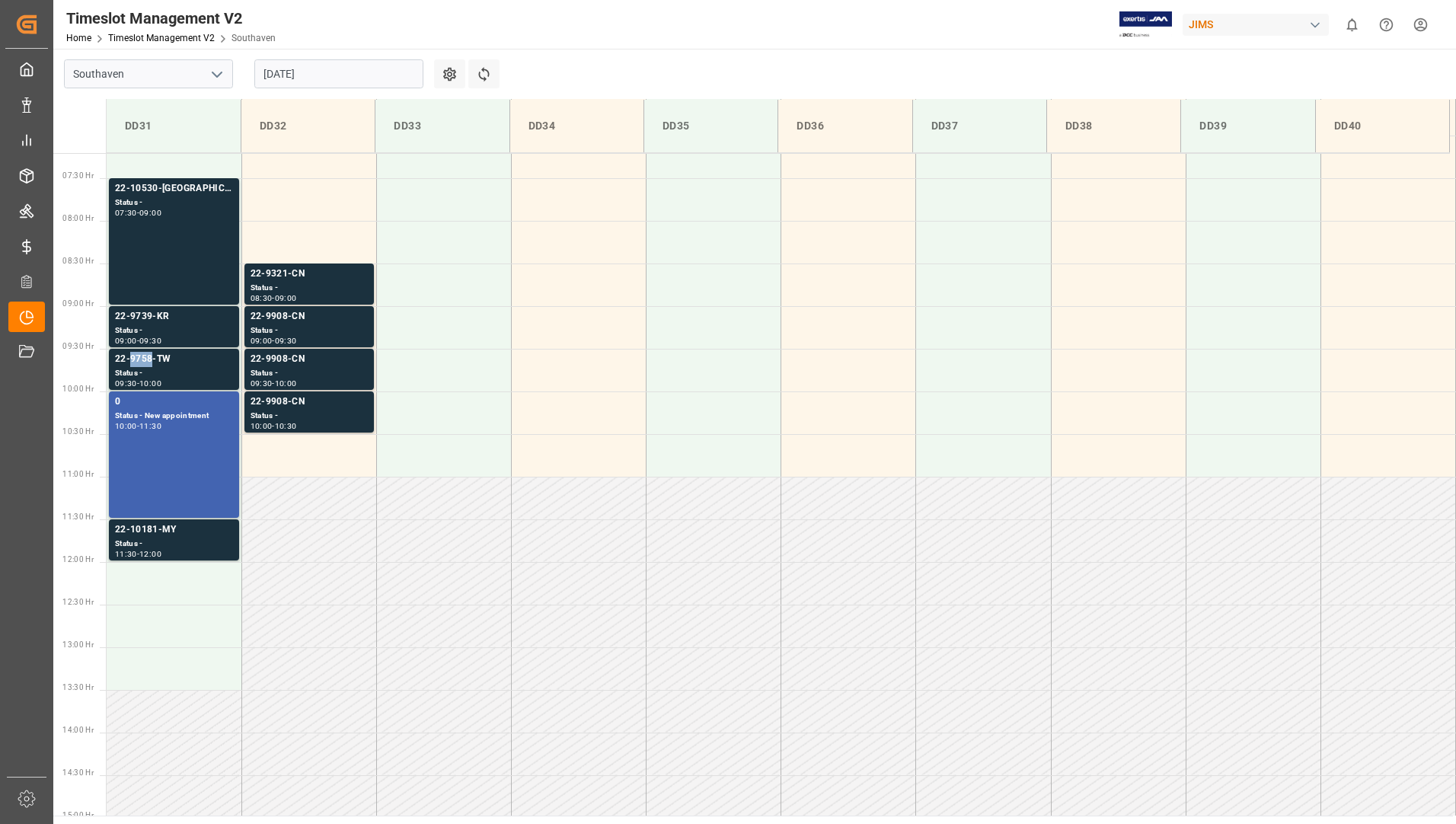
click at [145, 353] on div "22-9758-TW" at bounding box center [174, 359] width 118 height 15
click at [151, 431] on div "10:00 - 11:30" at bounding box center [174, 427] width 118 height 8
click at [158, 528] on div "22-10181-MY" at bounding box center [174, 530] width 118 height 15
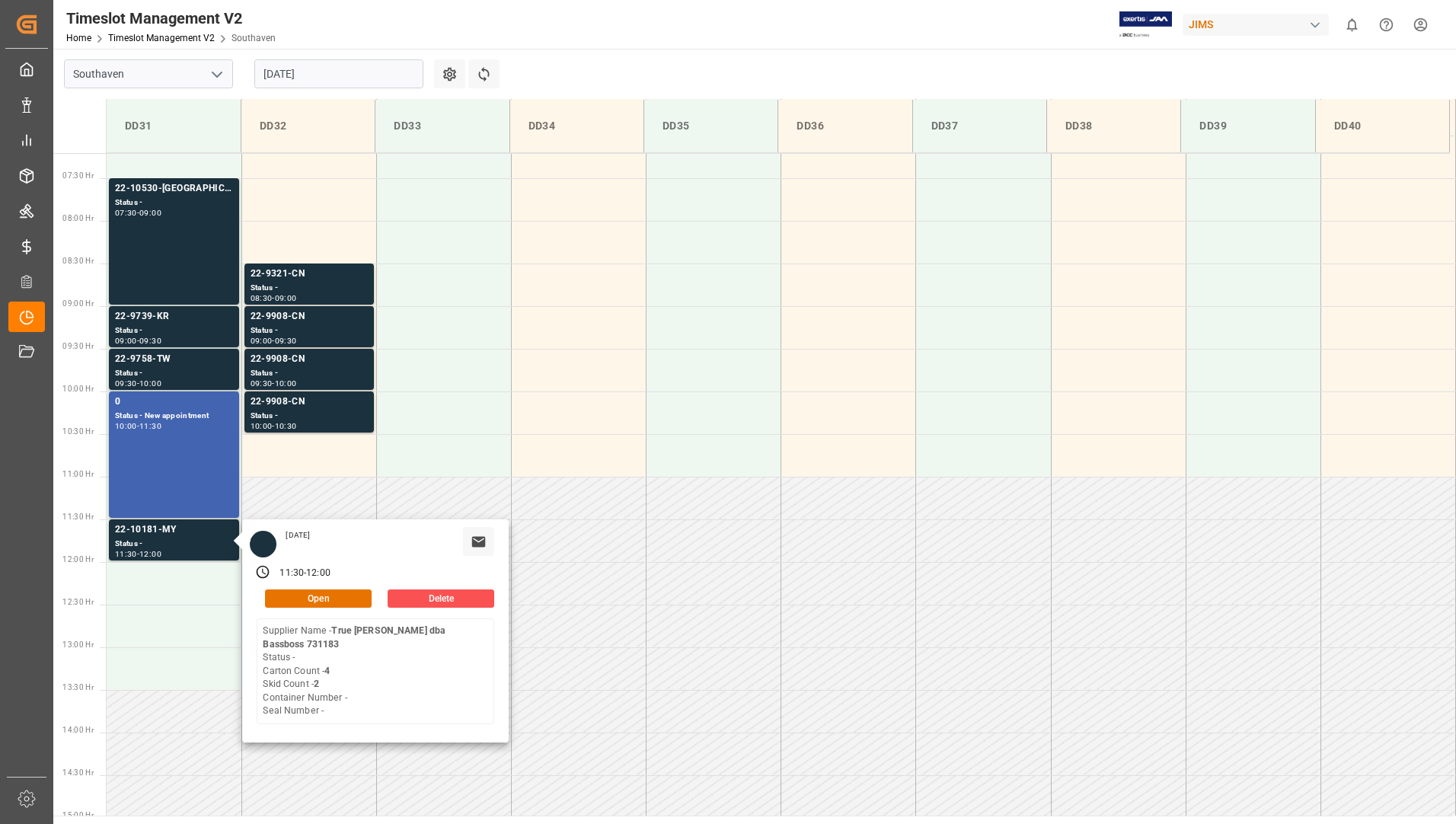
click at [336, 72] on input "[DATE]" at bounding box center [338, 73] width 169 height 29
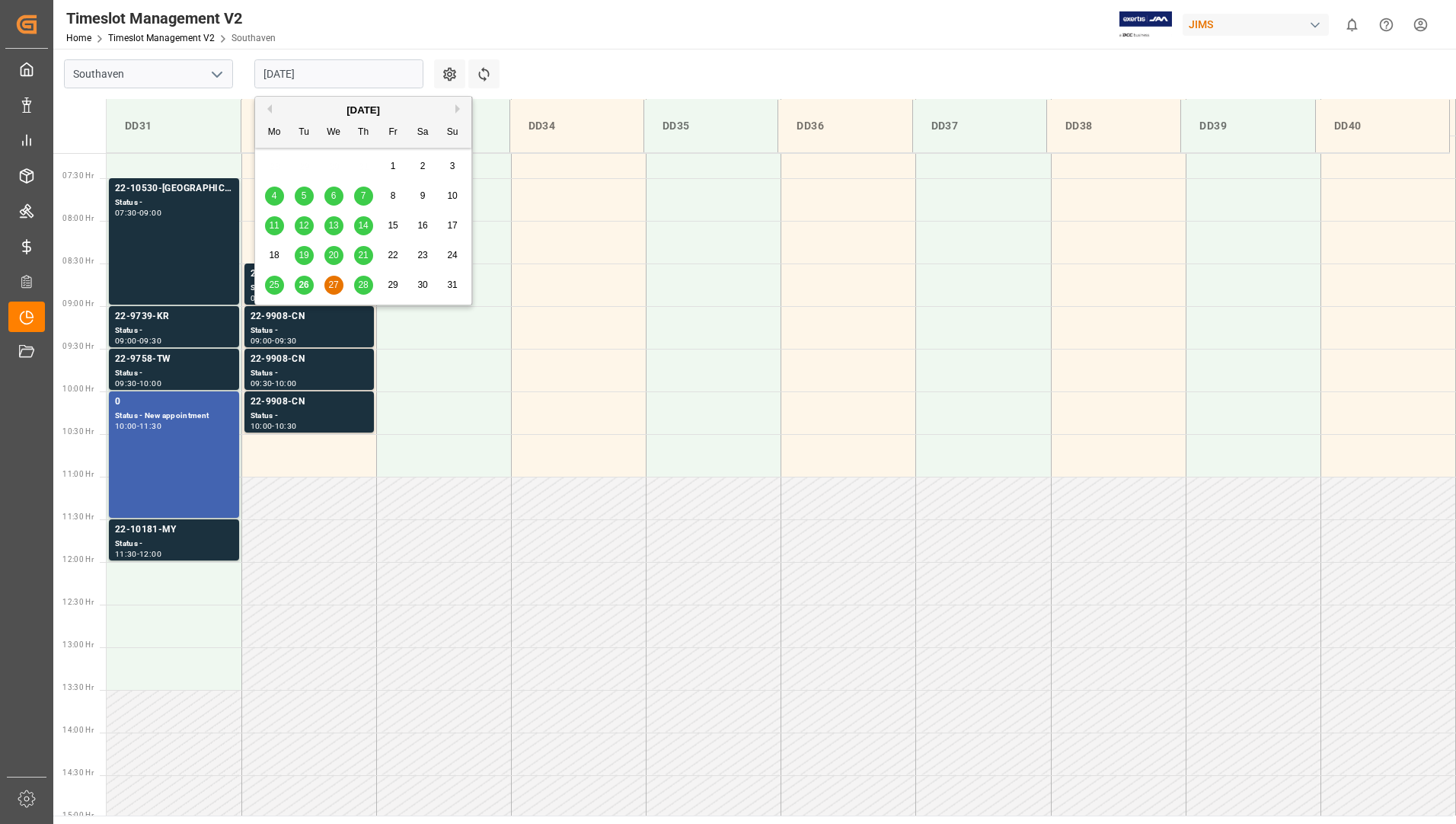
click at [358, 284] on div "28" at bounding box center [363, 286] width 19 height 18
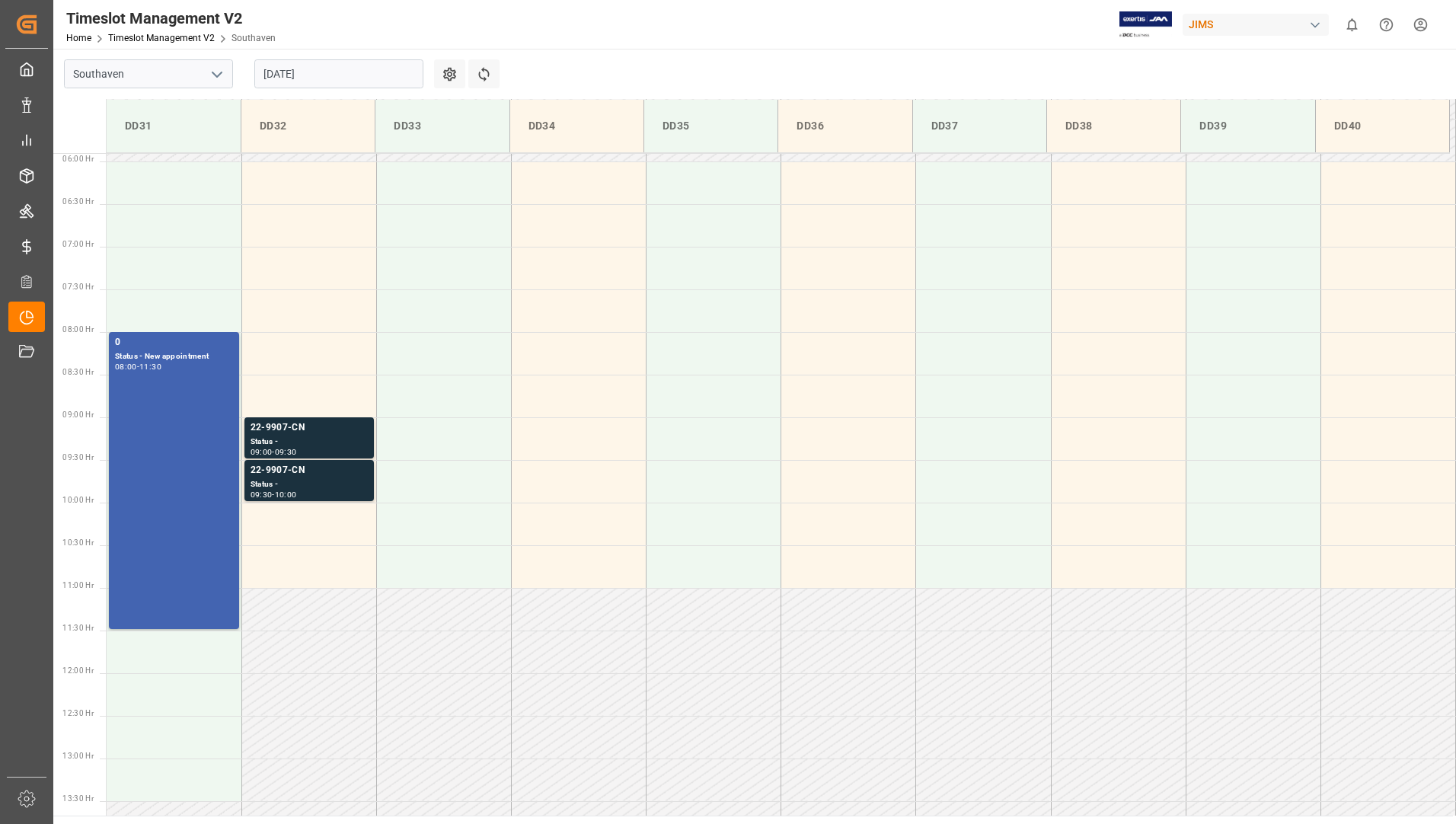
scroll to position [462, 0]
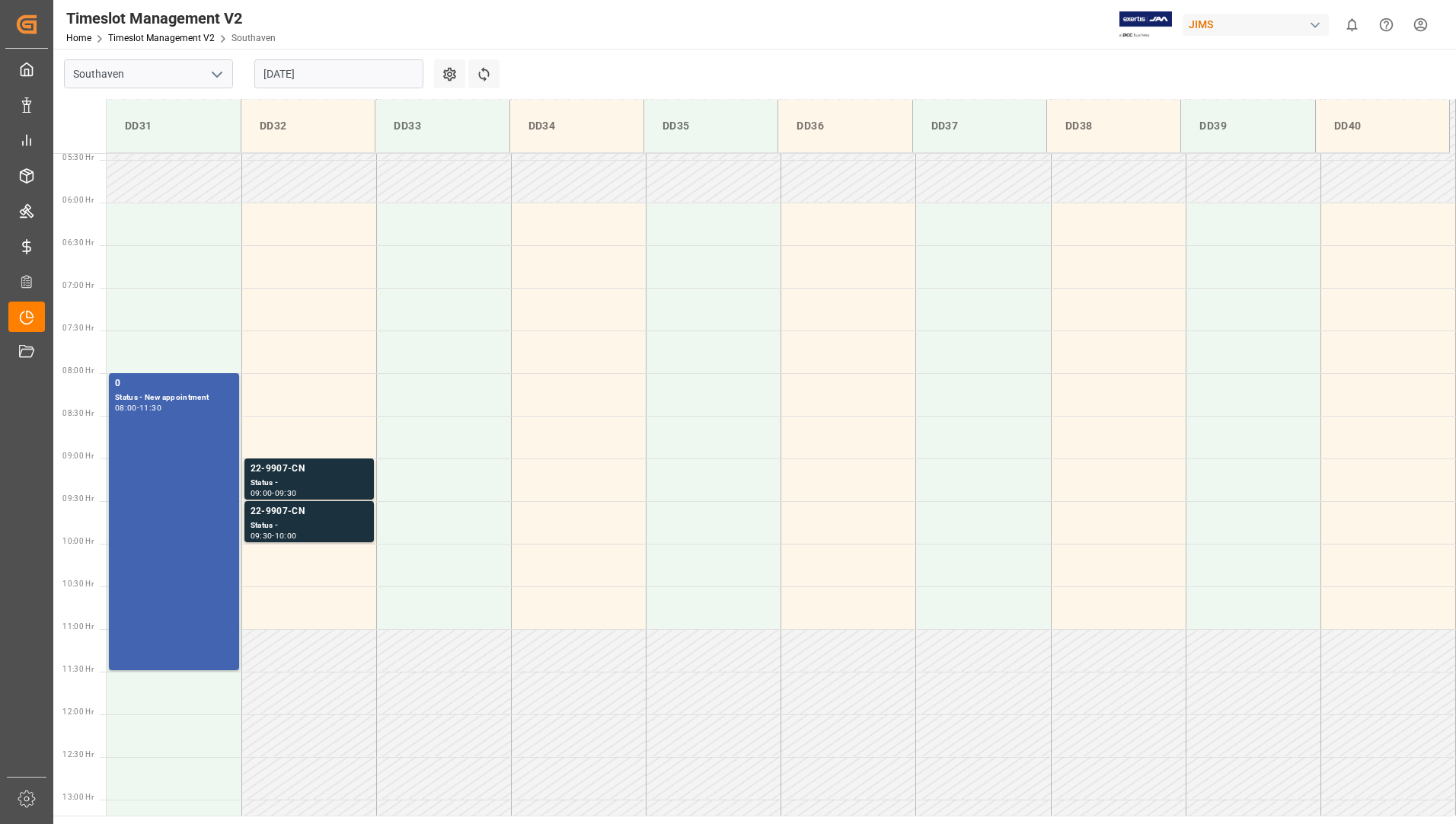
click at [324, 72] on input "[DATE]" at bounding box center [338, 73] width 169 height 29
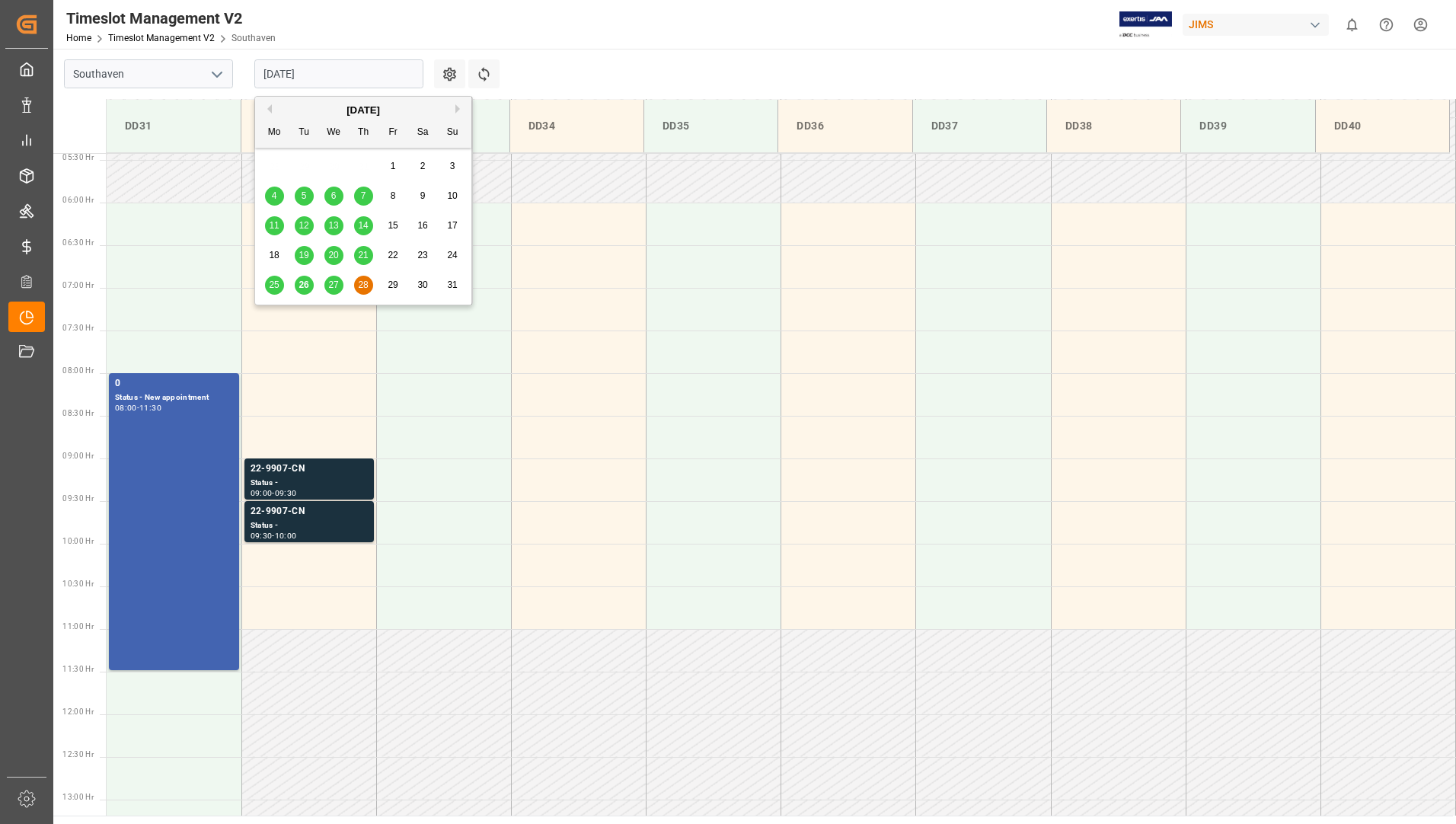
click at [333, 279] on span "27" at bounding box center [333, 284] width 10 height 11
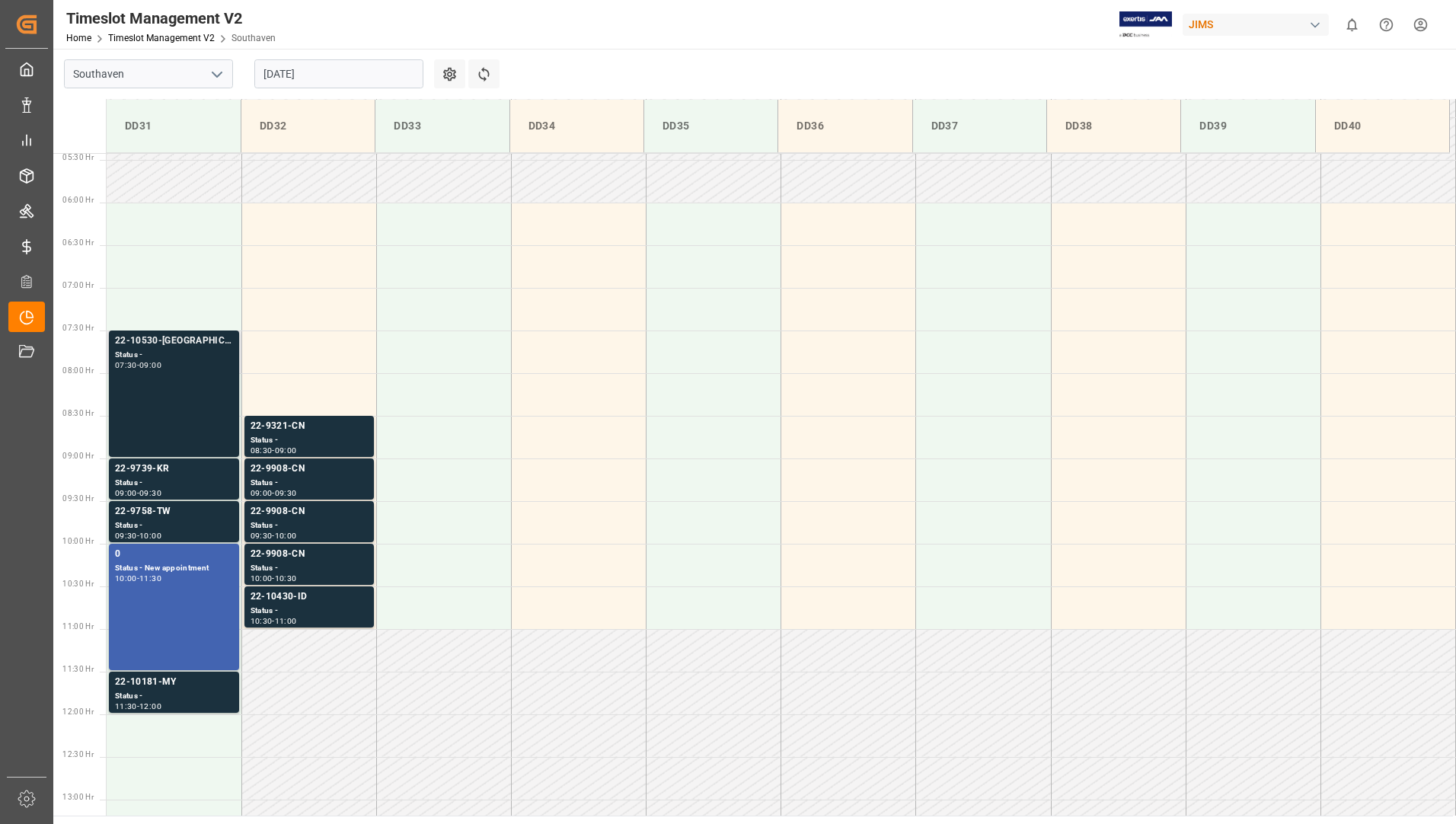
click at [214, 356] on div "Status -" at bounding box center [174, 356] width 118 height 13
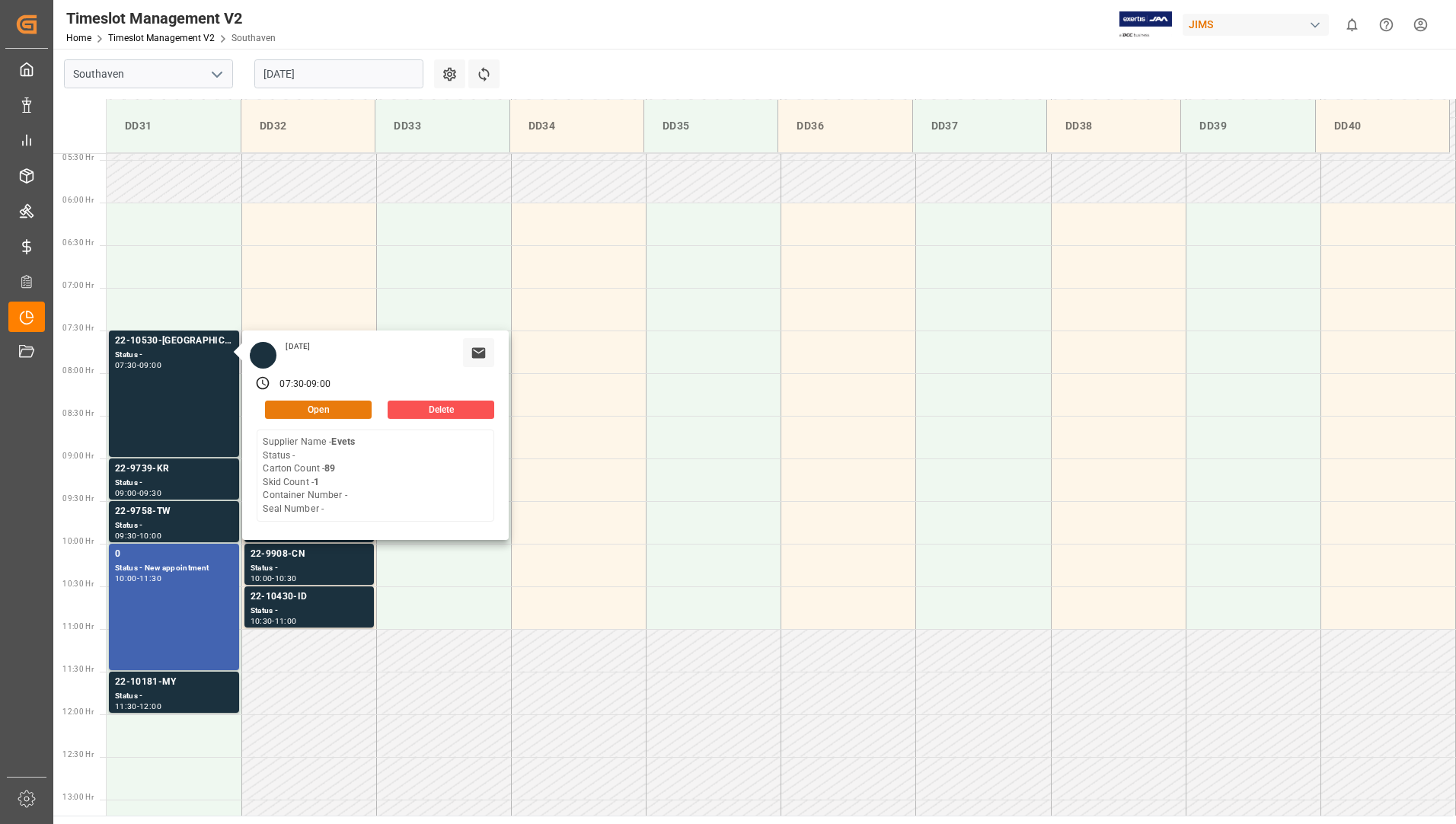
click at [319, 404] on button "Open" at bounding box center [318, 410] width 106 height 18
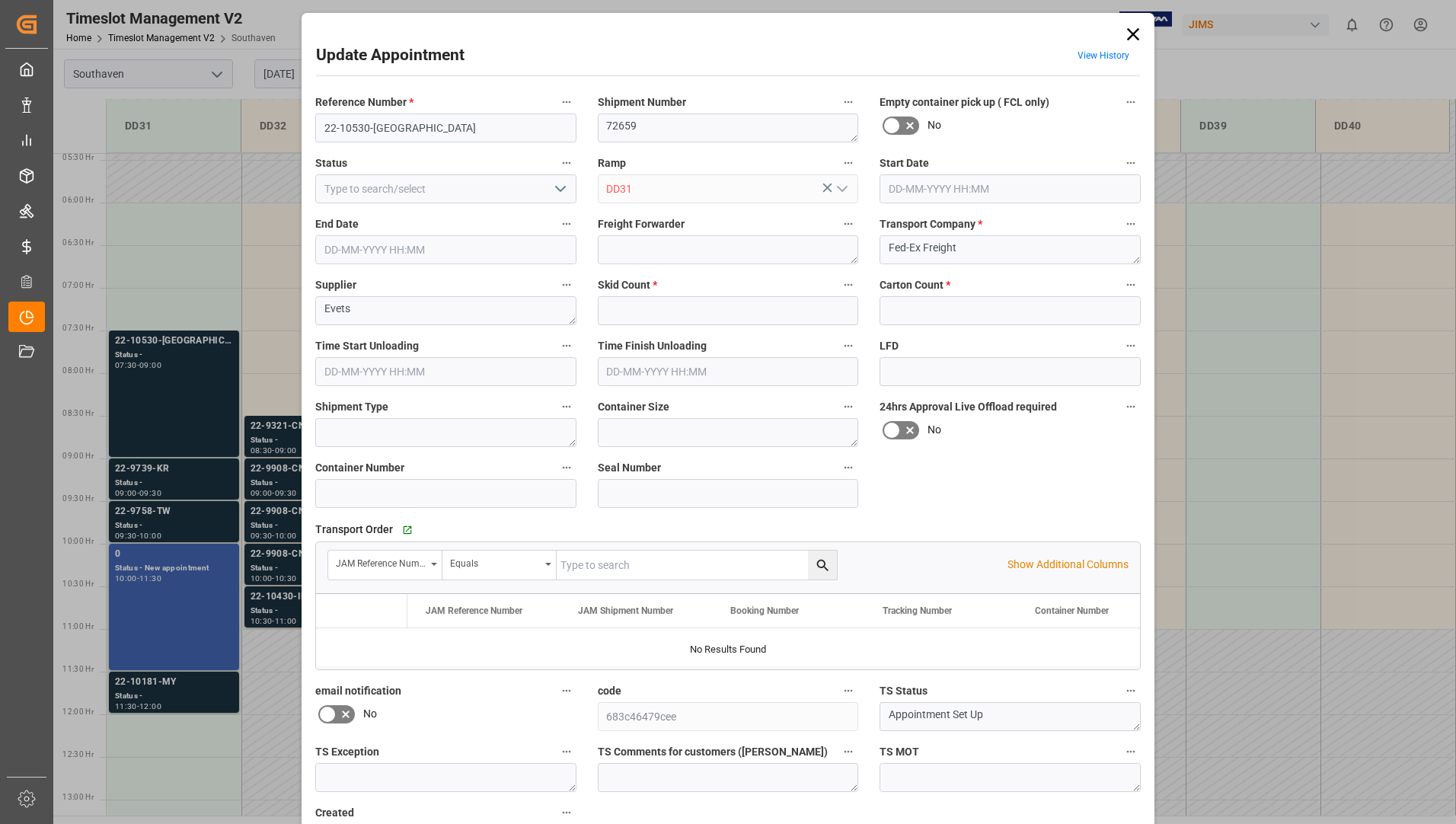
type input "1"
type input "89"
type input "27-08-2025 07:30"
type input "27-08-2025 09:00"
type input "26-08-2025 11:50"
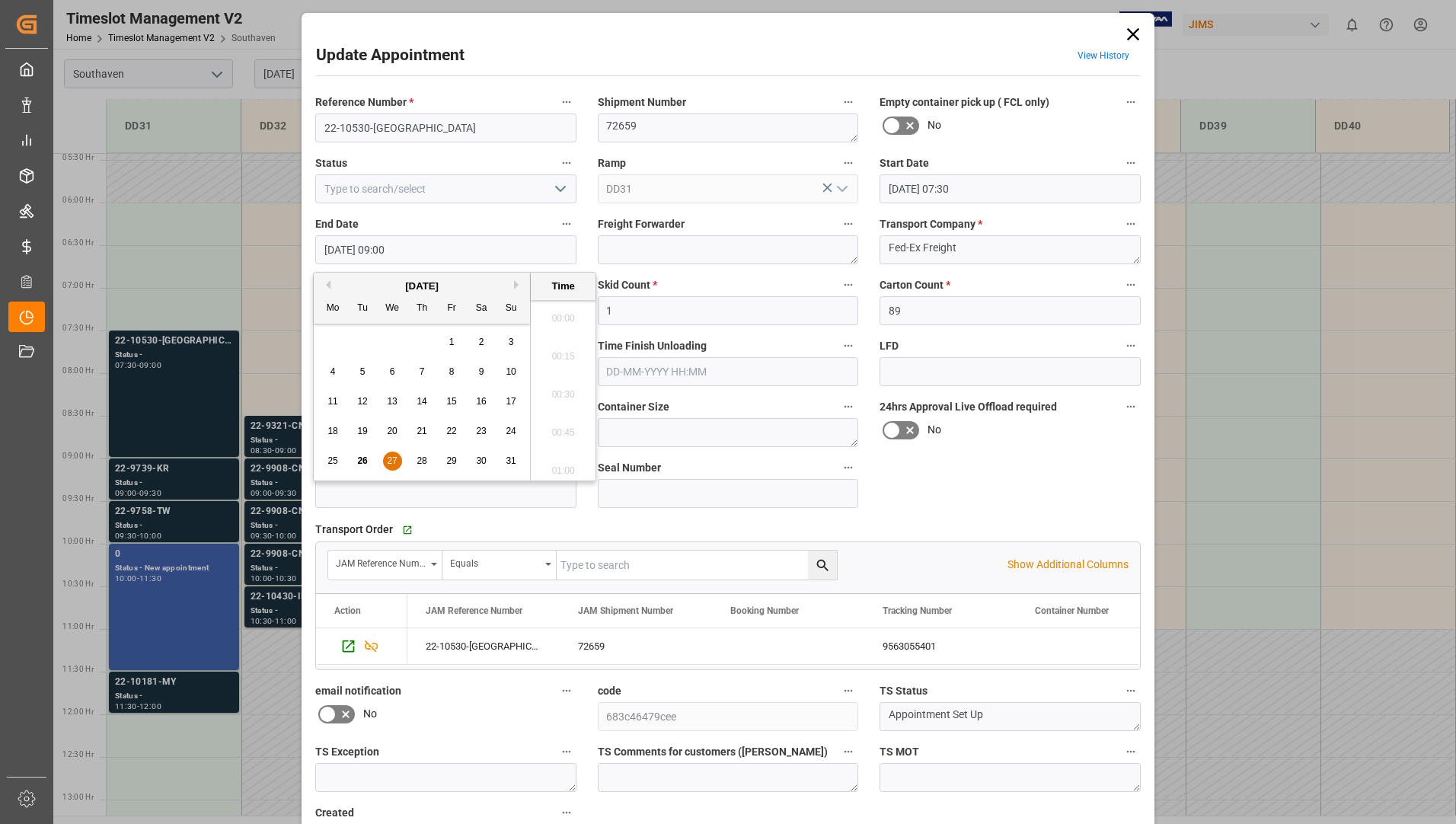
click at [463, 259] on input "27-08-2025 09:00" at bounding box center [446, 249] width 261 height 29
click at [421, 457] on span "28" at bounding box center [422, 461] width 10 height 11
click at [562, 390] on li "09:00" at bounding box center [563, 390] width 65 height 38
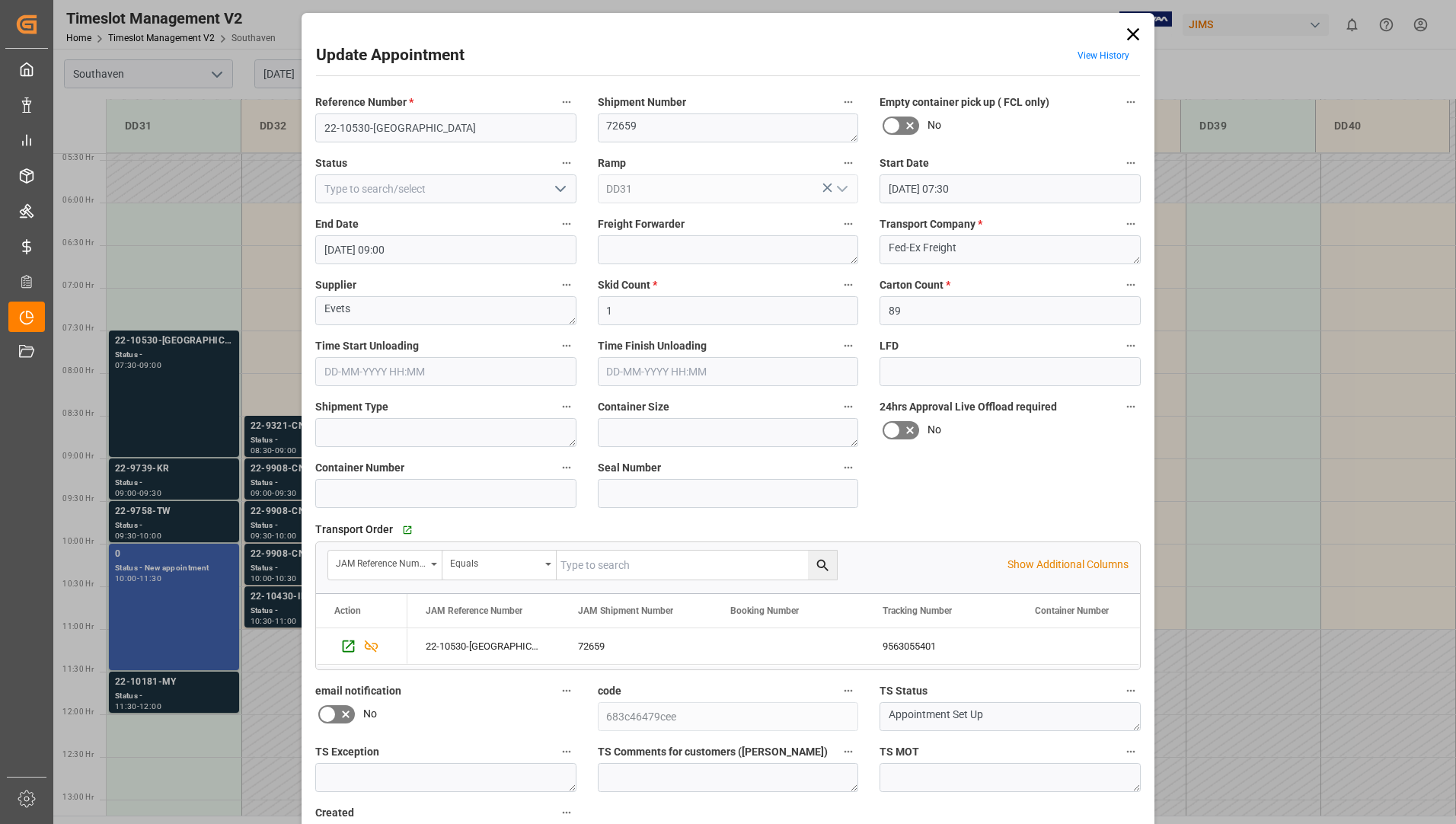
click at [521, 244] on input "28-08-2025 09:00" at bounding box center [446, 249] width 261 height 29
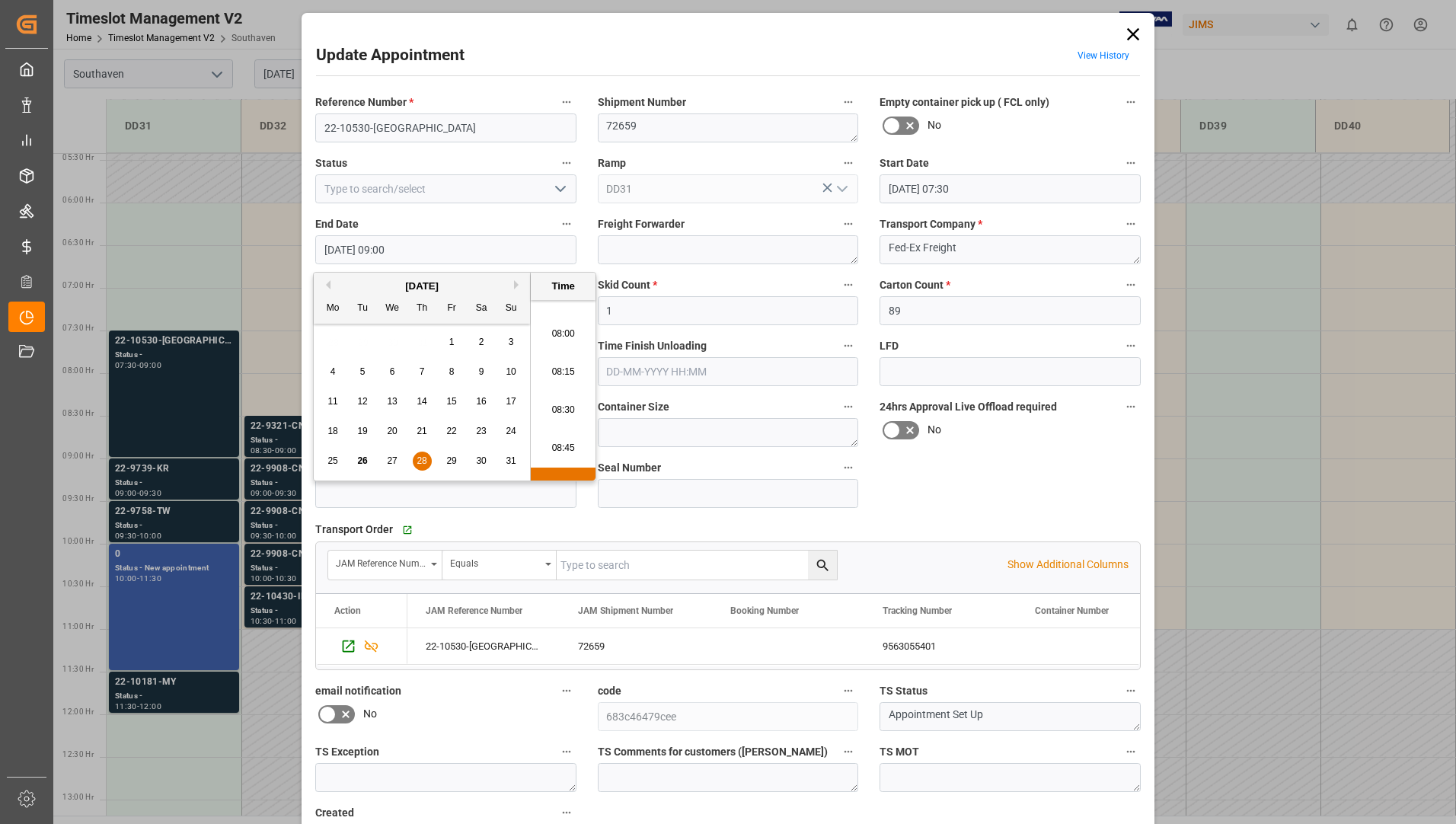
scroll to position [1072, 0]
click at [565, 421] on li "07:45" at bounding box center [563, 428] width 65 height 38
type input "28-08-2025 07:45"
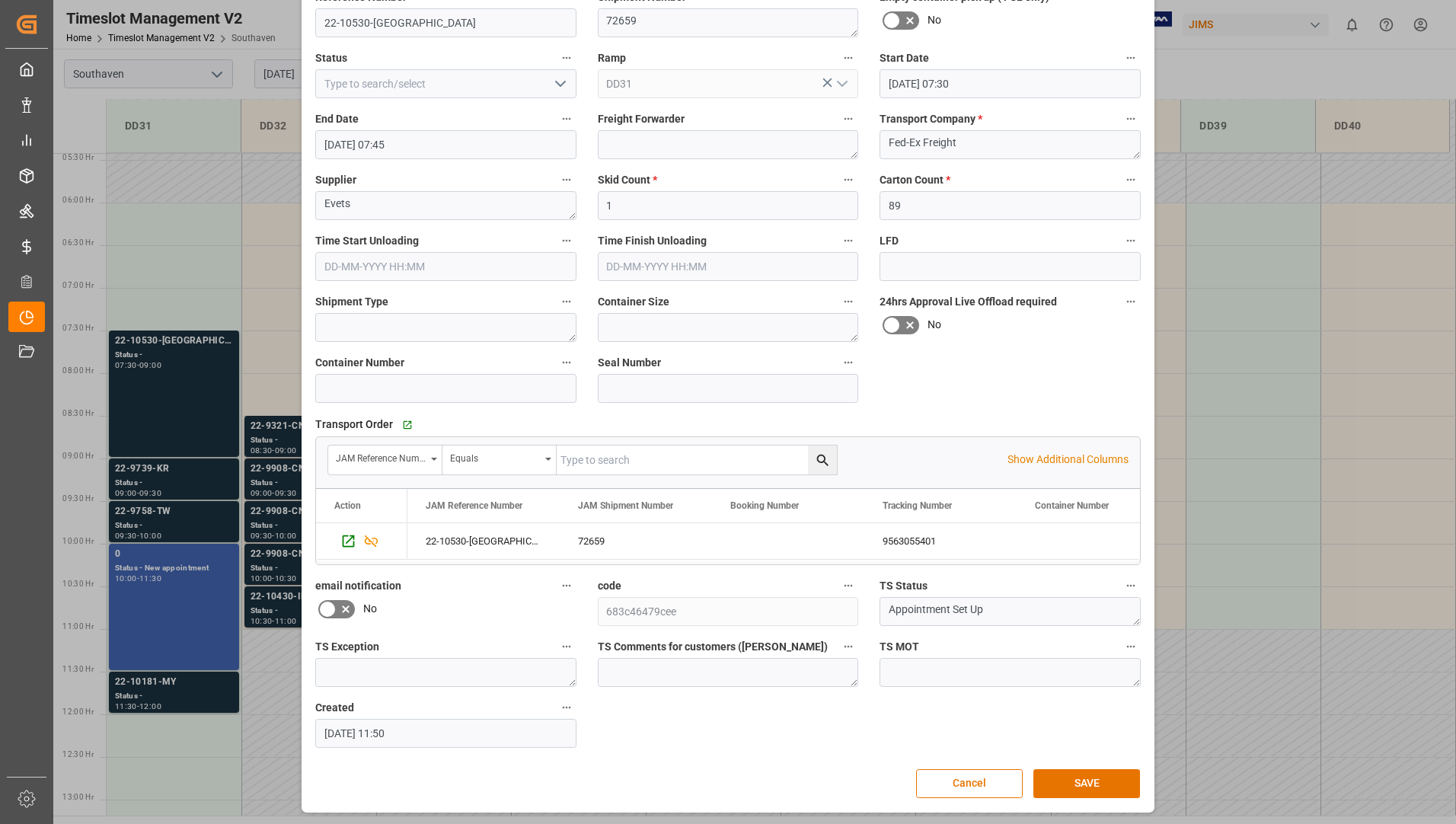
scroll to position [106, 0]
click at [1057, 782] on button "SAVE" at bounding box center [1087, 782] width 106 height 29
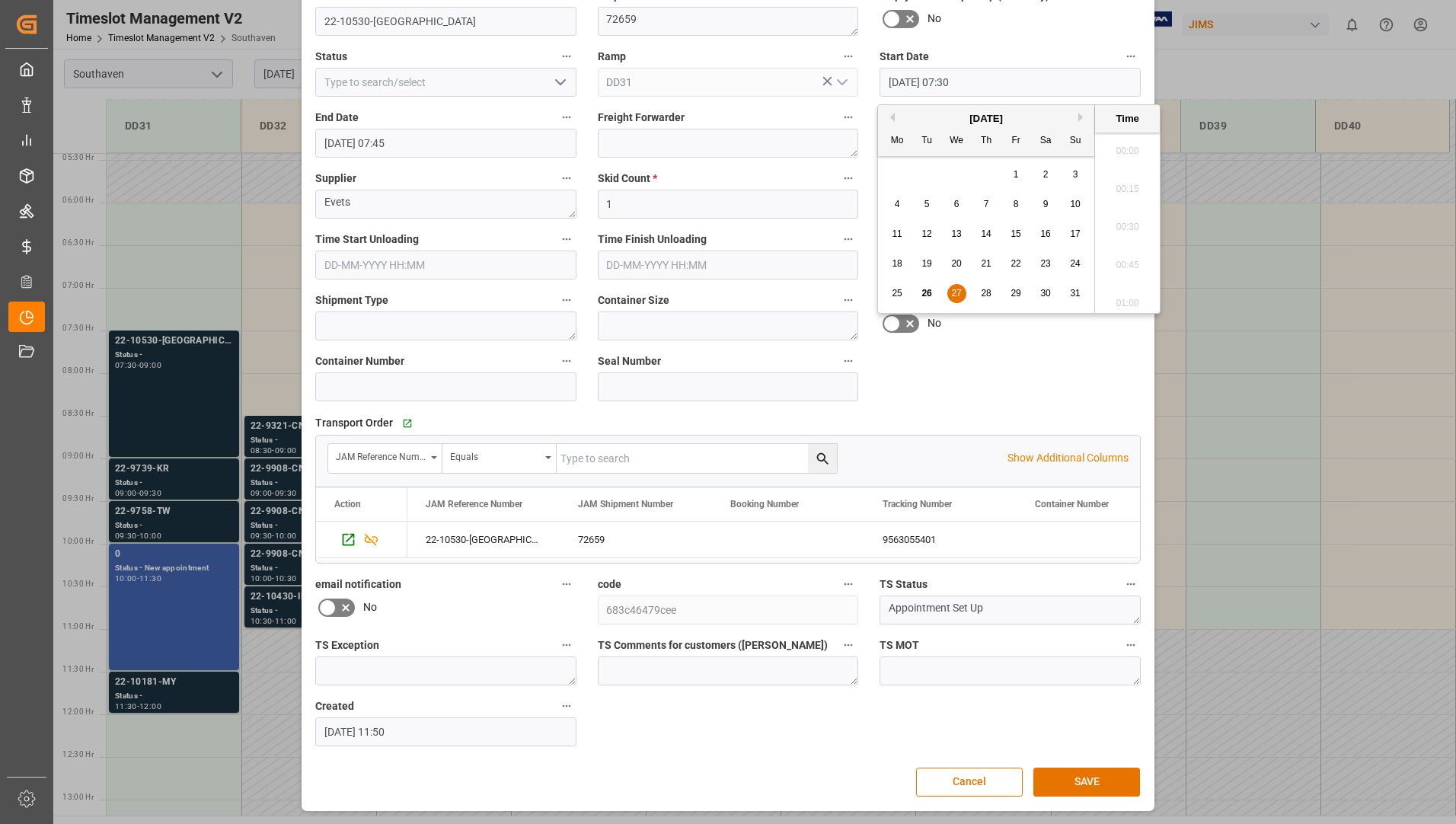
click at [1030, 81] on input "27-08-2025 07:30" at bounding box center [1010, 82] width 261 height 29
click at [956, 294] on span "27" at bounding box center [956, 293] width 10 height 11
click at [977, 293] on div "28" at bounding box center [986, 294] width 19 height 18
click at [1129, 151] on li "07:00" at bounding box center [1128, 146] width 65 height 38
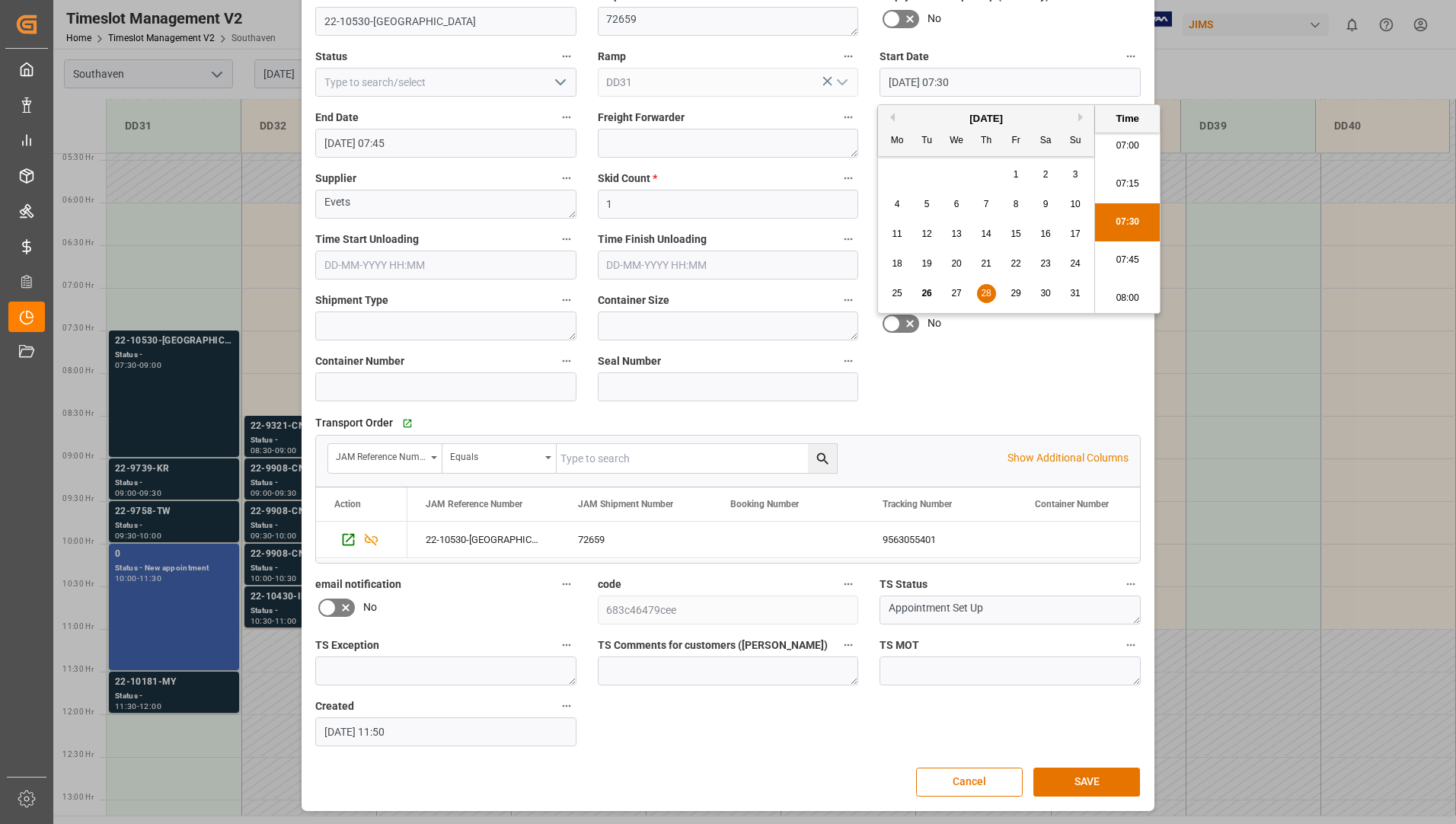
type input "28-08-2025 07:00"
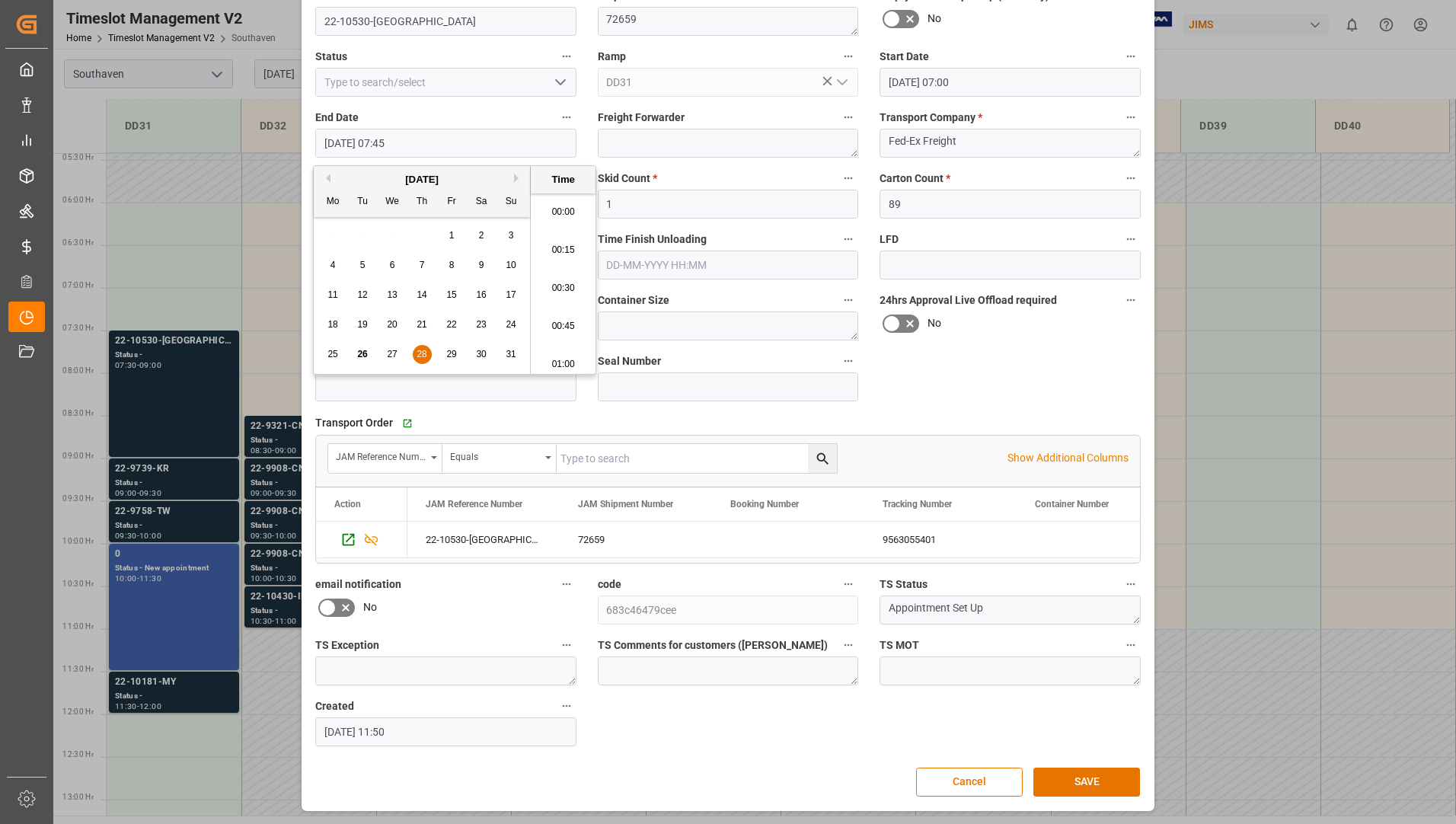
click at [473, 141] on input "28-08-2025 07:45" at bounding box center [446, 143] width 261 height 29
click at [423, 357] on span "28" at bounding box center [422, 354] width 10 height 11
click at [565, 202] on li "07:15" at bounding box center [563, 207] width 65 height 38
type input "28-08-2025 07:15"
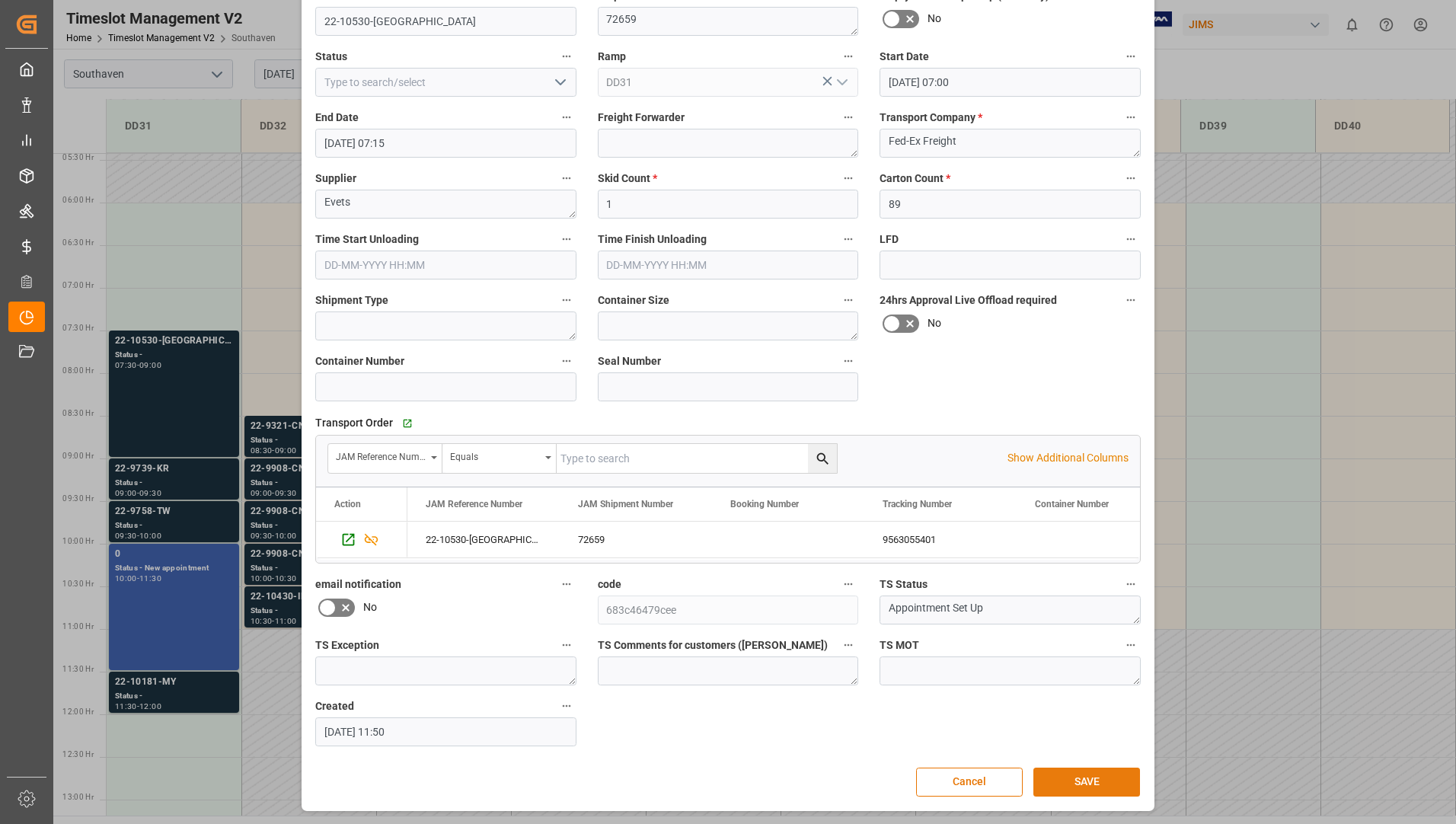
click at [1064, 785] on button "SAVE" at bounding box center [1087, 782] width 106 height 29
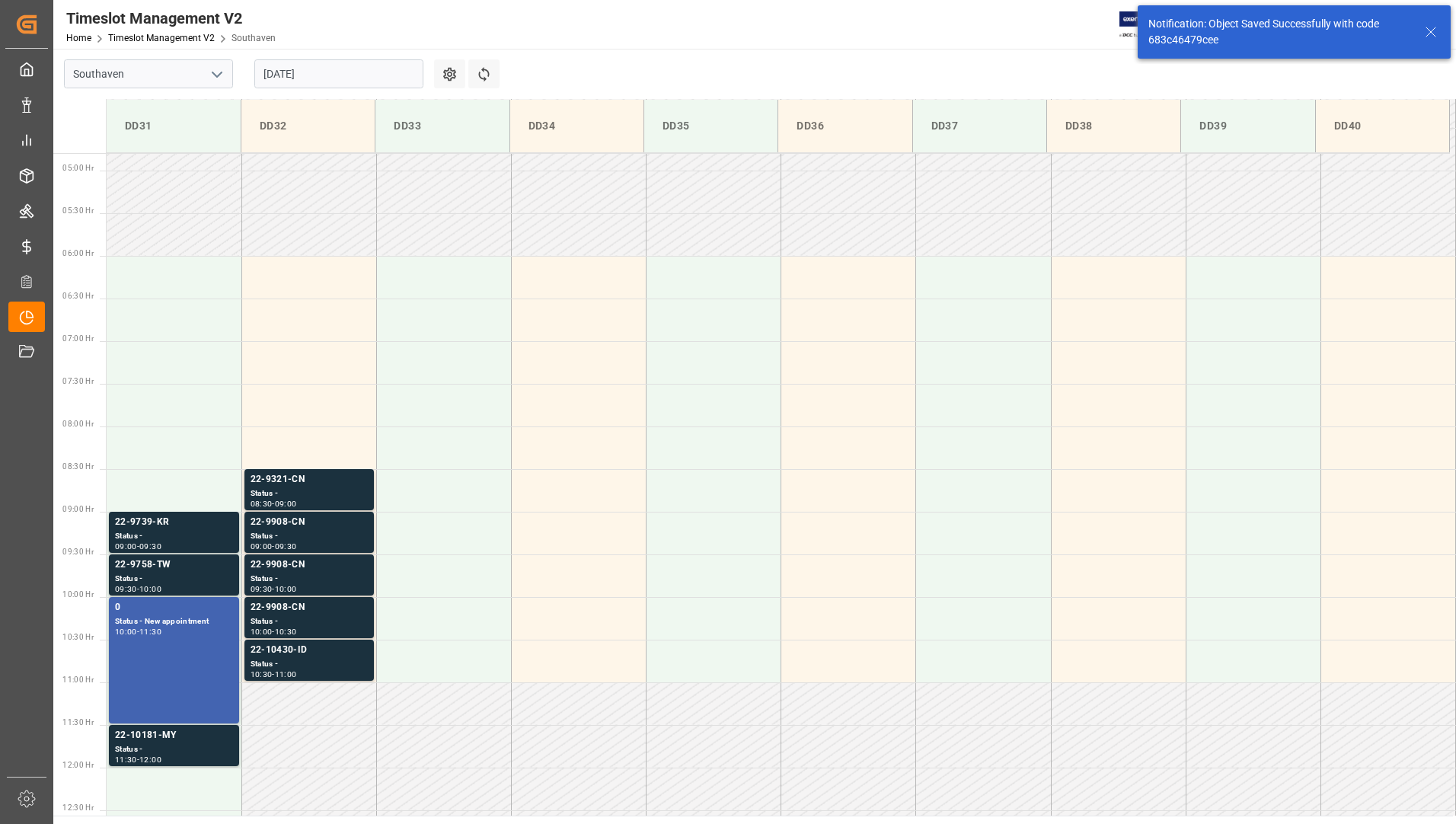
scroll to position [502, 0]
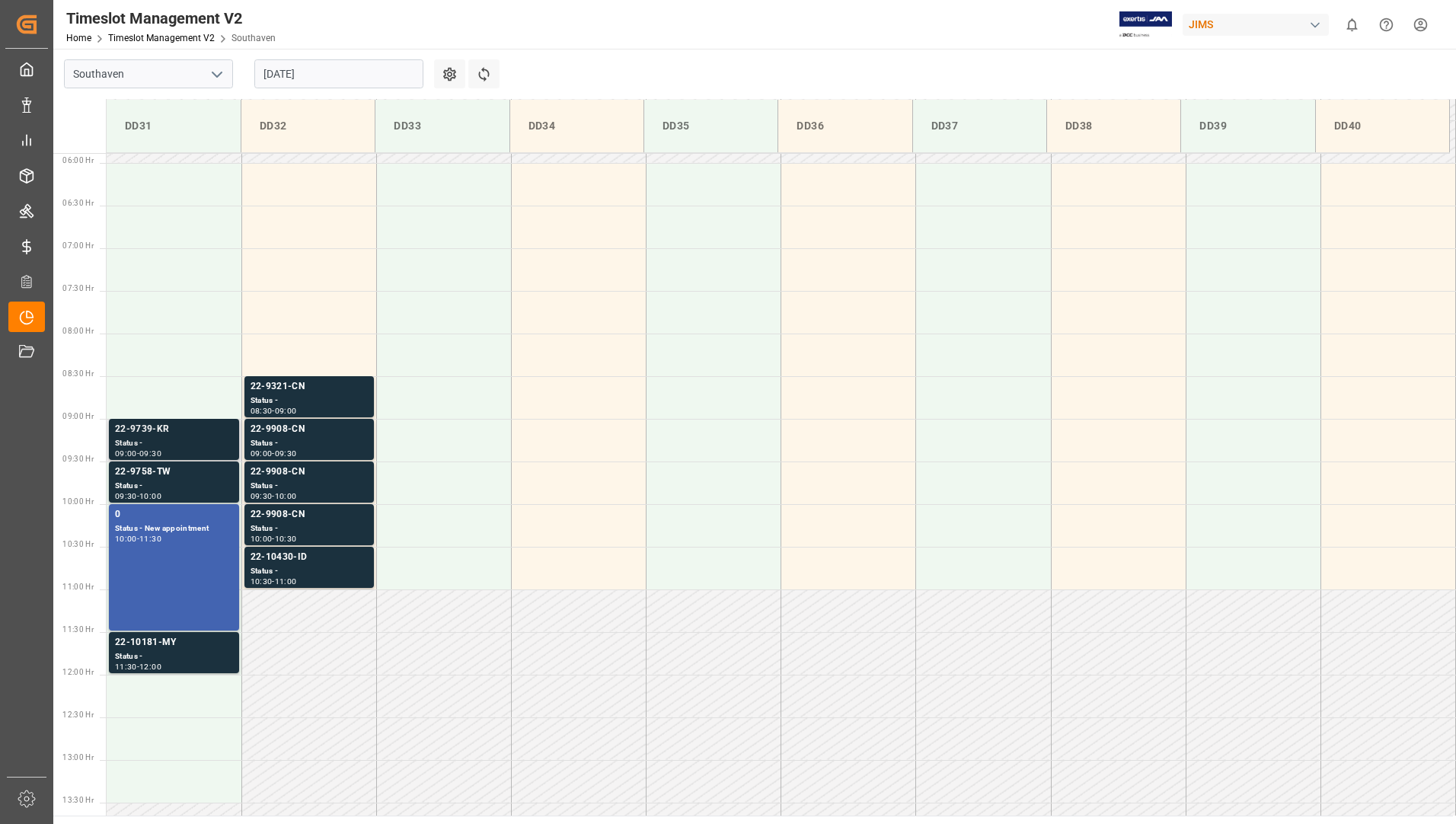
click at [189, 437] on div "Status -" at bounding box center [174, 444] width 118 height 13
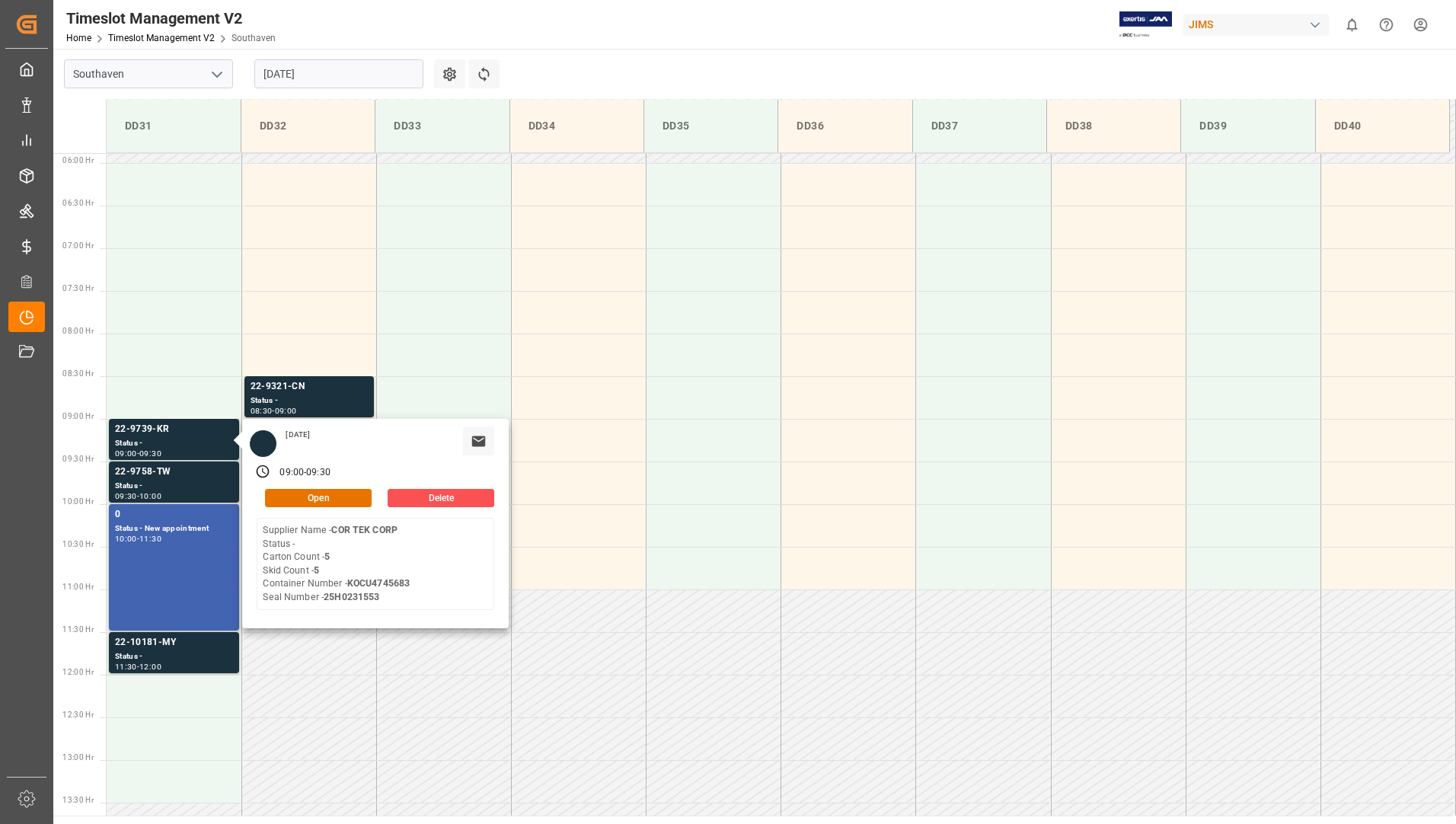
click at [328, 72] on input "[DATE]" at bounding box center [338, 73] width 169 height 29
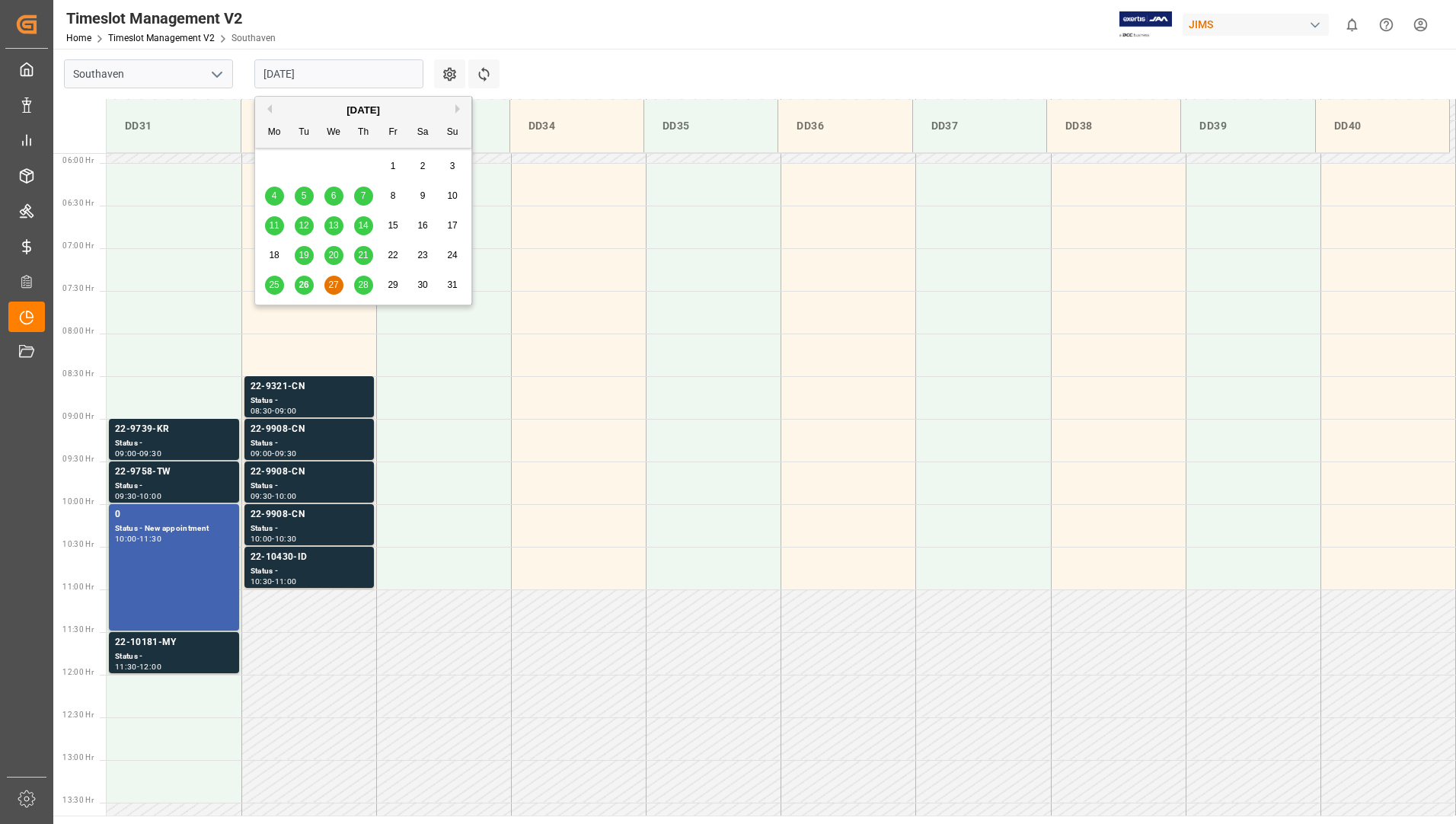
click at [368, 280] on span "28" at bounding box center [363, 284] width 10 height 11
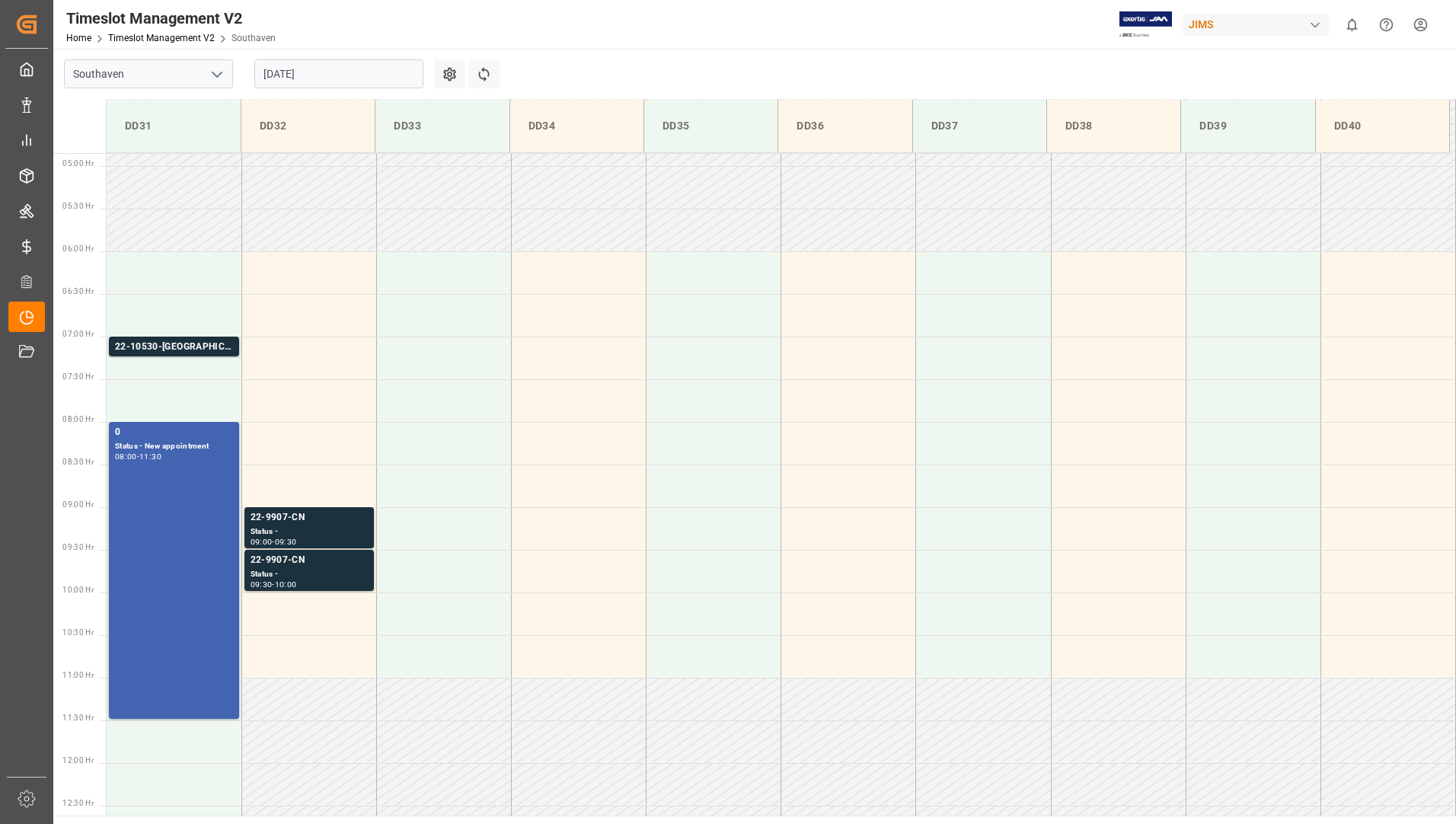
scroll to position [386, 0]
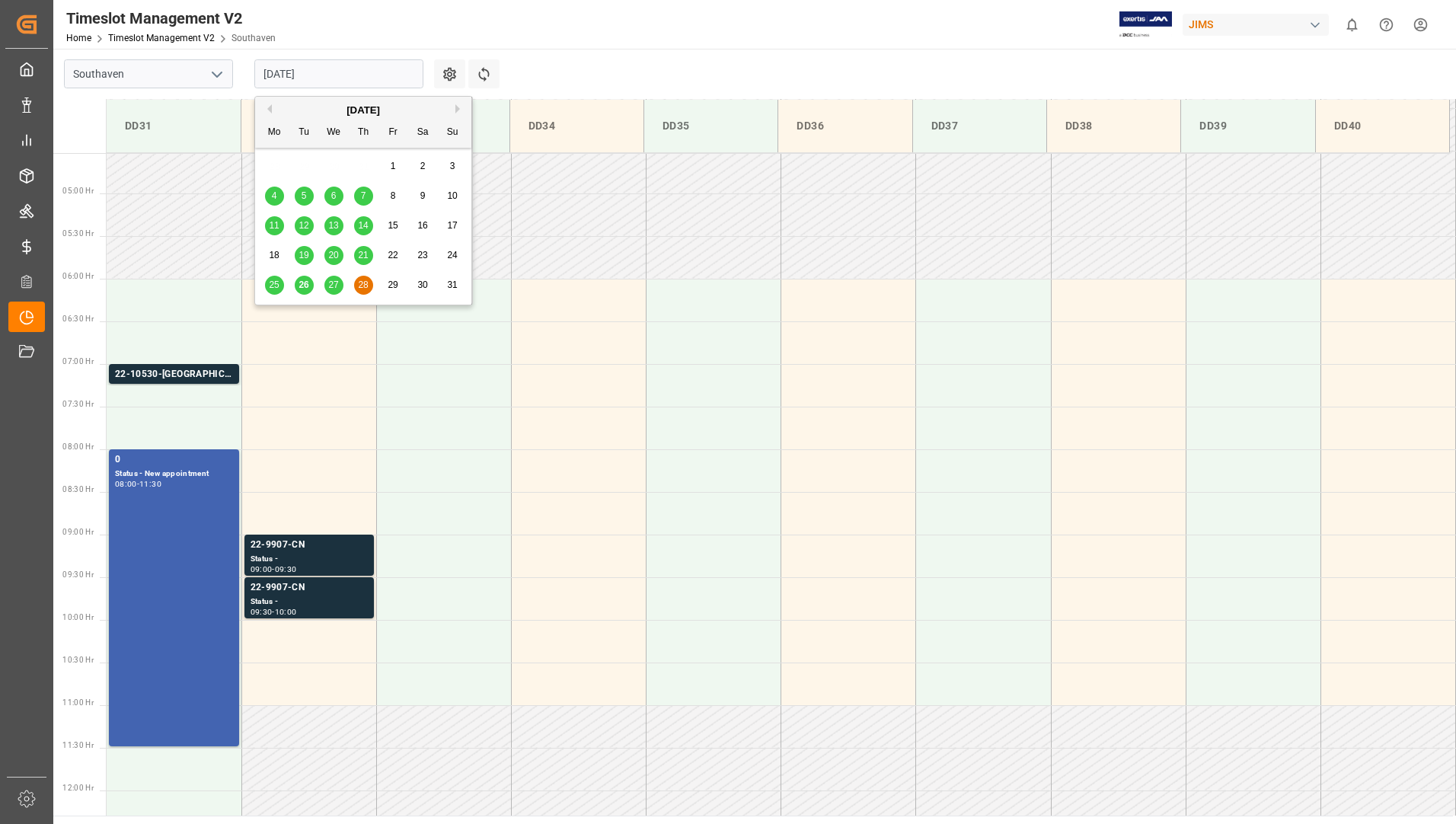
click at [353, 73] on input "[DATE]" at bounding box center [338, 73] width 169 height 29
click at [338, 279] on span "27" at bounding box center [333, 284] width 10 height 11
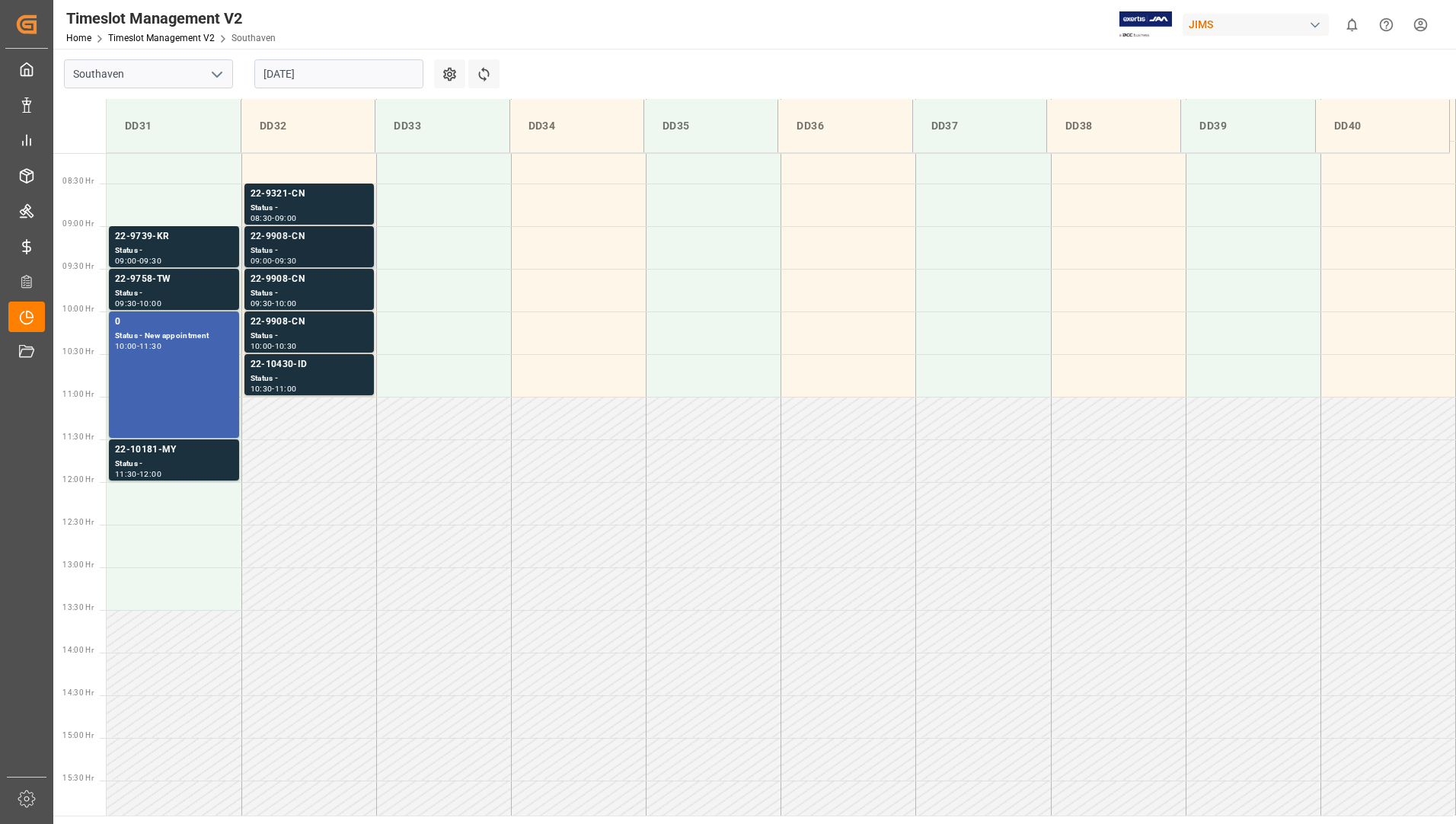
scroll to position [691, 0]
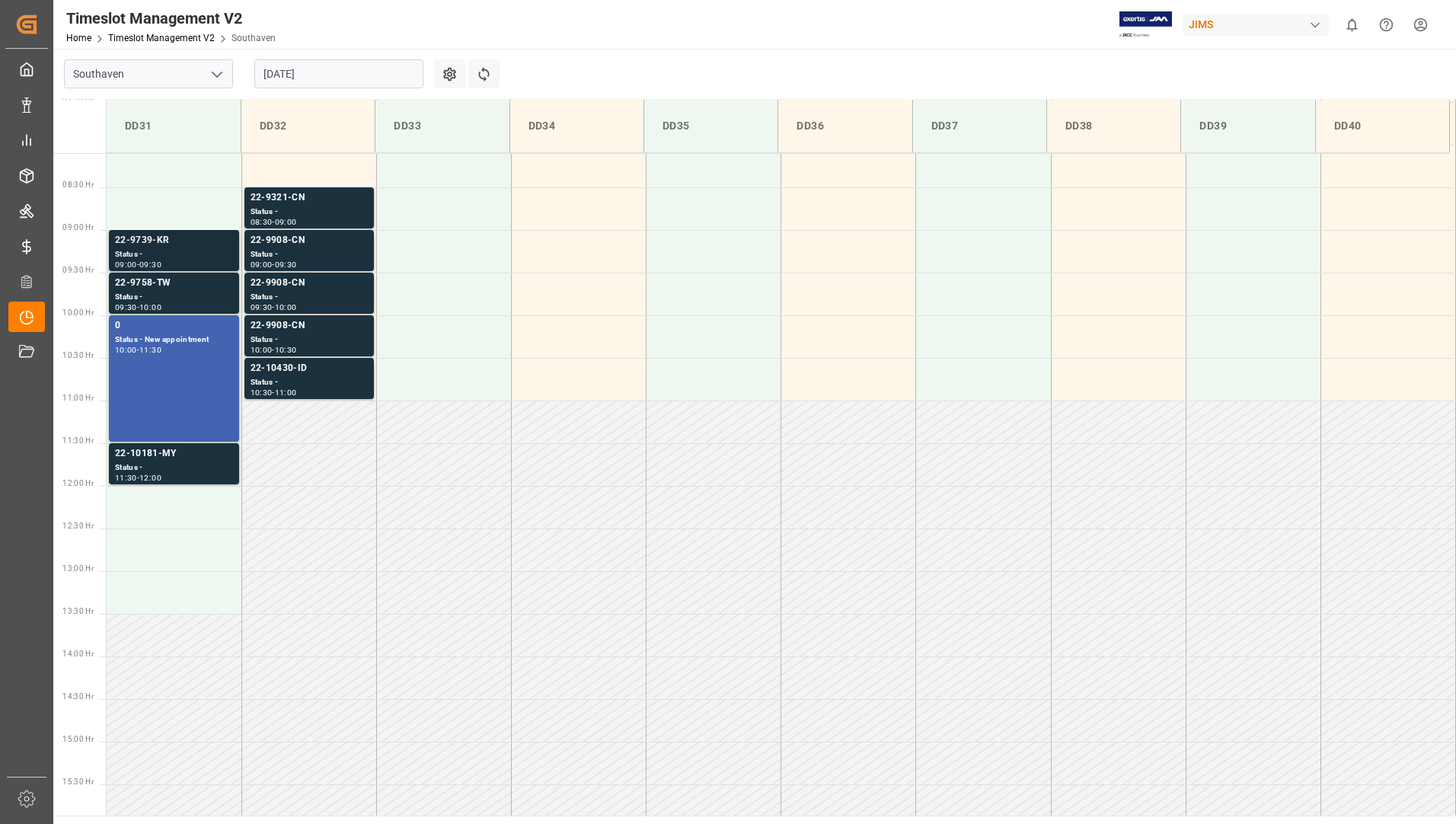
click at [198, 257] on div "Status -" at bounding box center [174, 255] width 118 height 13
click at [190, 292] on div "Status -" at bounding box center [174, 298] width 118 height 13
click at [176, 327] on div "0" at bounding box center [174, 326] width 118 height 15
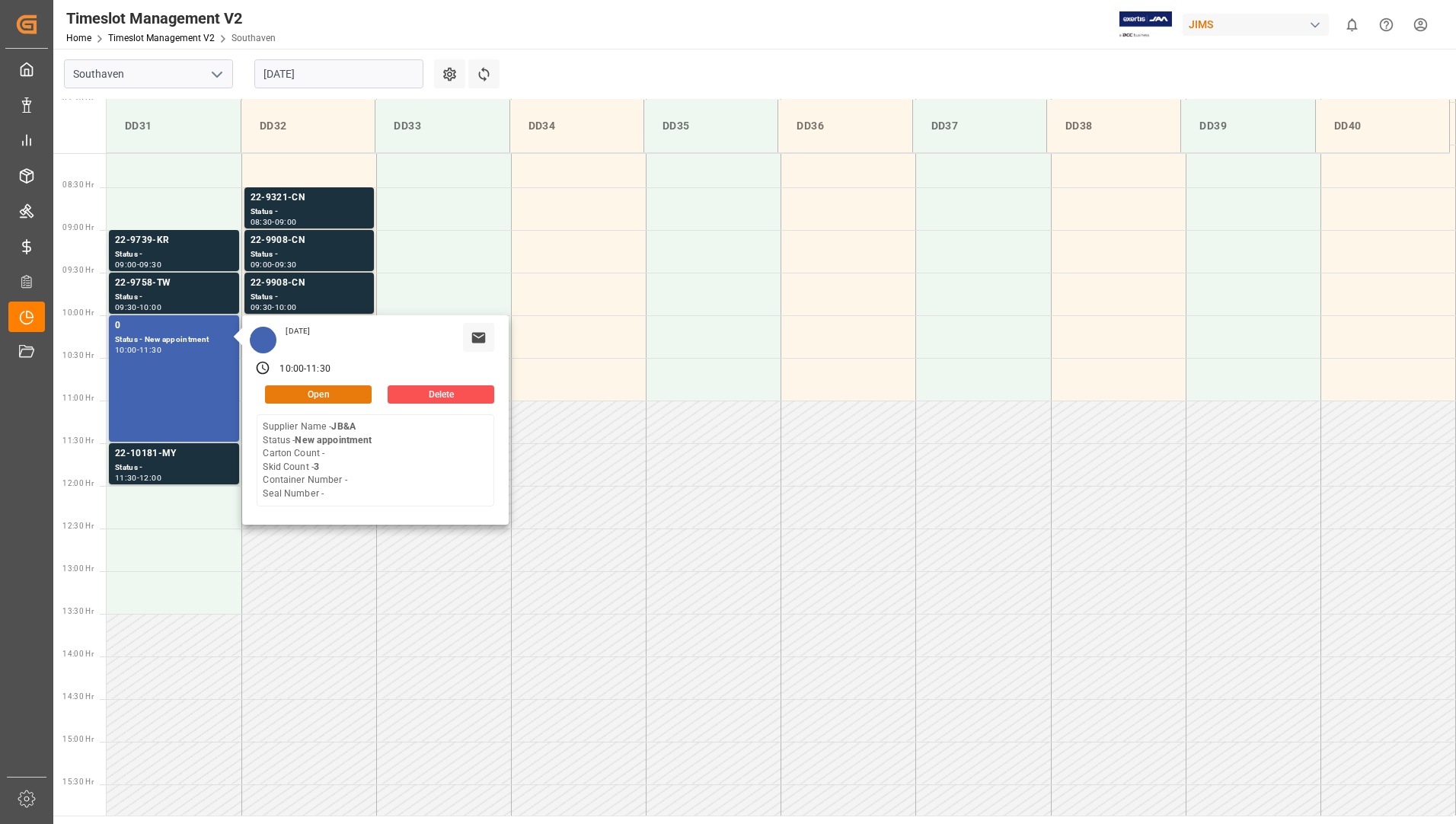
click at [290, 391] on button "Open" at bounding box center [318, 395] width 106 height 18
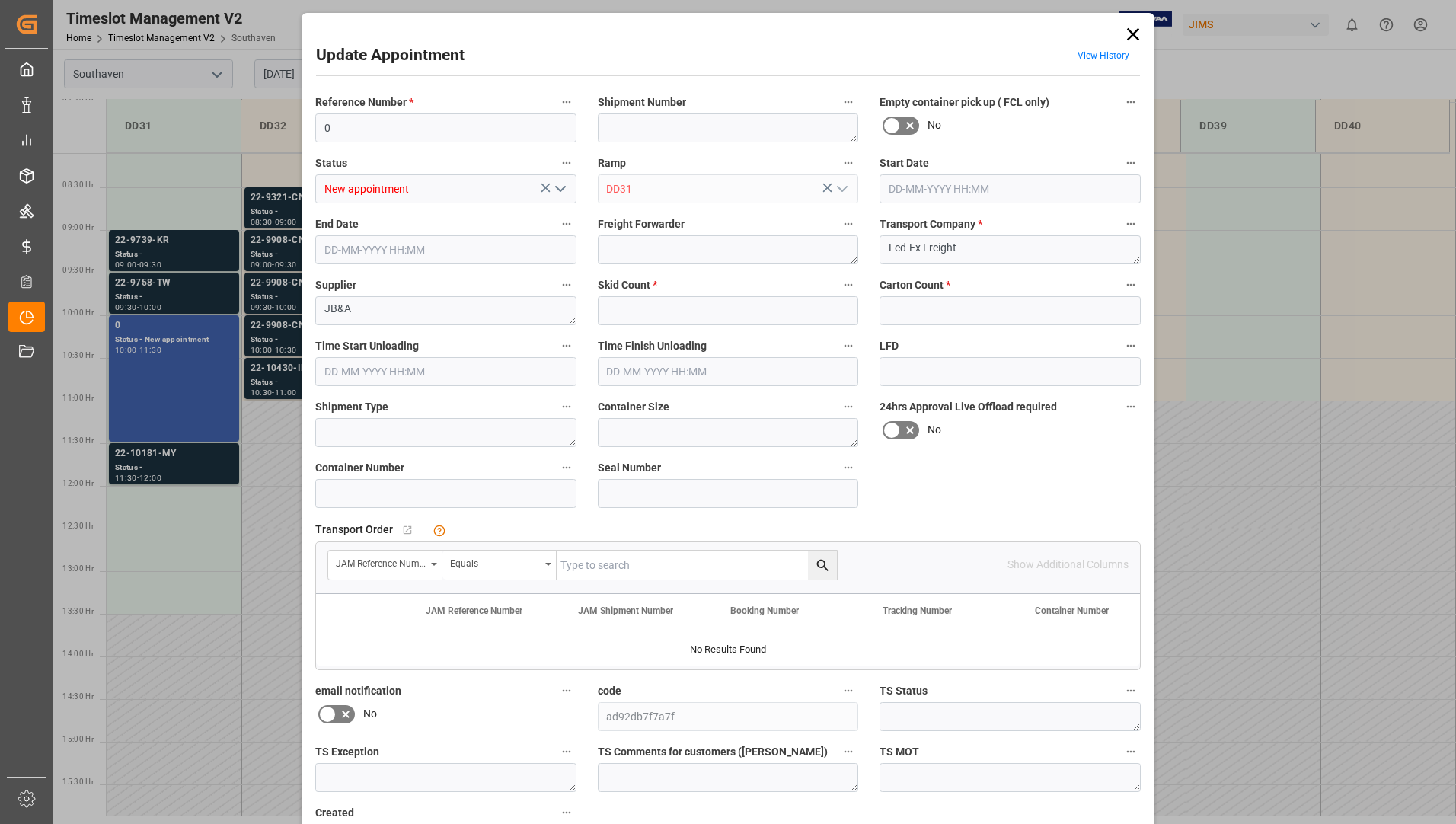
type input "3"
type input "0"
type input "27-08-2025 10:00"
type input "27-08-2025 11:30"
type input "26-08-2025 11:51"
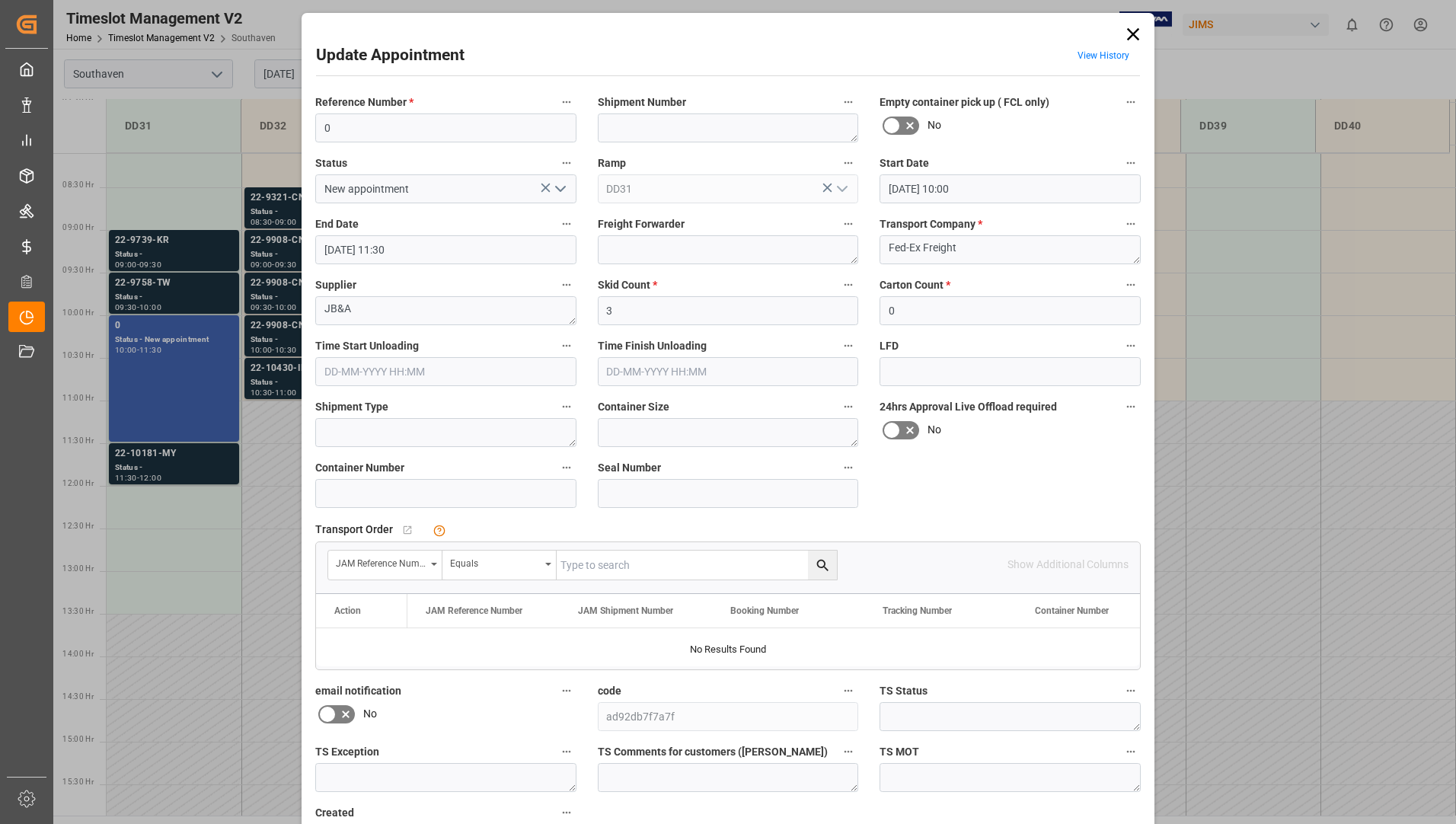
click at [1059, 181] on input "27-08-2025 10:00" at bounding box center [1010, 189] width 261 height 29
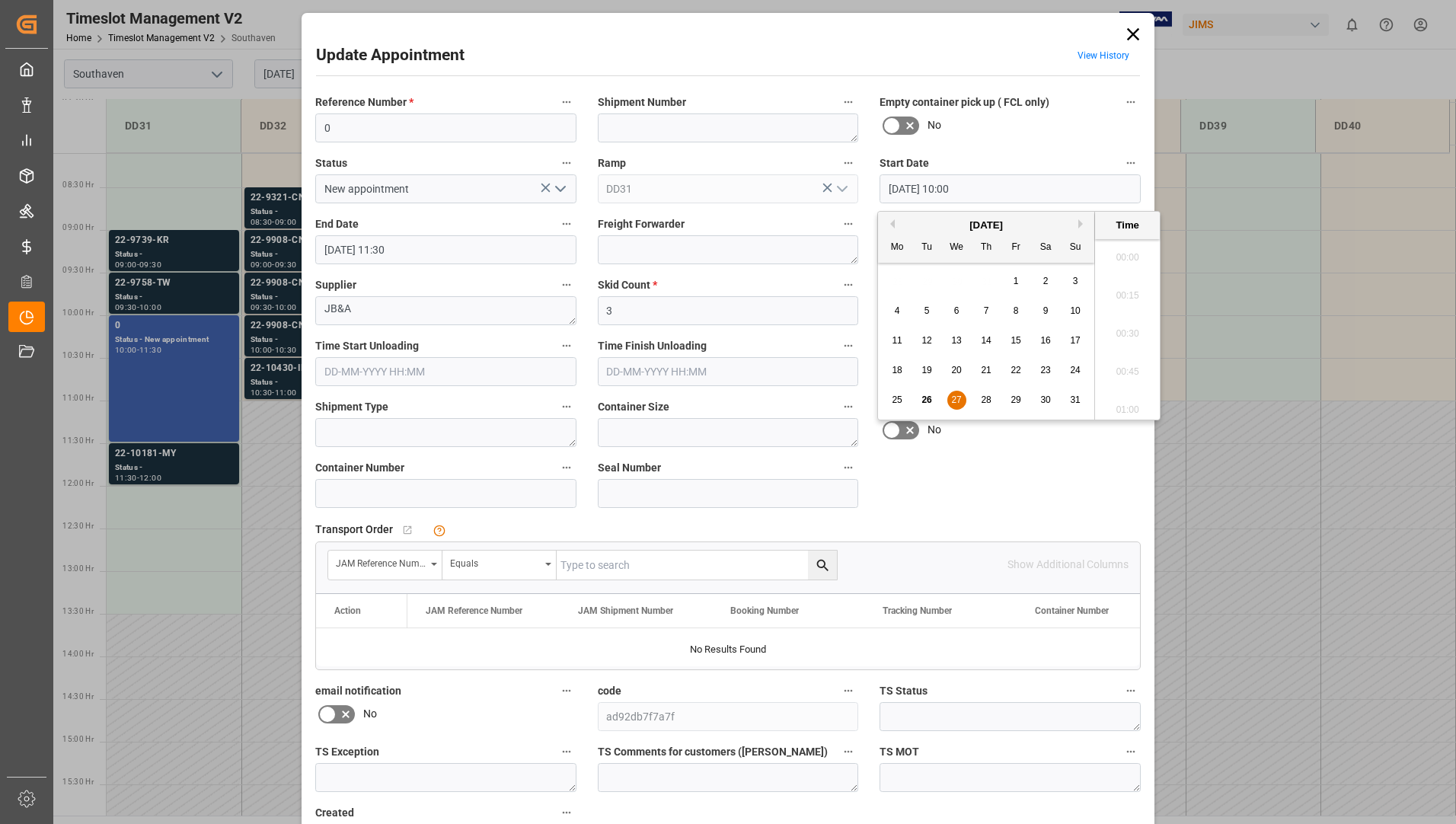
scroll to position [1453, 0]
click at [990, 399] on span "28" at bounding box center [986, 400] width 10 height 11
click at [1133, 302] on li "07:15" at bounding box center [1128, 291] width 65 height 38
type input "28-08-2025 07:15"
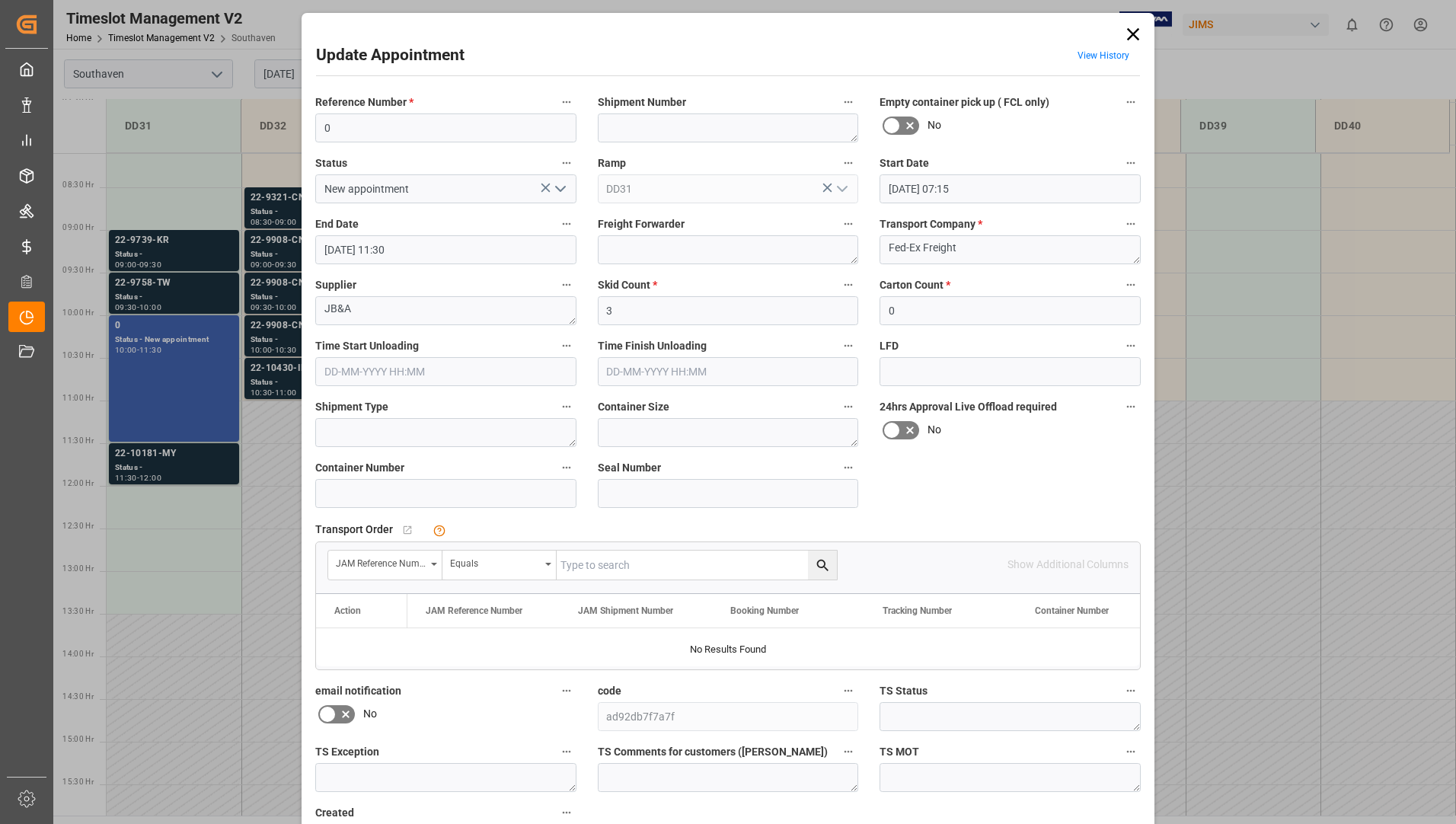
click at [513, 248] on input "27-08-2025 11:30" at bounding box center [446, 249] width 261 height 29
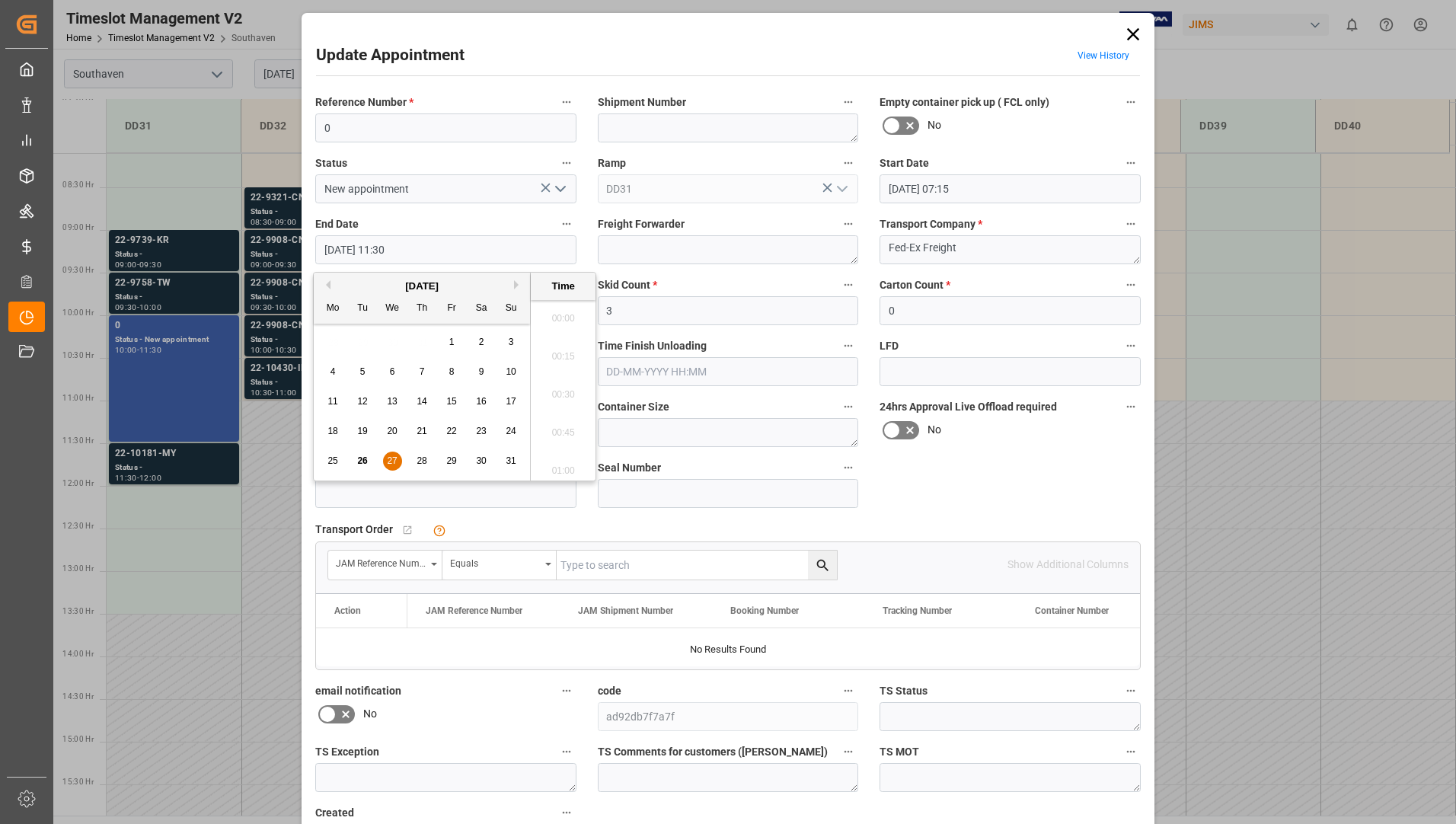
scroll to position [1681, 0]
click at [421, 455] on div "28" at bounding box center [422, 461] width 19 height 18
click at [577, 304] on li "07:30" at bounding box center [563, 314] width 65 height 38
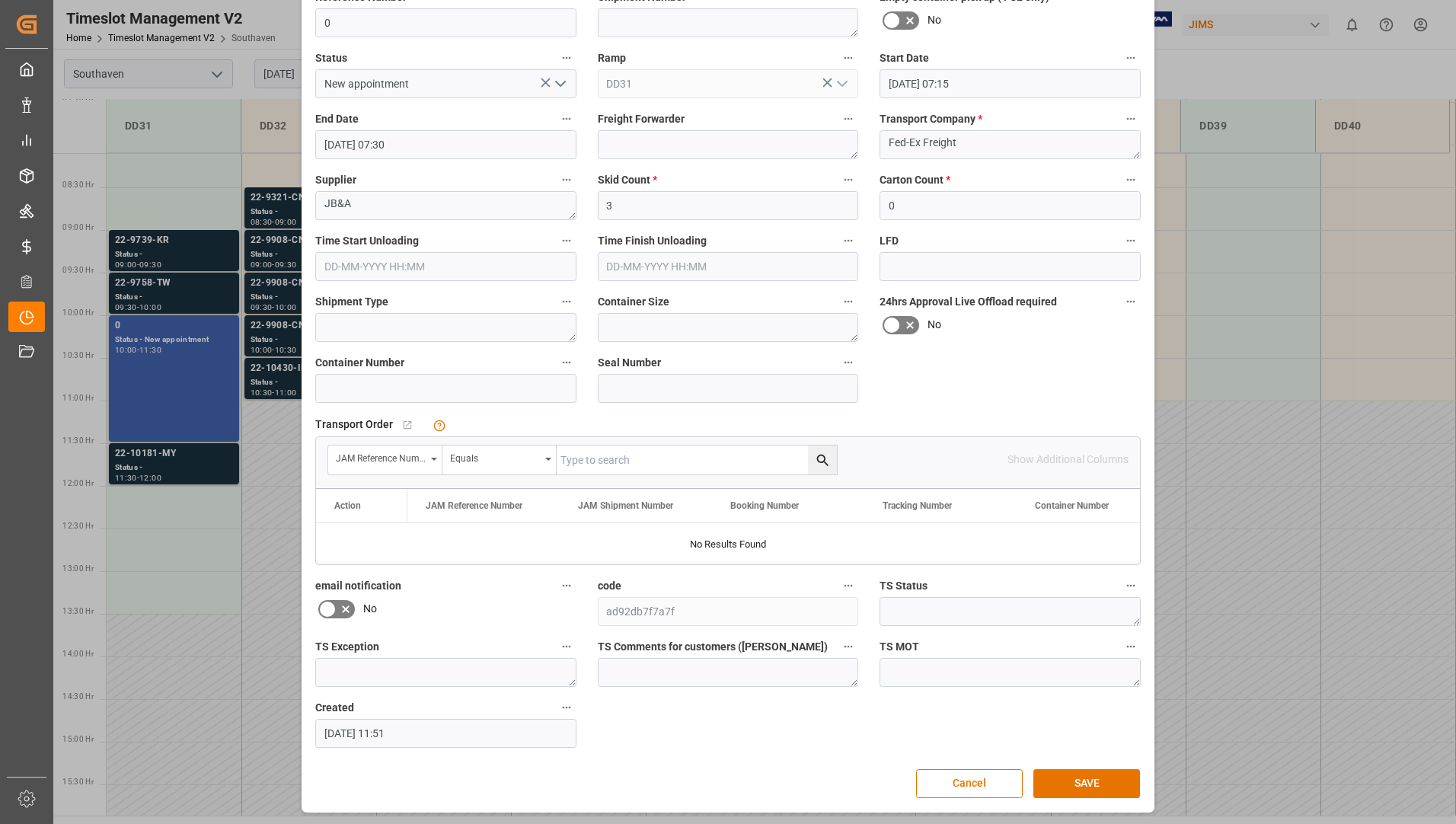
scroll to position [106, 0]
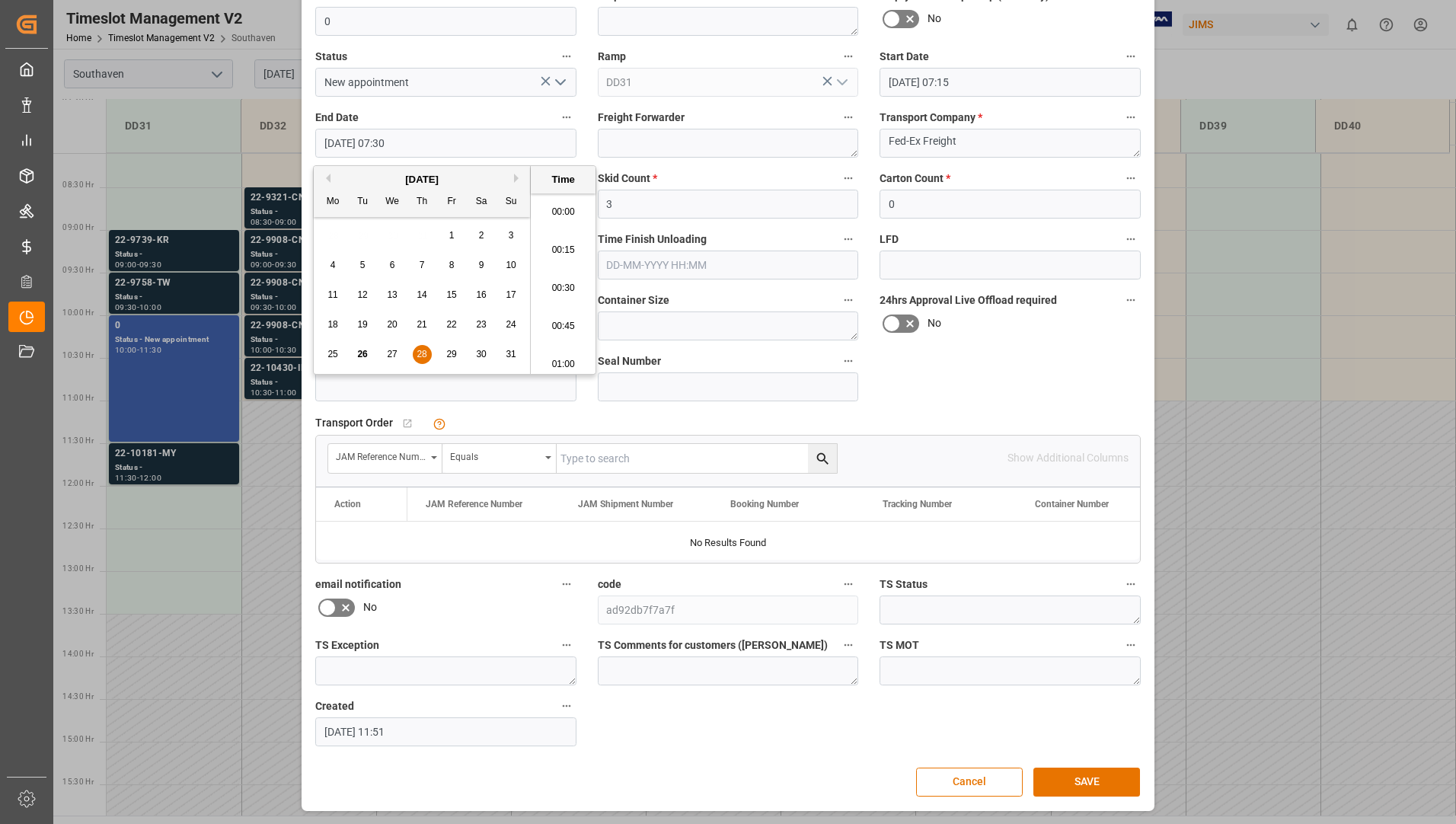
click at [557, 133] on input "[DATE] 07:30" at bounding box center [446, 143] width 261 height 29
click at [564, 360] on li "09:00" at bounding box center [563, 359] width 65 height 38
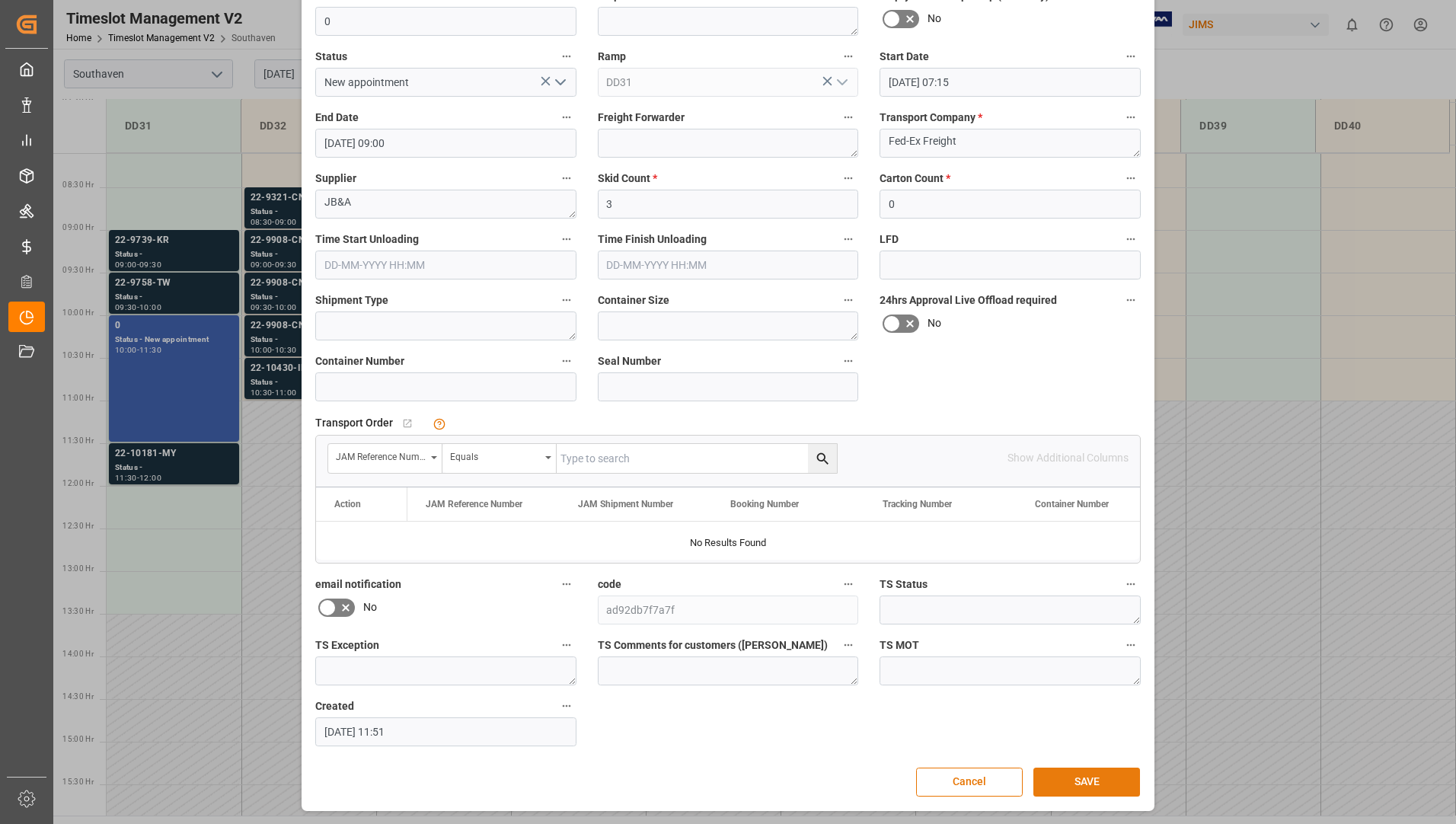
click at [1083, 776] on button "SAVE" at bounding box center [1087, 782] width 106 height 29
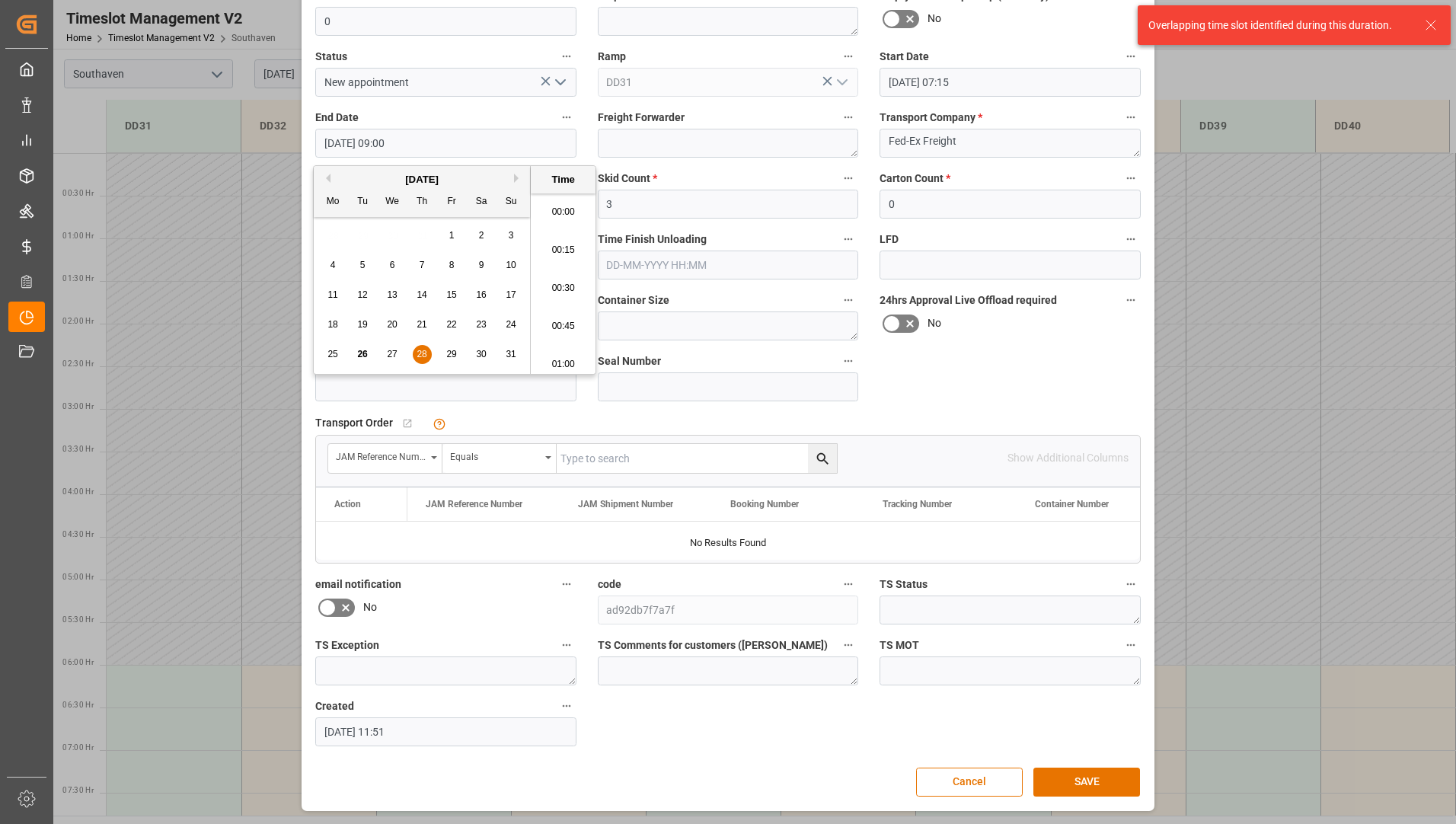
click at [496, 146] on input "28-08-2025 09:00" at bounding box center [446, 143] width 261 height 29
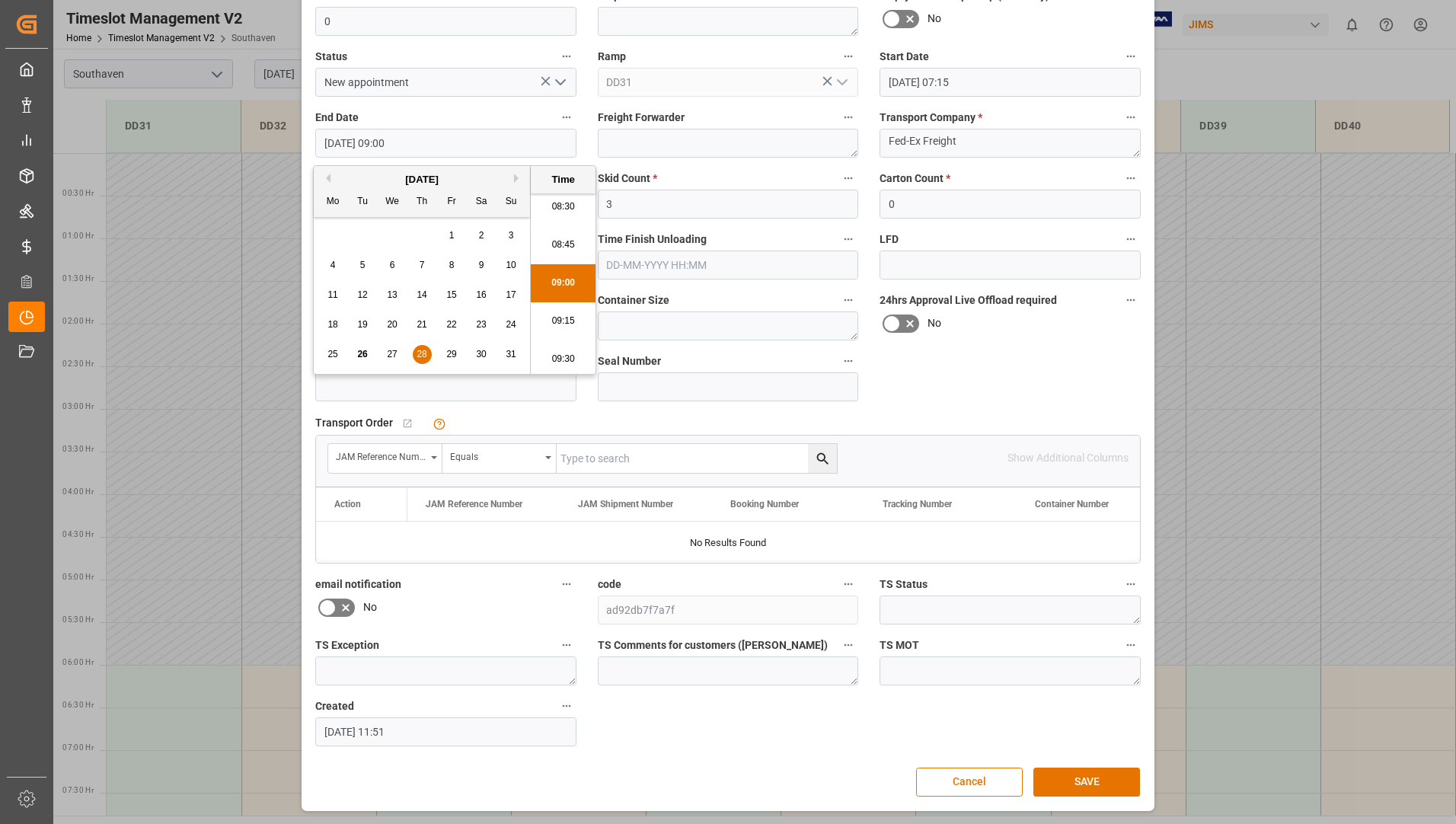
click at [426, 357] on span "28" at bounding box center [422, 354] width 10 height 11
click at [552, 236] on li "08:45" at bounding box center [563, 245] width 65 height 38
type input "28-08-2025 08:45"
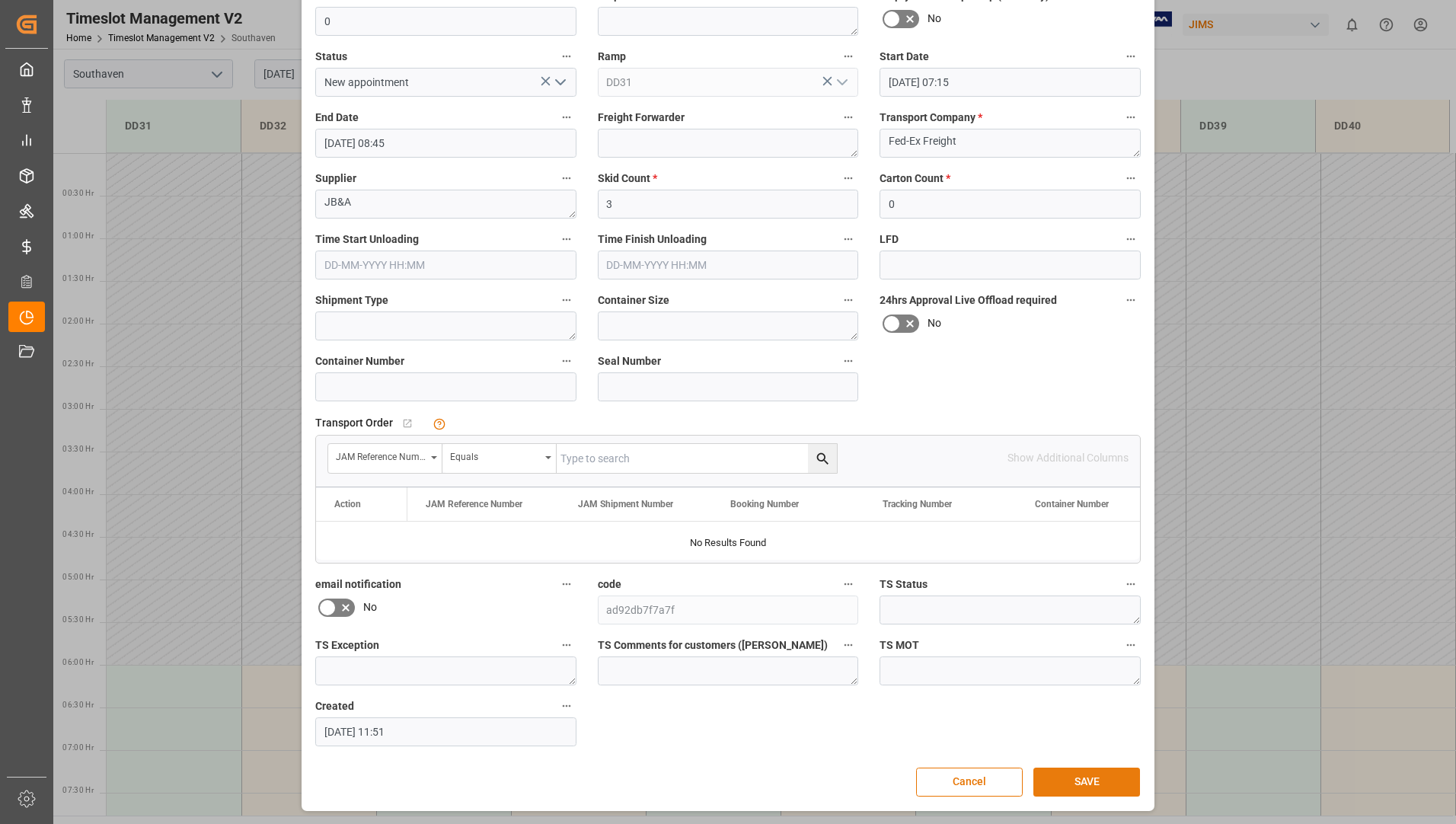
click at [1052, 782] on button "SAVE" at bounding box center [1087, 782] width 106 height 29
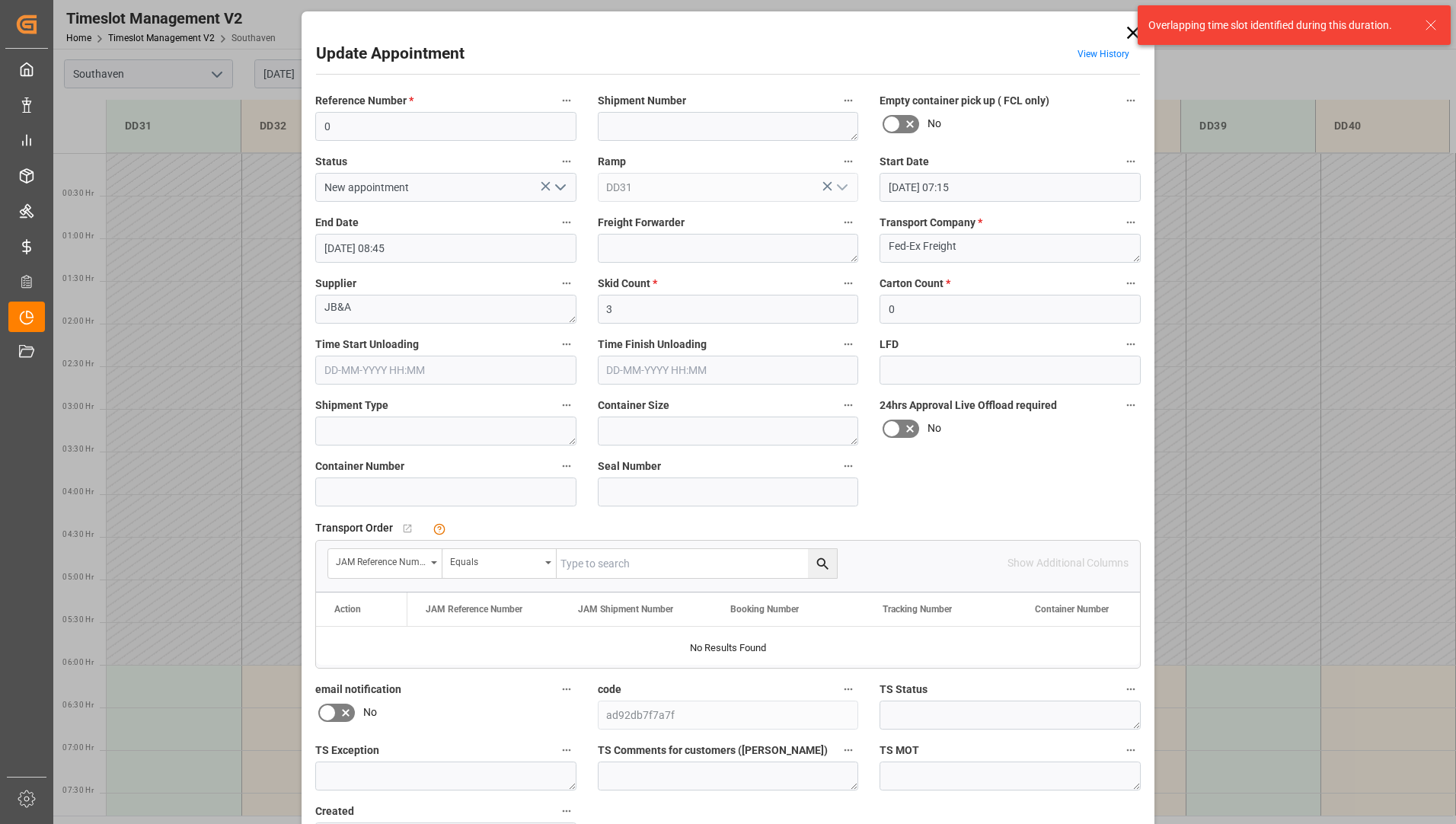
scroll to position [0, 0]
click at [1057, 188] on input "28-08-2025 07:15" at bounding box center [1010, 189] width 261 height 29
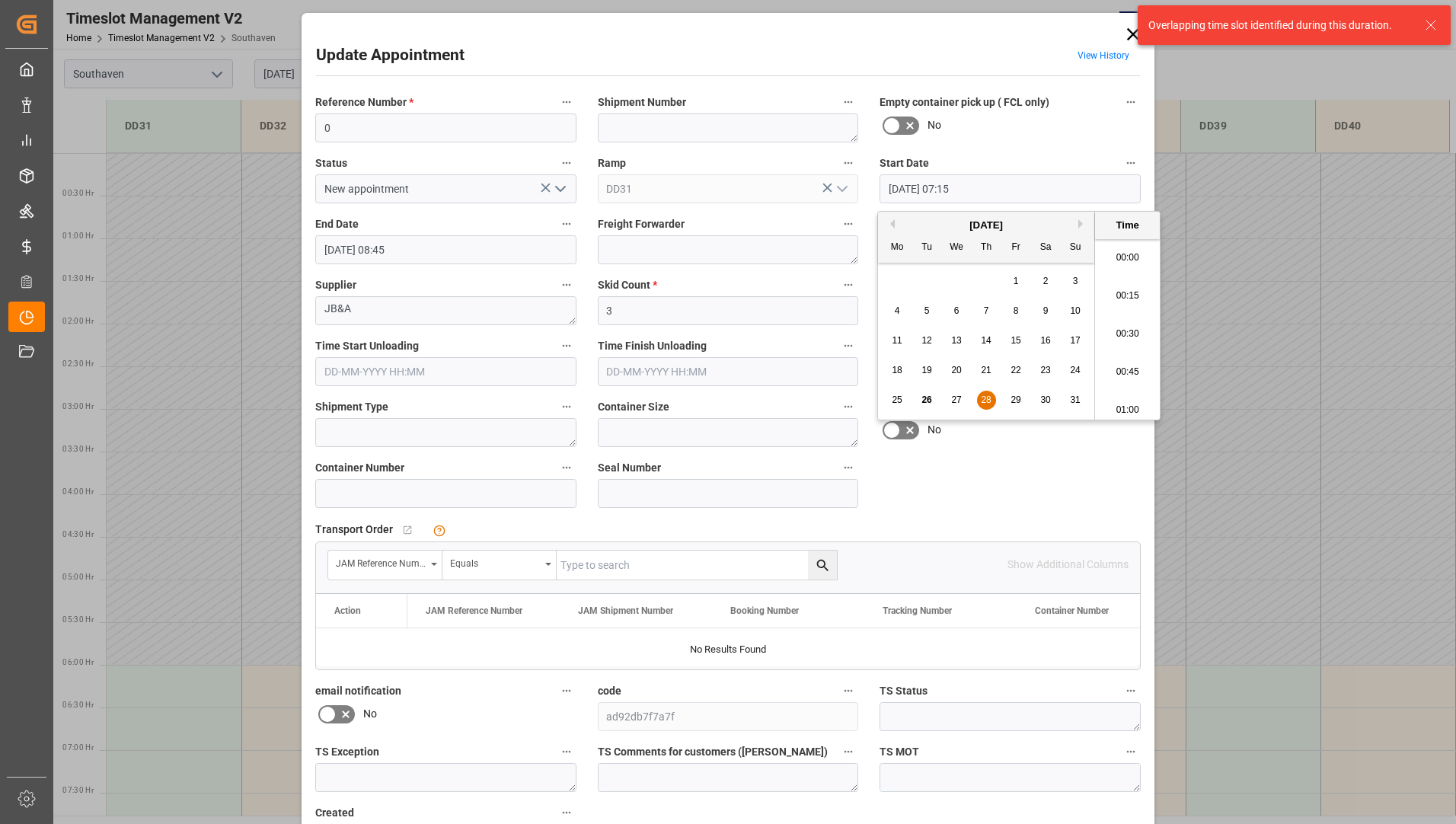
scroll to position [1034, 0]
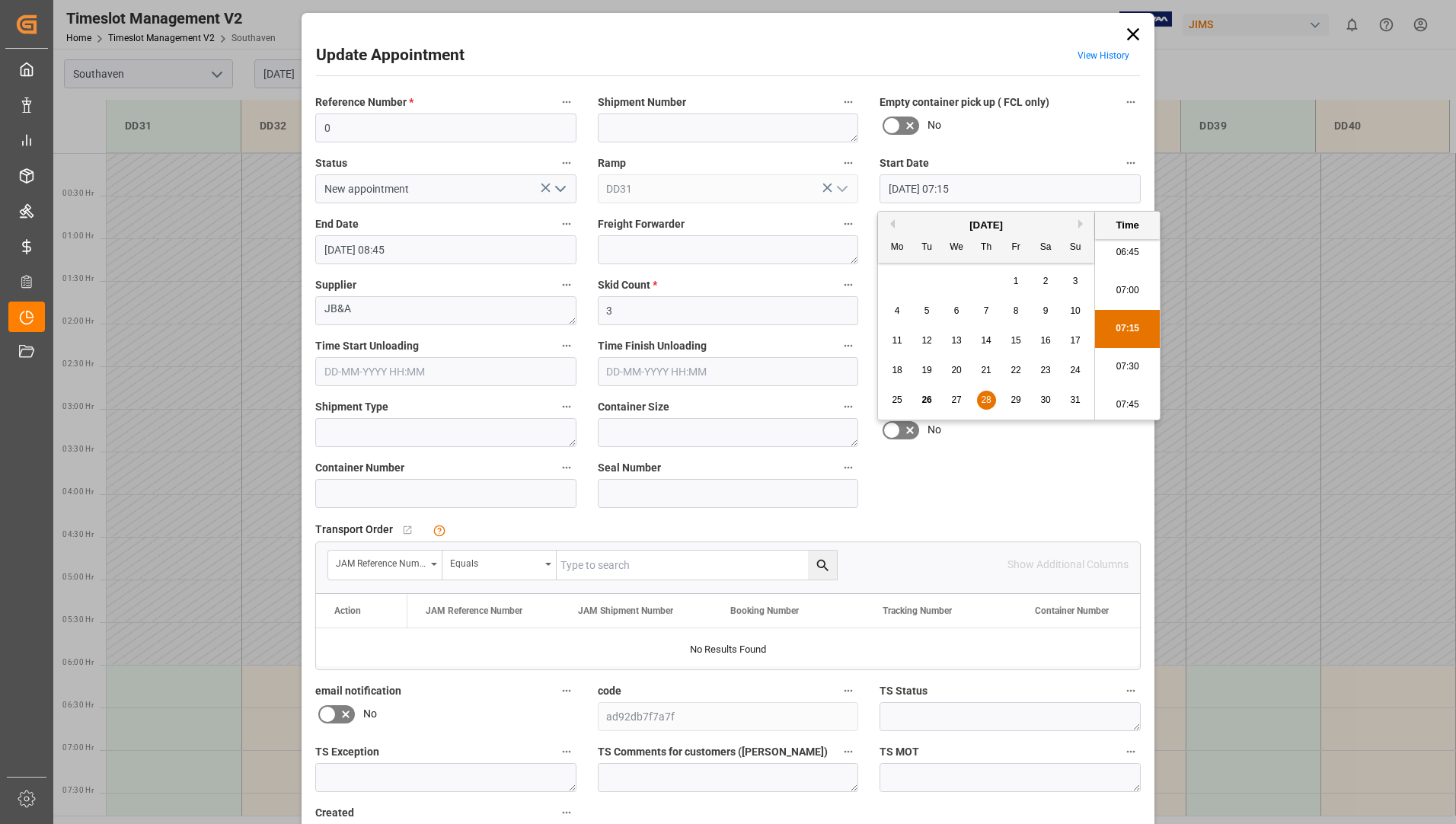
click at [986, 403] on span "28" at bounding box center [986, 400] width 10 height 11
click at [1128, 254] on li "06:45" at bounding box center [1128, 253] width 65 height 38
type input "28-08-2025 06:45"
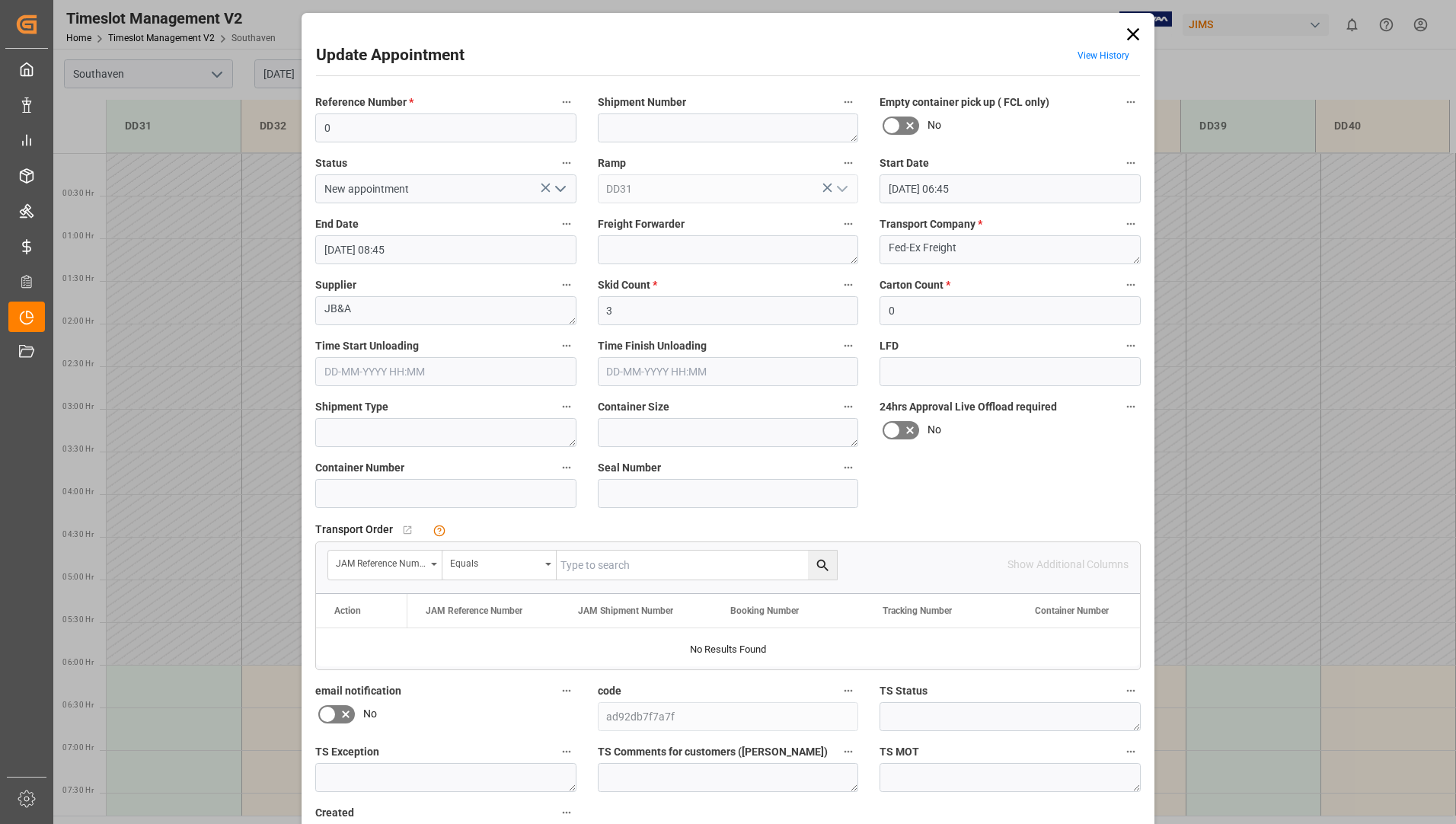
click at [448, 244] on input "28-08-2025 08:45" at bounding box center [446, 249] width 261 height 29
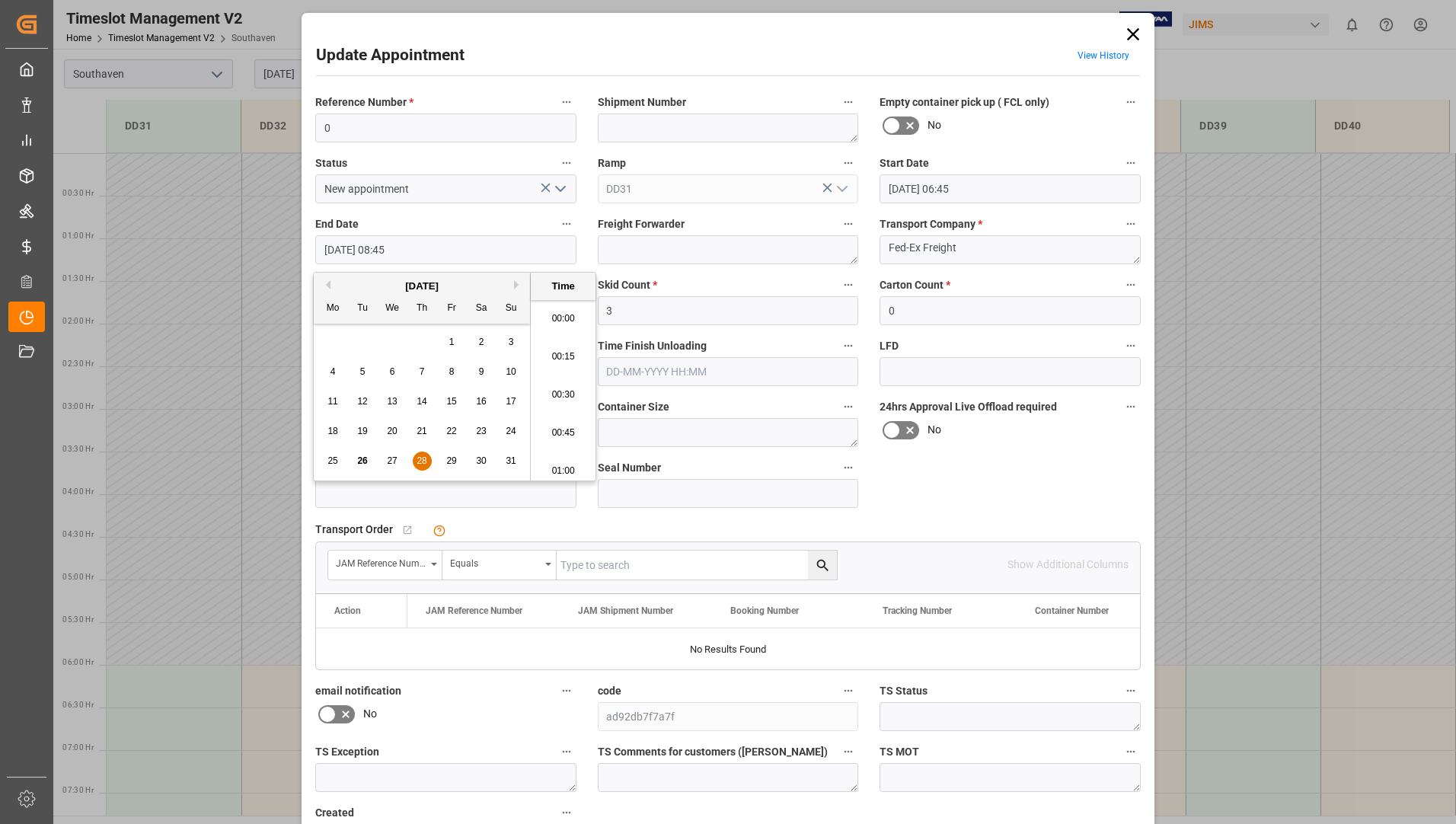
scroll to position [1262, 0]
click at [420, 461] on span "28" at bounding box center [422, 461] width 10 height 11
click at [571, 351] on li "07:00" at bounding box center [563, 352] width 65 height 38
type input "28-08-2025 07:00"
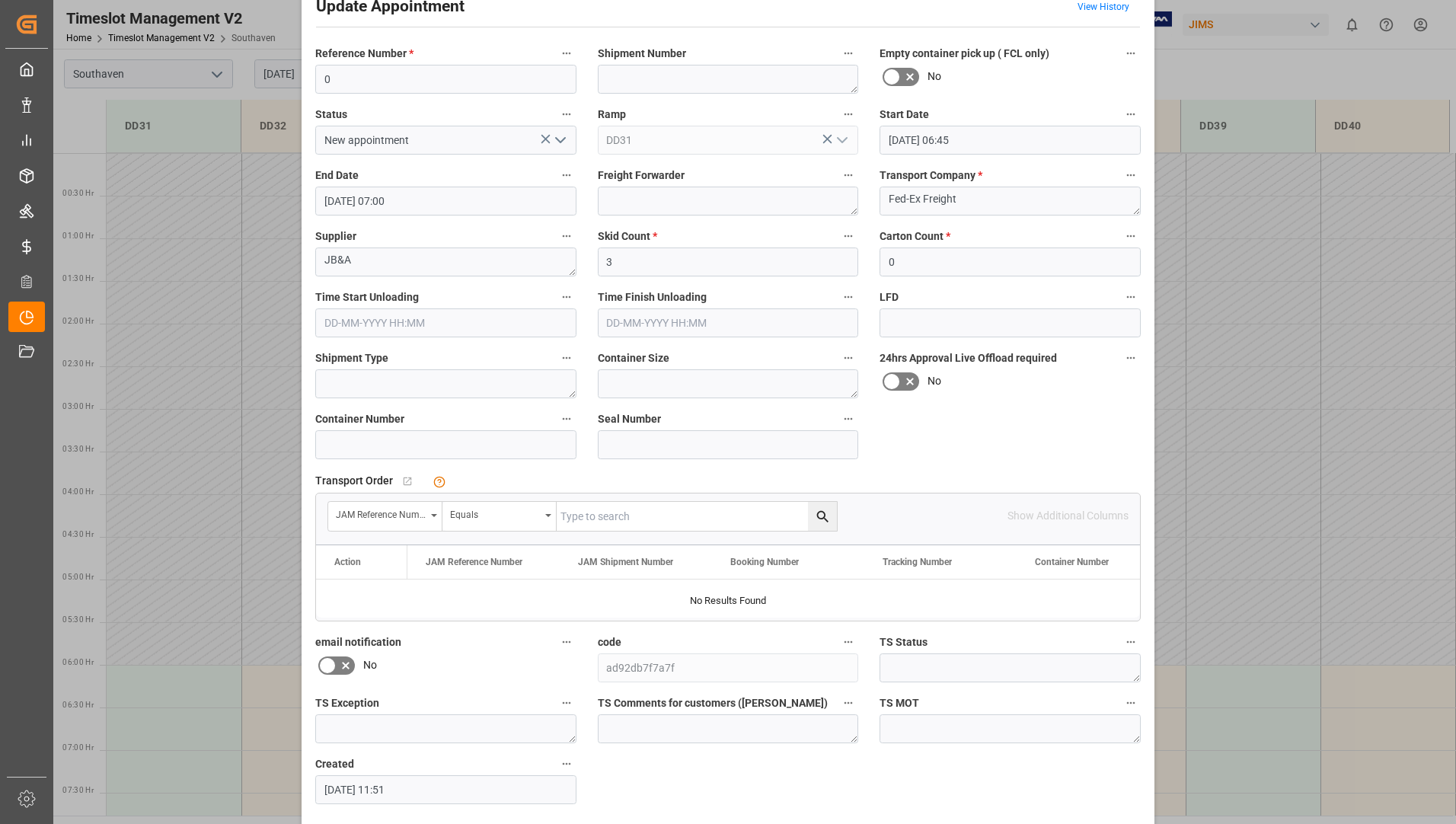
scroll to position [106, 0]
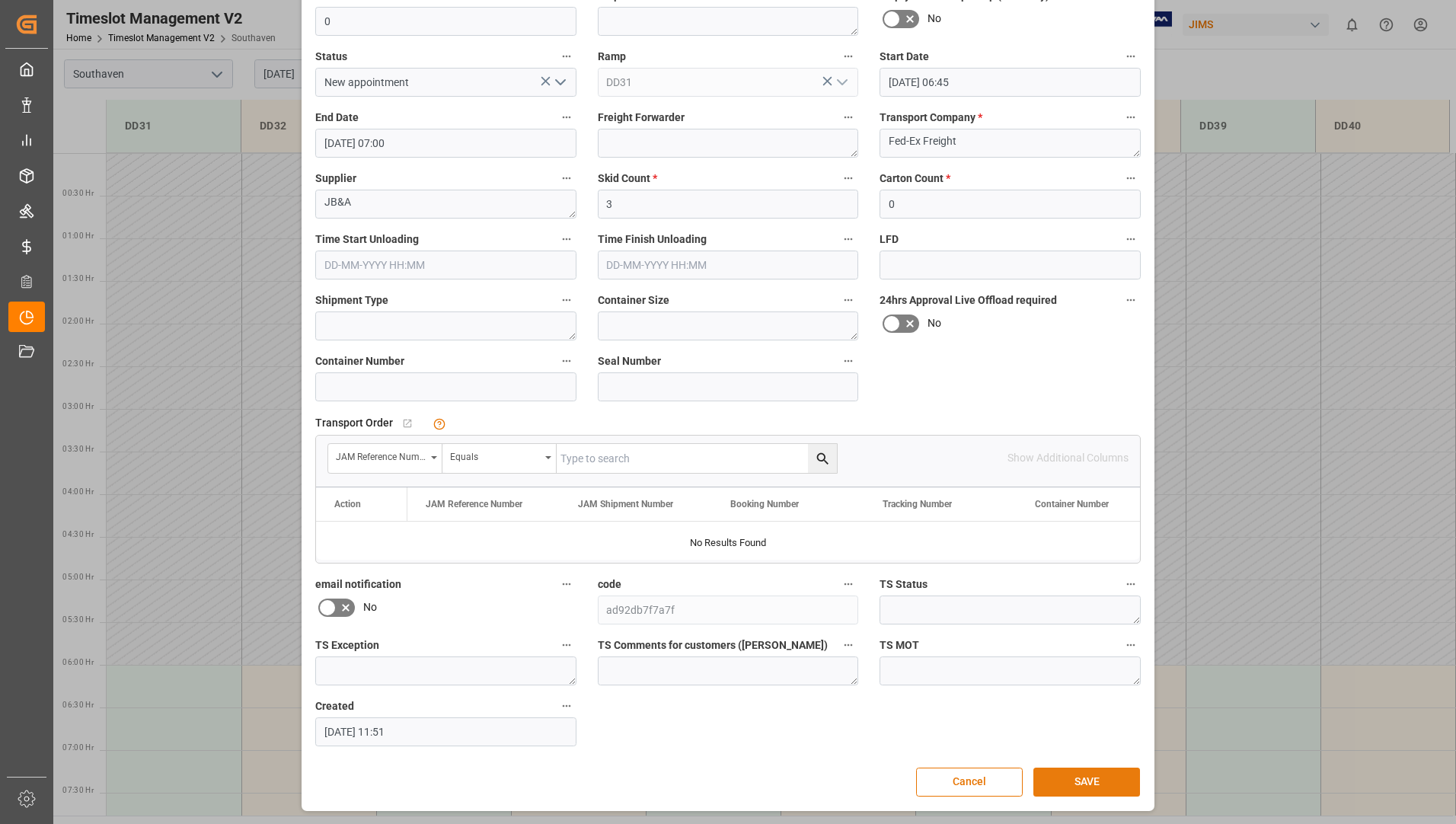
click at [1050, 777] on button "SAVE" at bounding box center [1087, 782] width 106 height 29
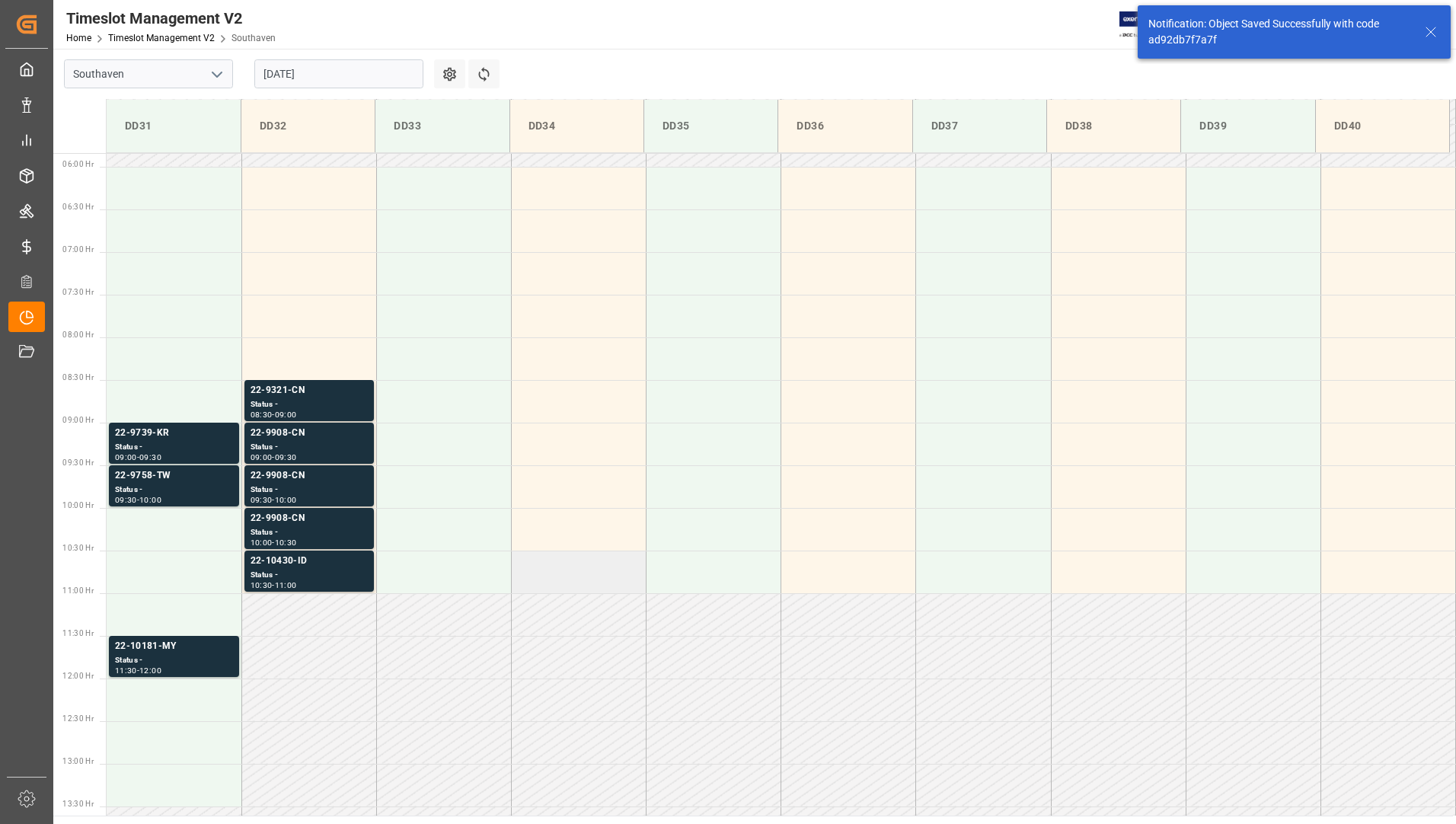
scroll to position [502, 0]
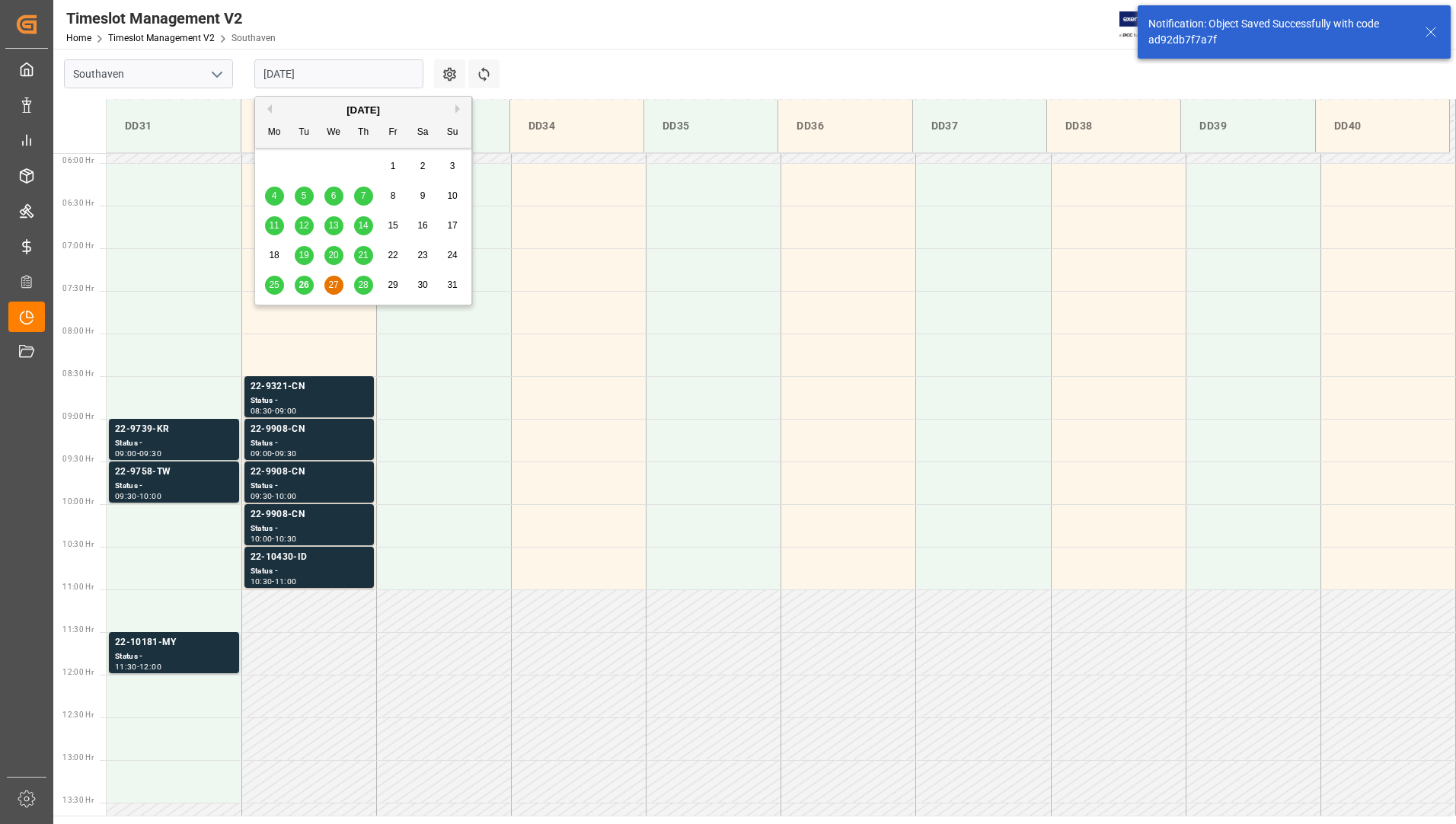
click at [308, 72] on input "[DATE]" at bounding box center [338, 73] width 169 height 29
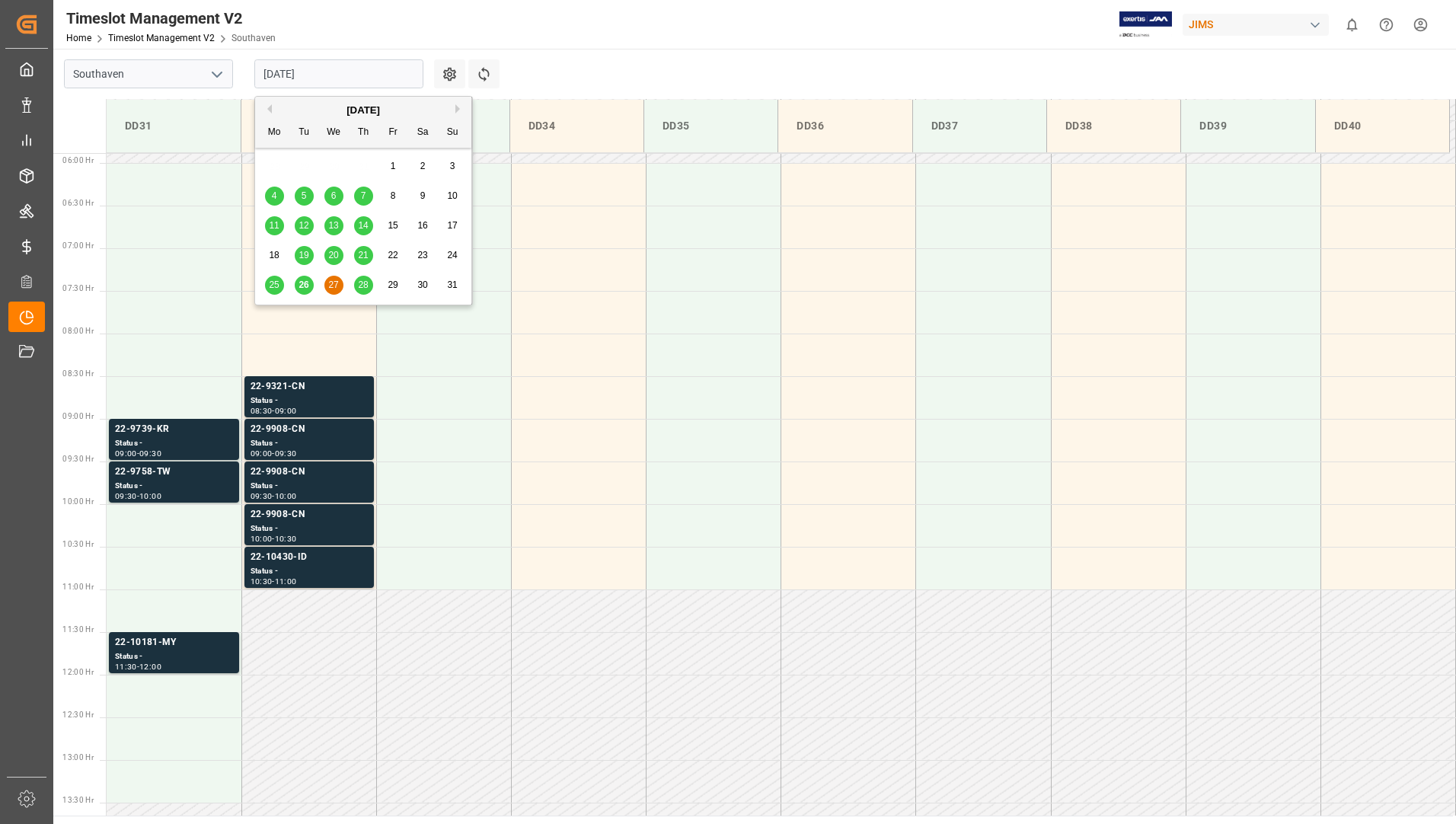
click at [360, 284] on span "28" at bounding box center [363, 284] width 10 height 11
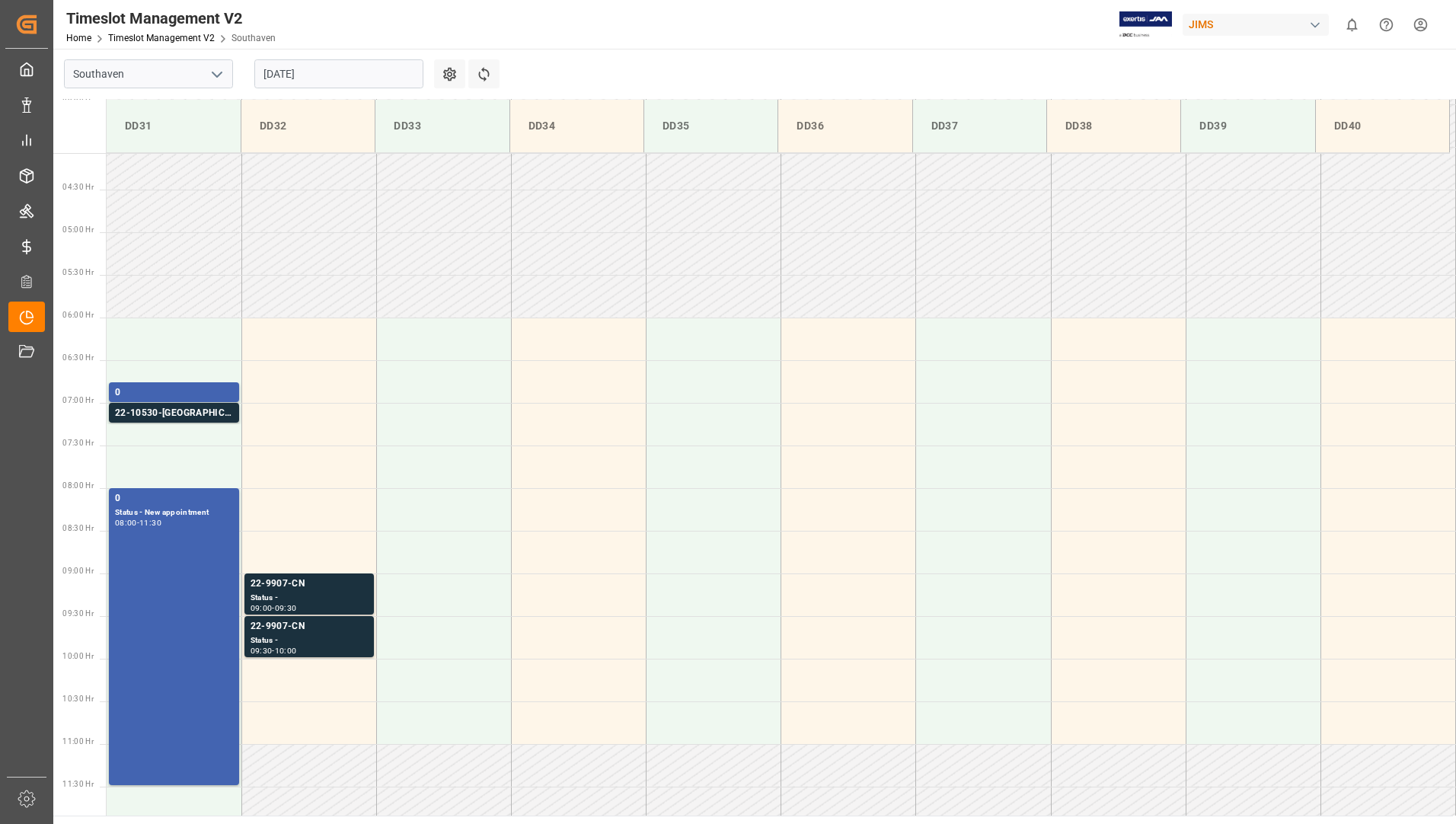
scroll to position [310, 0]
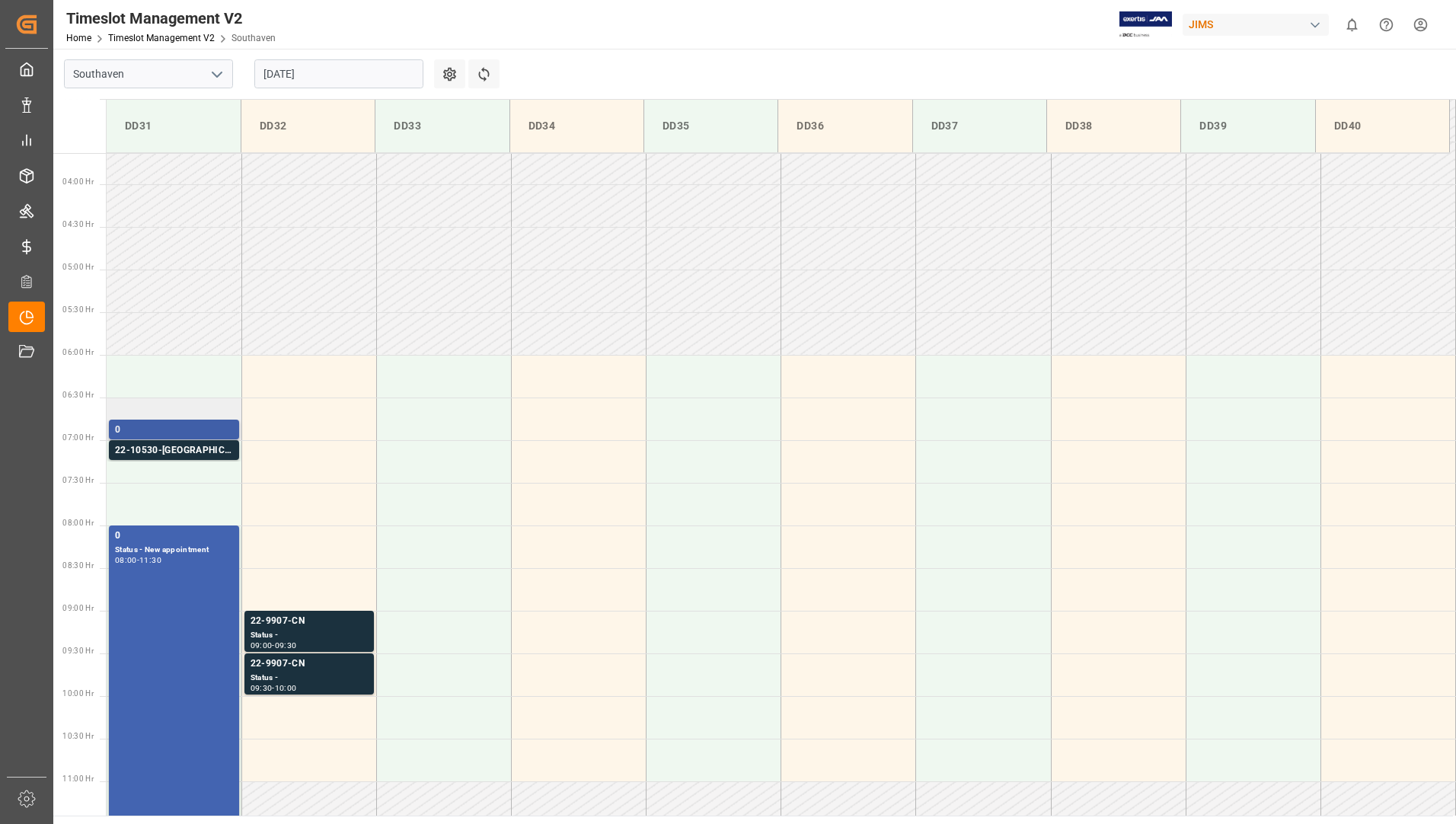
click at [155, 424] on div "0" at bounding box center [174, 430] width 118 height 15
click at [156, 444] on div "22-10530-[GEOGRAPHIC_DATA]" at bounding box center [174, 451] width 118 height 15
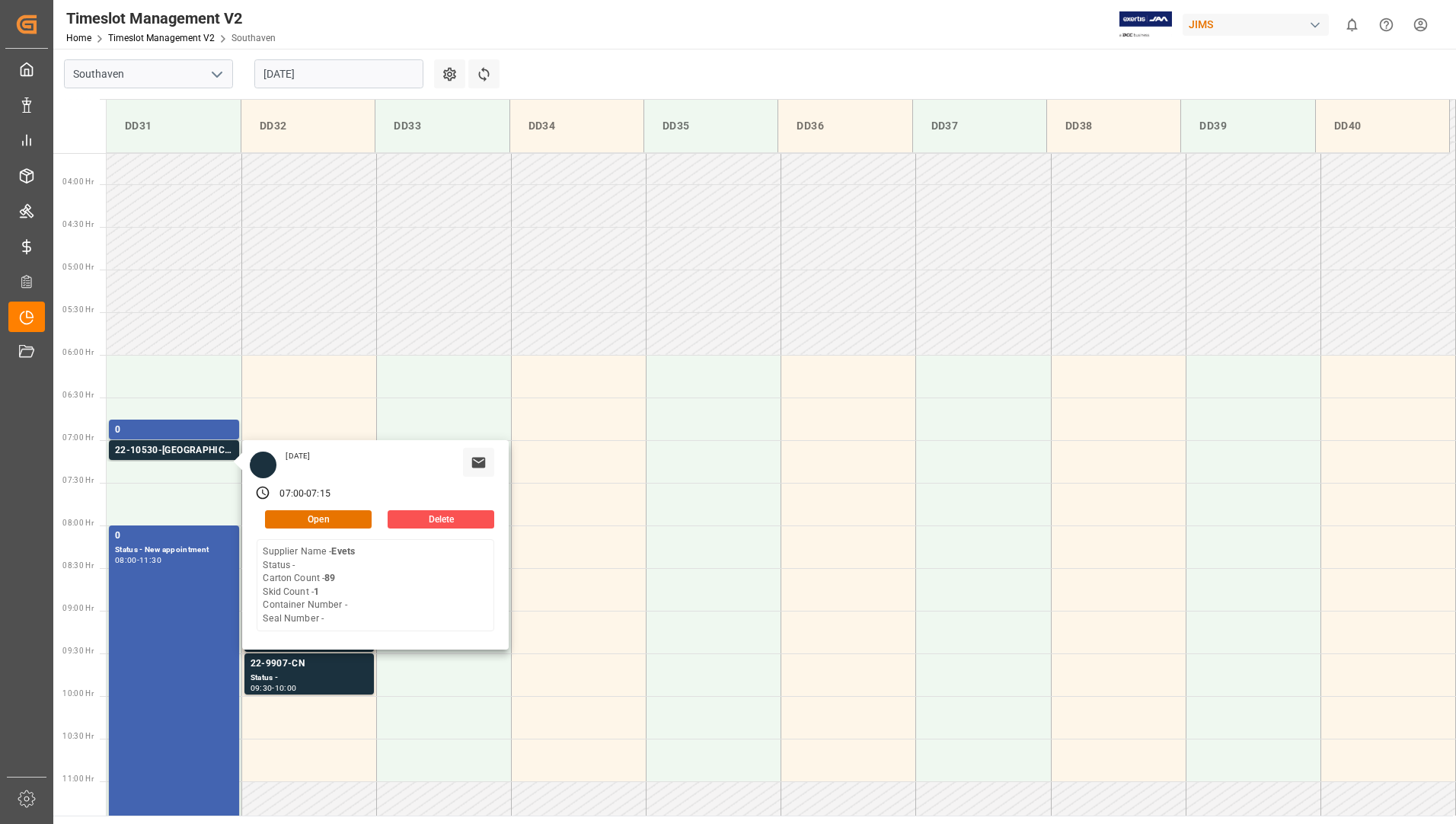
click at [345, 76] on input "[DATE]" at bounding box center [338, 73] width 169 height 29
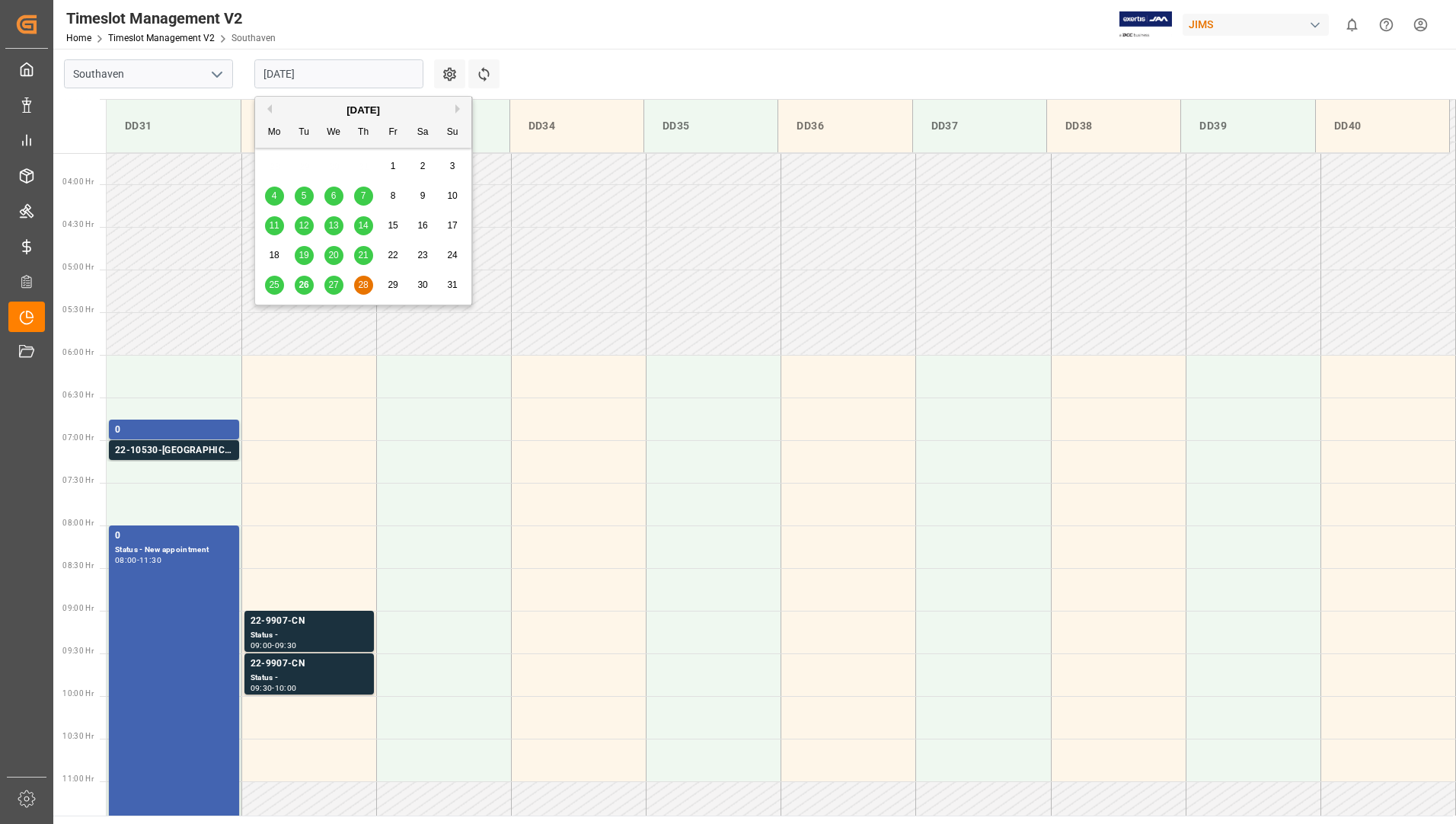
click at [336, 285] on span "27" at bounding box center [333, 284] width 10 height 11
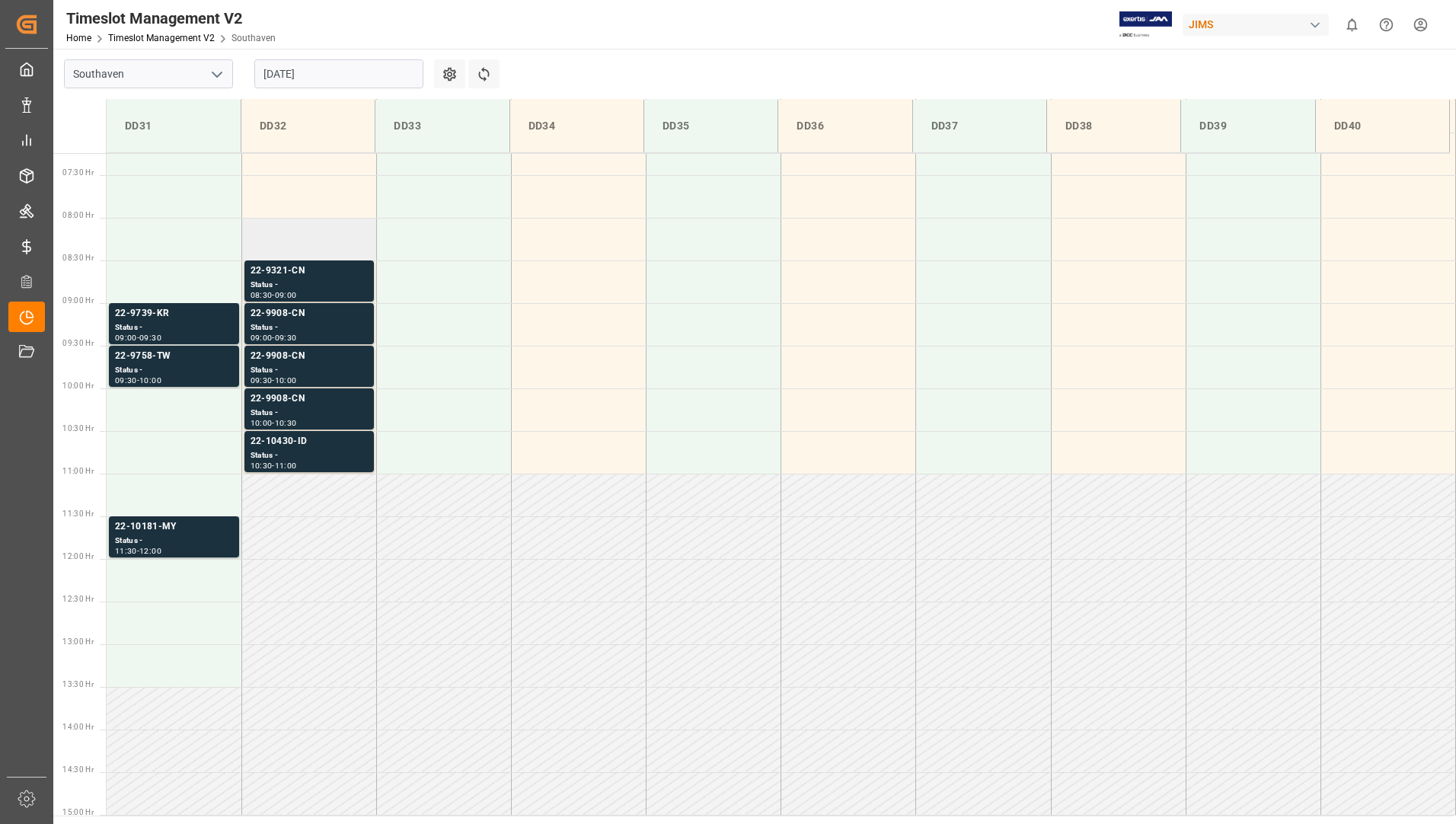
scroll to position [614, 0]
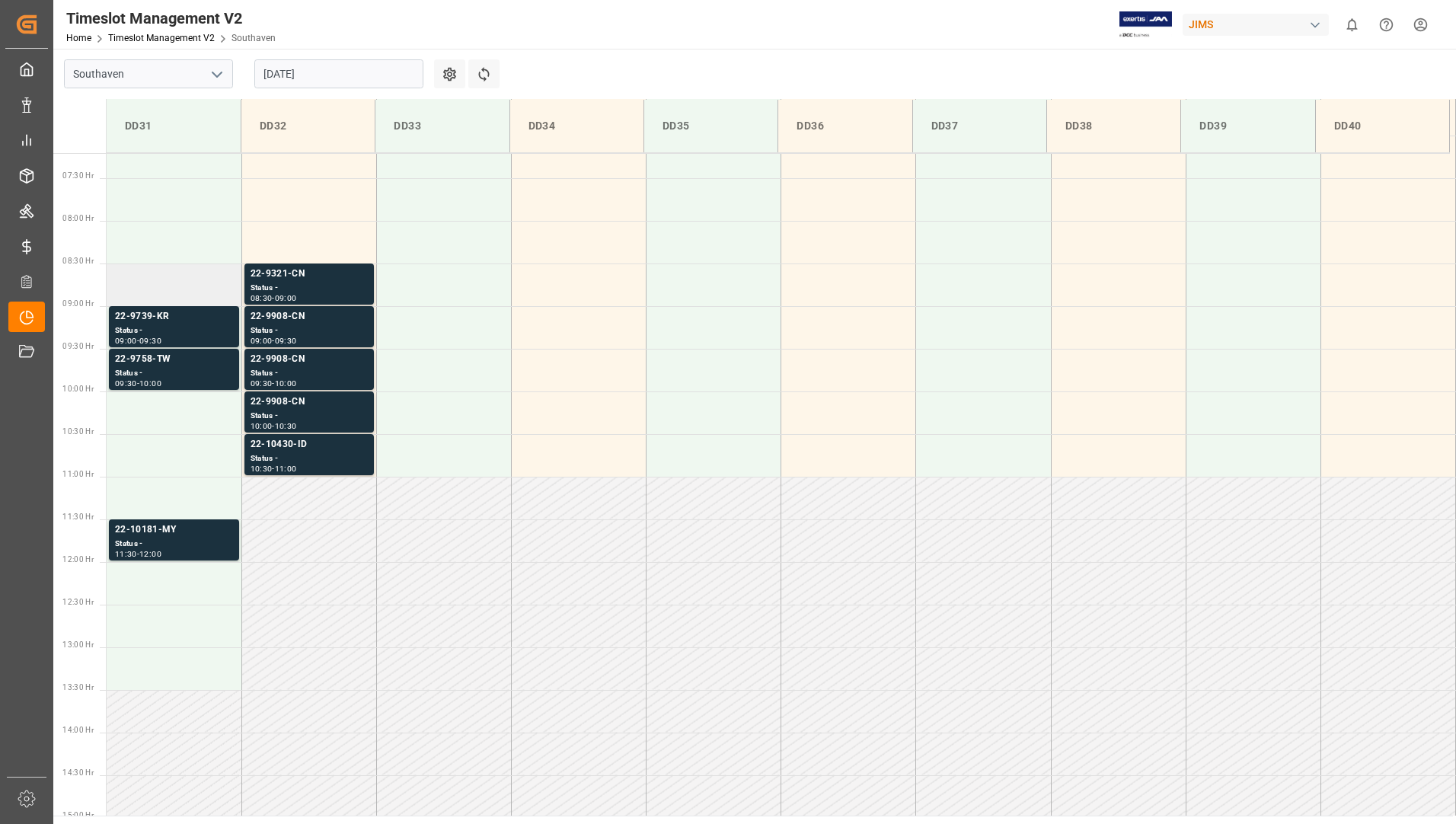
click at [170, 305] on td at bounding box center [174, 284] width 135 height 42
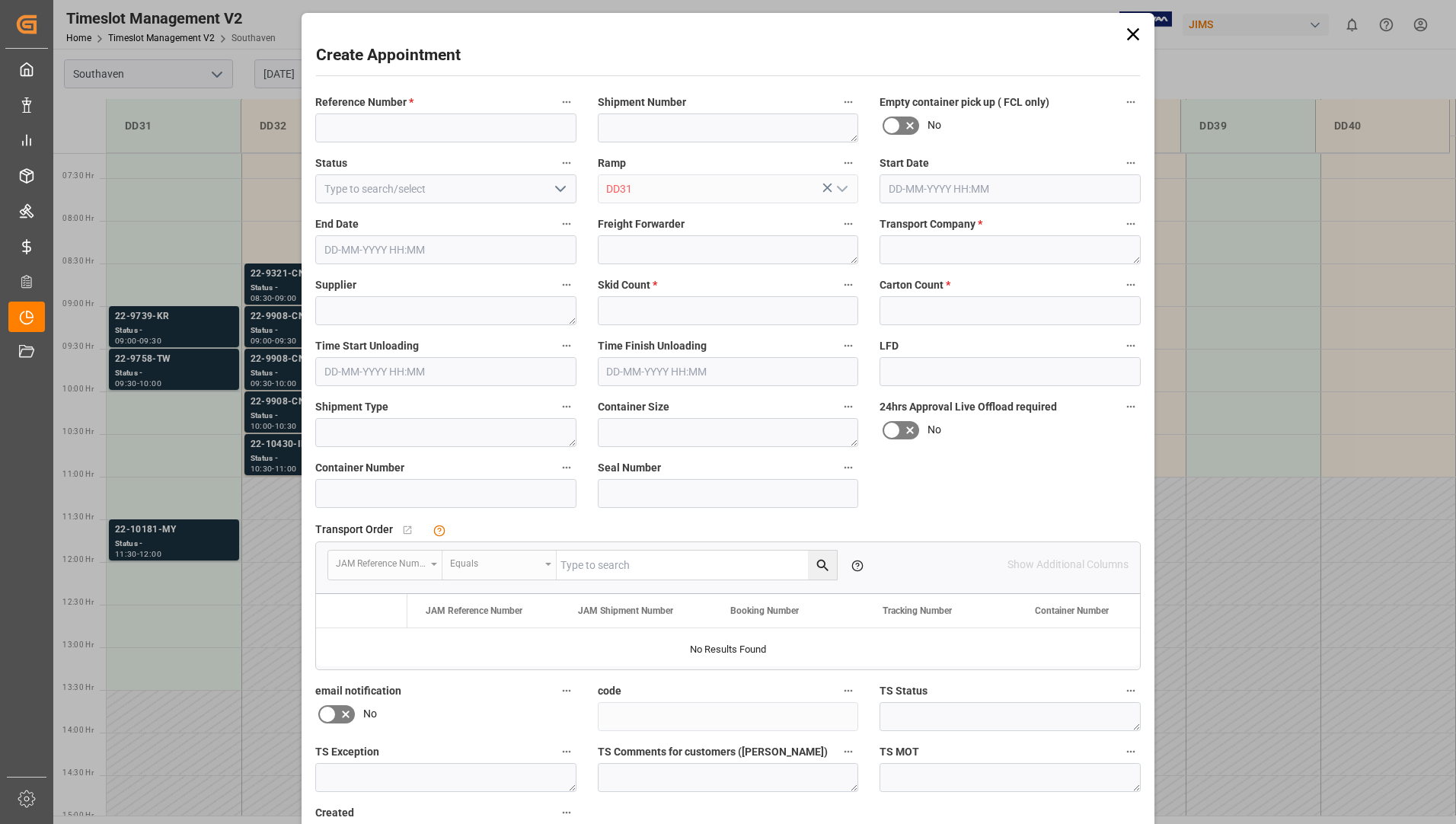
type input "27-08-2025 08:30"
type input "27-08-2025 09:00"
click at [172, 331] on div "Create Appointment Reference Number * Shipment Number Empty container pick up (…" at bounding box center [728, 412] width 1456 height 824
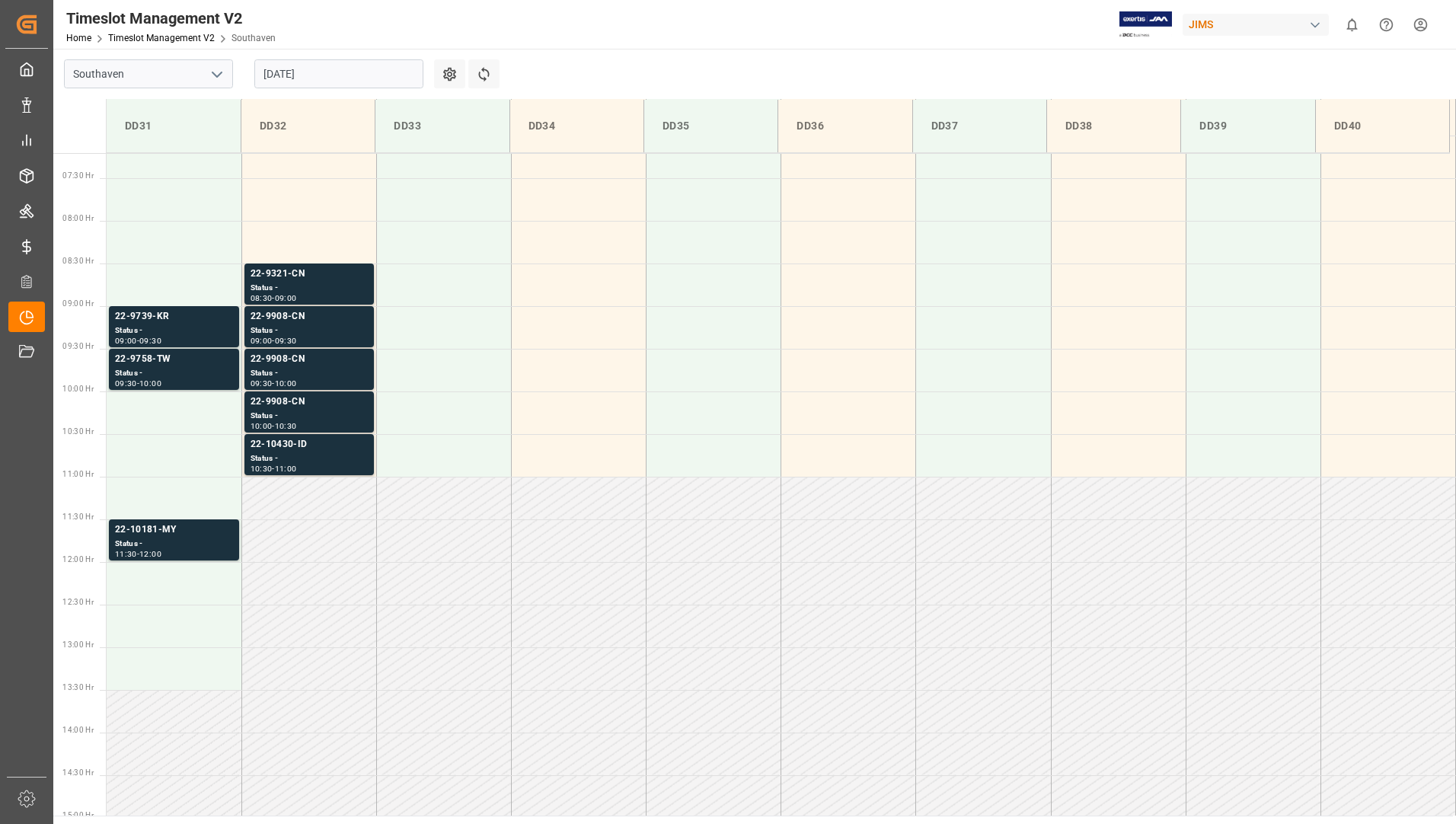
click at [172, 331] on div "Status -" at bounding box center [174, 331] width 118 height 13
click at [160, 369] on div "Status -" at bounding box center [174, 374] width 118 height 13
click at [203, 378] on div "Status -" at bounding box center [174, 374] width 118 height 13
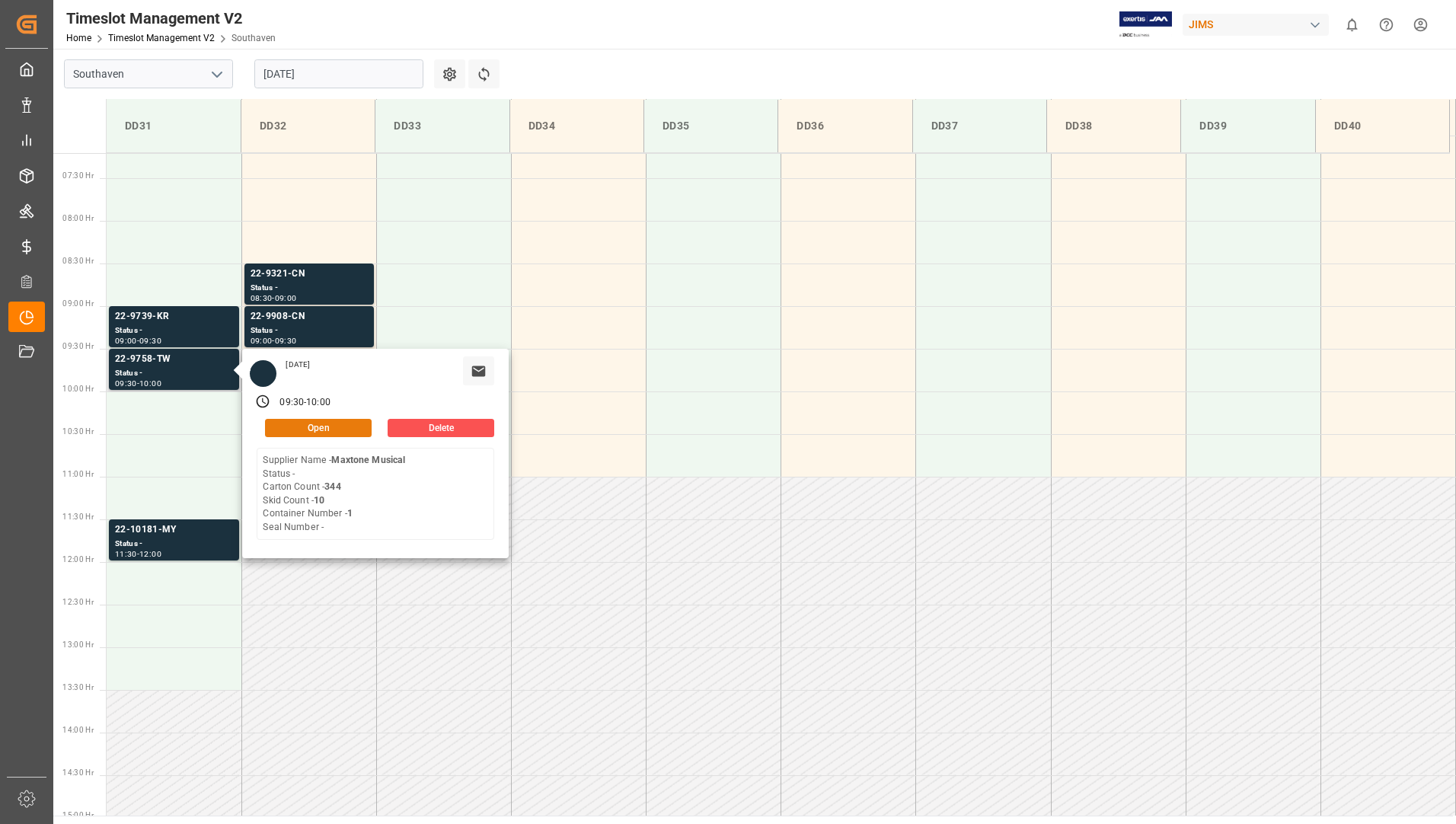
click at [313, 432] on button "Open" at bounding box center [318, 428] width 106 height 18
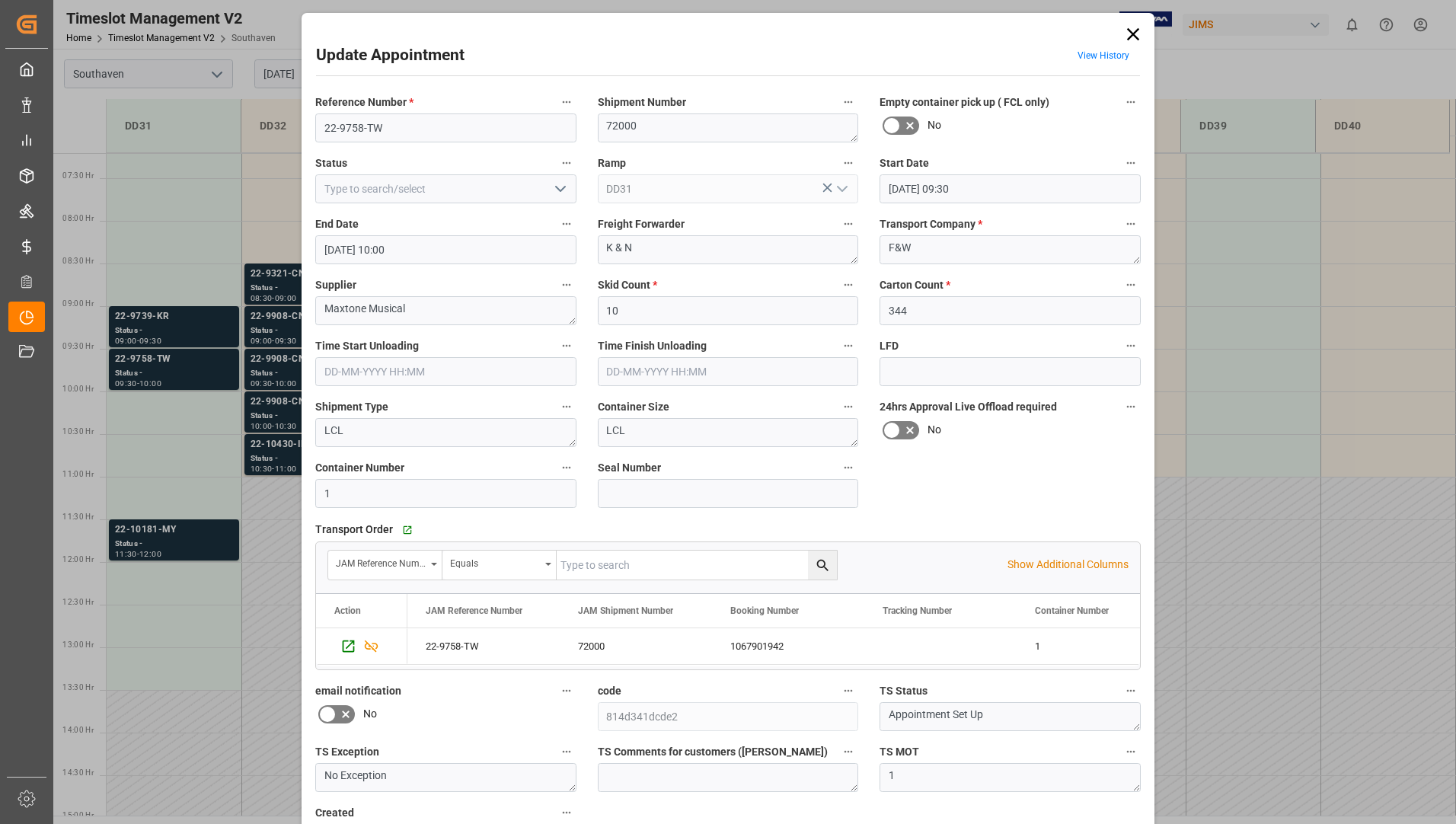
click at [541, 253] on input "27-08-2025 10:00" at bounding box center [446, 249] width 261 height 29
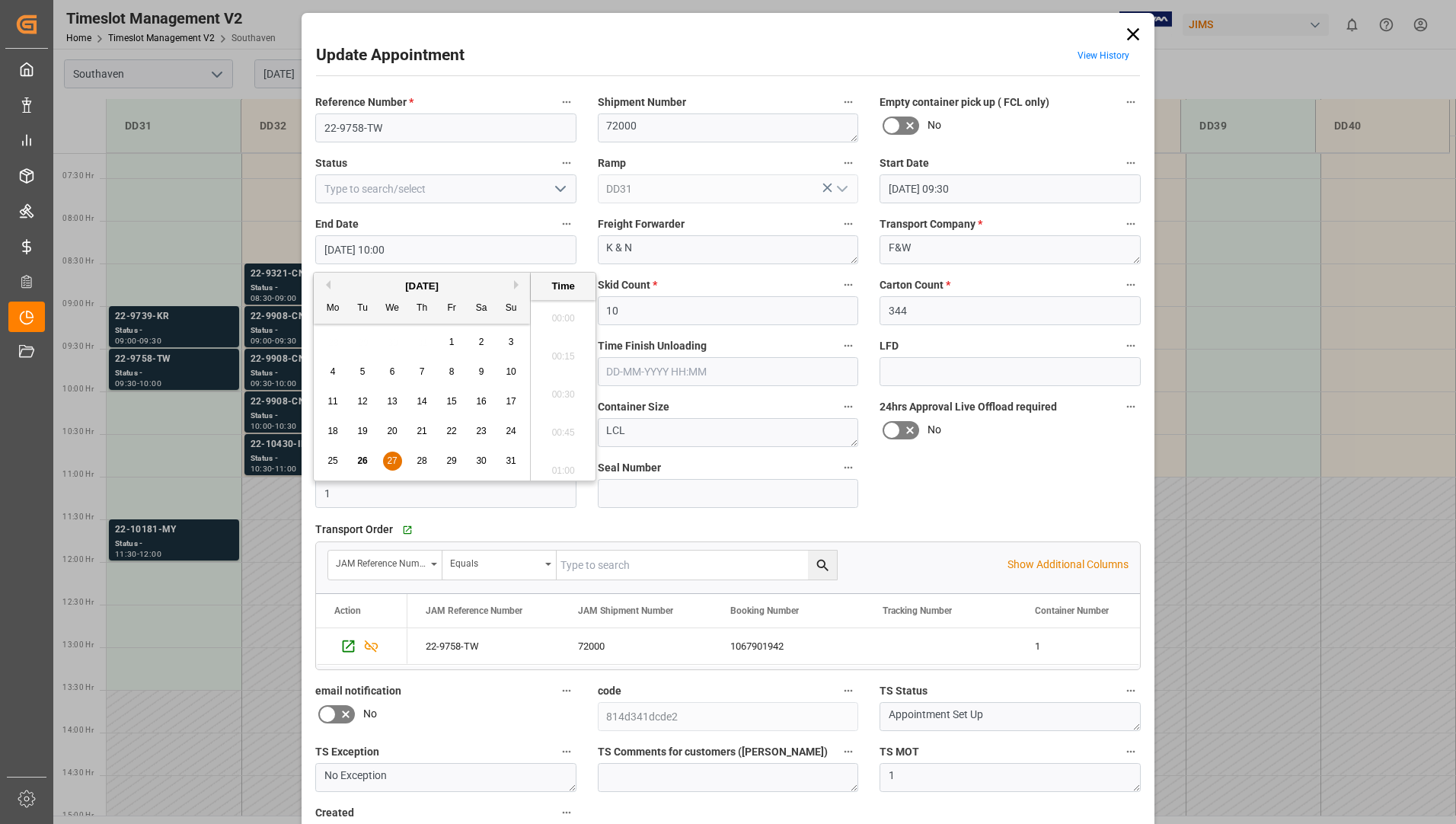
scroll to position [1453, 0]
click at [389, 461] on span "27" at bounding box center [392, 461] width 10 height 11
click at [566, 401] on li "11:30" at bounding box center [563, 390] width 65 height 38
type input "27-08-2025 11:30"
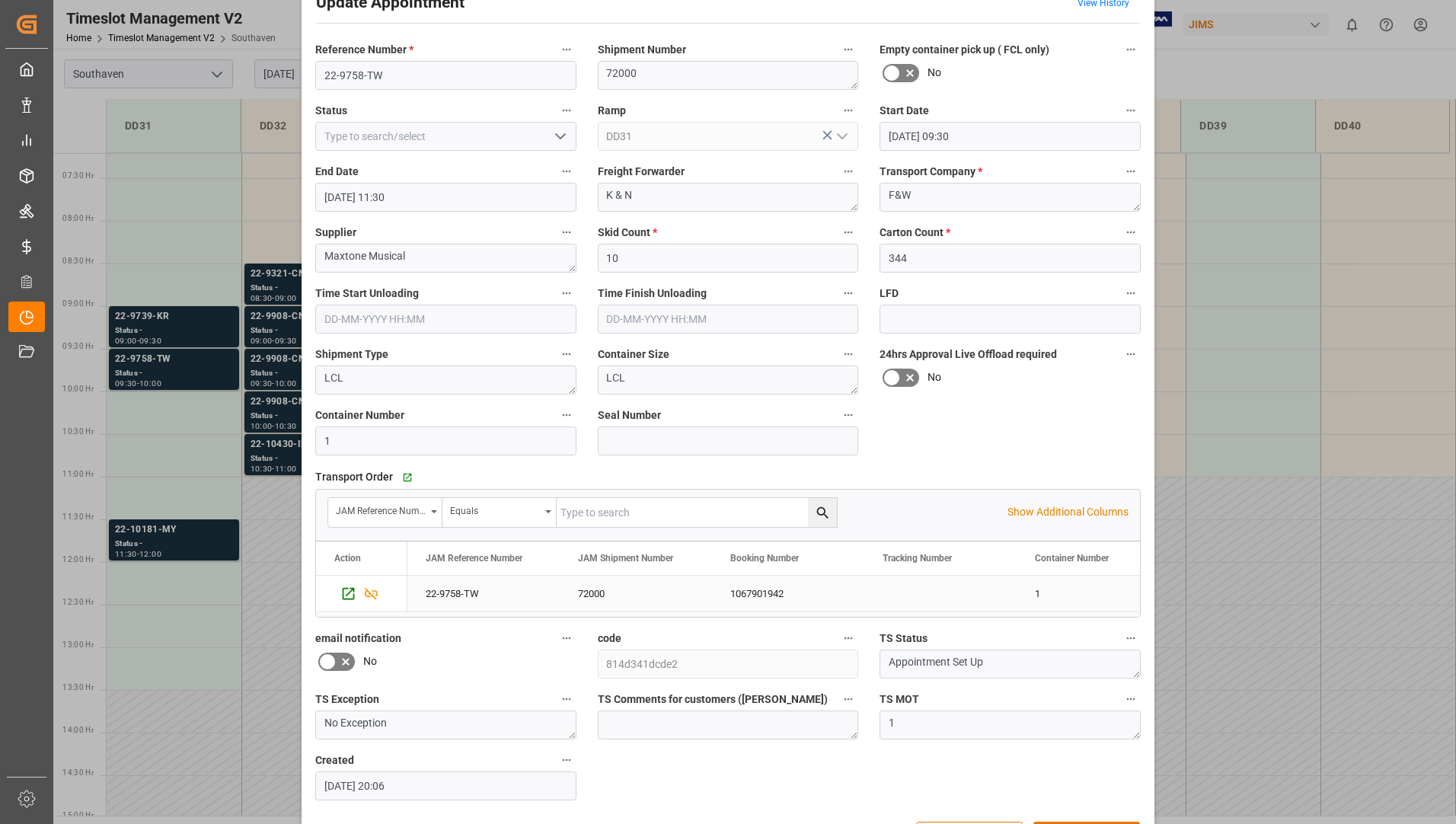
scroll to position [106, 0]
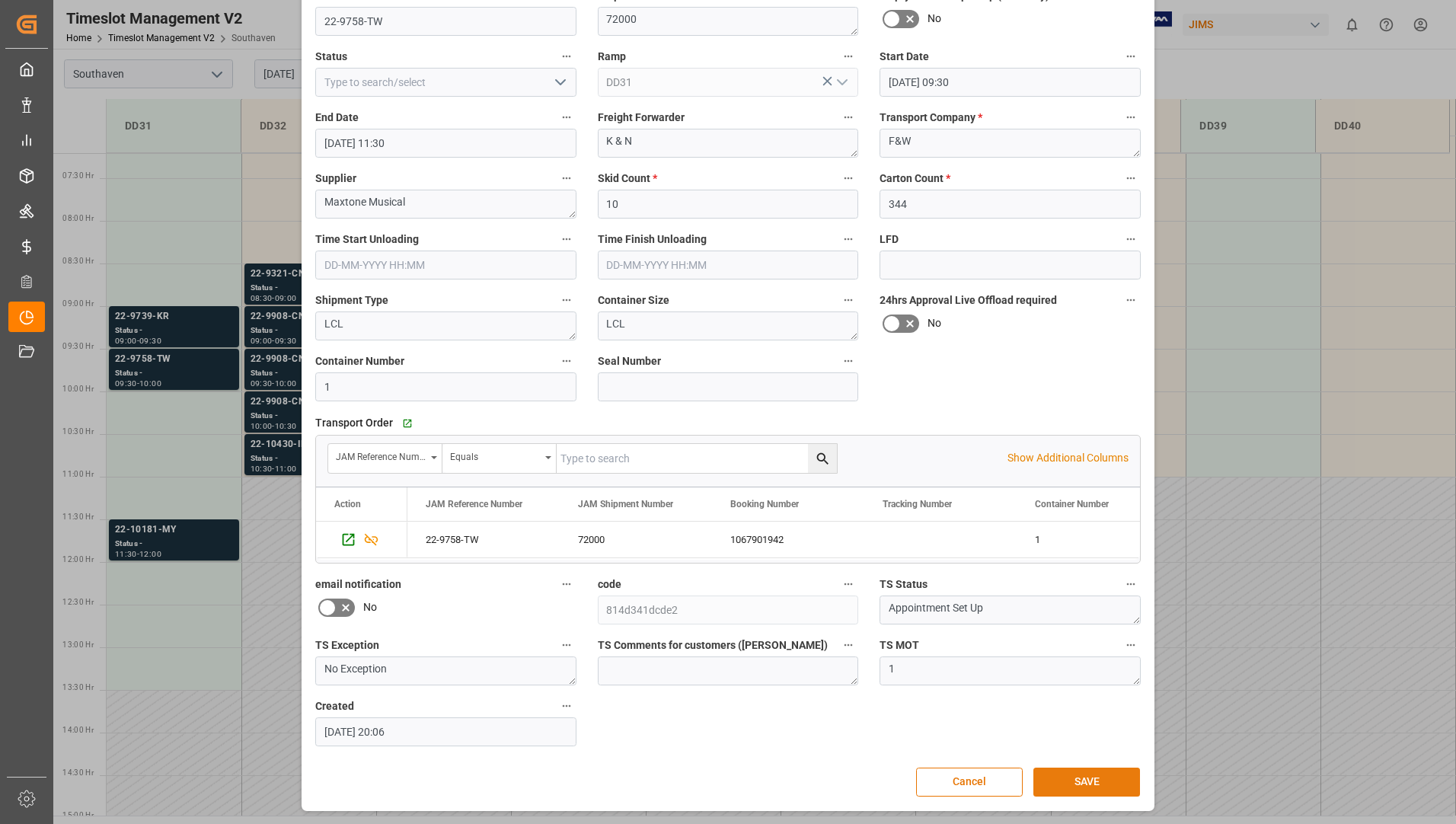
click at [1103, 784] on button "SAVE" at bounding box center [1087, 782] width 106 height 29
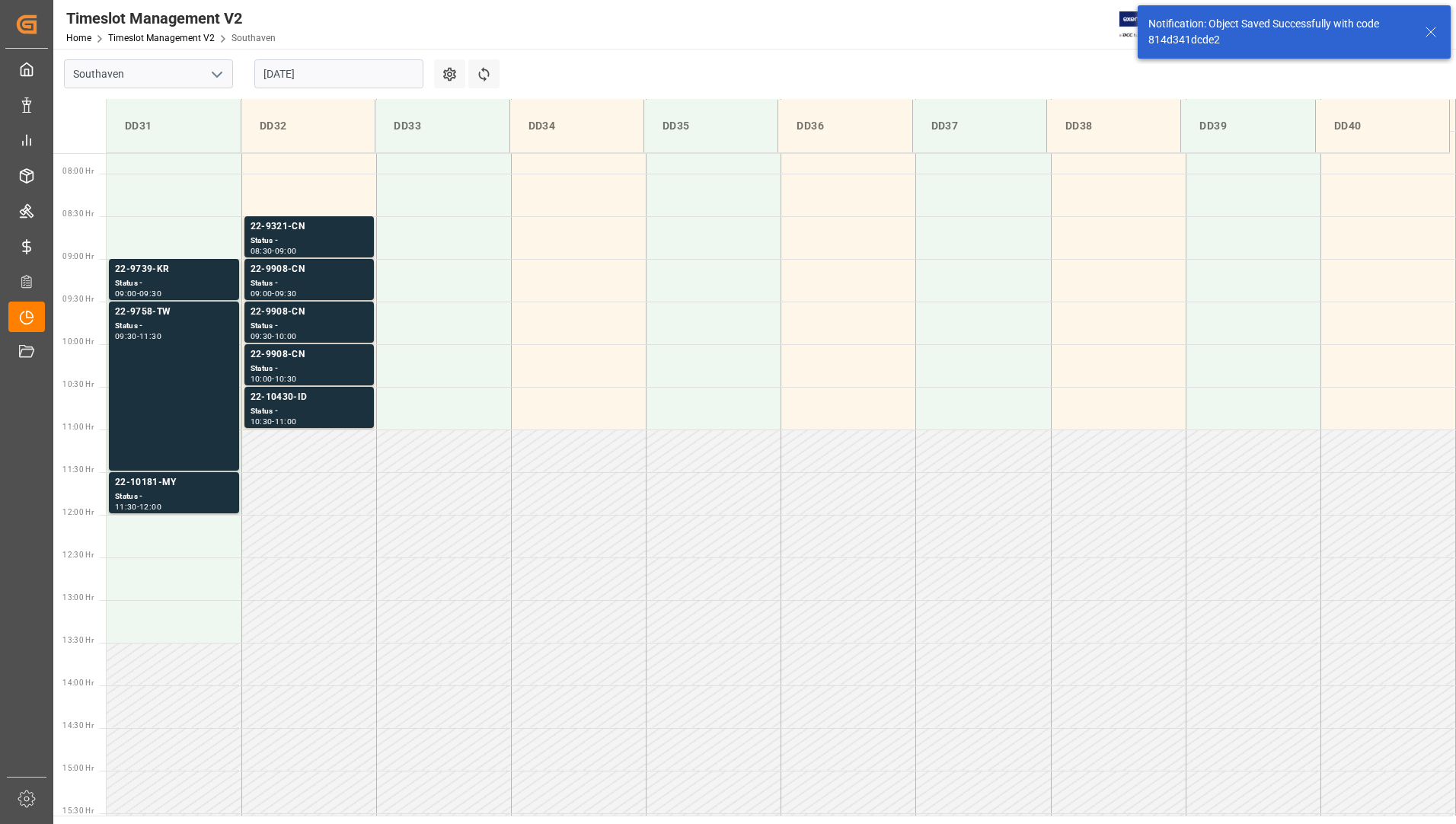
scroll to position [673, 0]
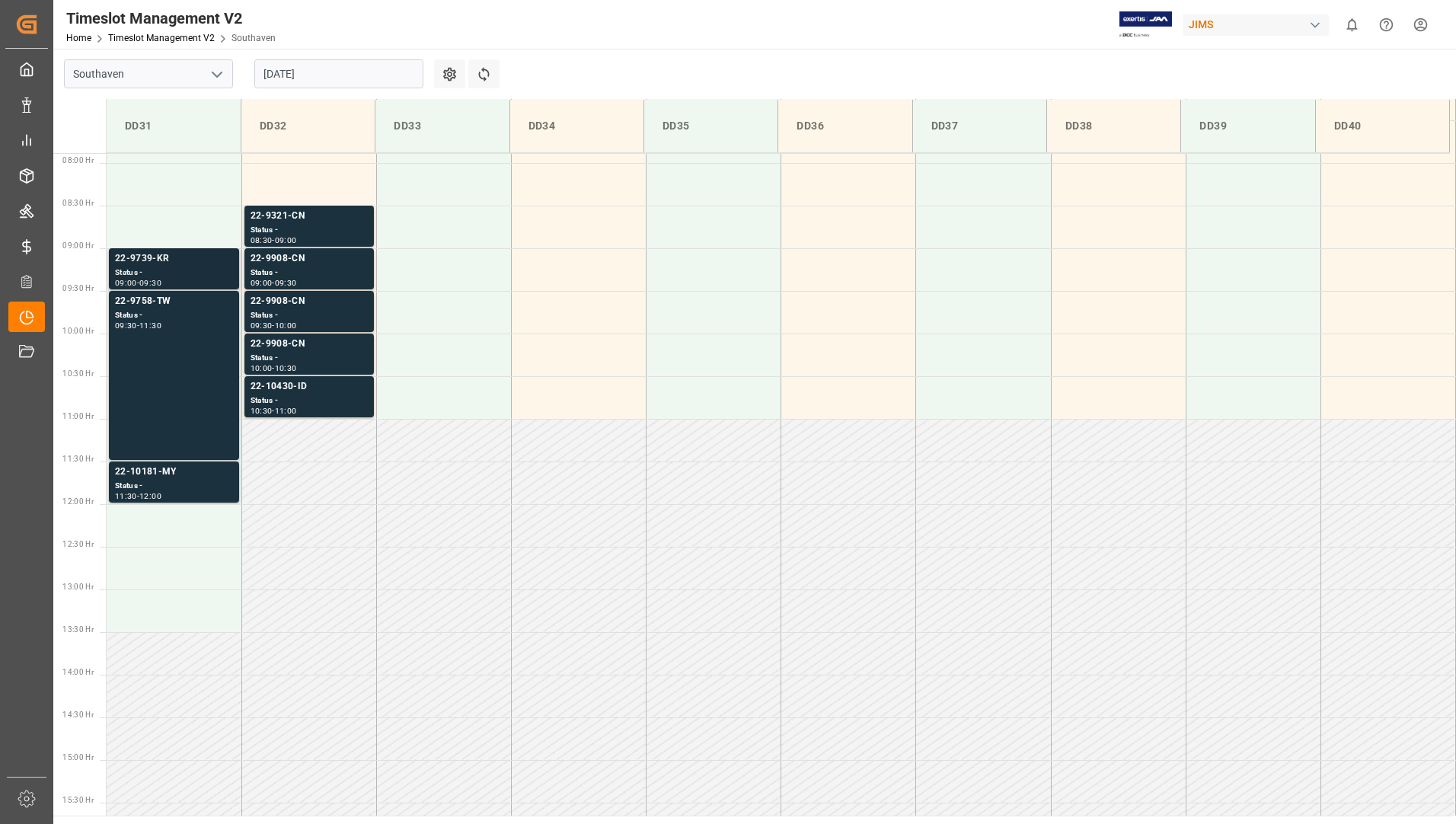
click at [188, 267] on div "Status -" at bounding box center [174, 274] width 118 height 13
